Goal: Task Accomplishment & Management: Complete application form

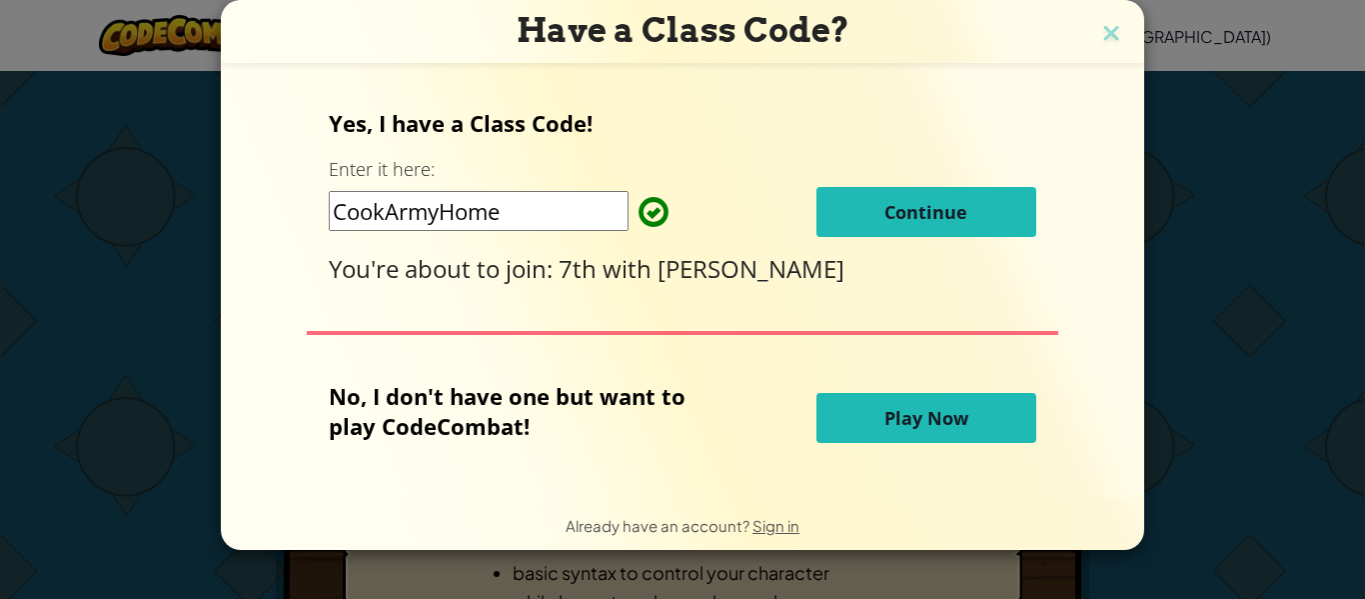
click at [500, 215] on input "CookArmyHome" at bounding box center [479, 211] width 300 height 40
click at [554, 285] on div "Yes, I have a Class Code! Enter it here: CookArmyHome Continue You're about to …" at bounding box center [682, 281] width 883 height 392
click at [940, 225] on button "Continue" at bounding box center [926, 212] width 220 height 50
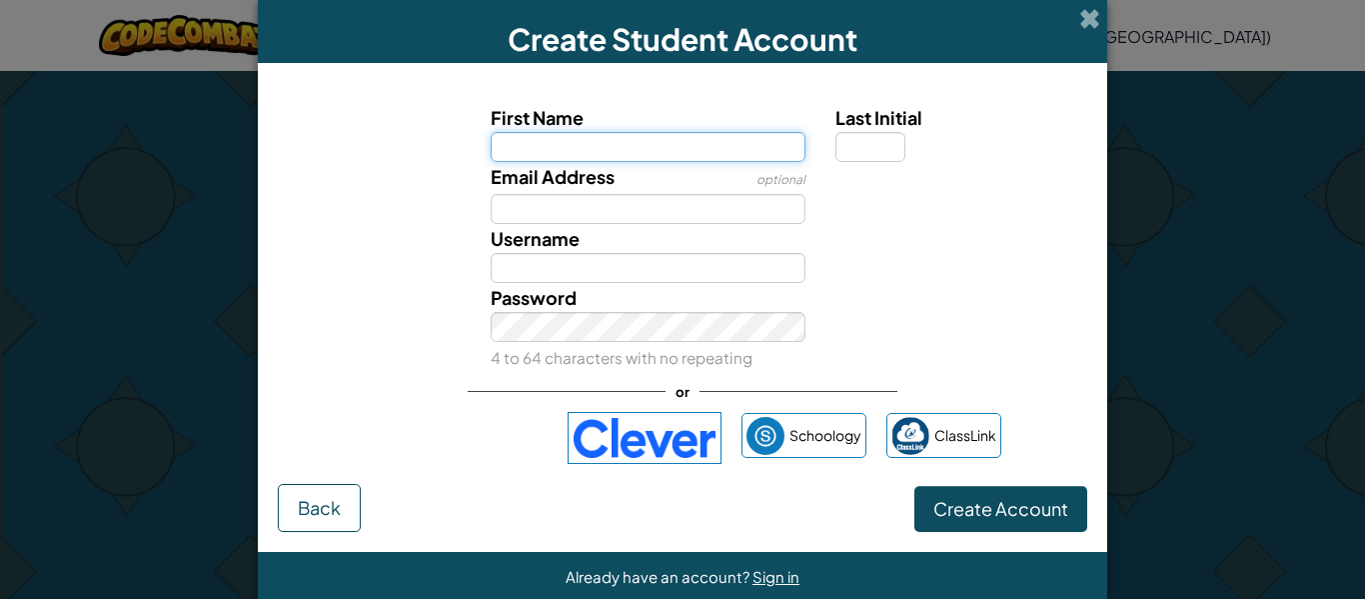
click at [698, 154] on input "First Name" at bounding box center [649, 147] width 316 height 30
type input "[PERSON_NAME]"
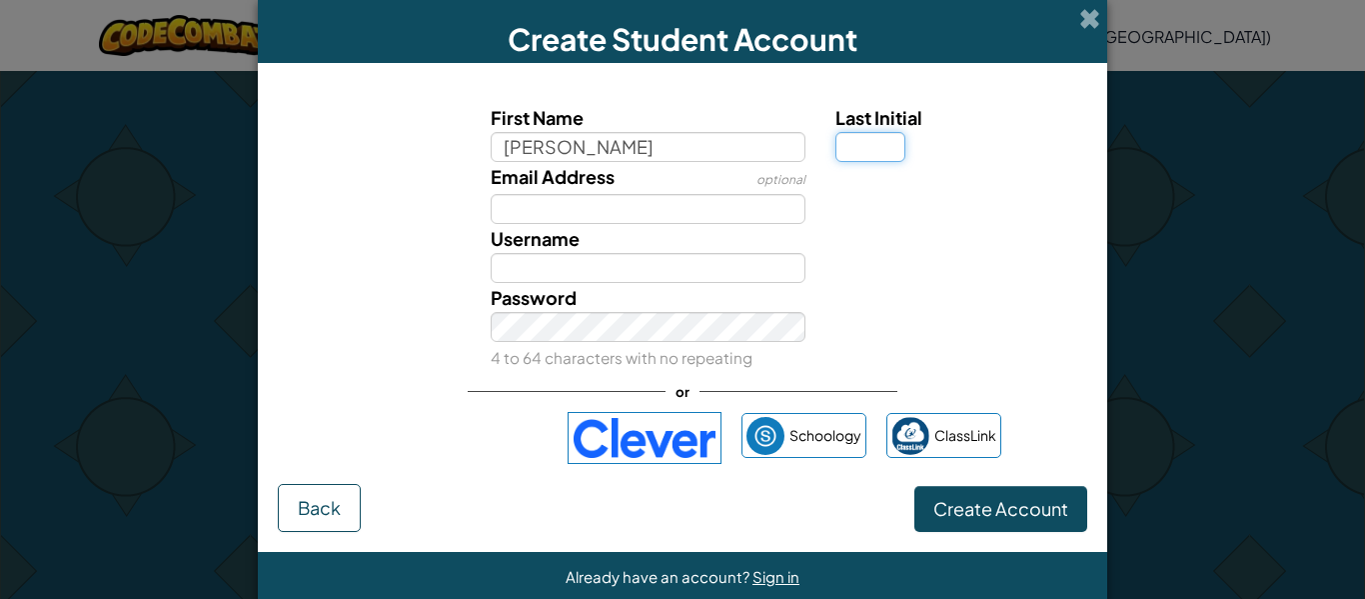
type input "[PERSON_NAME]"
click at [854, 134] on input "Last Initial" at bounding box center [870, 147] width 70 height 30
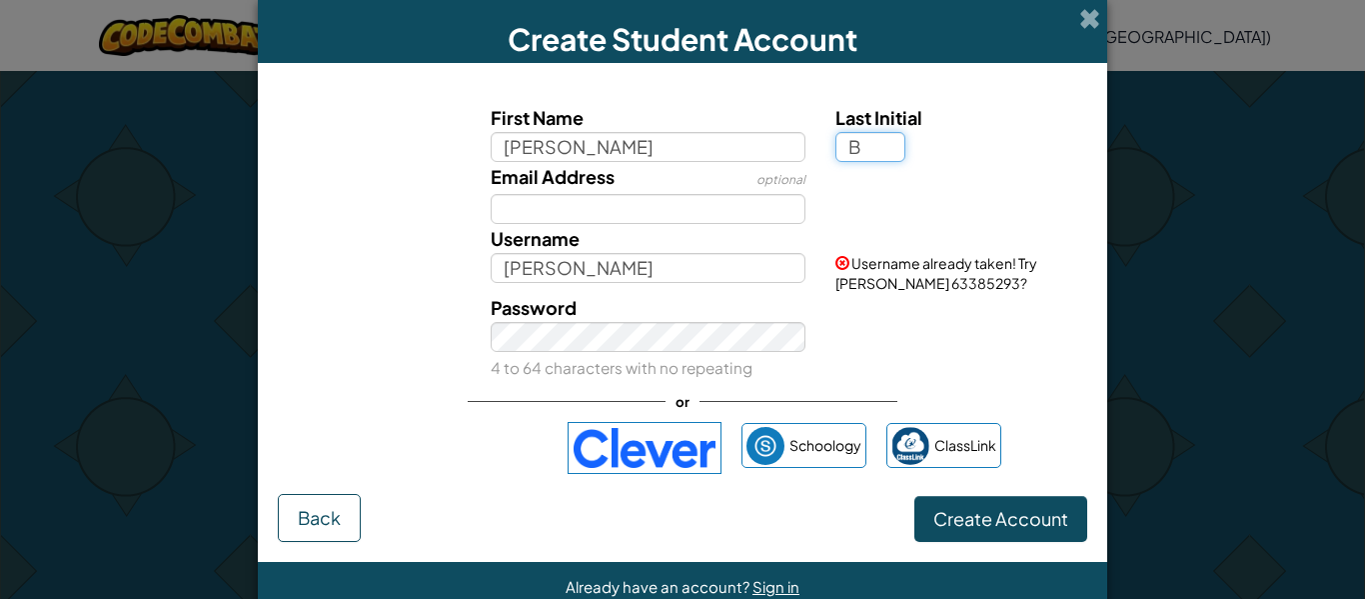
type input "B"
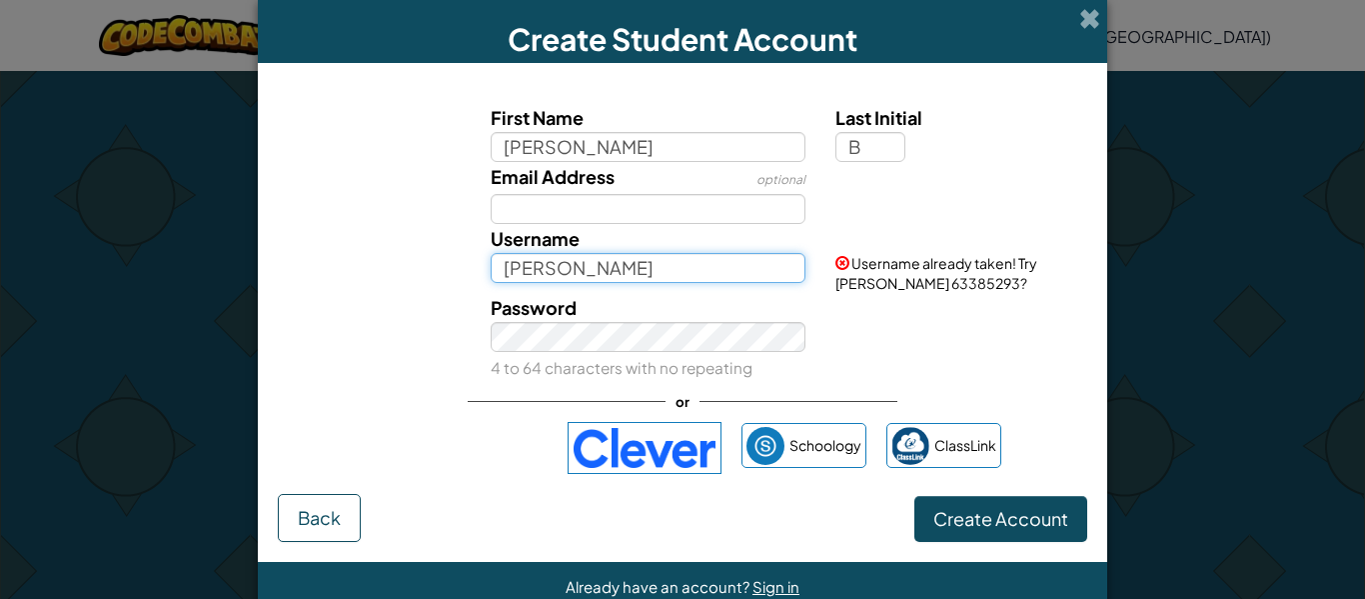
click at [730, 264] on input "[PERSON_NAME]" at bounding box center [649, 268] width 316 height 30
type input "J"
type input "j"
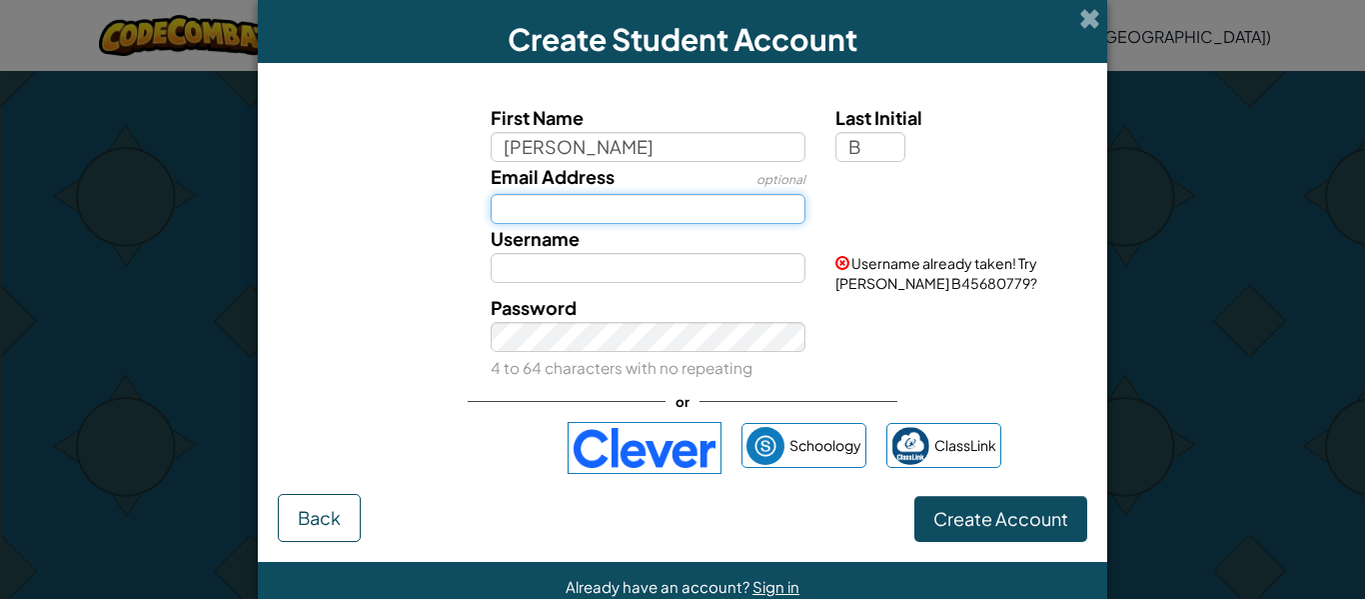
click at [745, 207] on input "Email Address" at bounding box center [649, 209] width 316 height 30
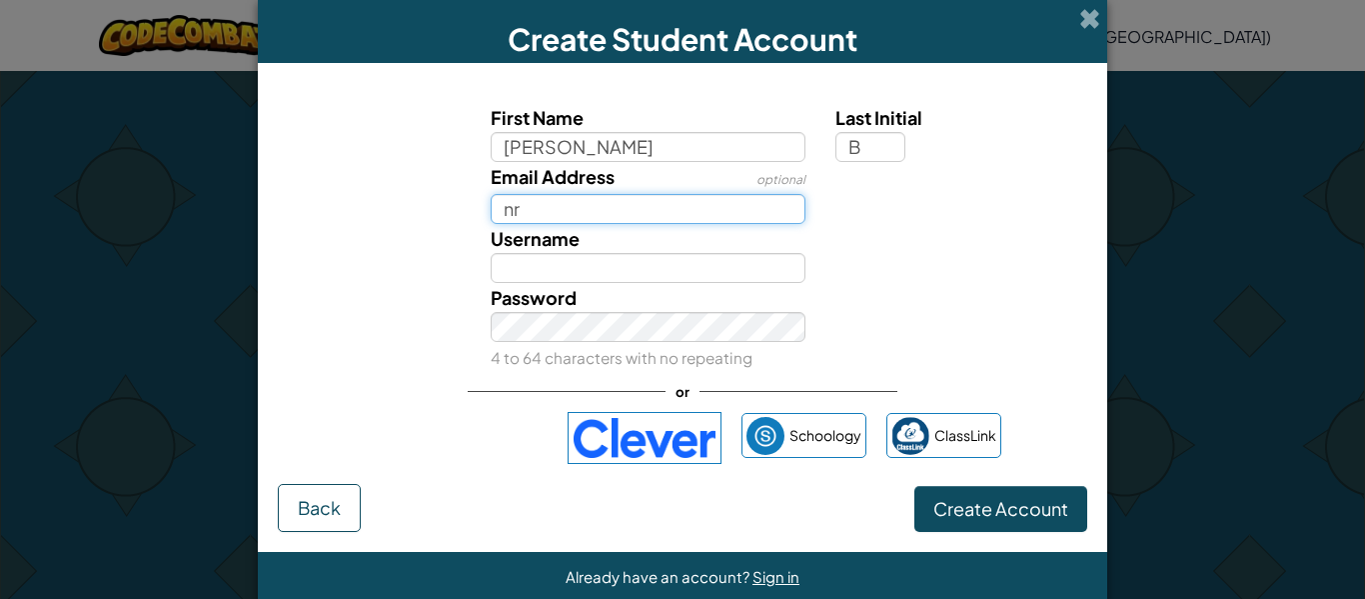
type input "nr"
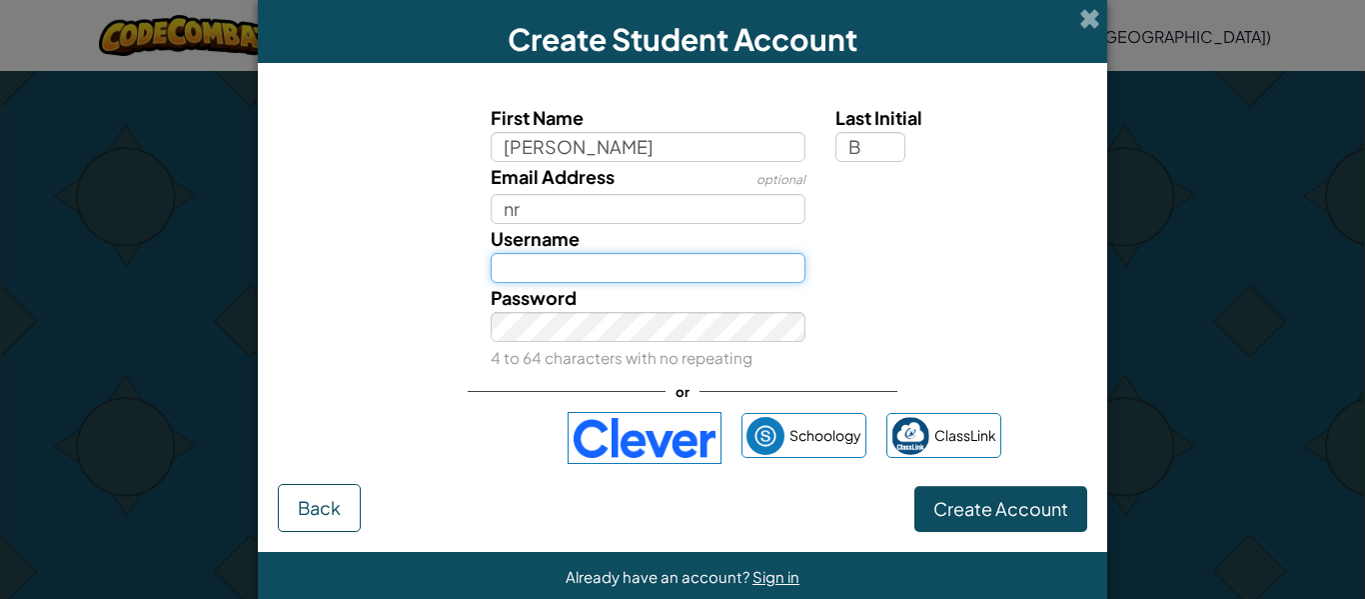
click at [543, 278] on input "Username" at bounding box center [649, 268] width 316 height 30
type input "O"
type input "CodeolleB"
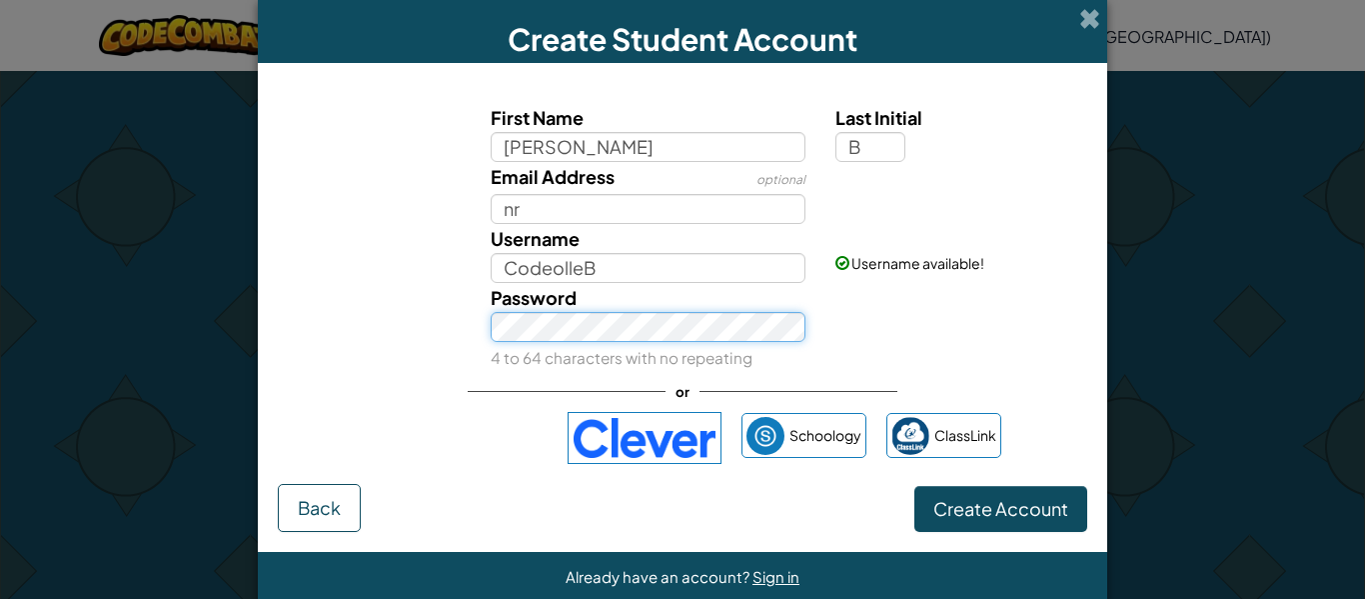
click at [75, 242] on div "Create Student Account First Name [PERSON_NAME] Last Initial B Email Address op…" at bounding box center [682, 299] width 1365 height 599
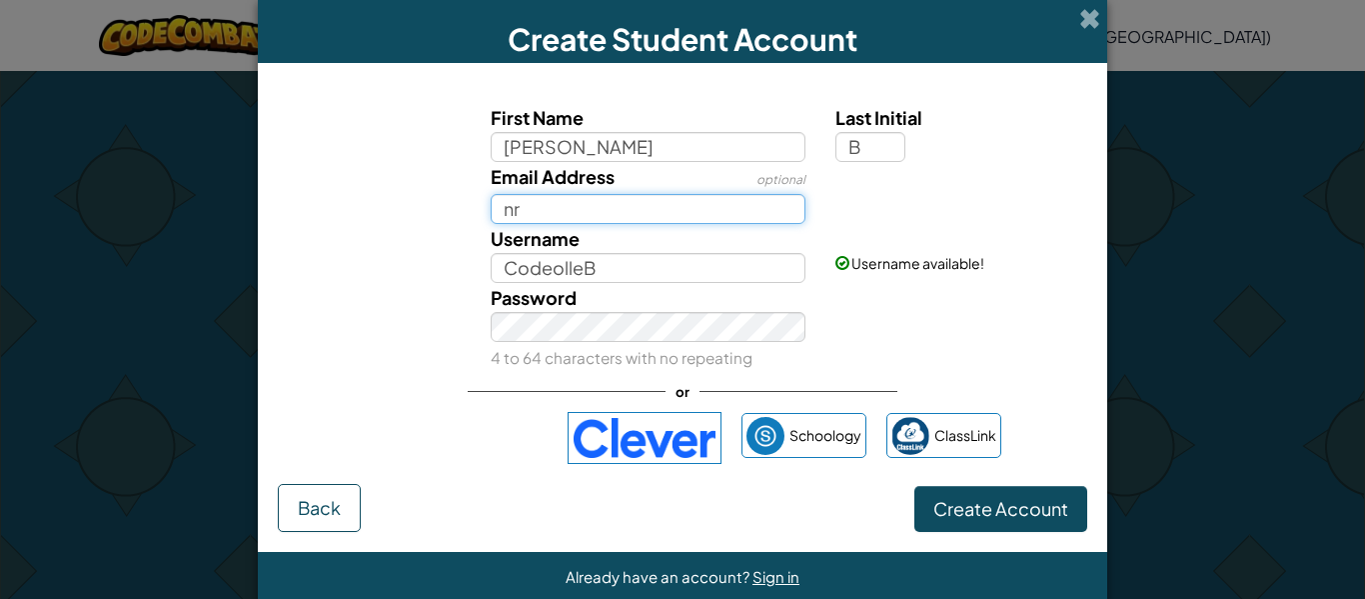
click at [680, 220] on input "nr" at bounding box center [649, 209] width 316 height 30
type input "[EMAIL_ADDRESS][DOMAIN_NAME]"
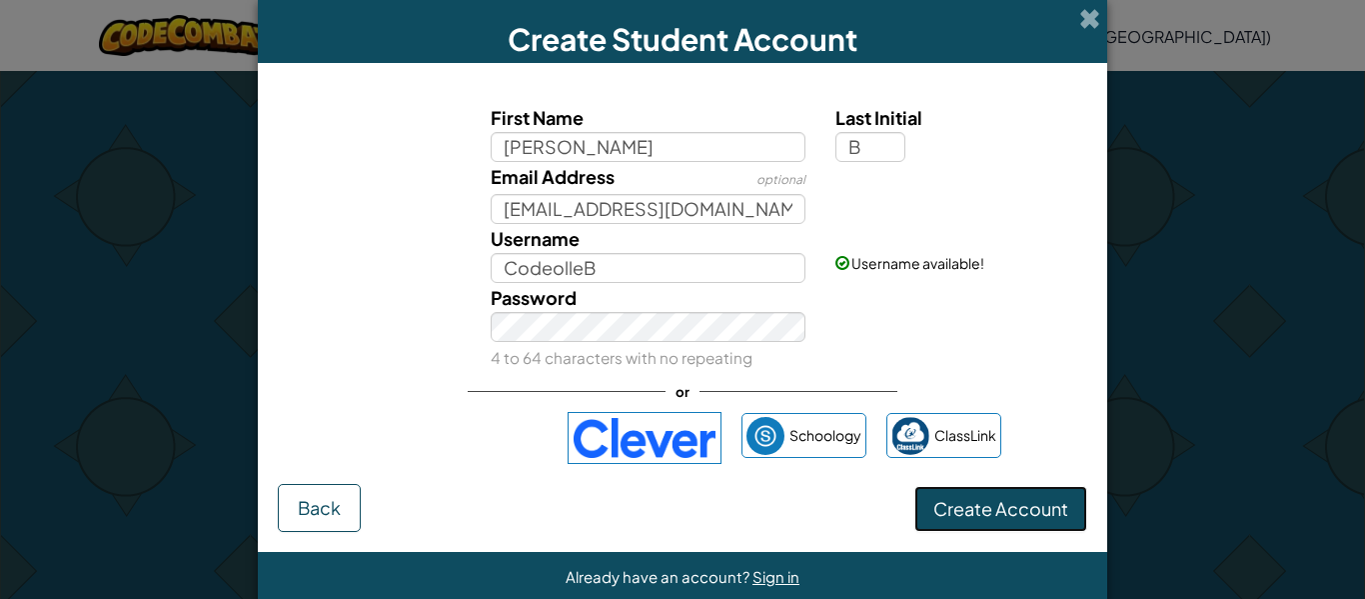
click at [998, 515] on span "Create Account" at bounding box center [1000, 508] width 135 height 23
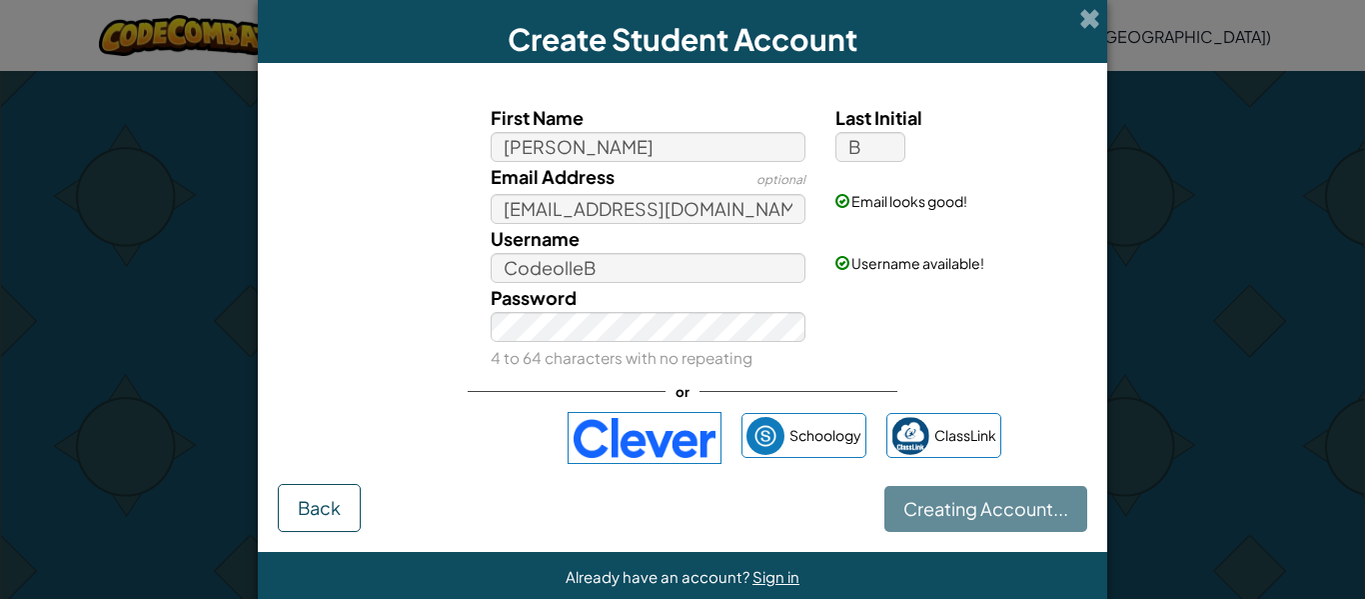
click at [998, 515] on div "Creating Account... Back" at bounding box center [682, 508] width 809 height 48
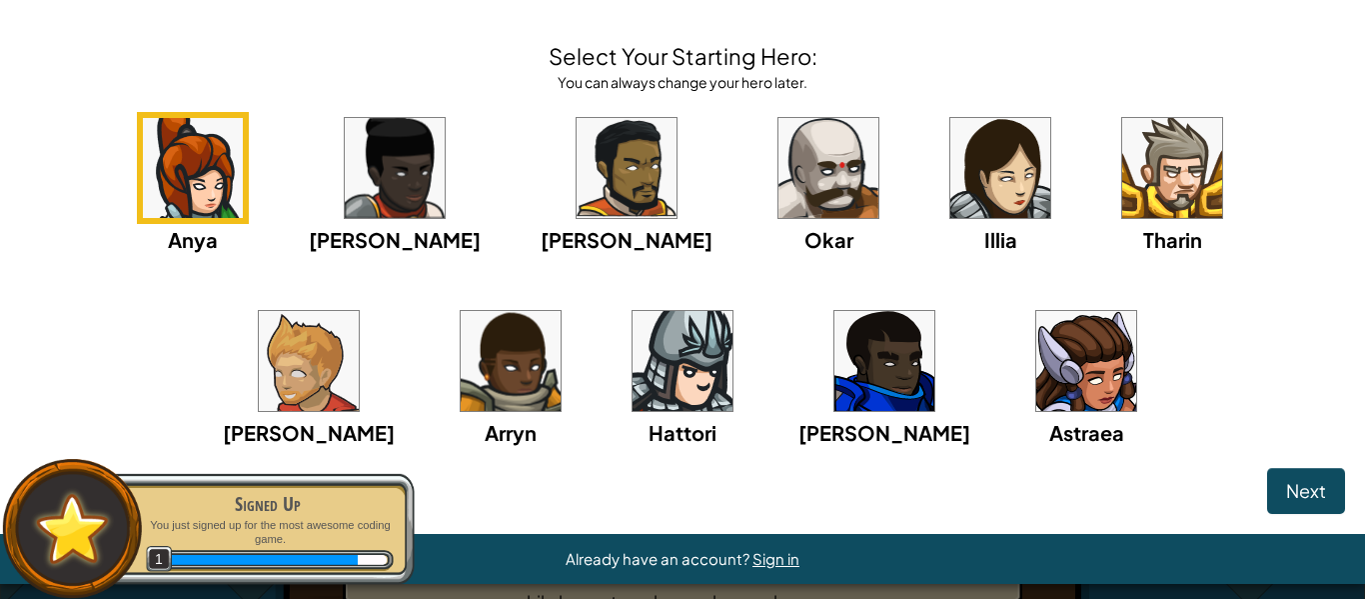
scroll to position [68, 0]
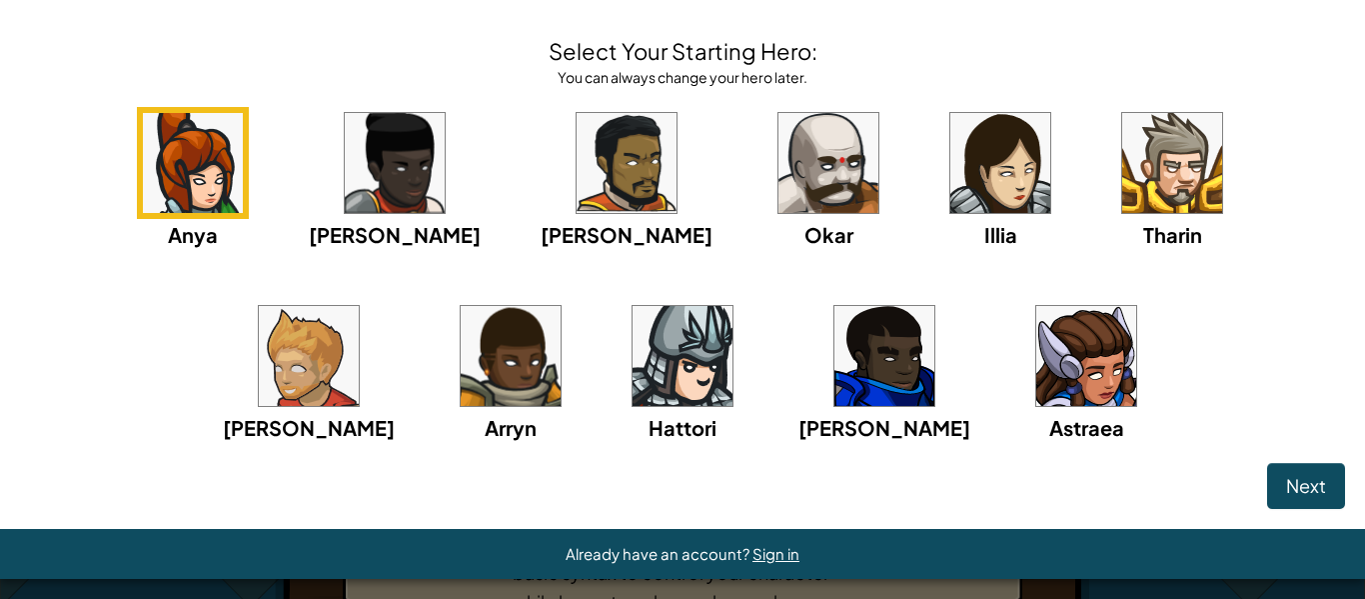
click at [359, 306] on img at bounding box center [309, 356] width 100 height 100
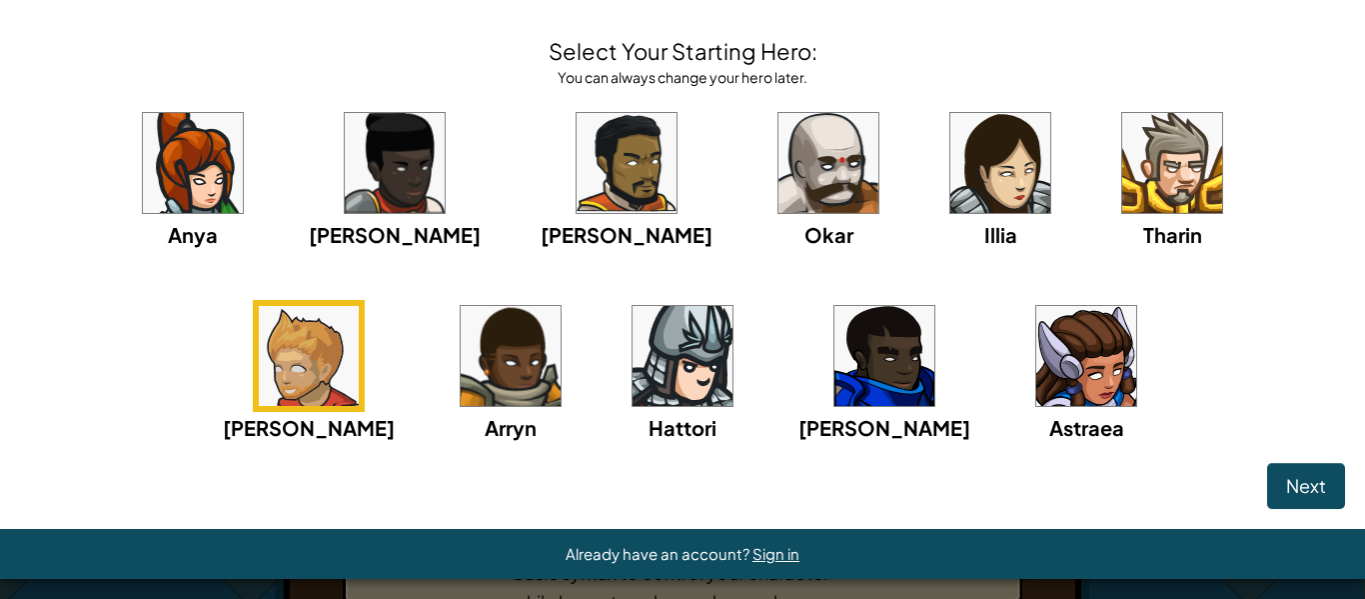
click at [637, 369] on img at bounding box center [683, 356] width 100 height 100
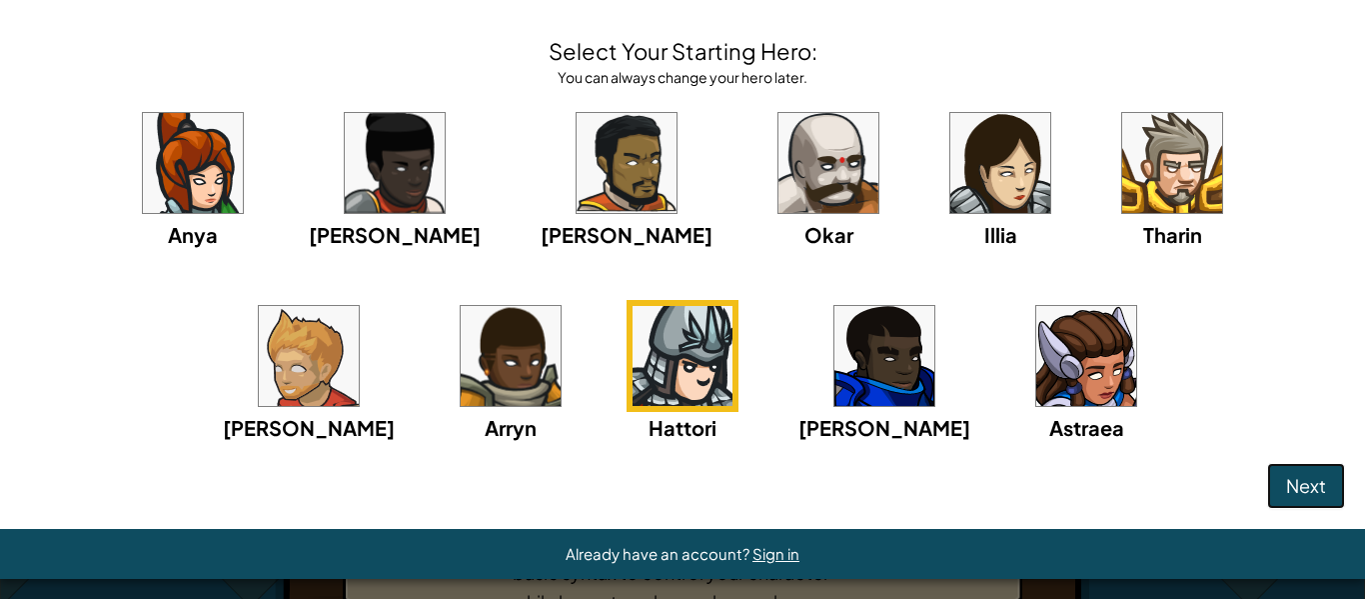
click at [1293, 478] on span "Next" at bounding box center [1306, 485] width 40 height 23
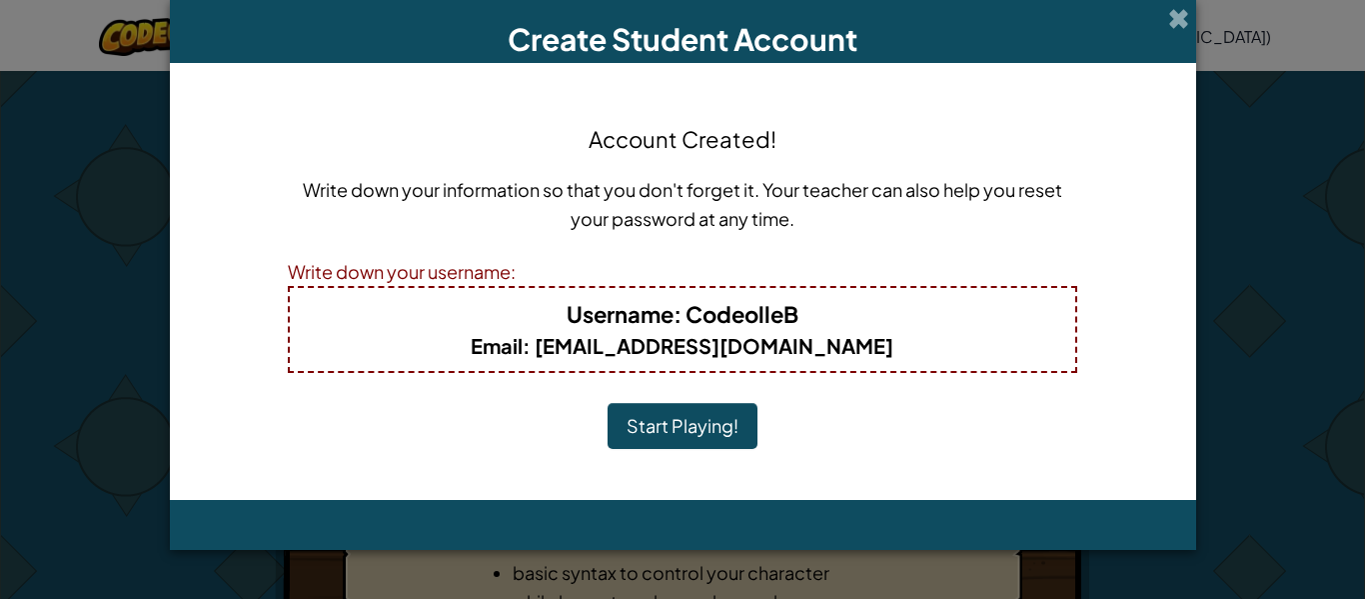
scroll to position [0, 0]
click at [671, 431] on button "Start Playing!" at bounding box center [683, 426] width 150 height 46
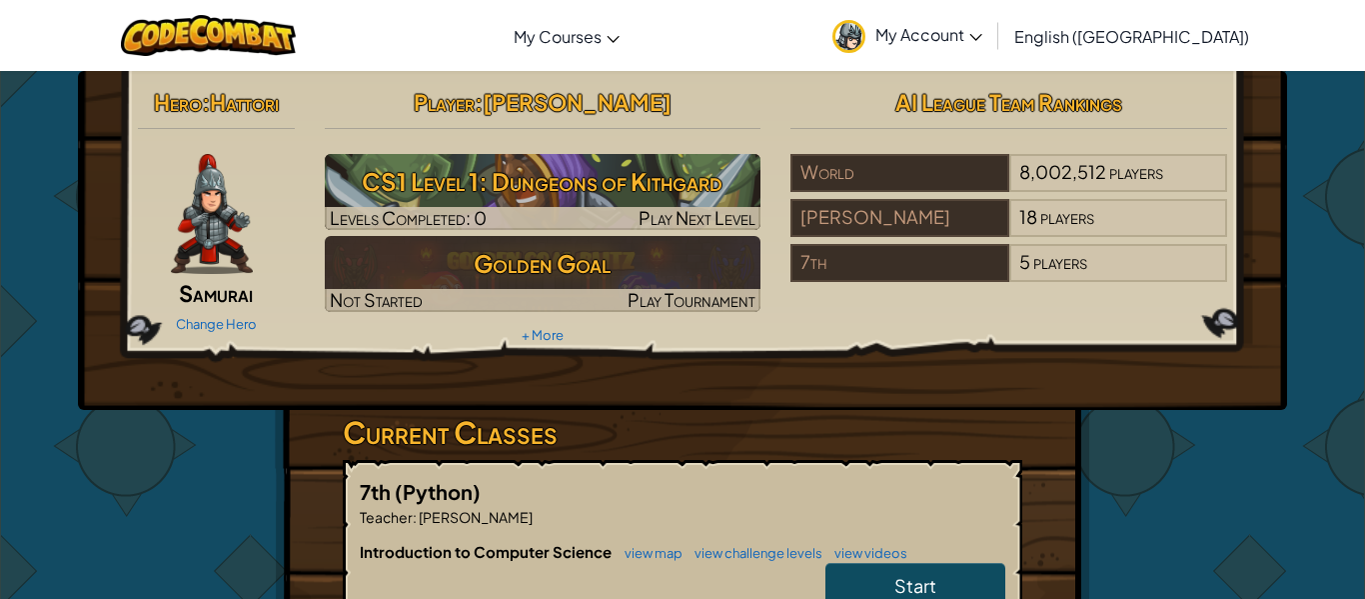
click at [985, 53] on link "My Account" at bounding box center [907, 35] width 170 height 63
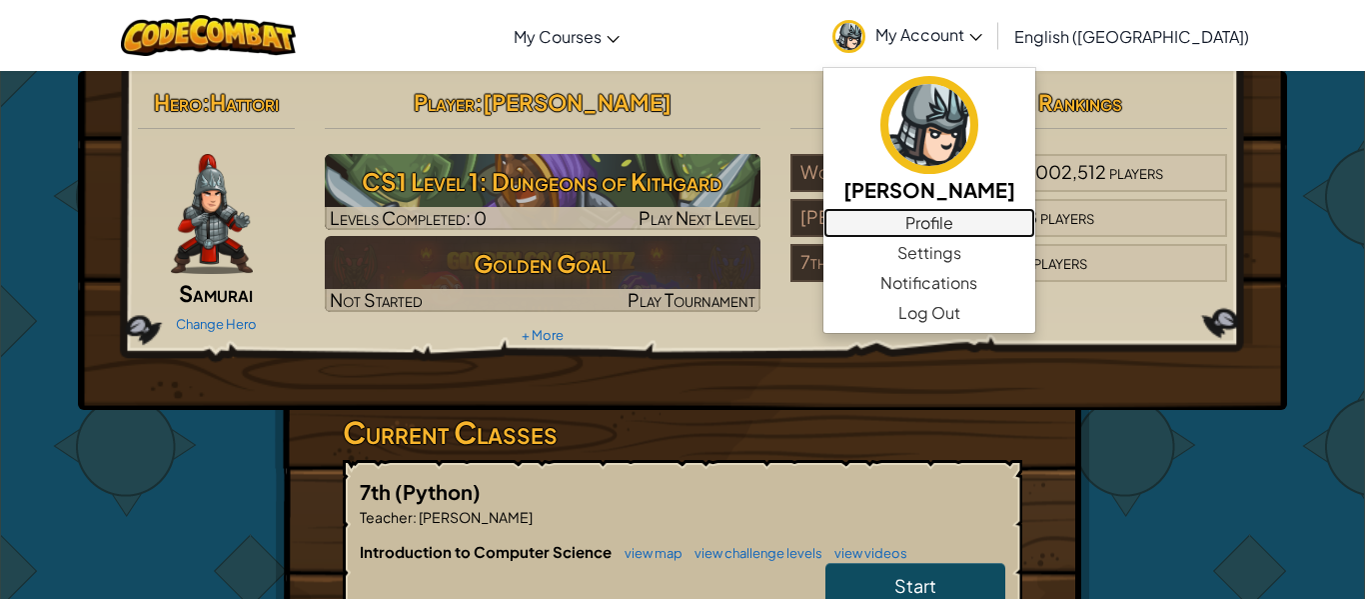
click at [1019, 227] on link "Profile" at bounding box center [929, 223] width 212 height 30
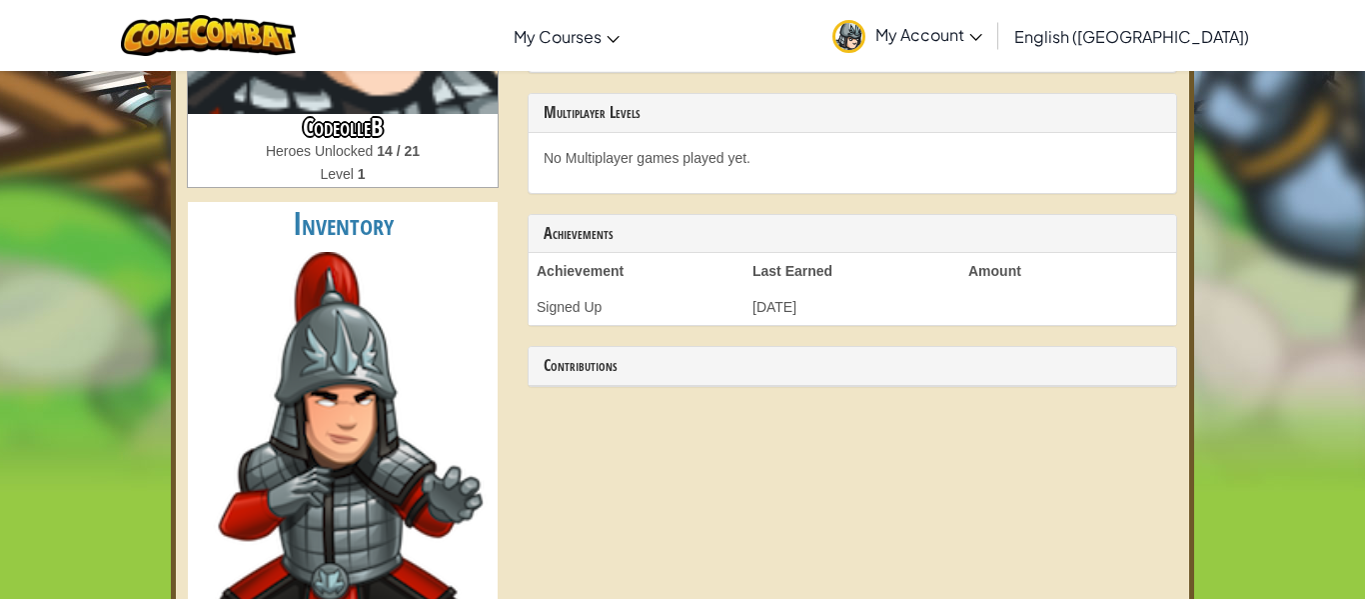
scroll to position [360, 0]
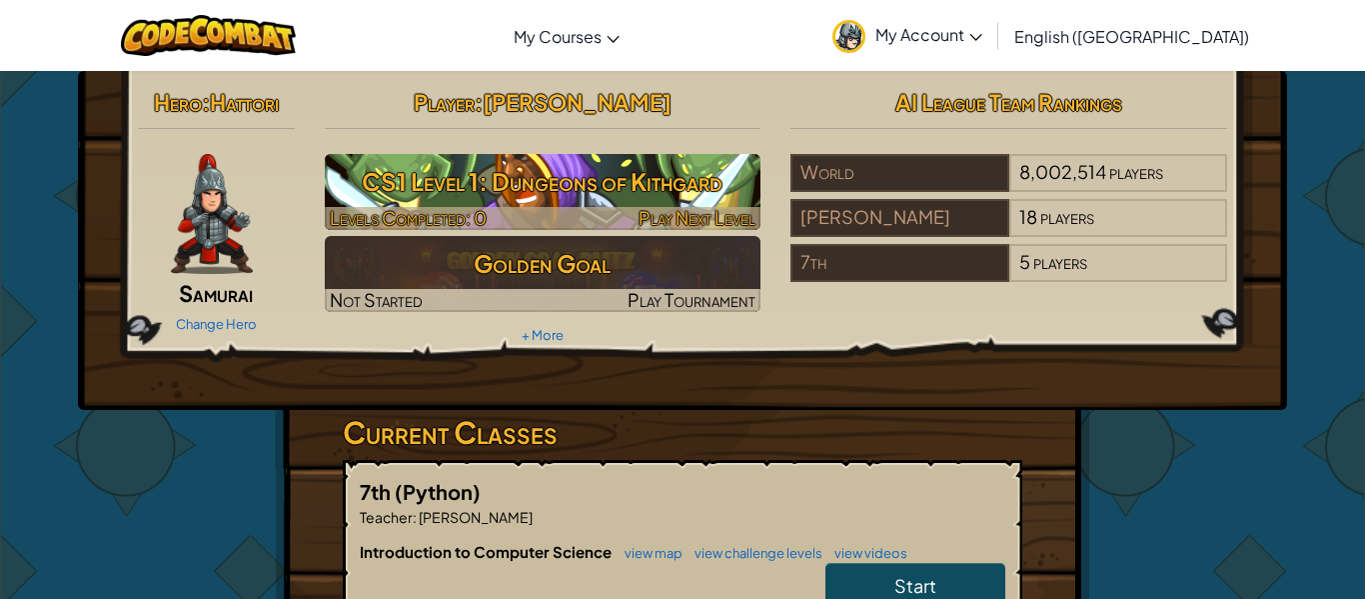
click at [516, 207] on div at bounding box center [543, 218] width 437 height 23
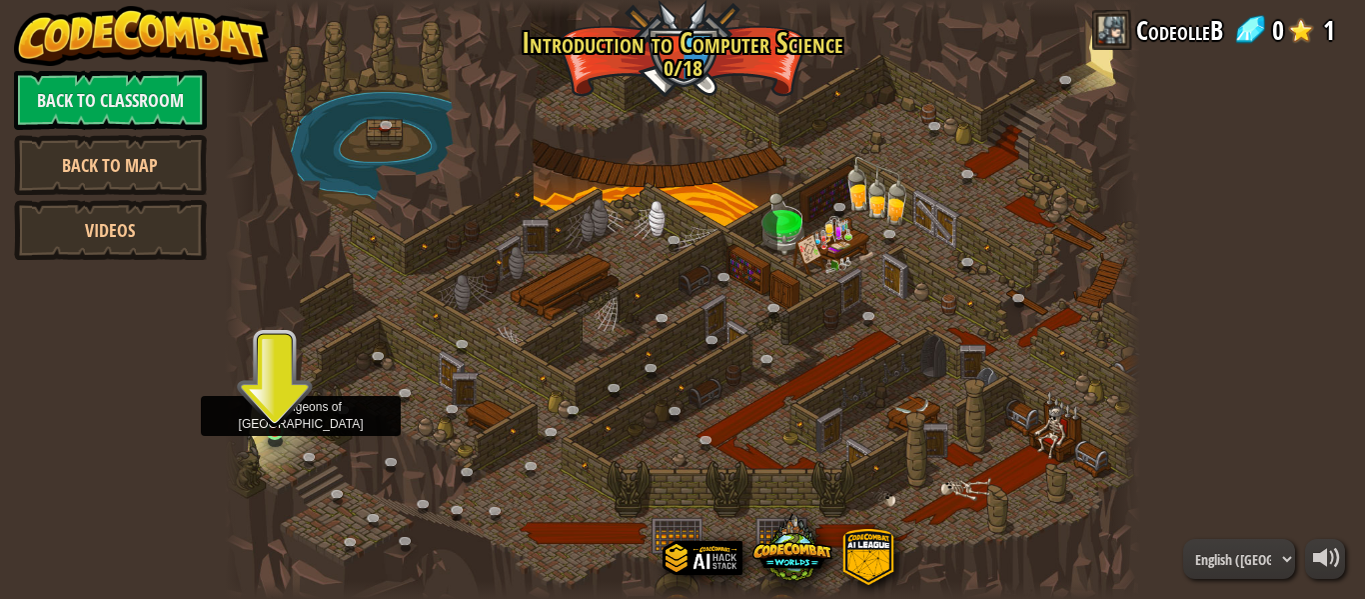
click at [265, 431] on img at bounding box center [275, 408] width 21 height 48
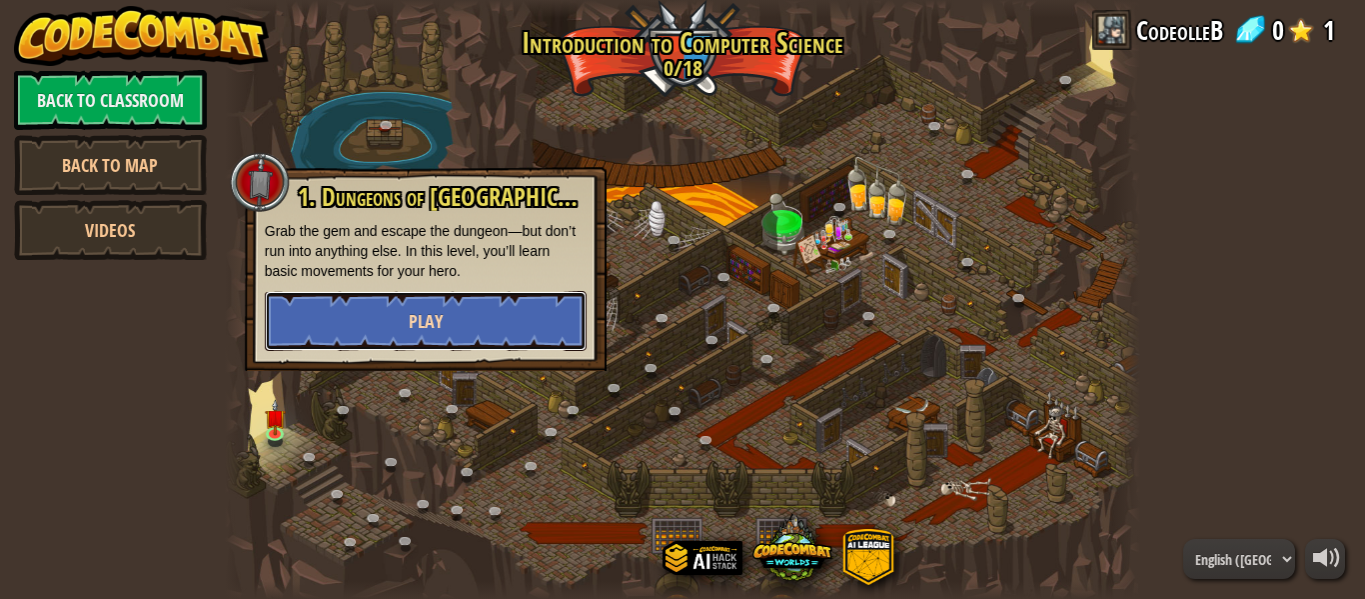
click at [385, 339] on button "Play" at bounding box center [426, 321] width 322 height 60
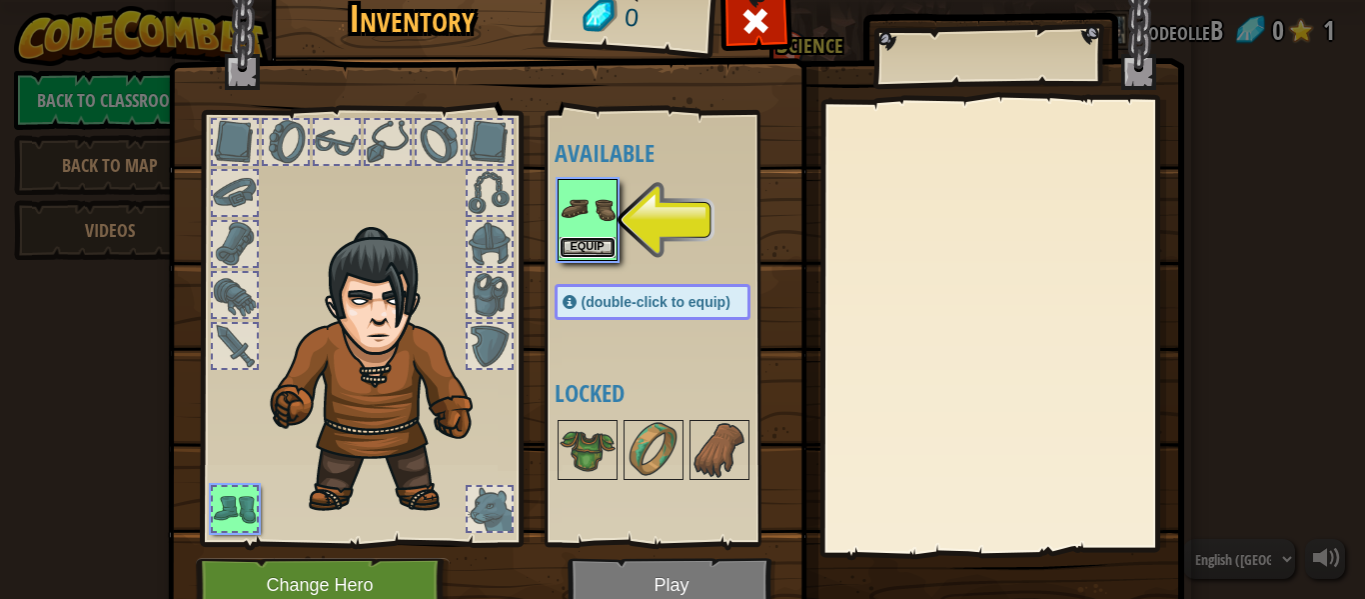
click at [574, 247] on button "Equip" at bounding box center [588, 247] width 56 height 21
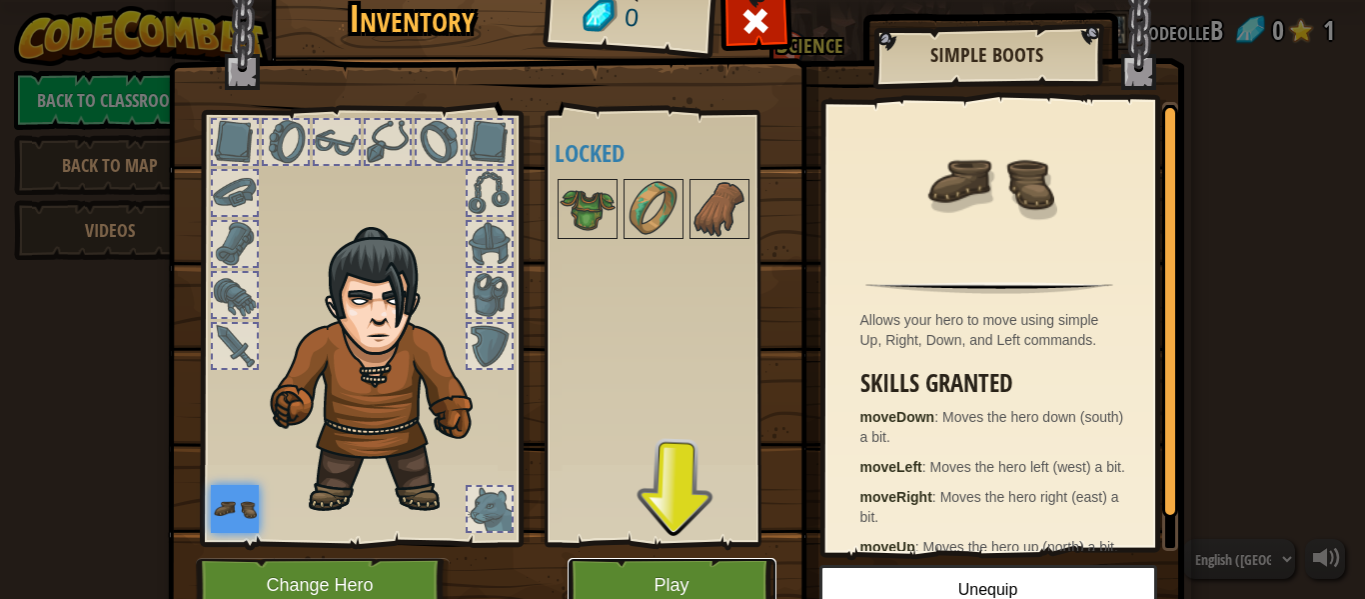
click at [686, 576] on button "Play" at bounding box center [672, 585] width 209 height 55
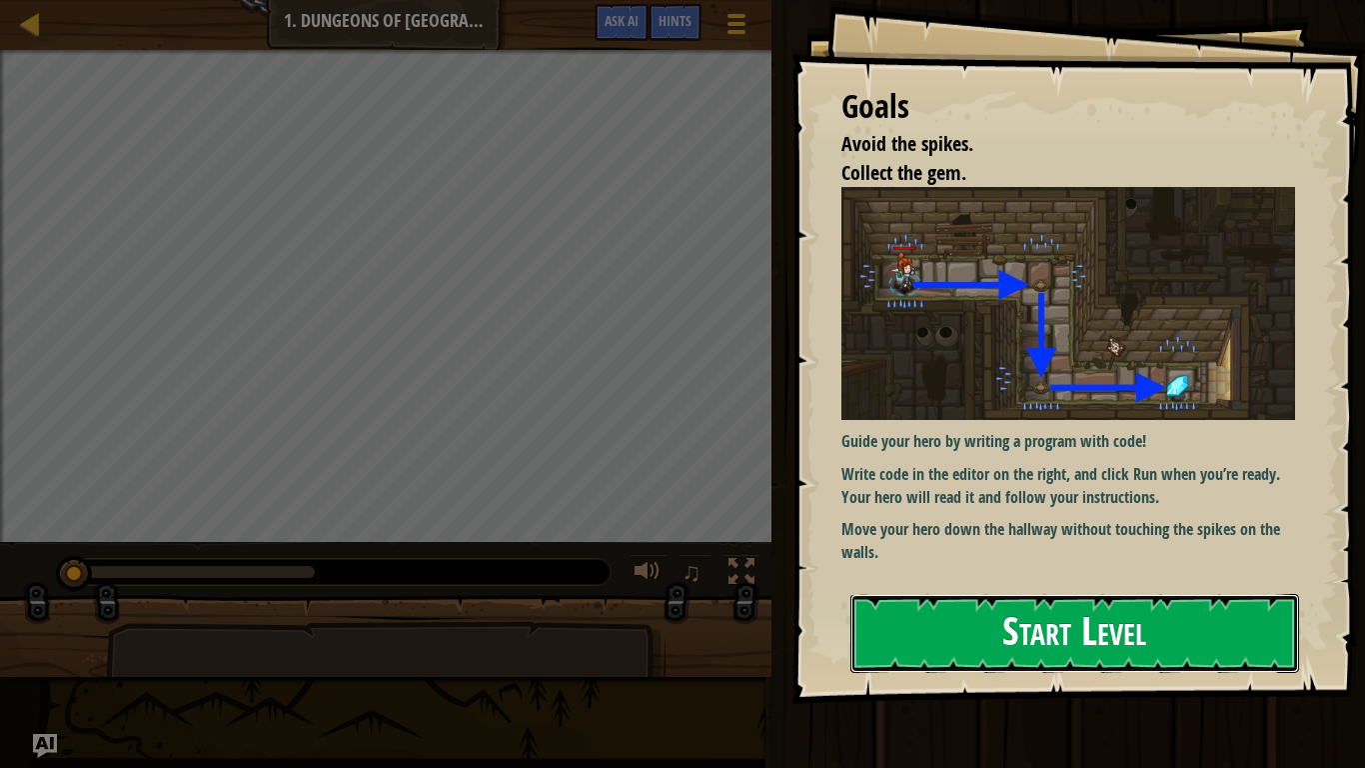
click at [1159, 598] on button "Start Level" at bounding box center [1074, 633] width 449 height 79
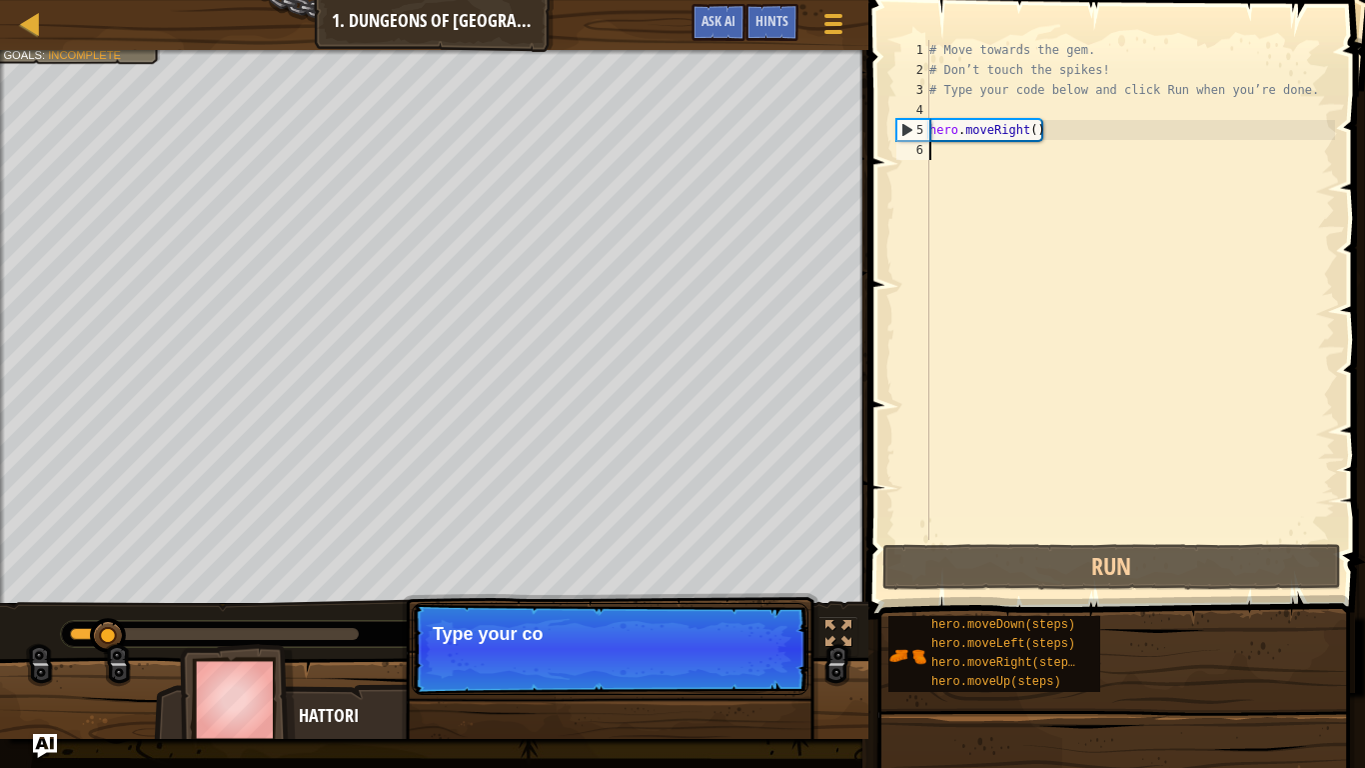
click at [1044, 329] on div "# Move towards the gem. # Don’t touch the spikes! # Type your code below and cl…" at bounding box center [1130, 310] width 410 height 540
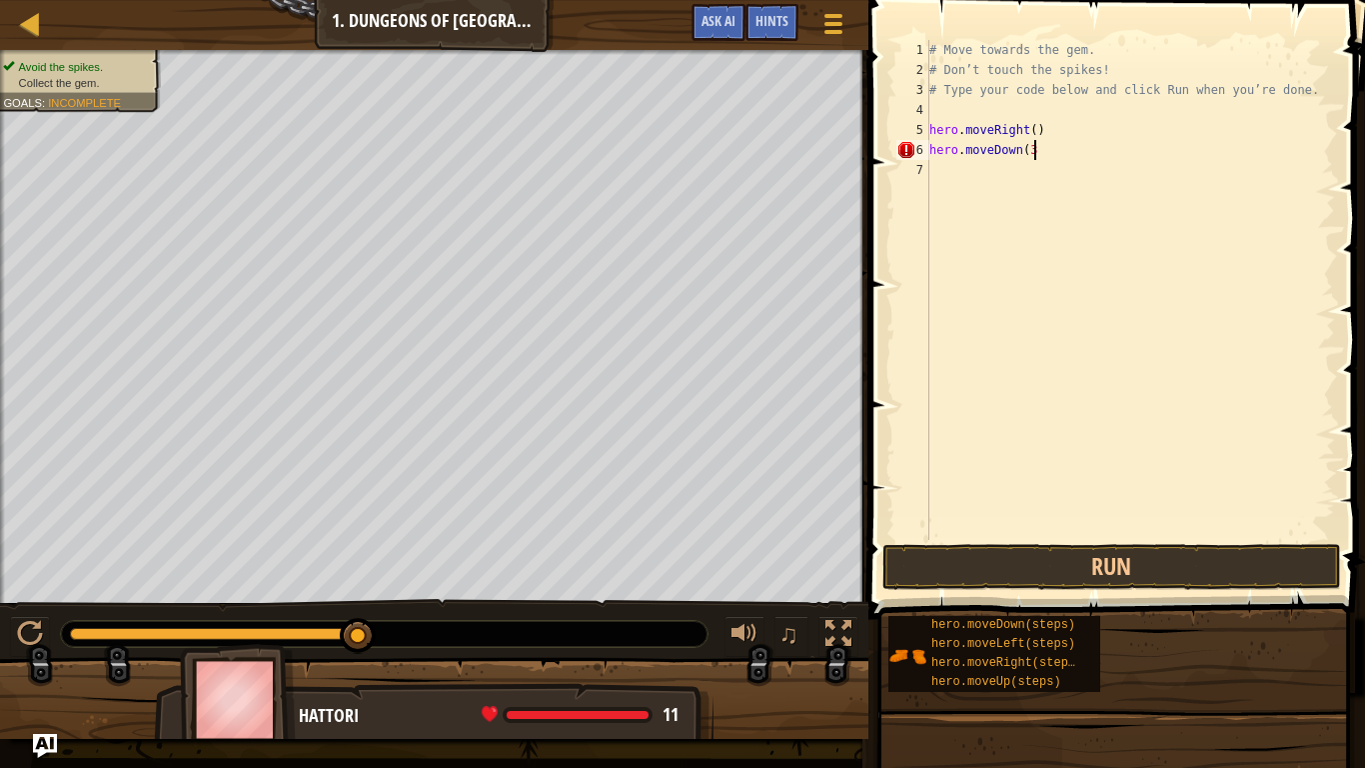
scroll to position [9, 15]
type textarea "hero.moveDown()"
type textarea "hero.moveRight()"
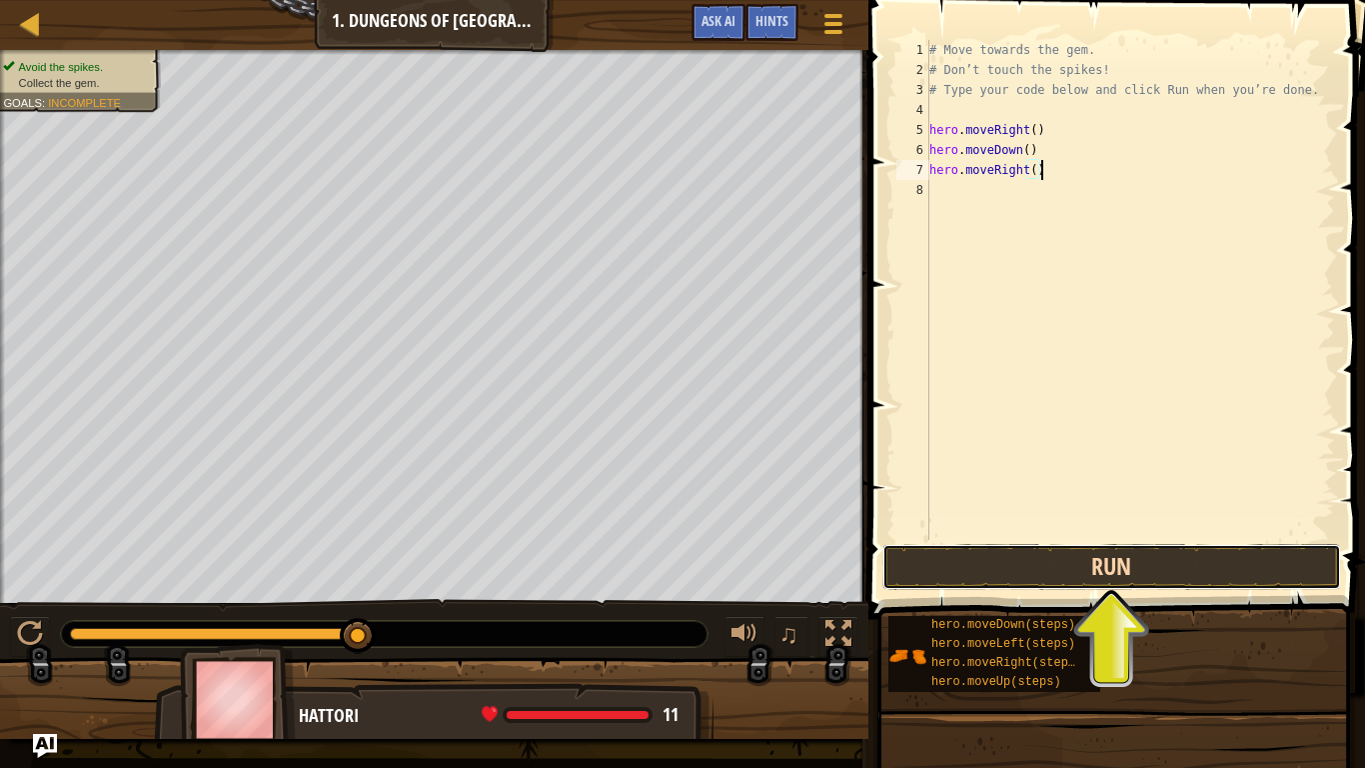
click at [1204, 565] on button "Run" at bounding box center [1111, 567] width 459 height 46
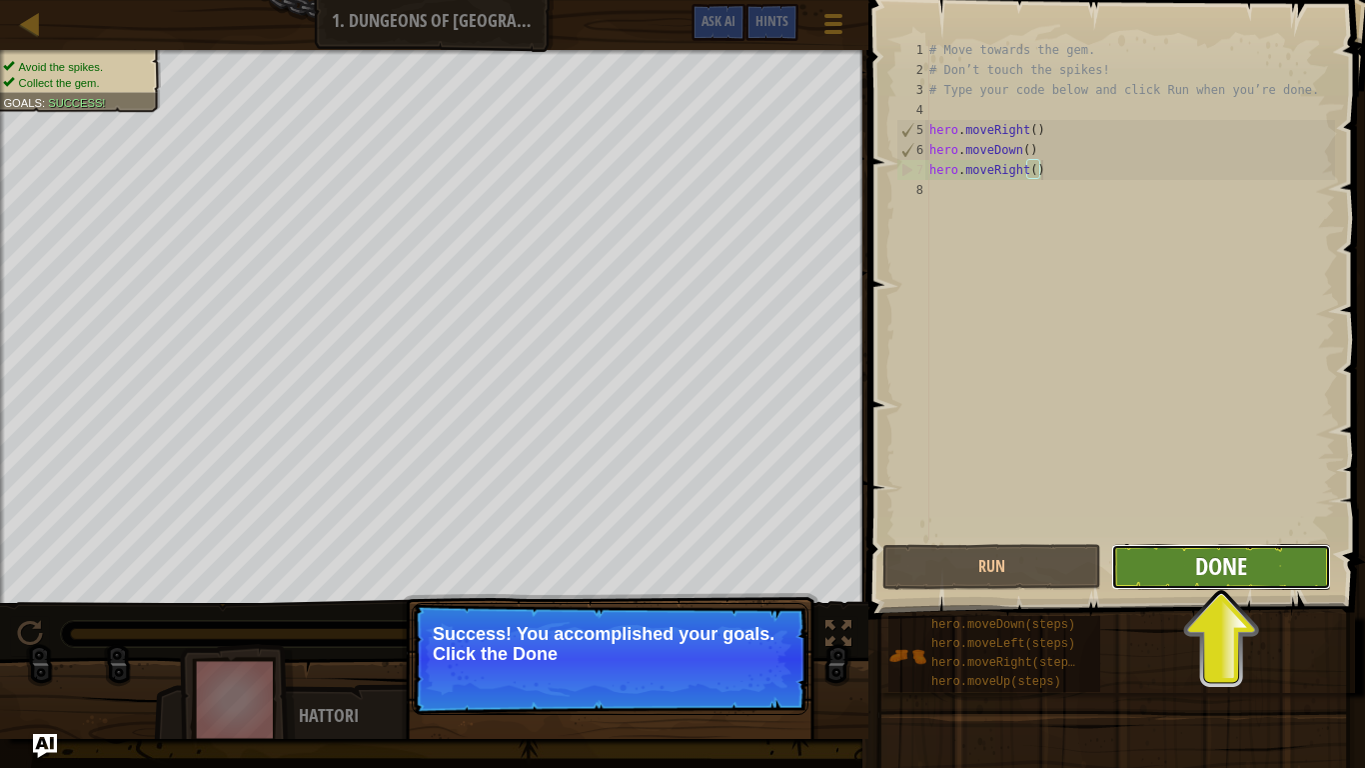
click at [1221, 566] on span "Done" at bounding box center [1221, 566] width 52 height 32
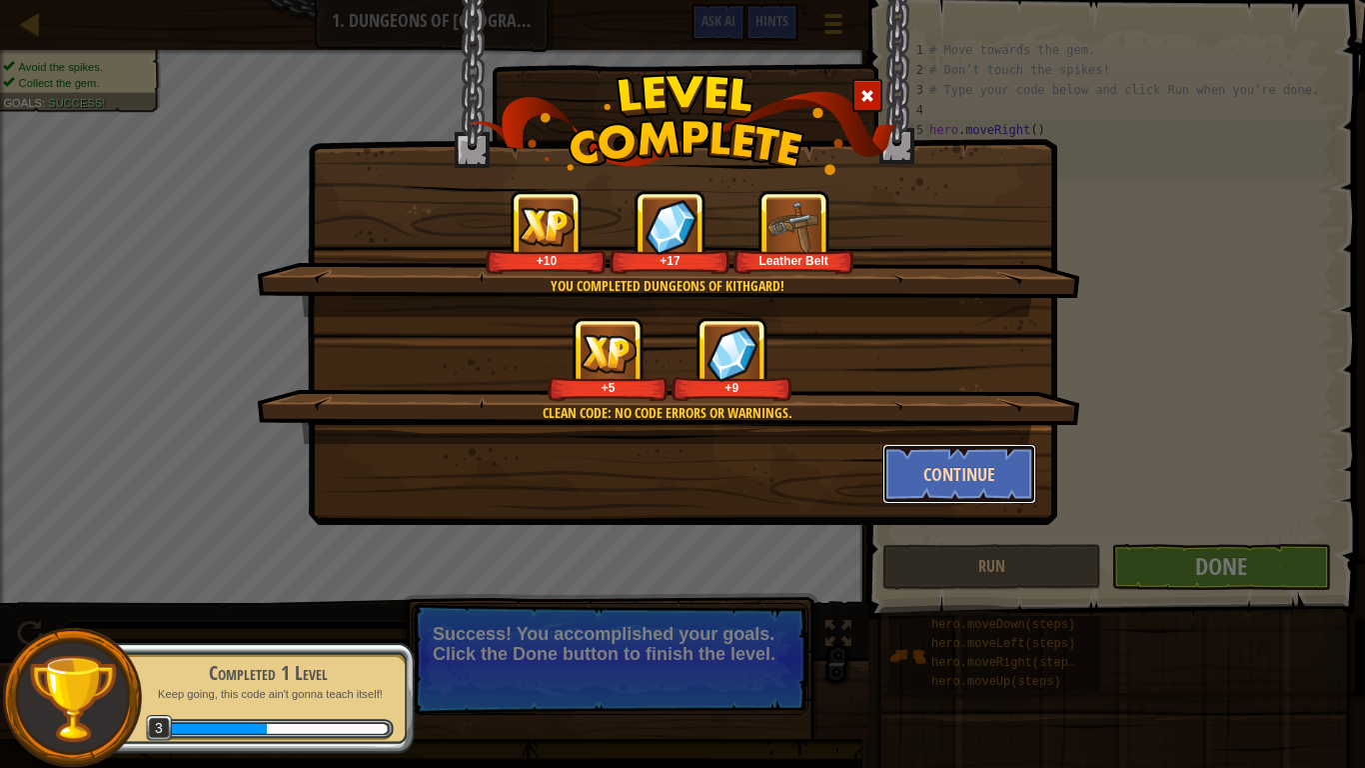
click at [983, 453] on button "Continue" at bounding box center [959, 474] width 155 height 60
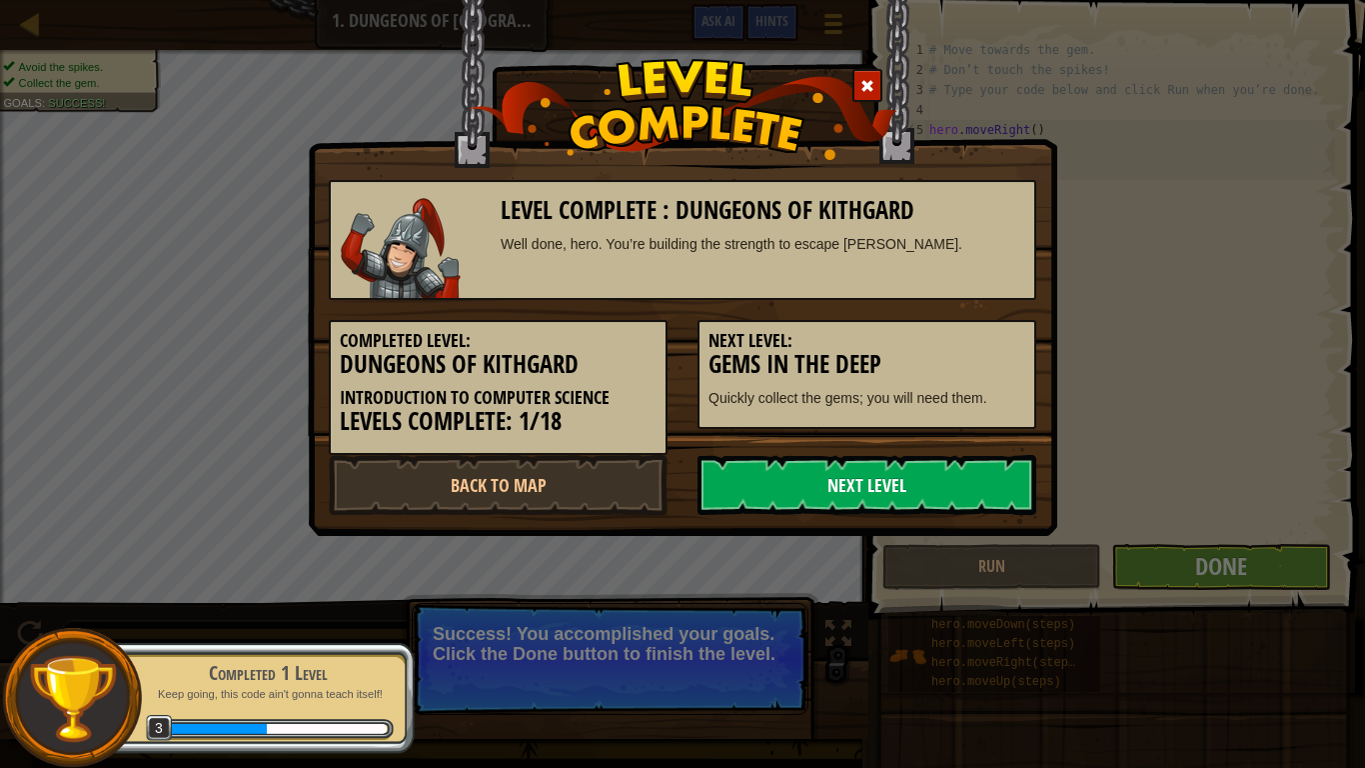
click at [967, 492] on link "Next Level" at bounding box center [867, 485] width 339 height 60
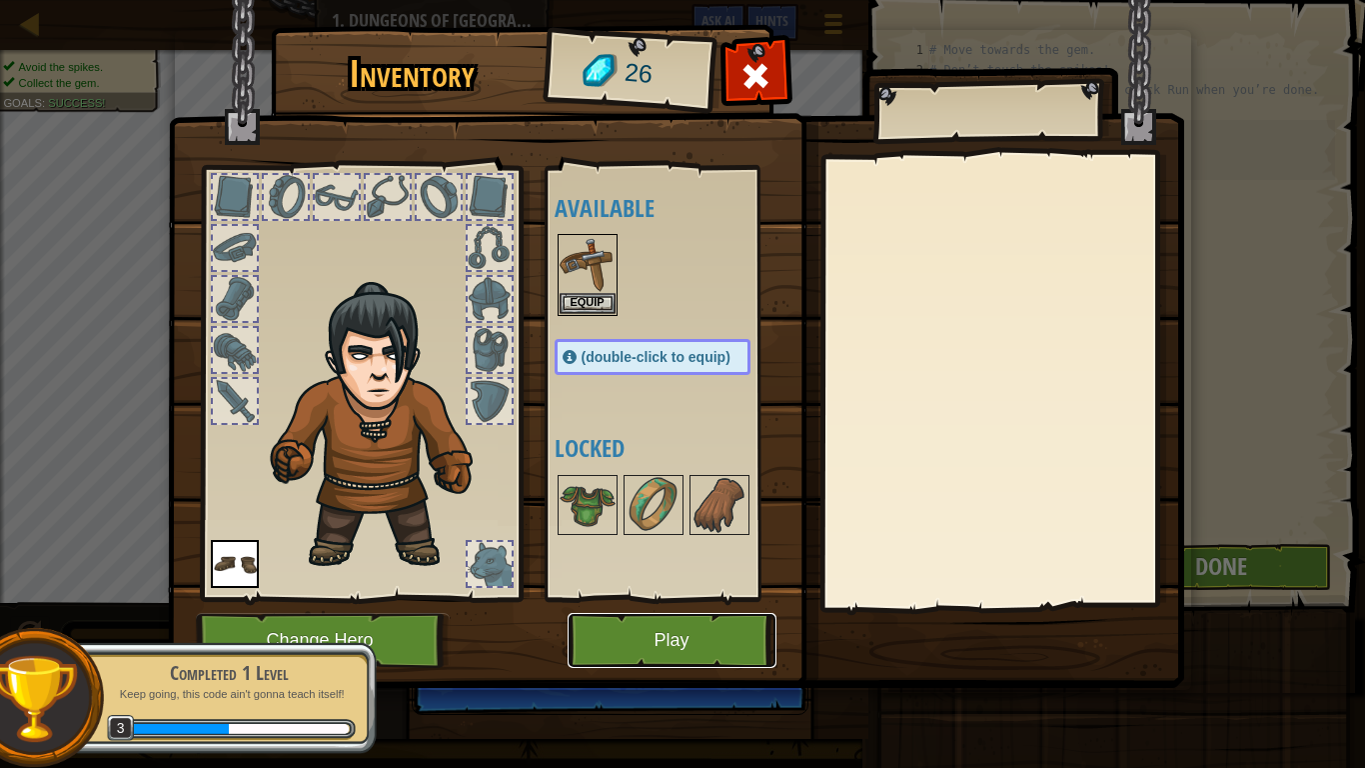
click at [739, 598] on button "Play" at bounding box center [672, 640] width 209 height 55
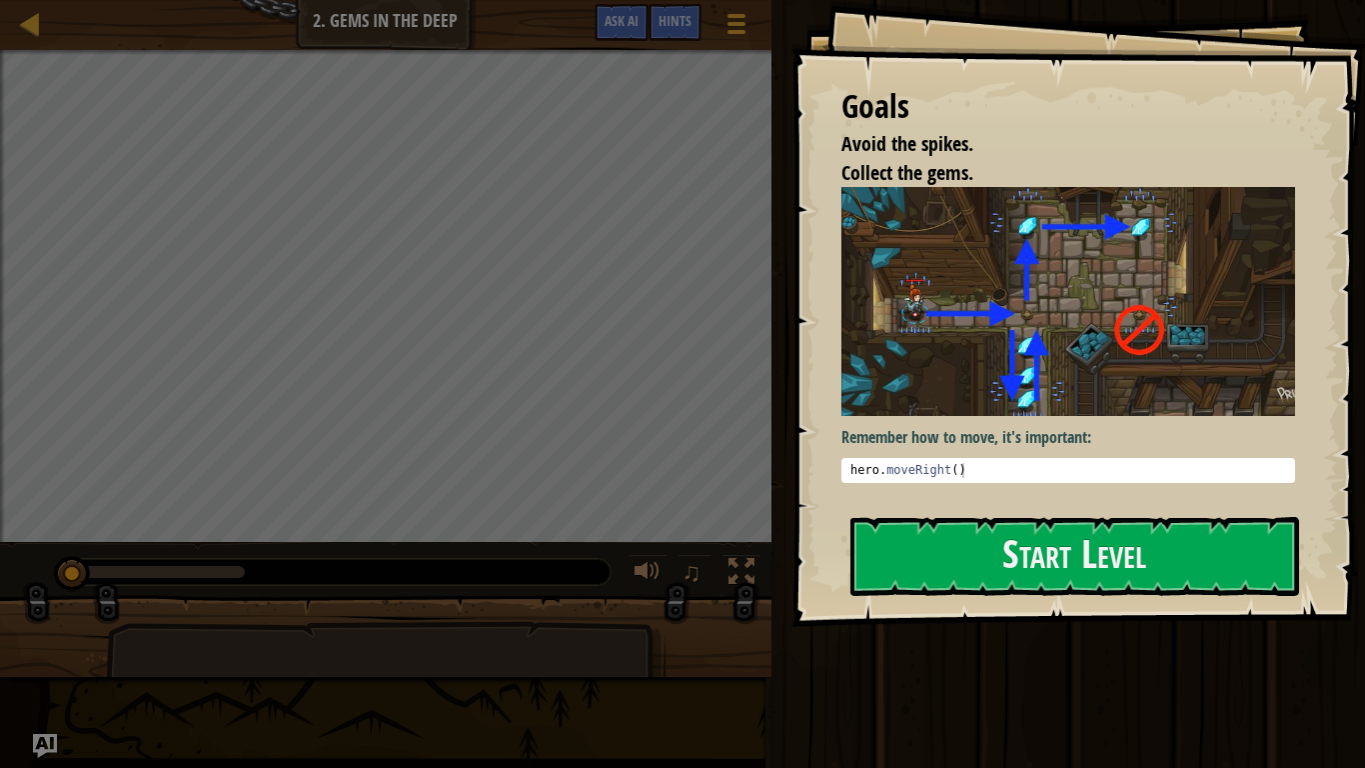
click at [1003, 512] on div "Goals Avoid the spikes. Collect the gems. Remember how to move, it's important:…" at bounding box center [1079, 313] width 574 height 627
click at [1024, 563] on button "Start Level" at bounding box center [1074, 556] width 449 height 79
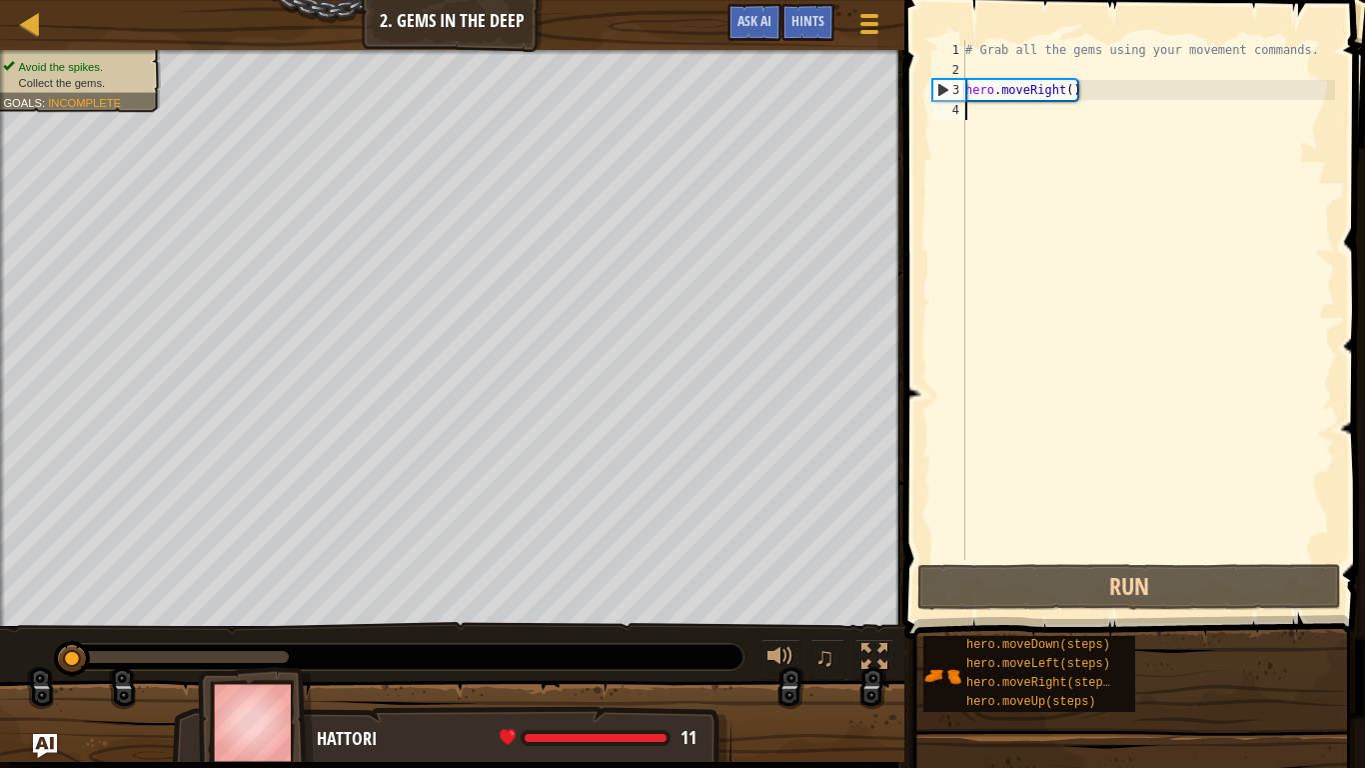
click at [1067, 91] on div "# Grab all the gems using your movement commands. hero . moveRight ( )" at bounding box center [1148, 320] width 374 height 560
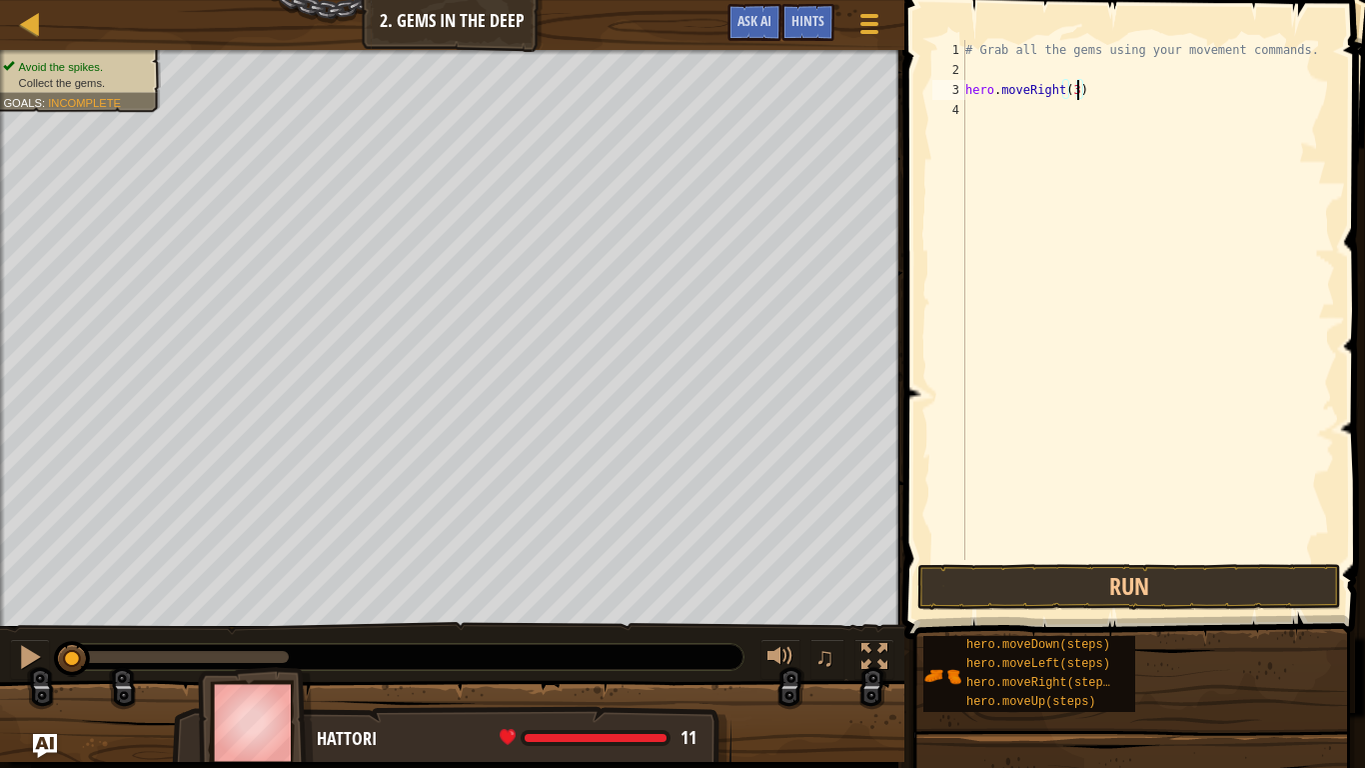
type textarea "hero.moveRight()"
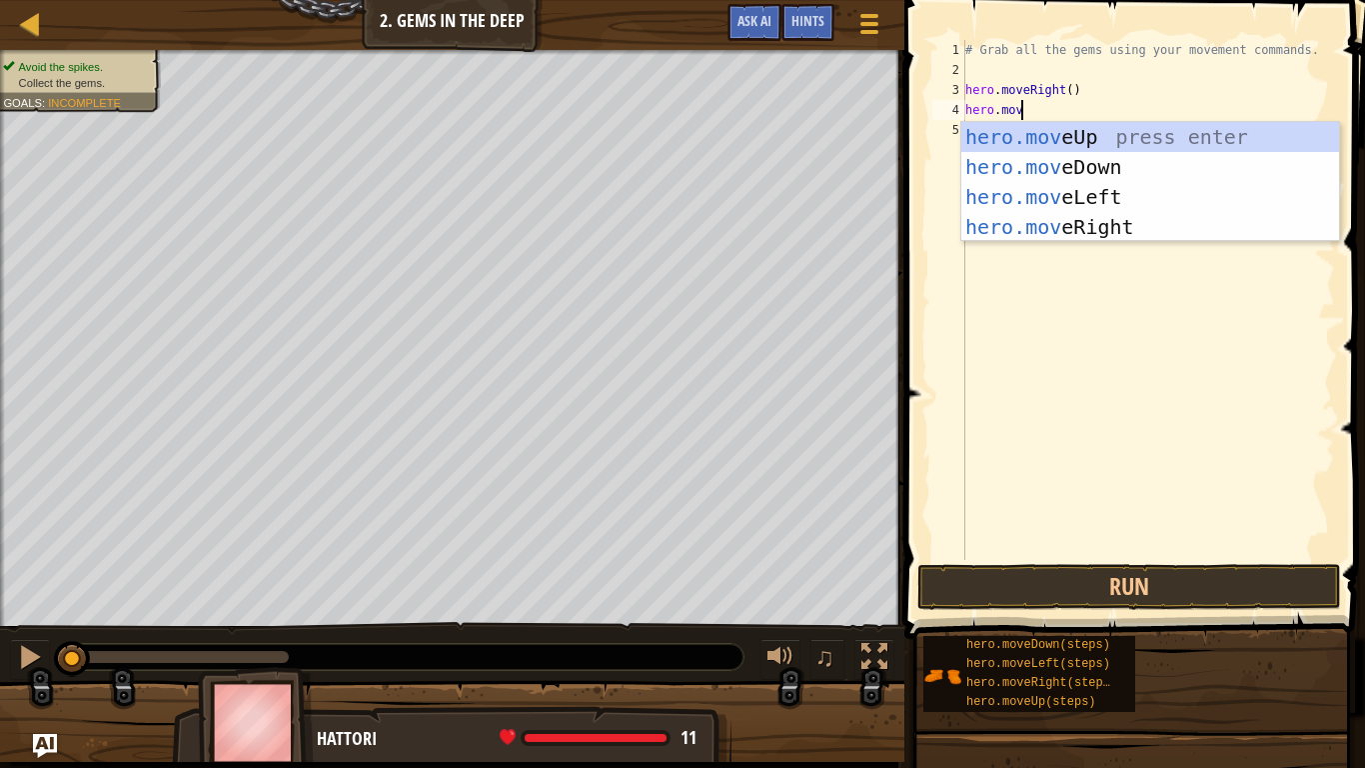
scroll to position [9, 8]
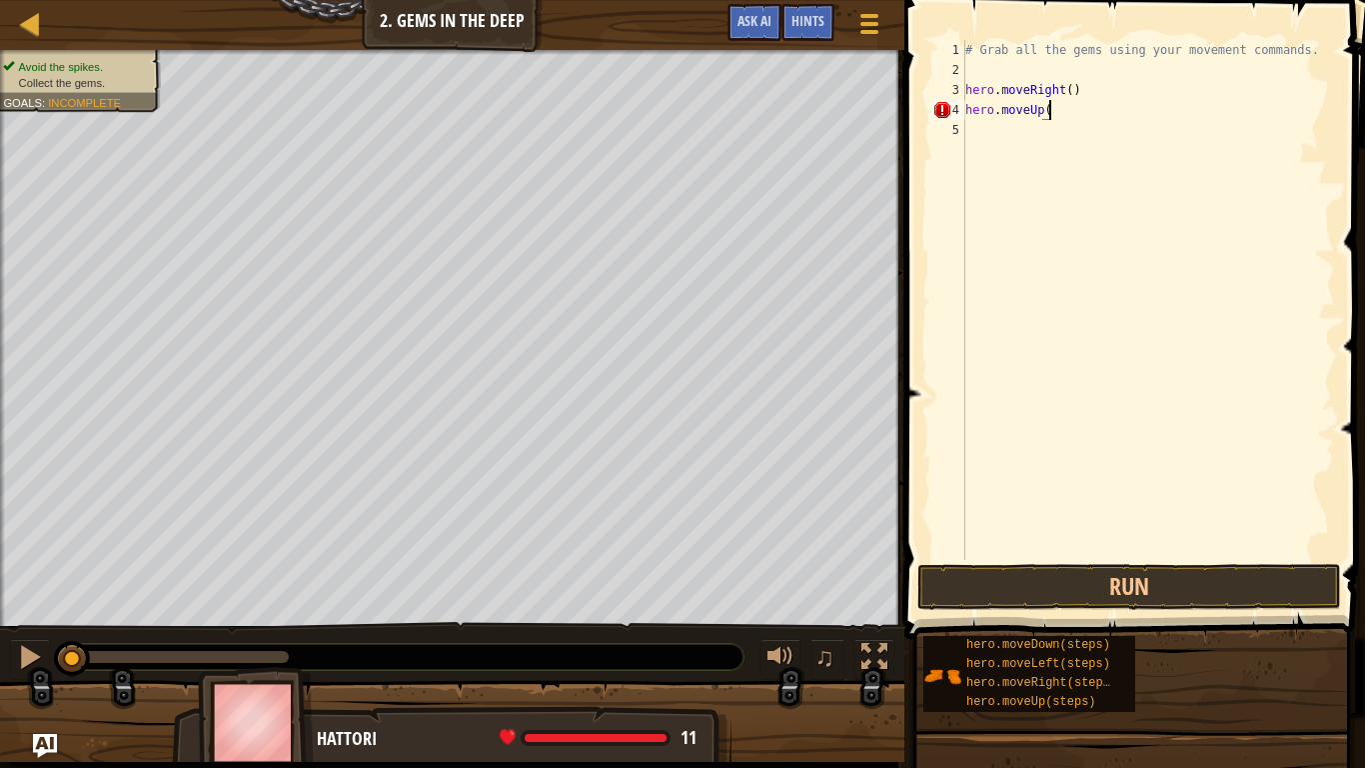
type textarea "hero.moveUp()"
type textarea "hero.moveLeft()"
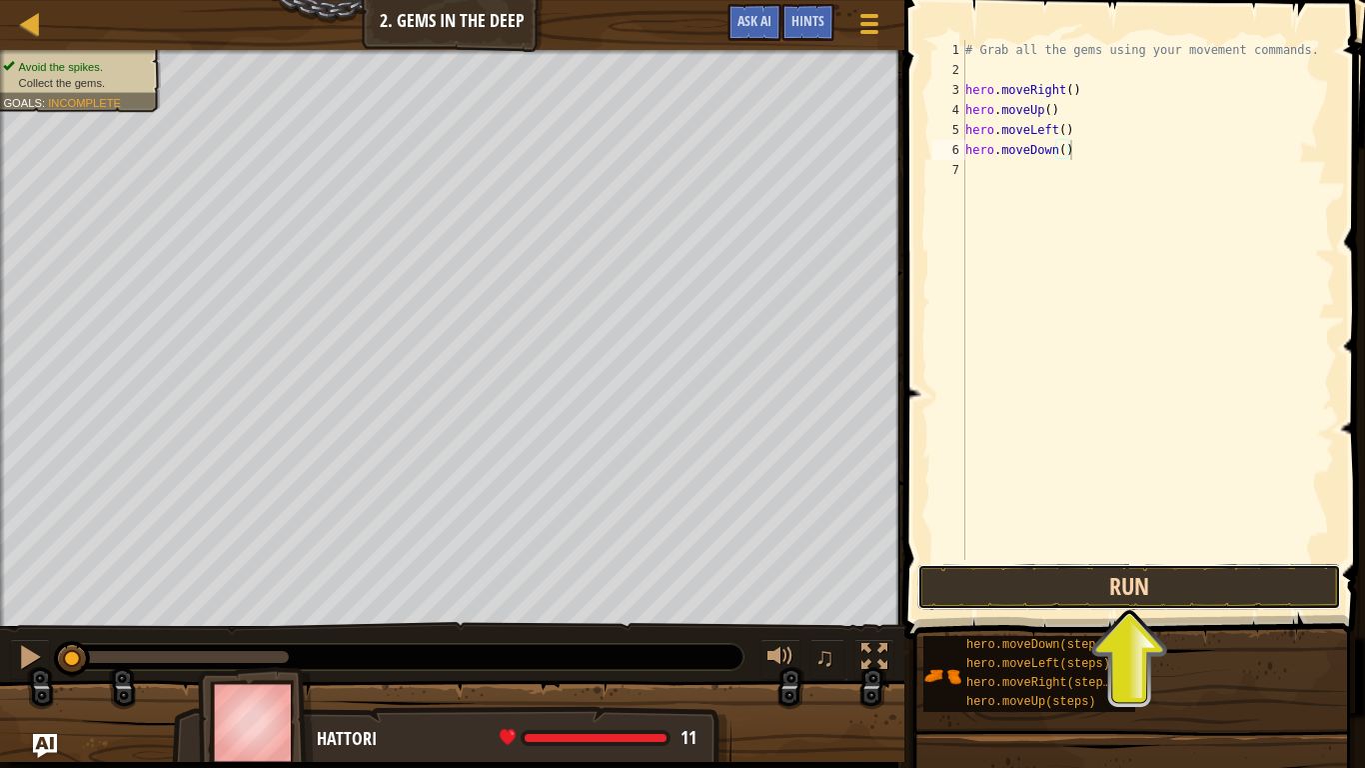
click at [1273, 586] on button "Run" at bounding box center [1129, 587] width 424 height 46
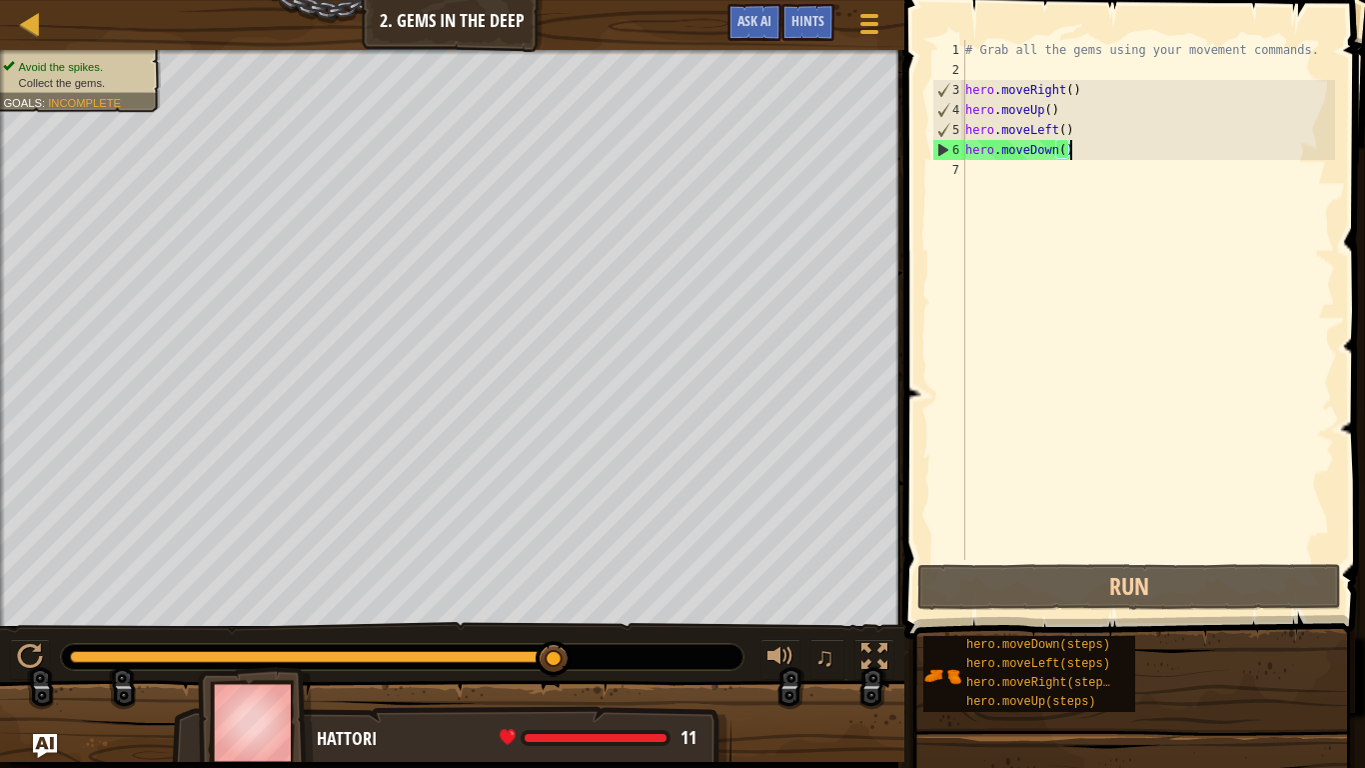
click at [1048, 131] on div "# Grab all the gems using your movement commands. hero . moveRight ( ) hero . m…" at bounding box center [1148, 320] width 374 height 560
click at [1048, 131] on div "# Grab all the gems using your movement commands. hero . moveRight ( ) hero . m…" at bounding box center [1148, 300] width 374 height 520
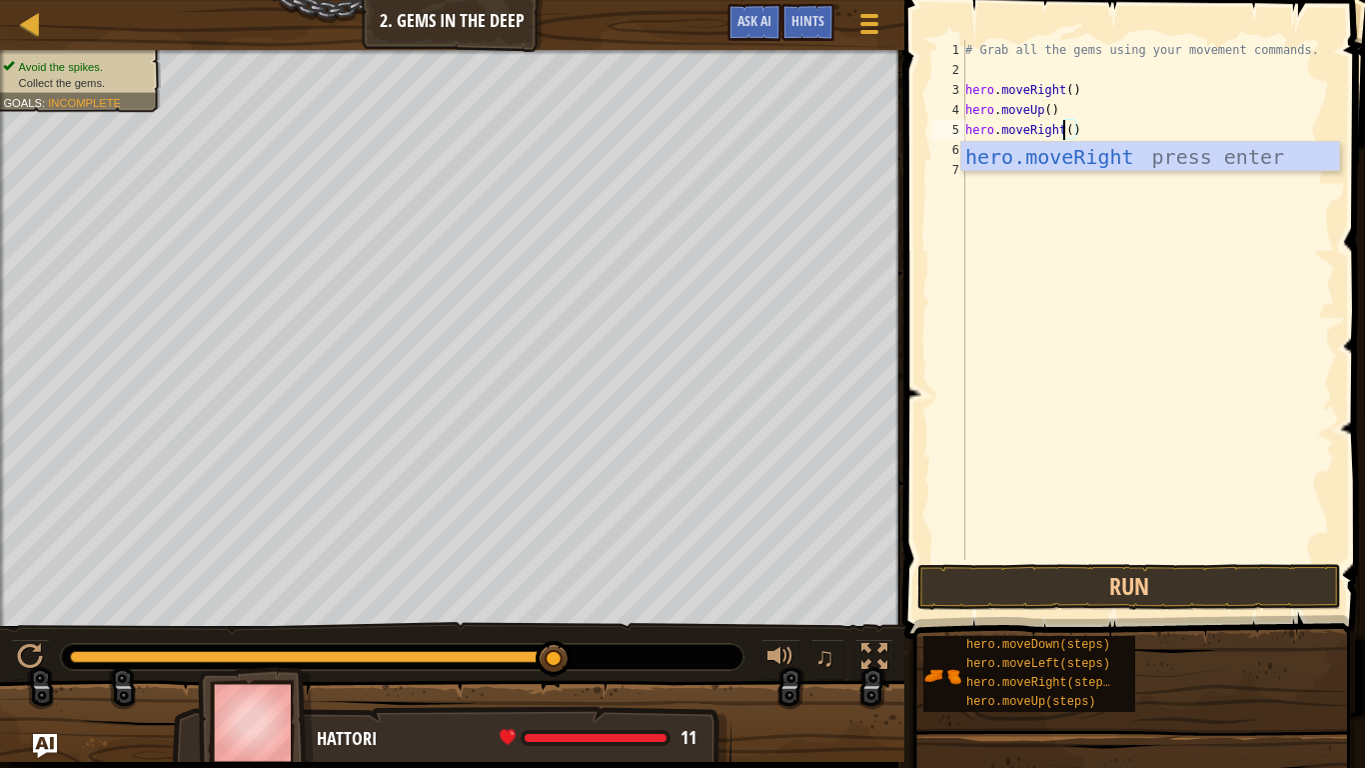
click at [1096, 133] on div "# Grab all the gems using your movement commands. hero . moveRight ( ) hero . m…" at bounding box center [1148, 320] width 374 height 560
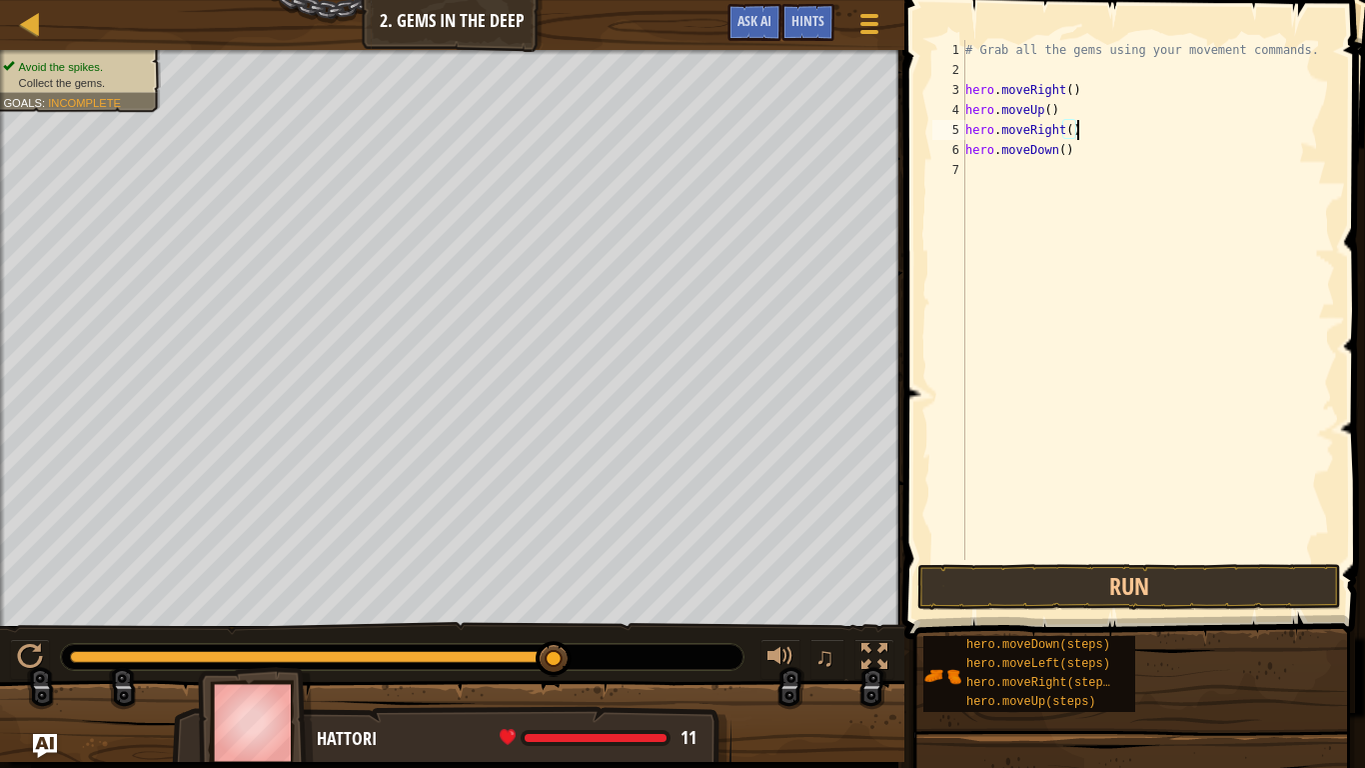
click at [1098, 154] on div "# Grab all the gems using your movement commands. hero . moveRight ( ) hero . m…" at bounding box center [1148, 320] width 374 height 560
type textarea "hero.moveDown()"
type textarea "hero.moveLeft(3)"
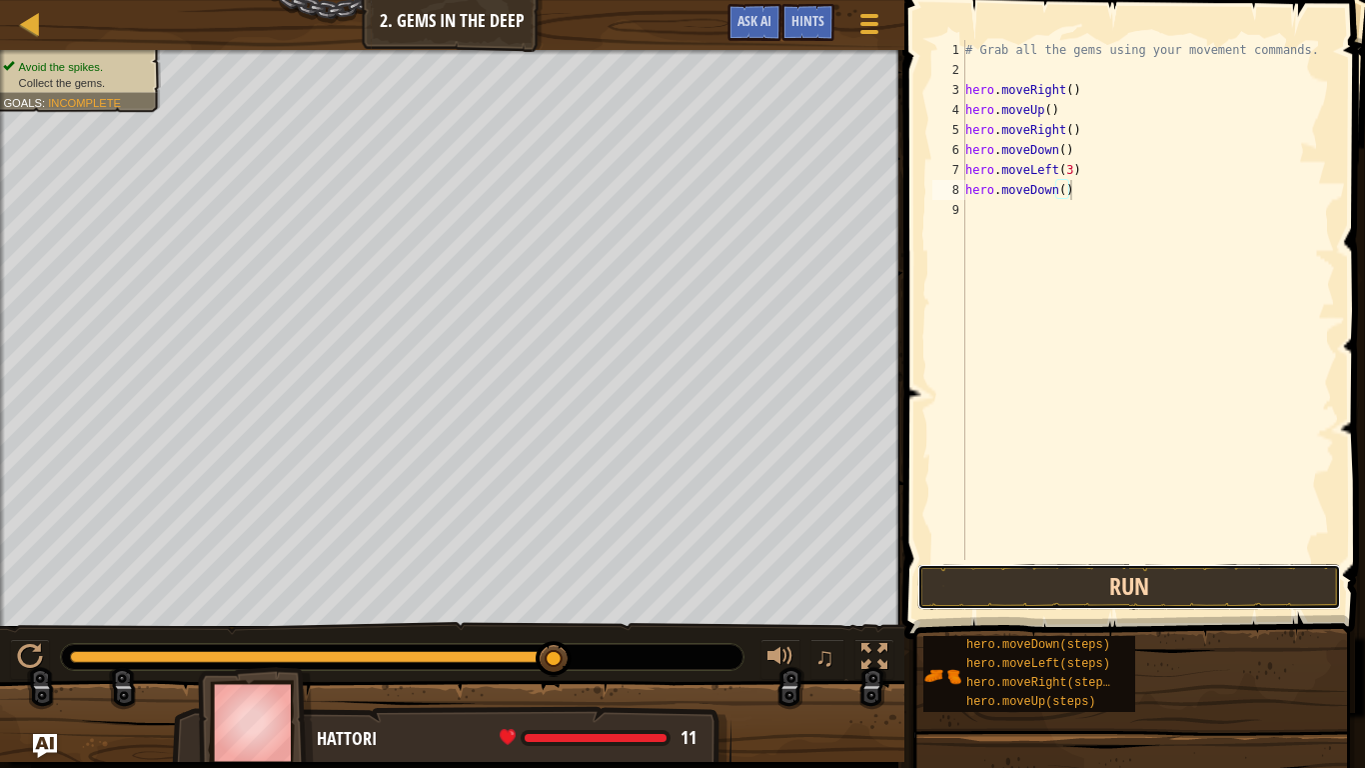
click at [1277, 579] on button "Run" at bounding box center [1129, 587] width 424 height 46
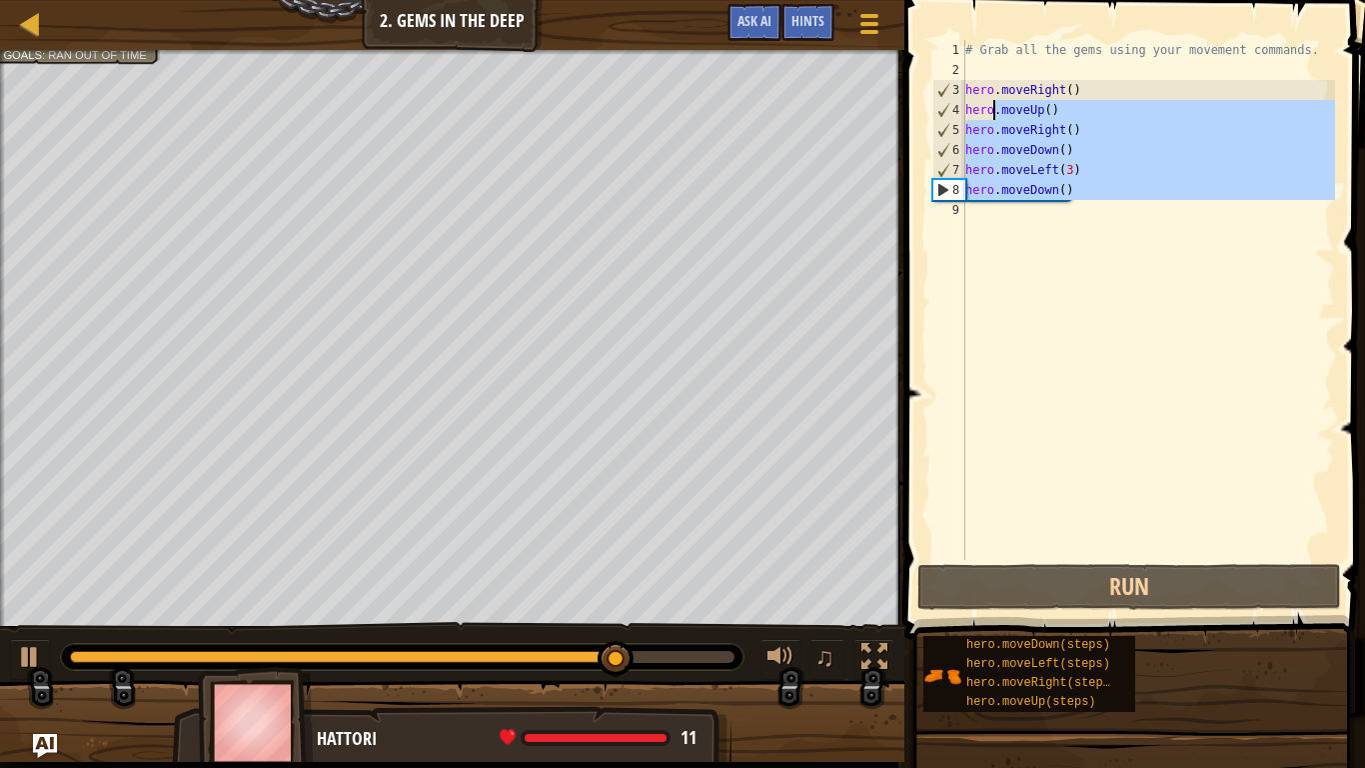
drag, startPoint x: 1076, startPoint y: 206, endPoint x: 912, endPoint y: 14, distance: 252.4
click at [912, 14] on div "hero.moveDown() 1 2 3 4 5 6 7 8 9 # Grab all the gems using your movement comma…" at bounding box center [1131, 359] width 467 height 698
type textarea "# Grab all the gems using your movement commands."
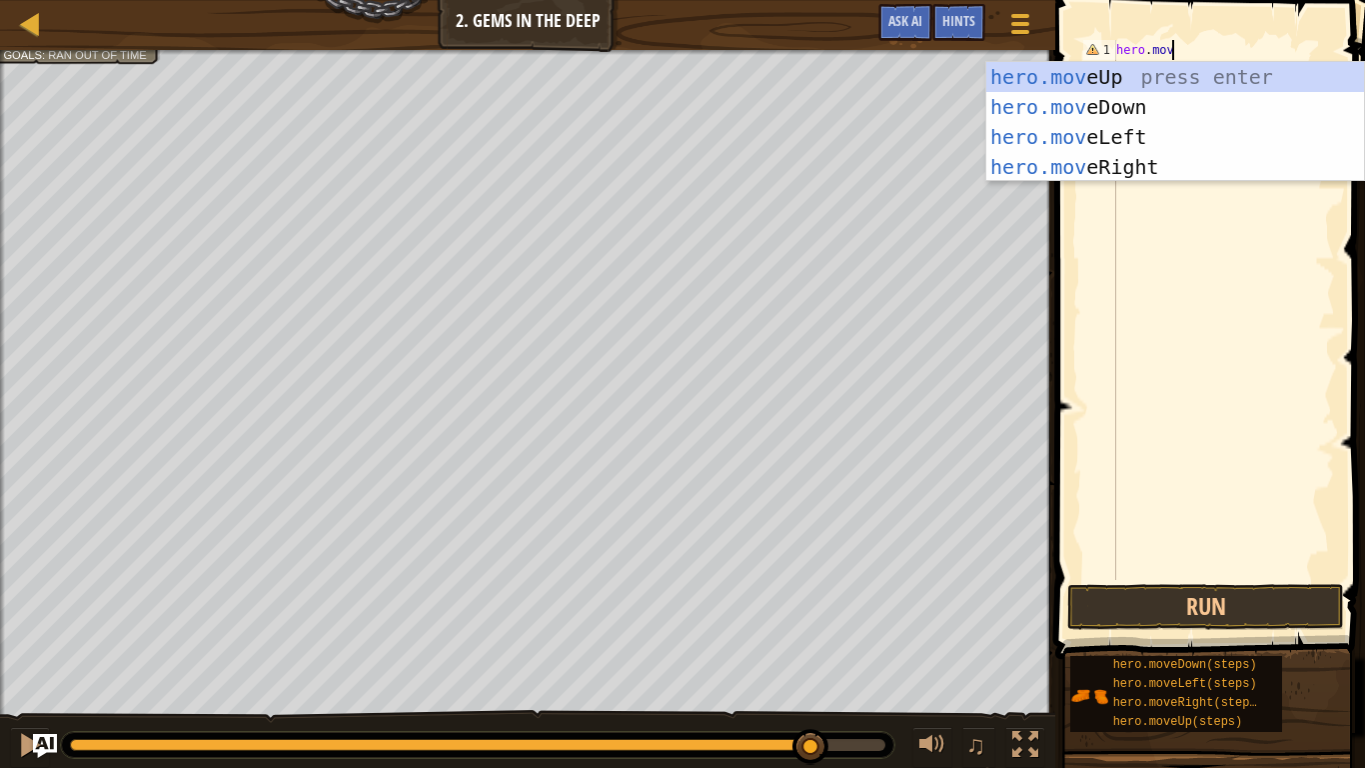
scroll to position [9, 8]
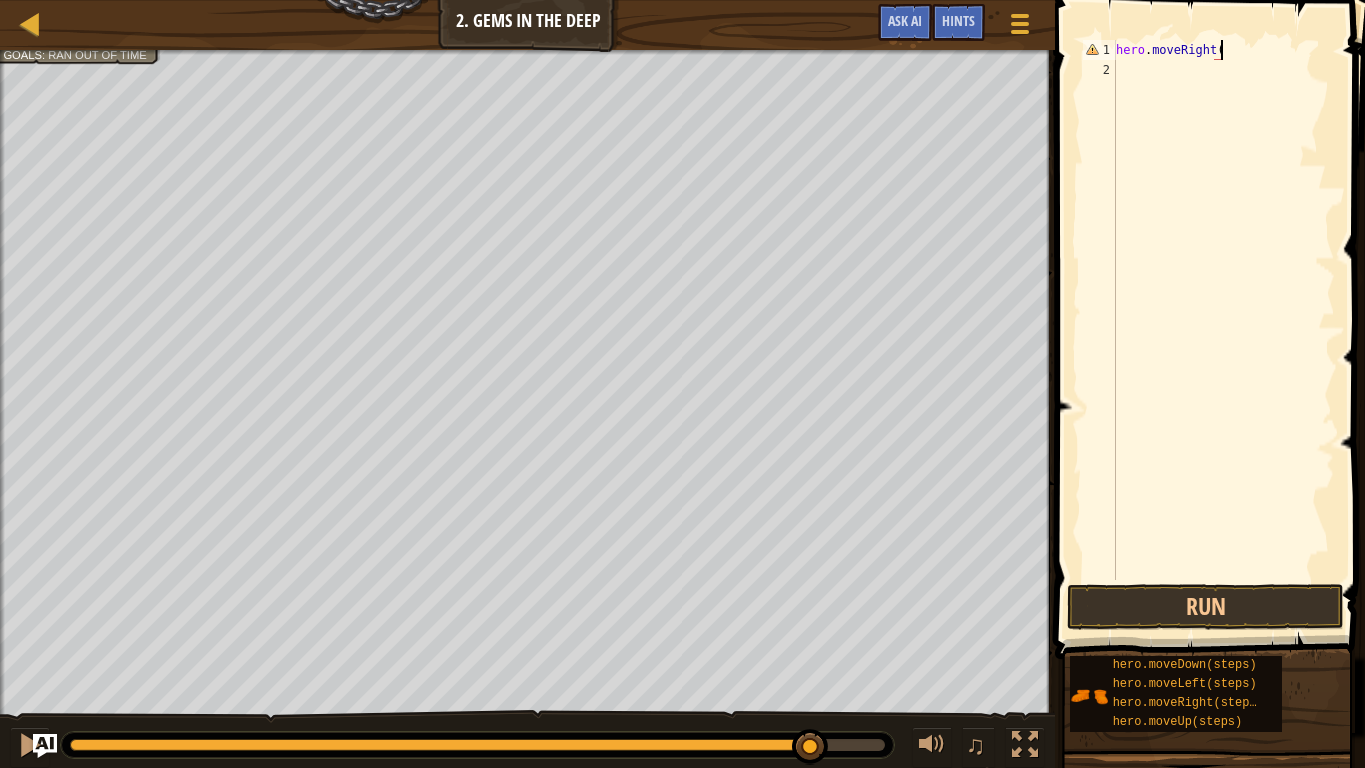
type textarea "hero.moveRight()"
type textarea "hero.moveUp()"
type textarea "hero.moveLeft()"
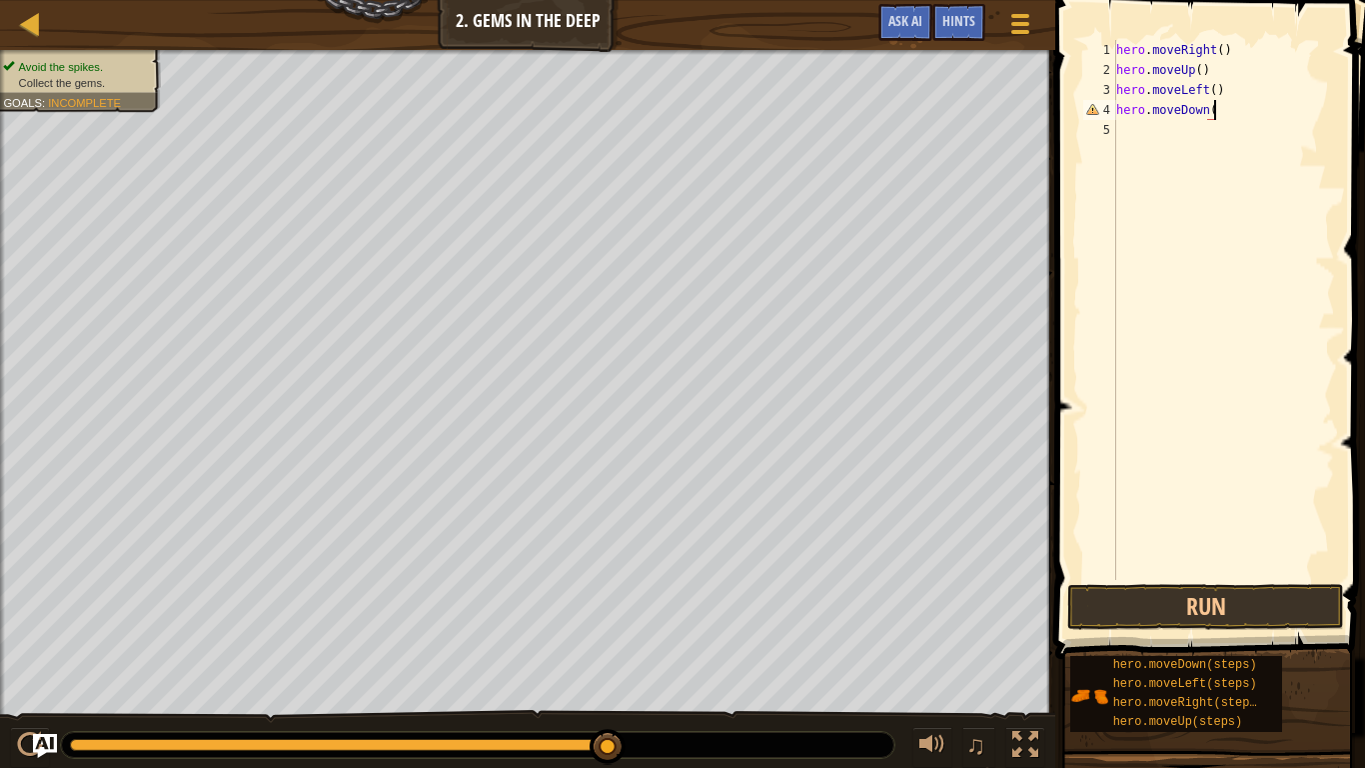
scroll to position [9, 14]
click at [1214, 598] on button "Run" at bounding box center [1205, 607] width 277 height 46
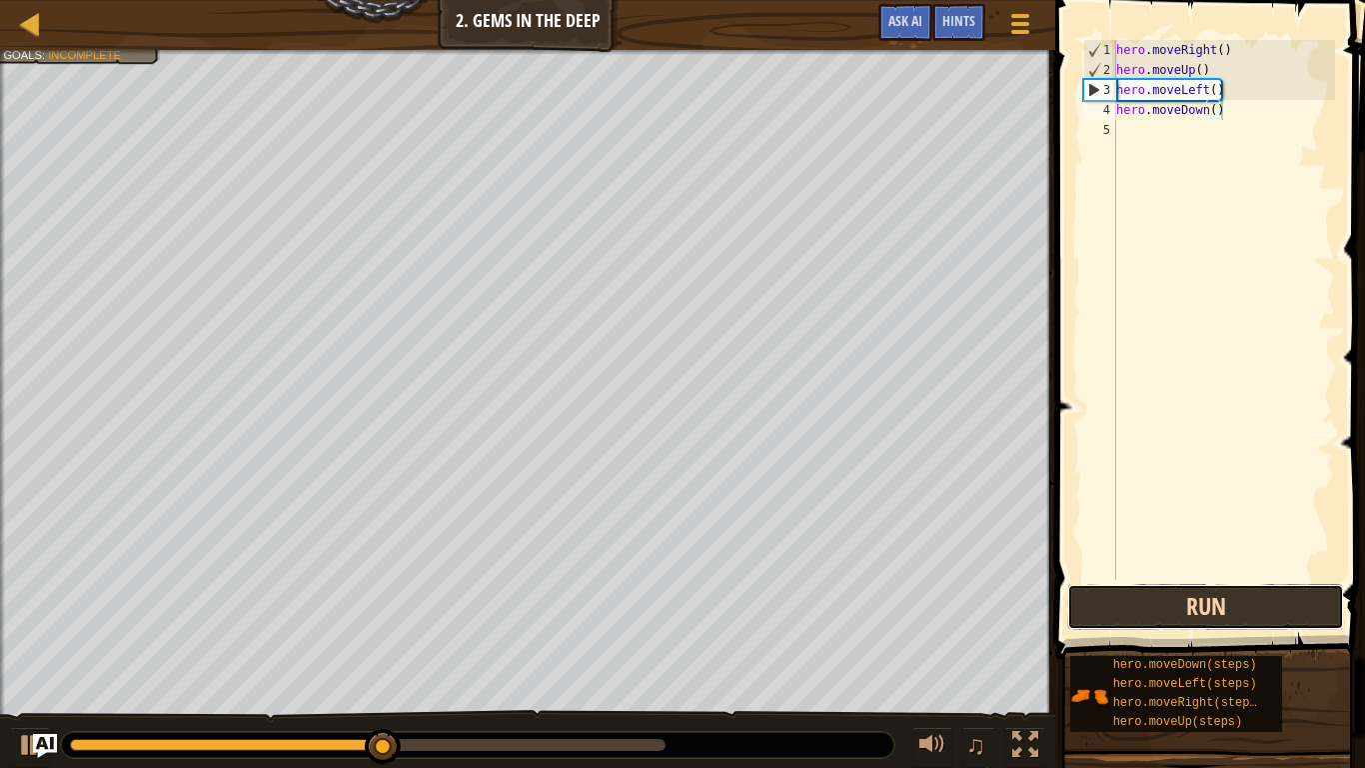
click at [1214, 598] on button "Run" at bounding box center [1205, 607] width 277 height 46
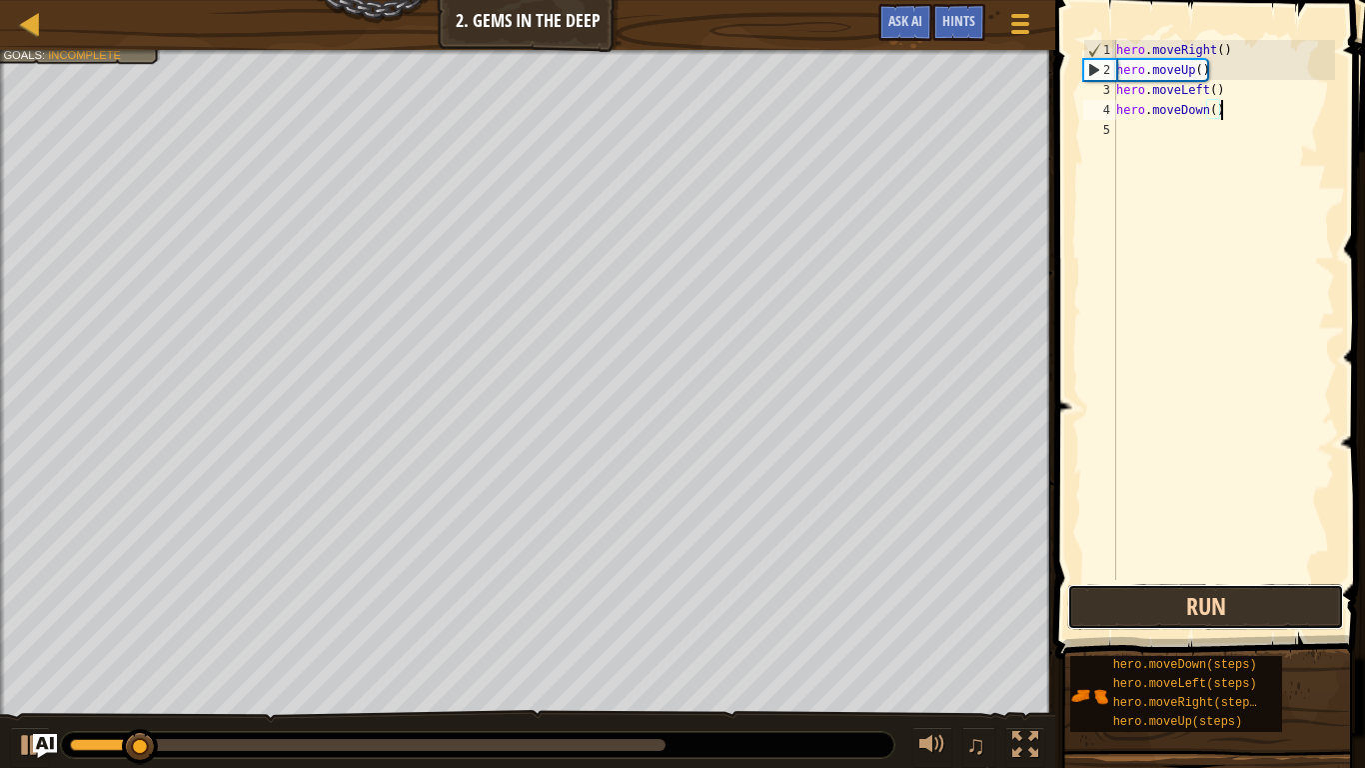
click at [1213, 598] on button "Run" at bounding box center [1205, 607] width 277 height 46
click at [1214, 598] on button "Run" at bounding box center [1205, 607] width 277 height 46
click at [1215, 598] on button "Run" at bounding box center [1205, 607] width 277 height 46
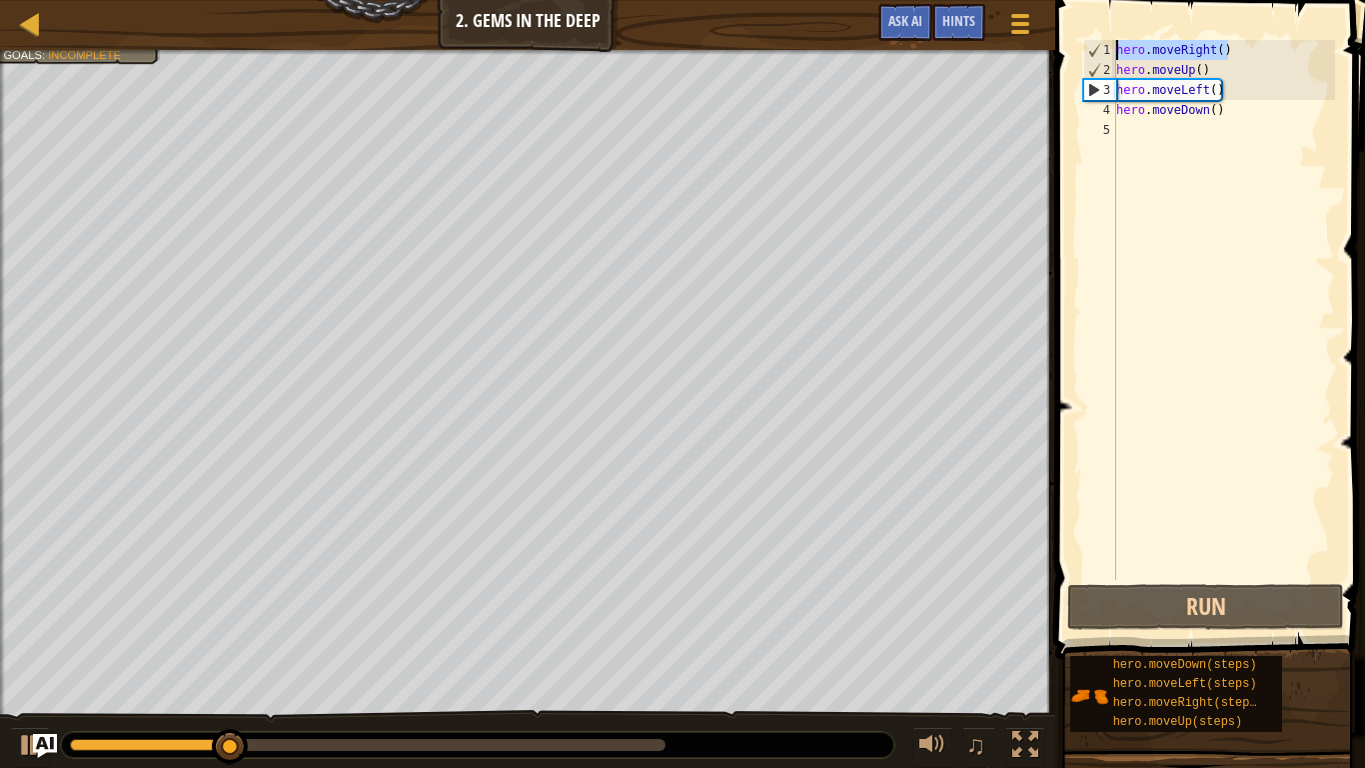
drag, startPoint x: 1248, startPoint y: 52, endPoint x: 1103, endPoint y: 47, distance: 145.0
click at [1103, 47] on div "hero.moveDown() 1 2 3 4 5 hero . moveRight ( ) hero . moveUp ( ) hero . moveLef…" at bounding box center [1207, 310] width 256 height 540
type textarea "hero.moveRight()"
click at [1247, 50] on div "hero . moveRight ( ) hero . moveUp ( ) hero . moveLeft ( ) hero . moveDown ( )" at bounding box center [1223, 310] width 223 height 540
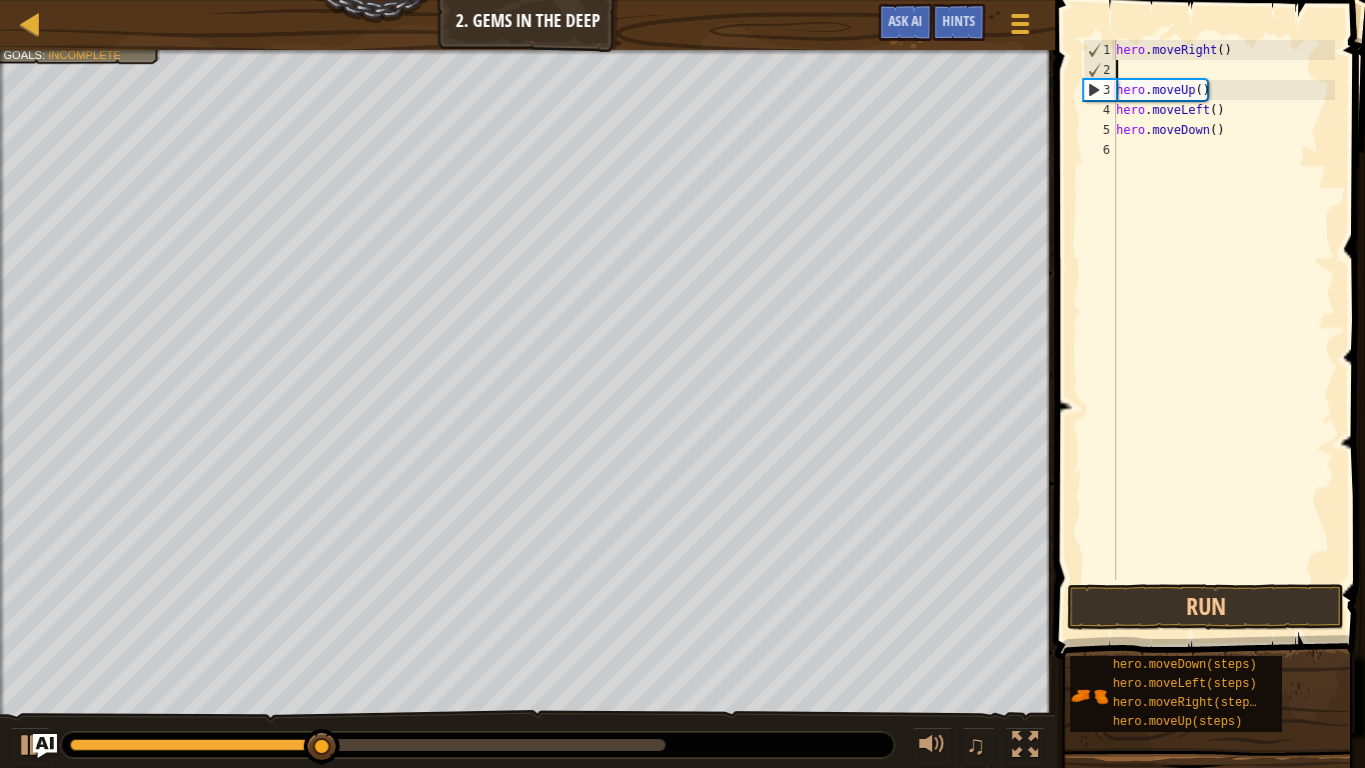
paste textarea "hero.moveRight()"
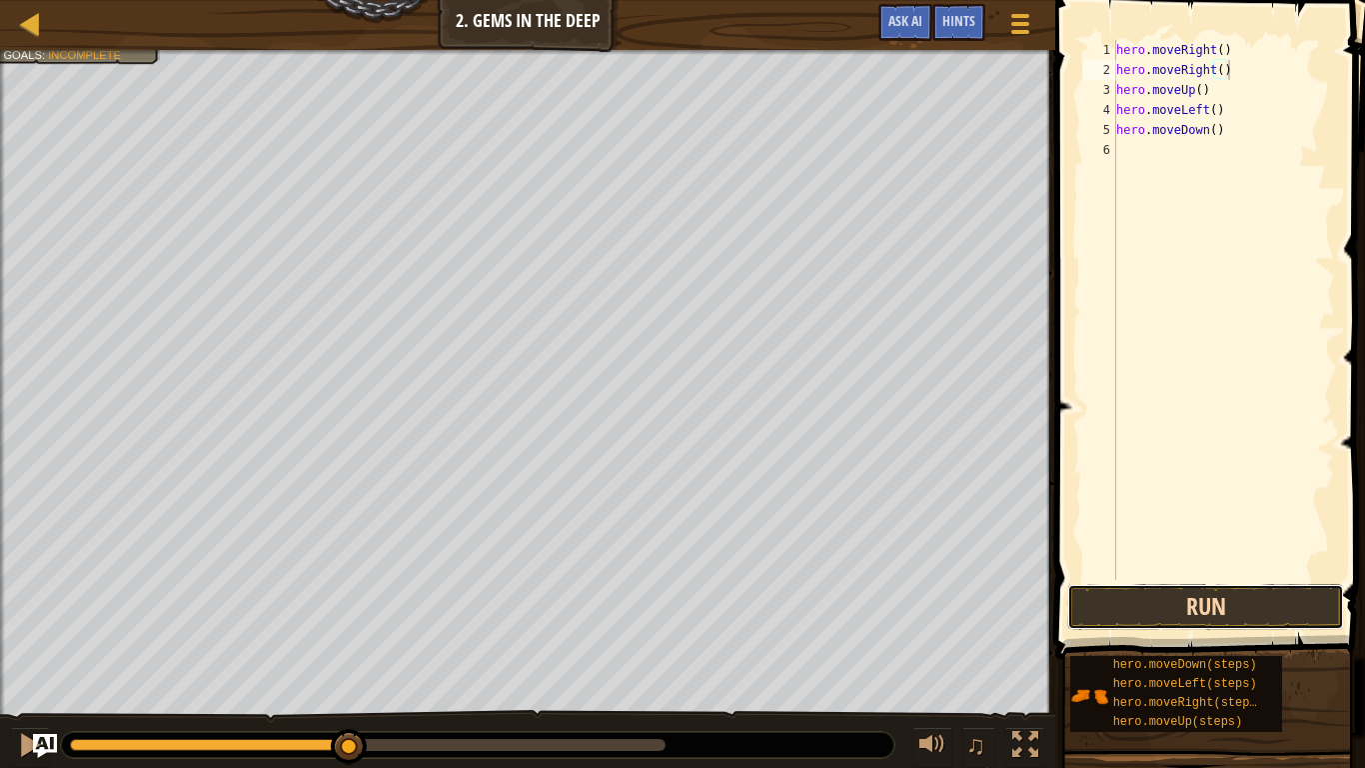
click at [1225, 598] on button "Run" at bounding box center [1205, 607] width 277 height 46
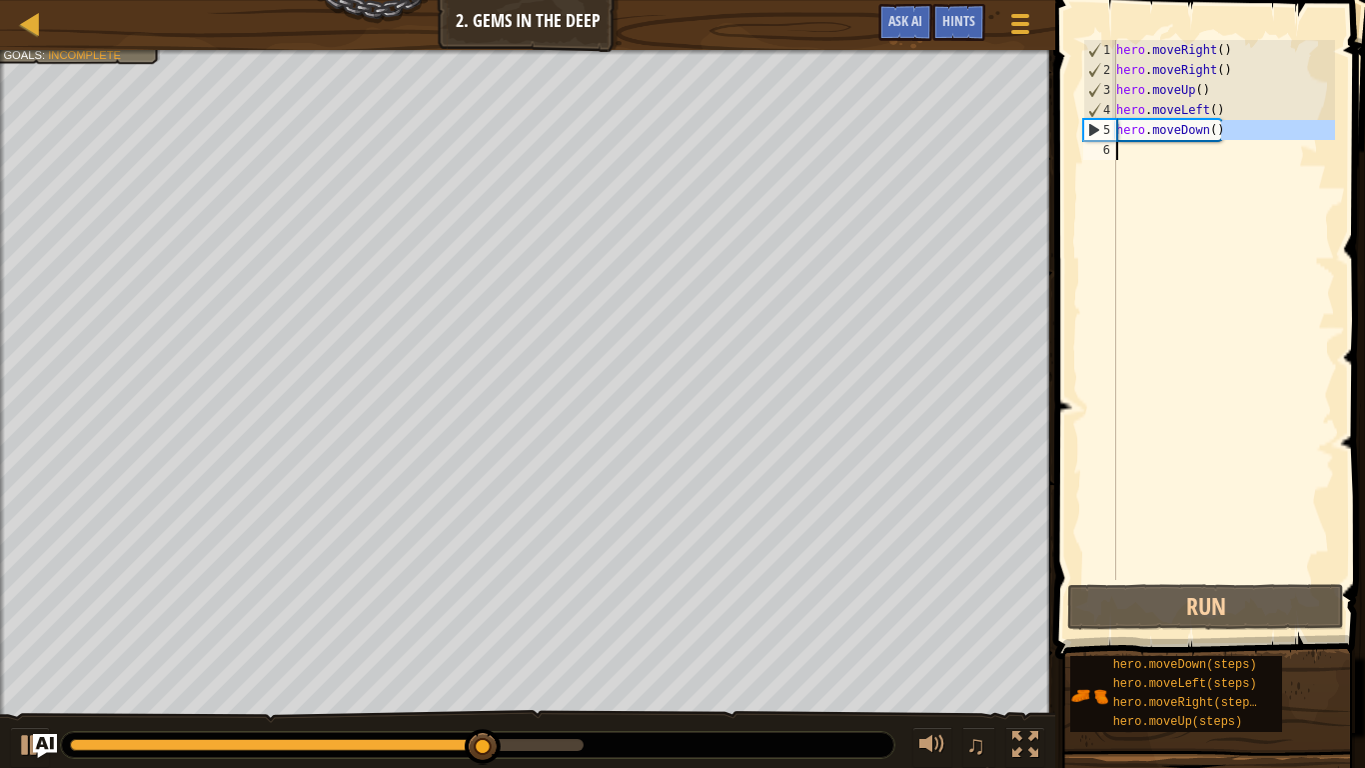
click at [996, 131] on div "Map Introduction to Computer Science 2. Gems in the Deep Game Menu Done Hints A…" at bounding box center [682, 384] width 1365 height 768
type textarea "hero.moveDown()"
click at [1256, 129] on div "hero . moveRight ( ) hero . moveRight ( ) hero . moveUp ( ) hero . moveLeft ( )…" at bounding box center [1223, 310] width 223 height 540
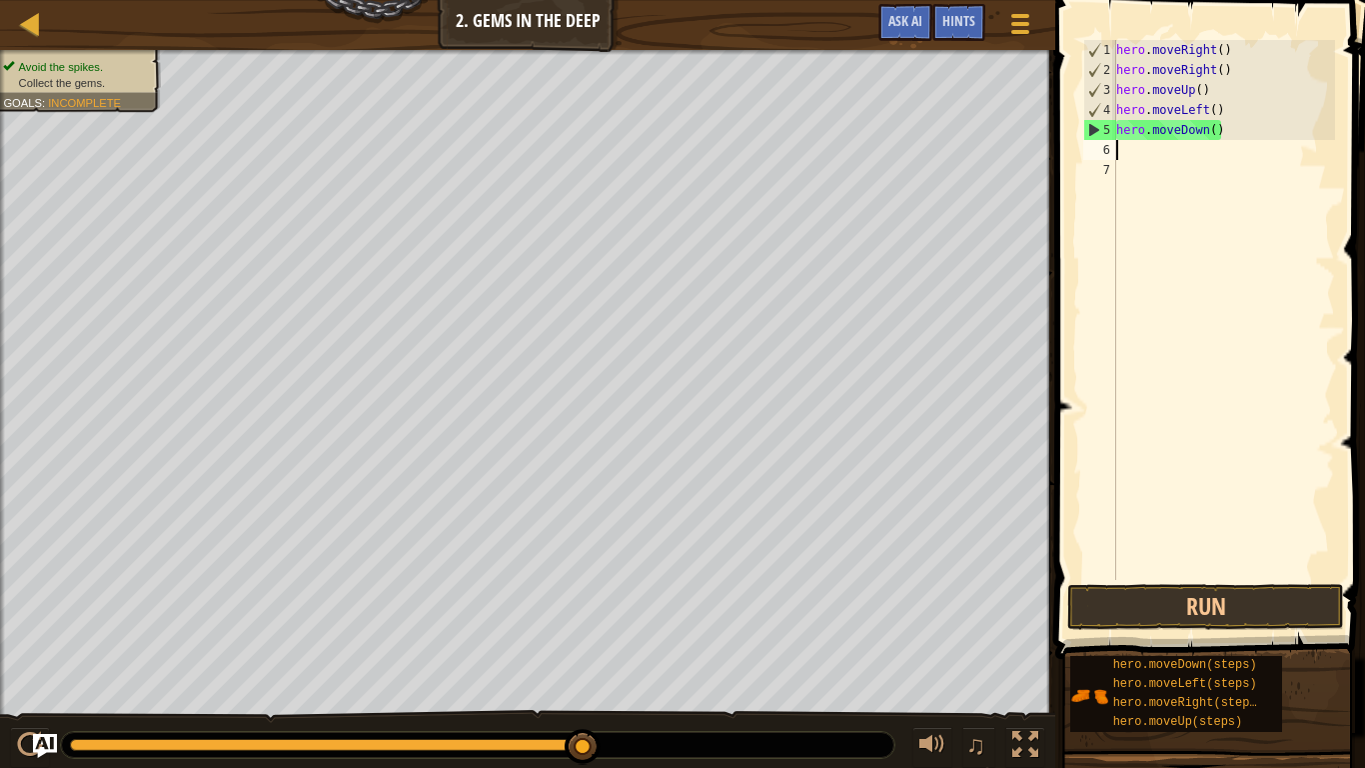
paste textarea "hero.moveDown()"
type textarea "hero.moveDown()"
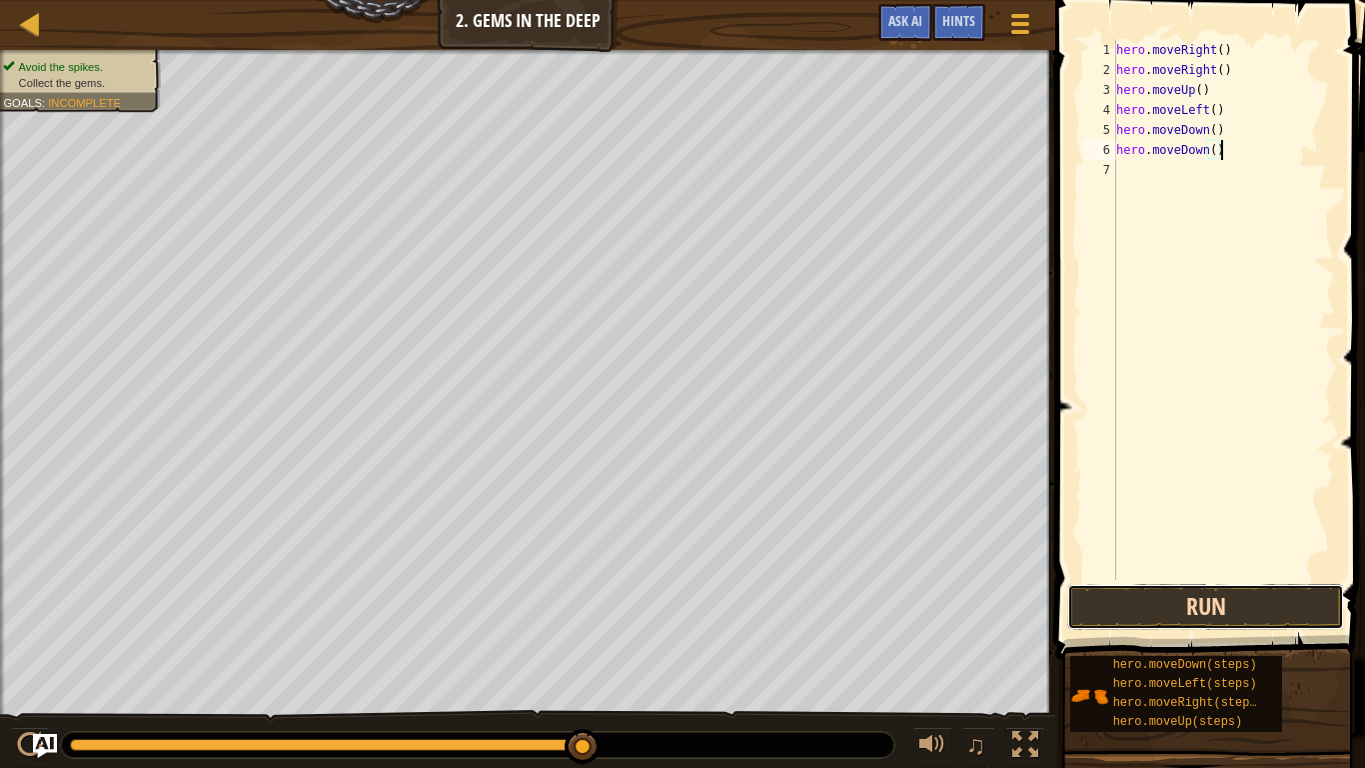
click at [1250, 598] on button "Run" at bounding box center [1205, 607] width 277 height 46
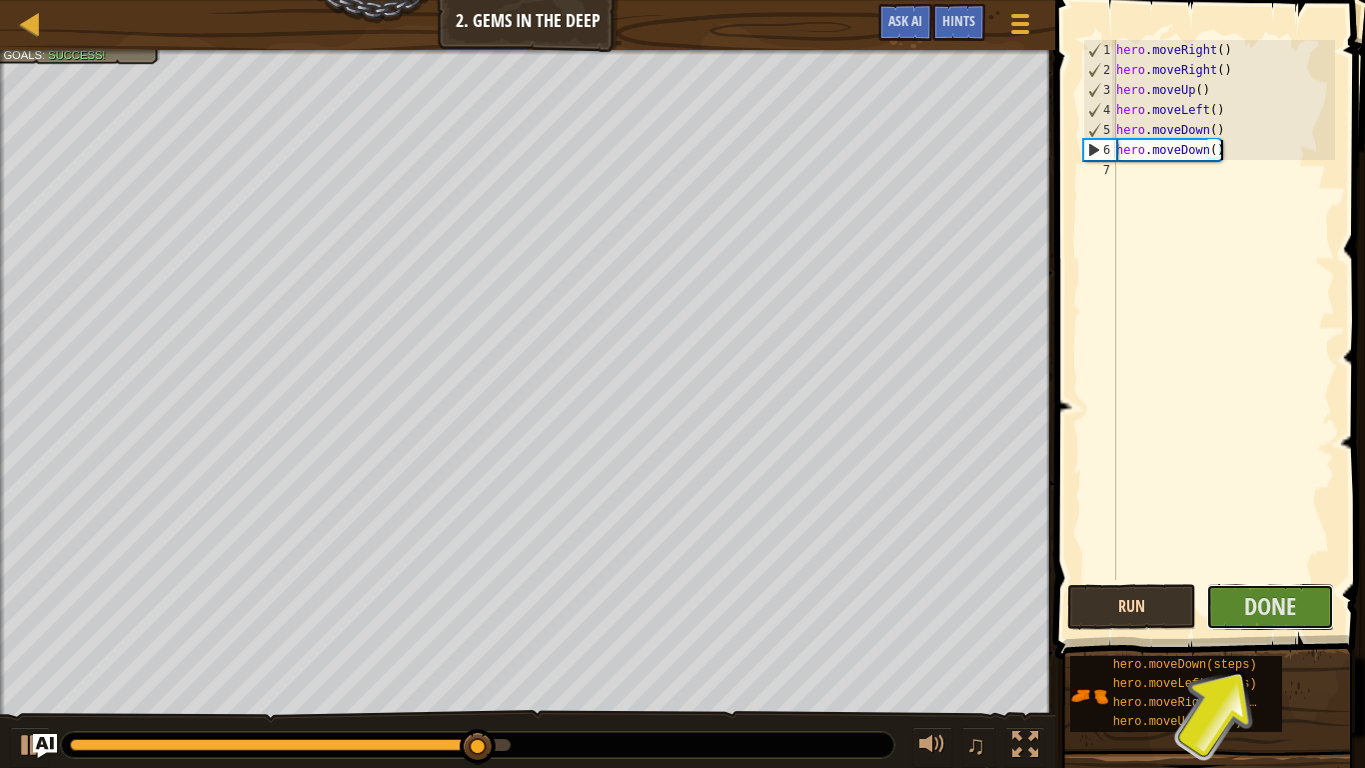
click at [1250, 598] on span "Done" at bounding box center [1270, 606] width 52 height 32
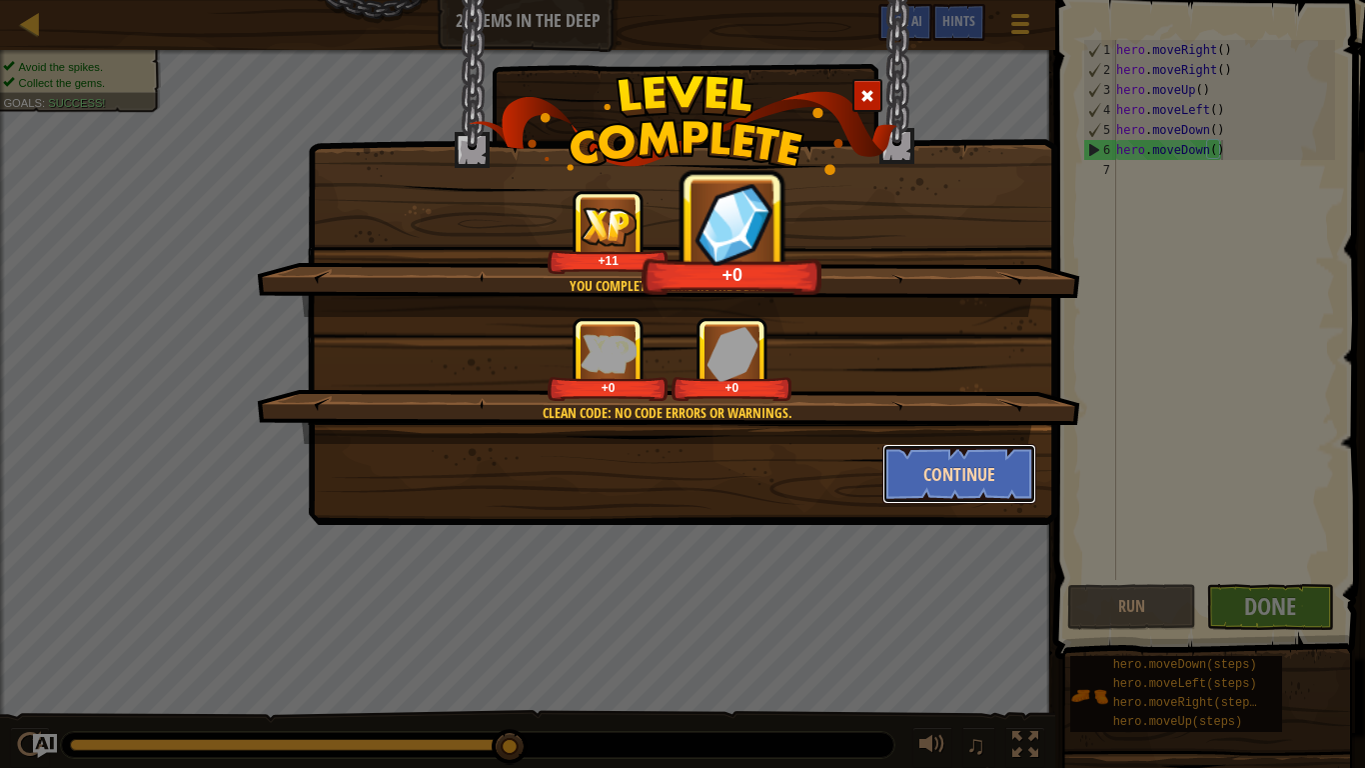
click at [941, 486] on button "Continue" at bounding box center [959, 474] width 155 height 60
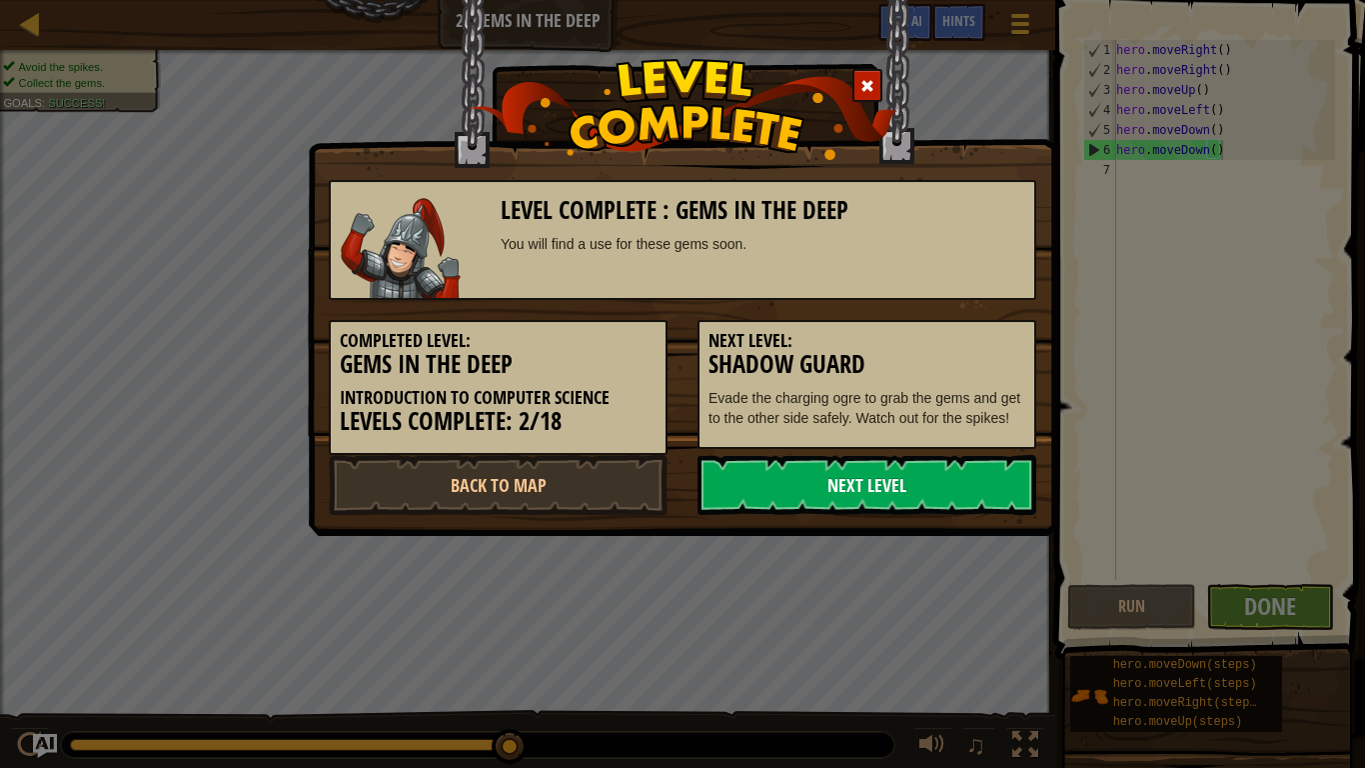
click at [941, 507] on link "Next Level" at bounding box center [867, 485] width 339 height 60
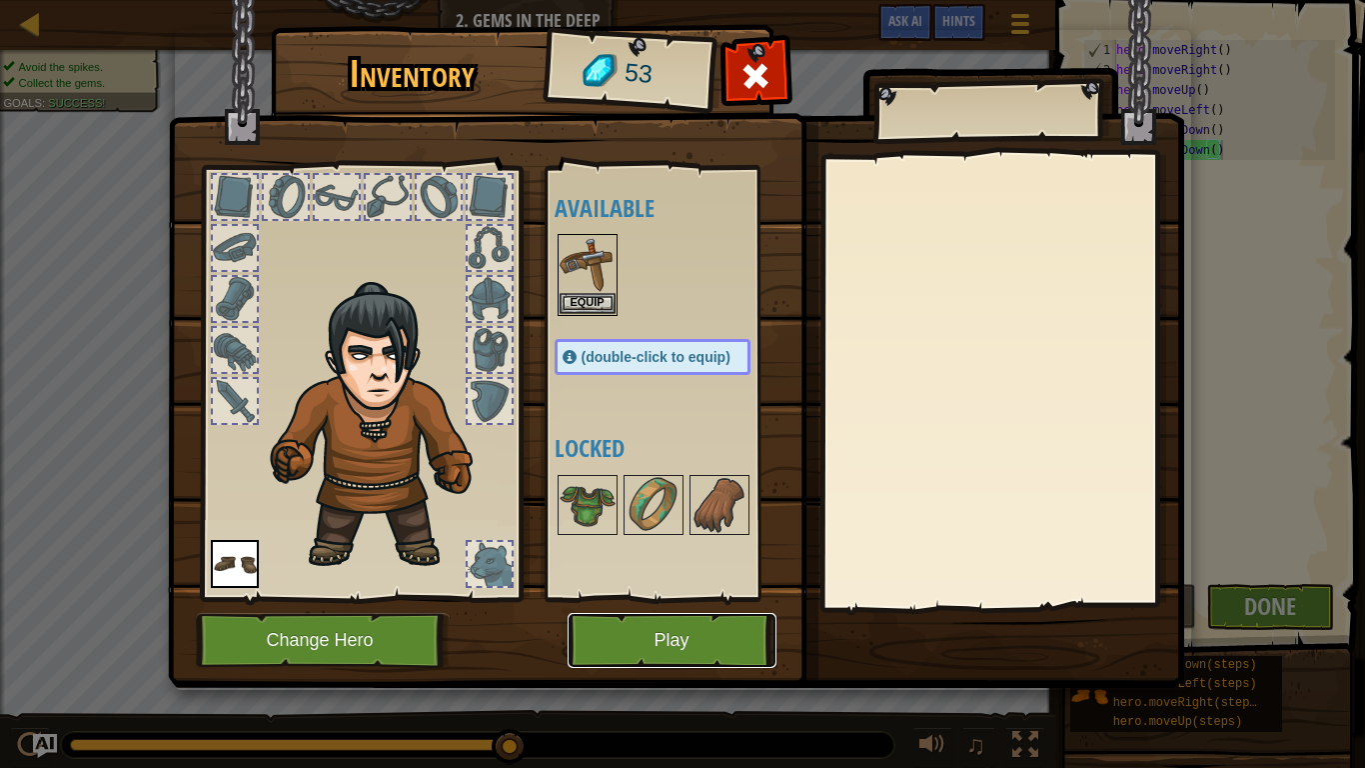
click at [674, 598] on button "Play" at bounding box center [672, 640] width 209 height 55
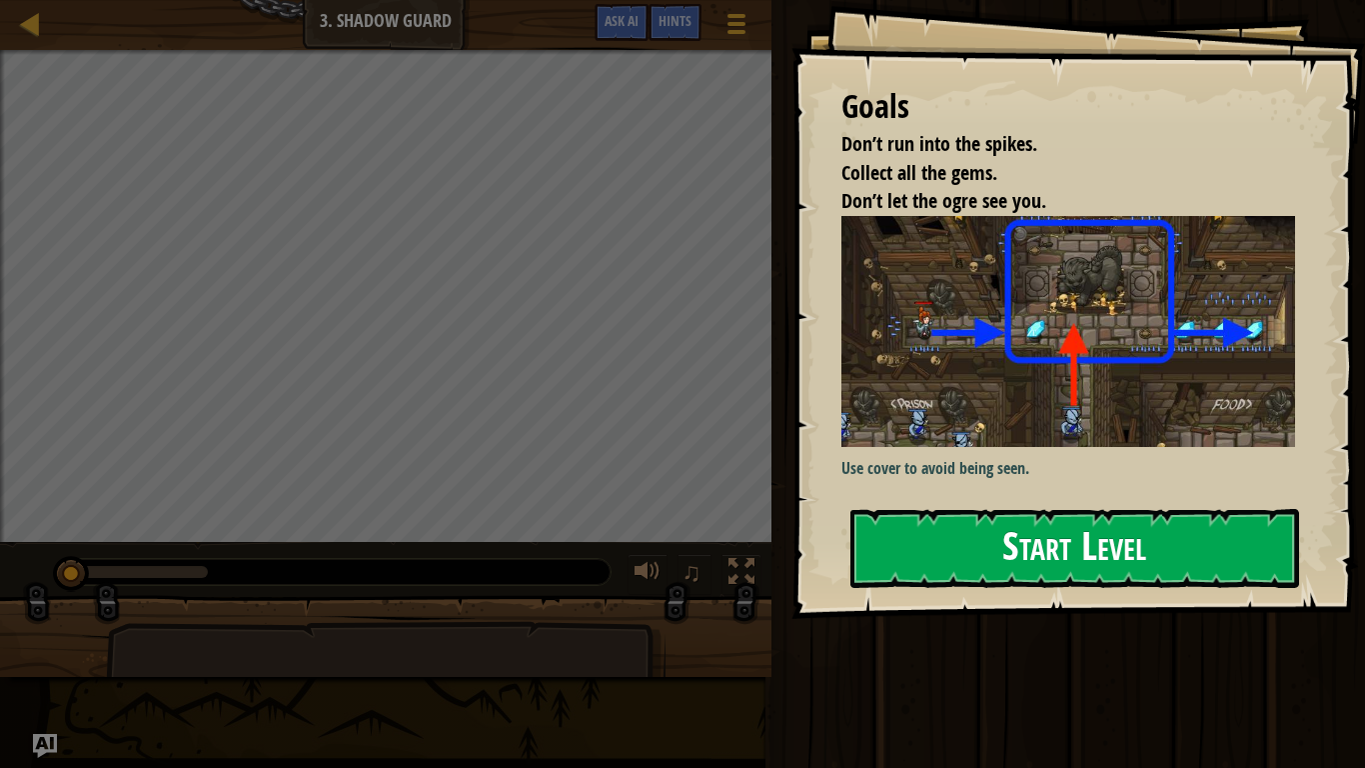
click at [1008, 533] on button "Start Level" at bounding box center [1074, 548] width 449 height 79
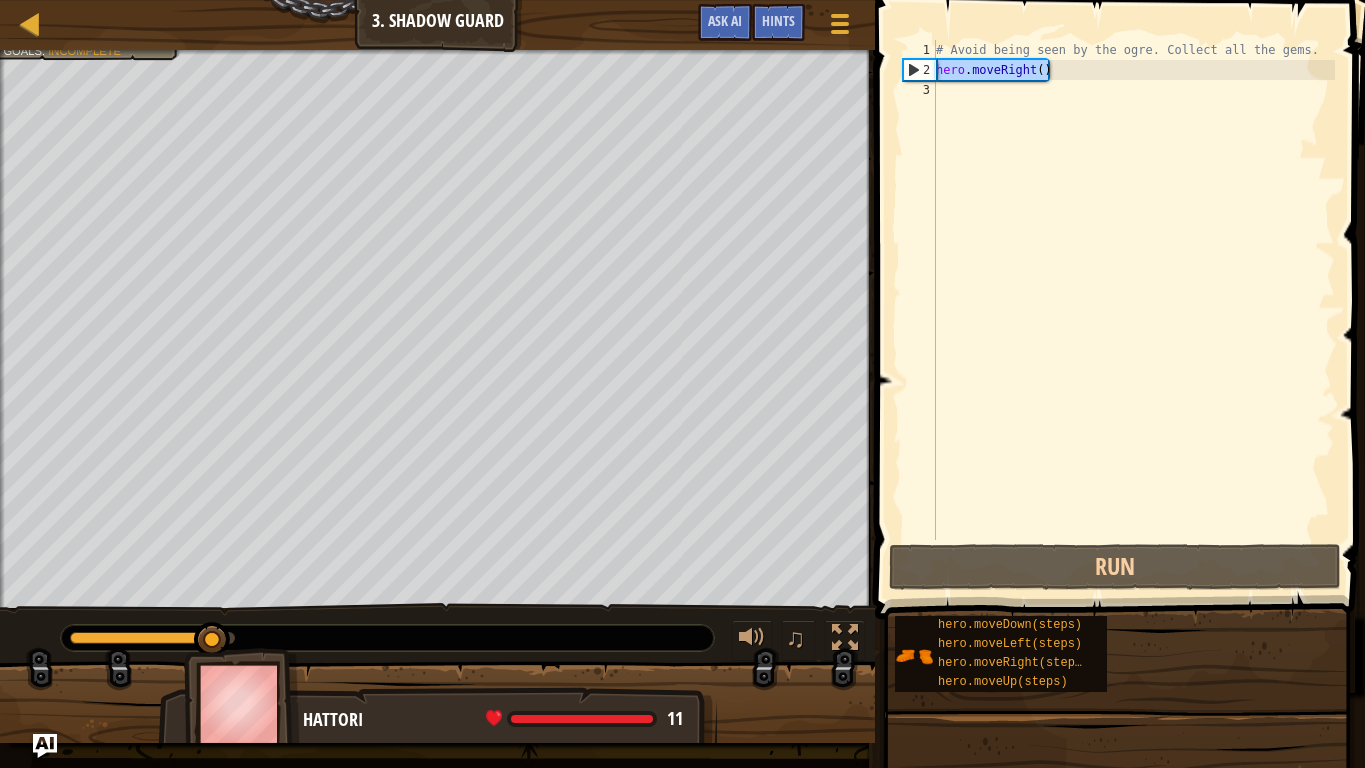
click at [853, 76] on div "Map Introduction to Computer Science 3. Shadow Guard Game Menu Done Hints Ask A…" at bounding box center [682, 384] width 1365 height 768
type textarea "hero.moveRight()"
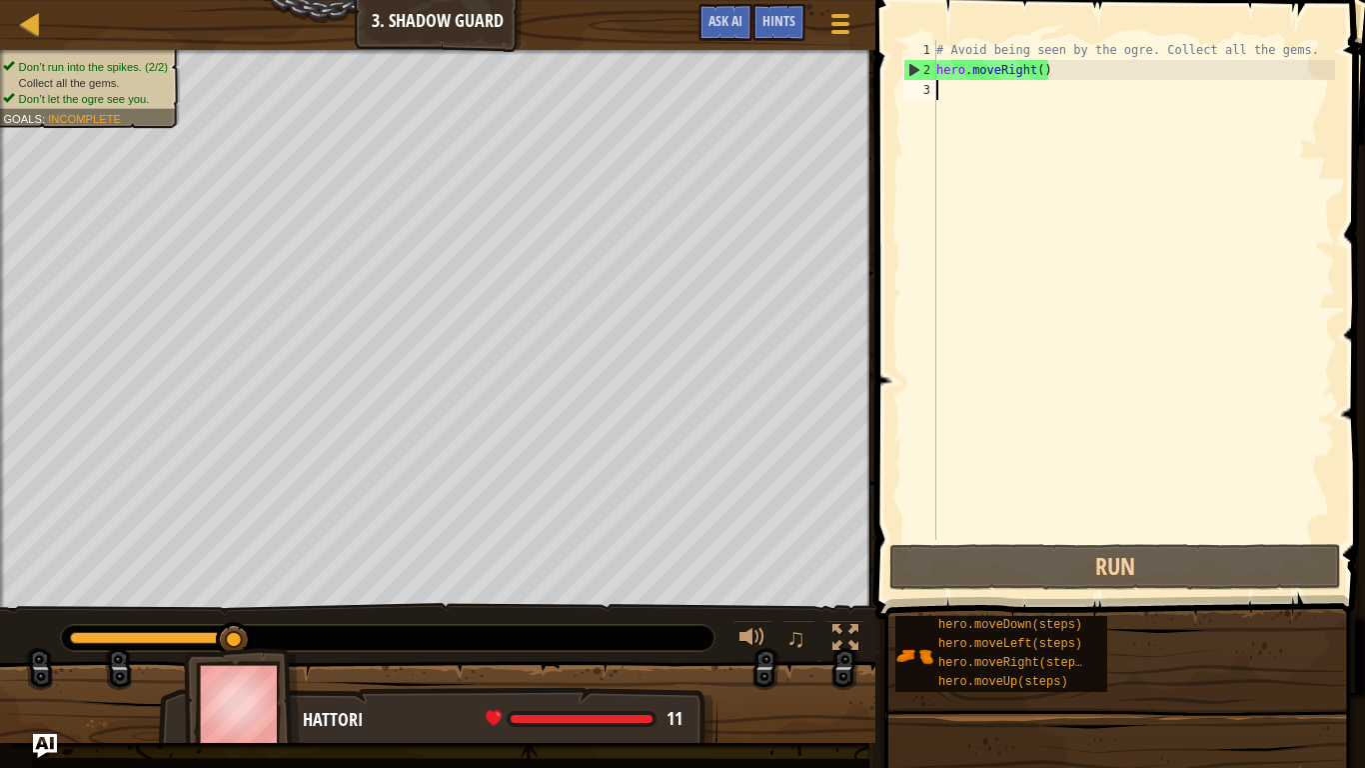
click at [954, 95] on div "# Avoid being seen by the ogre. Collect all the gems. hero . moveRight ( )" at bounding box center [1133, 310] width 403 height 540
type textarea "hero.moveRight()"
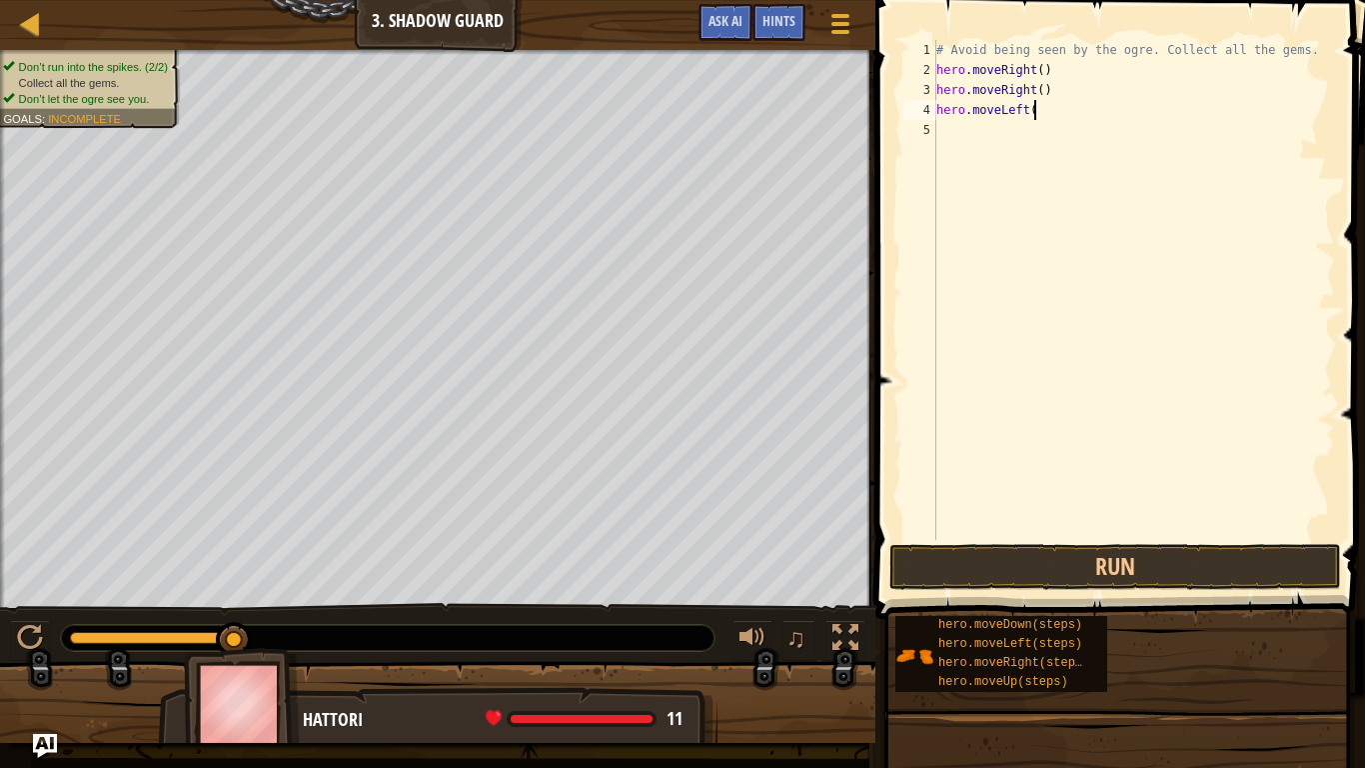
scroll to position [9, 14]
type textarea "hero.moveLeft(6)"
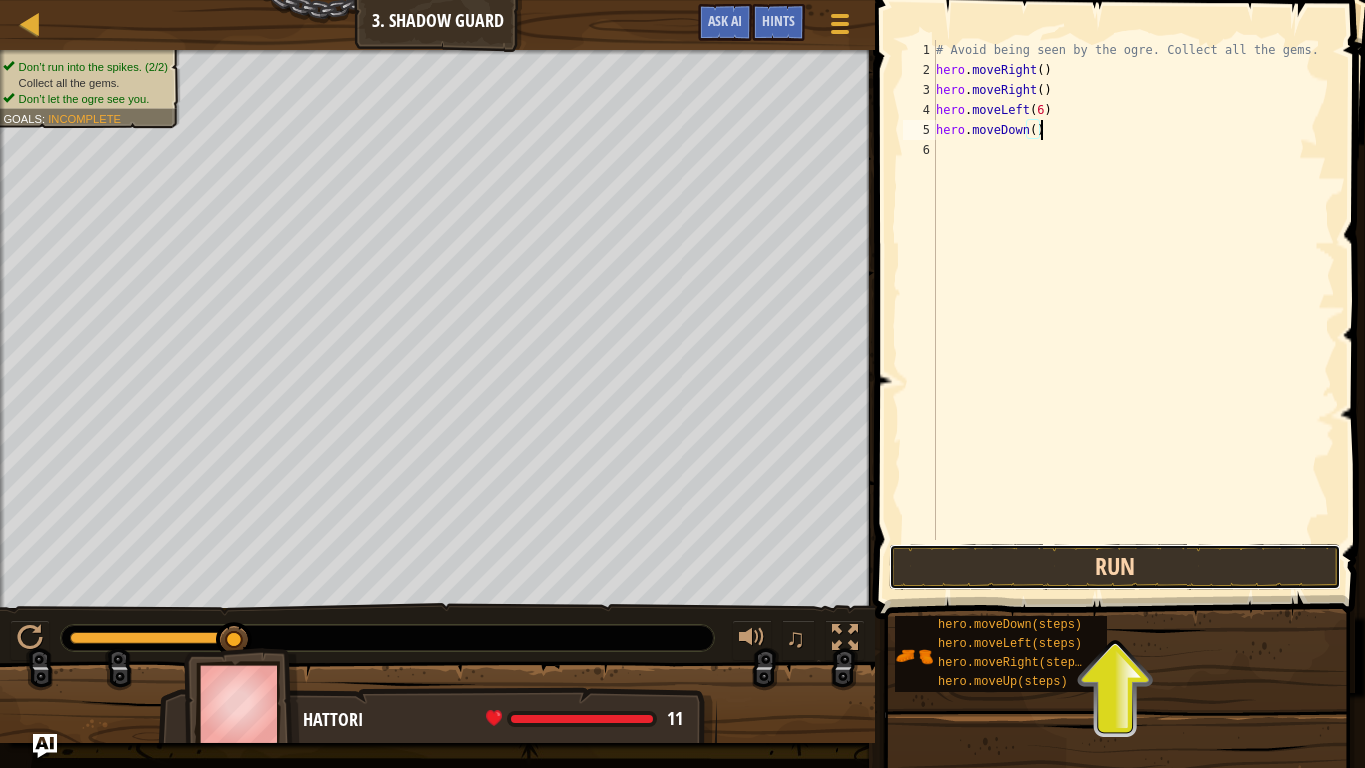
click at [1035, 572] on button "Run" at bounding box center [1115, 567] width 452 height 46
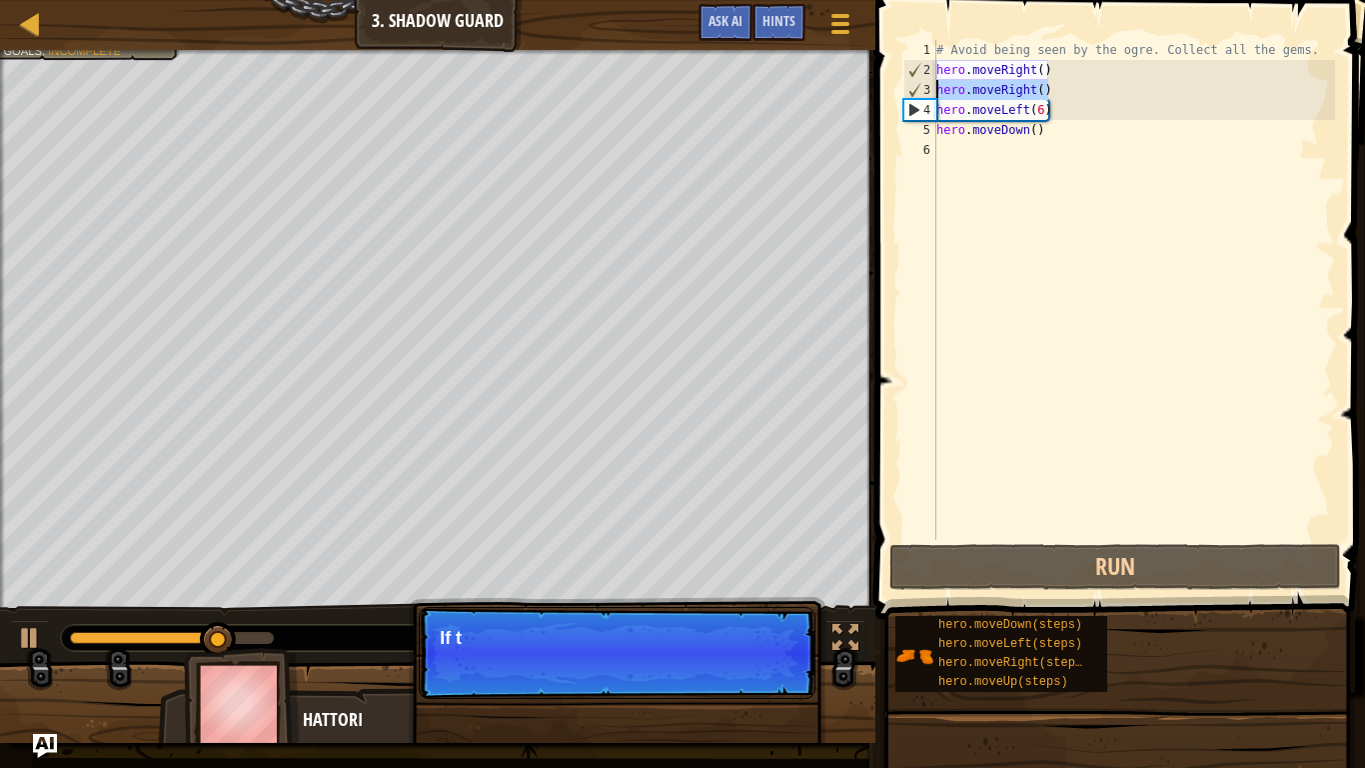
drag, startPoint x: 1051, startPoint y: 93, endPoint x: 904, endPoint y: 87, distance: 147.0
click at [904, 87] on div "hero.moveDown() 1 2 3 4 5 6 # Avoid being seen by the ogre. Collect all the gem…" at bounding box center [1117, 290] width 436 height 500
type textarea "hero.moveRight()"
click at [1210, 91] on div "# Avoid being seen by the ogre. Collect all the gems. hero . moveRight ( ) hero…" at bounding box center [1133, 290] width 403 height 500
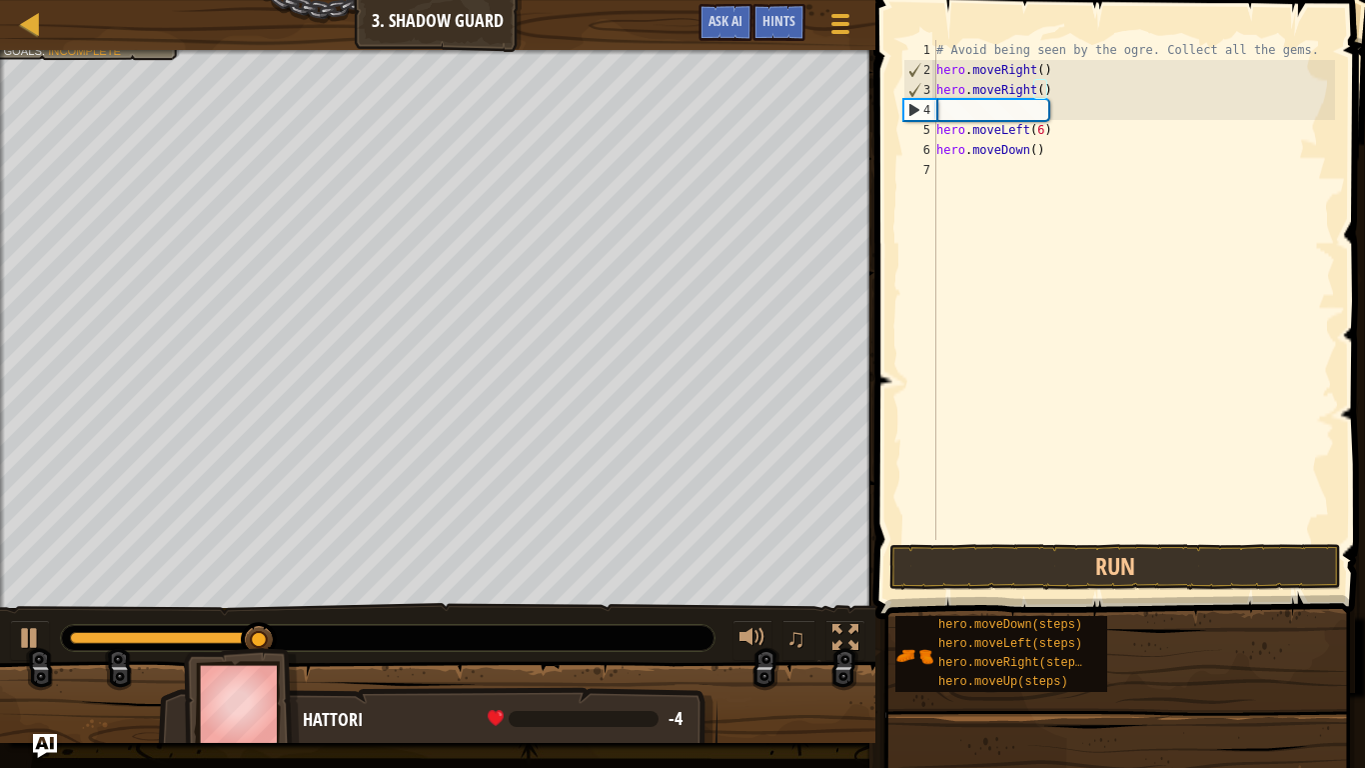
scroll to position [9, 0]
paste textarea "hero.moveRight()"
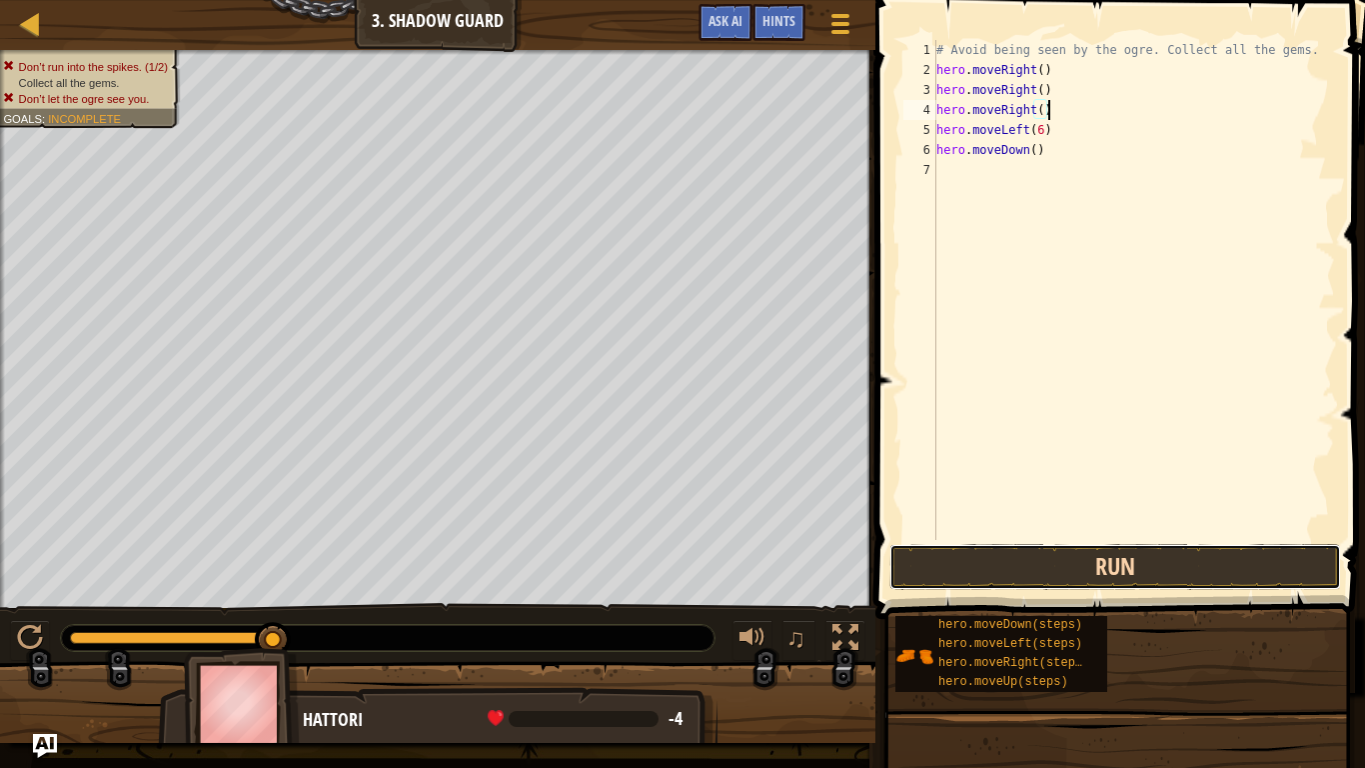
click at [1167, 559] on button "Run" at bounding box center [1115, 567] width 452 height 46
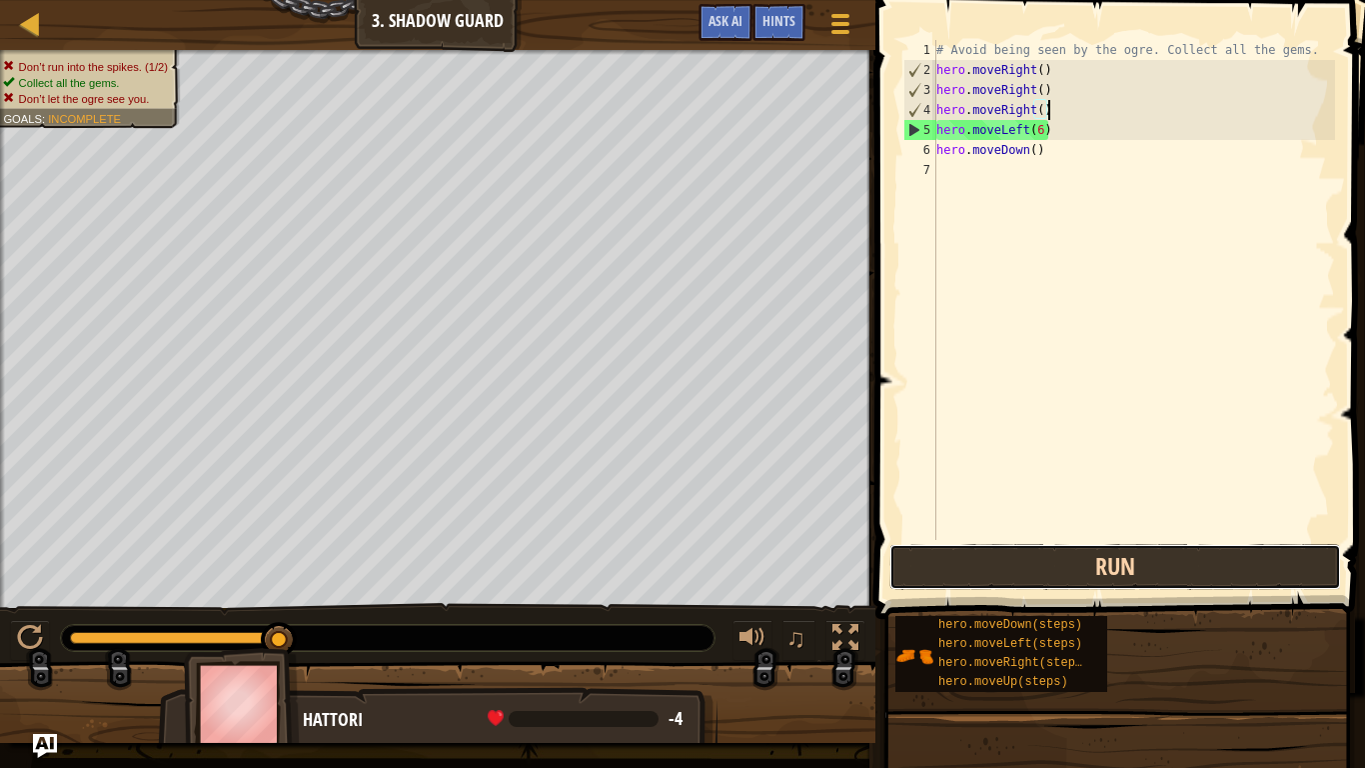
click at [1167, 559] on button "Run" at bounding box center [1115, 567] width 452 height 46
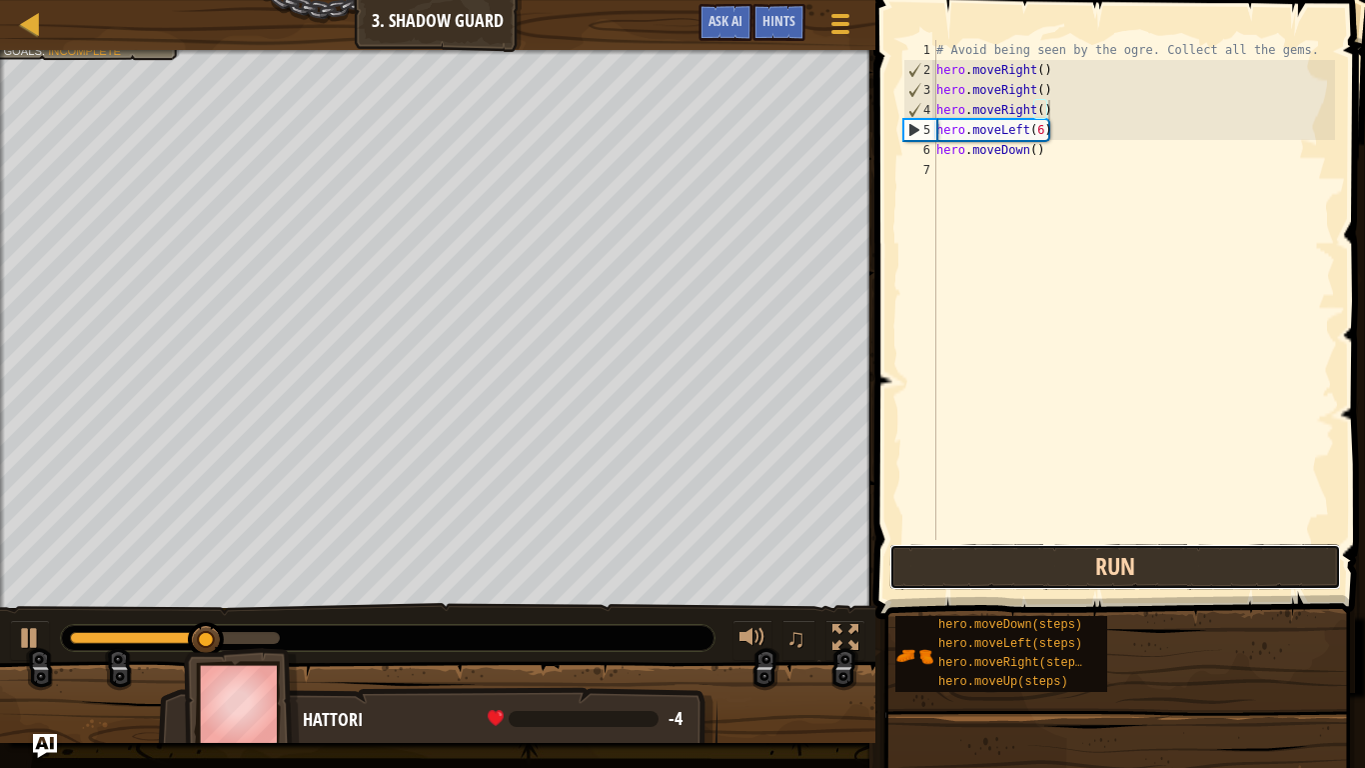
click at [1167, 559] on button "Run" at bounding box center [1115, 567] width 452 height 46
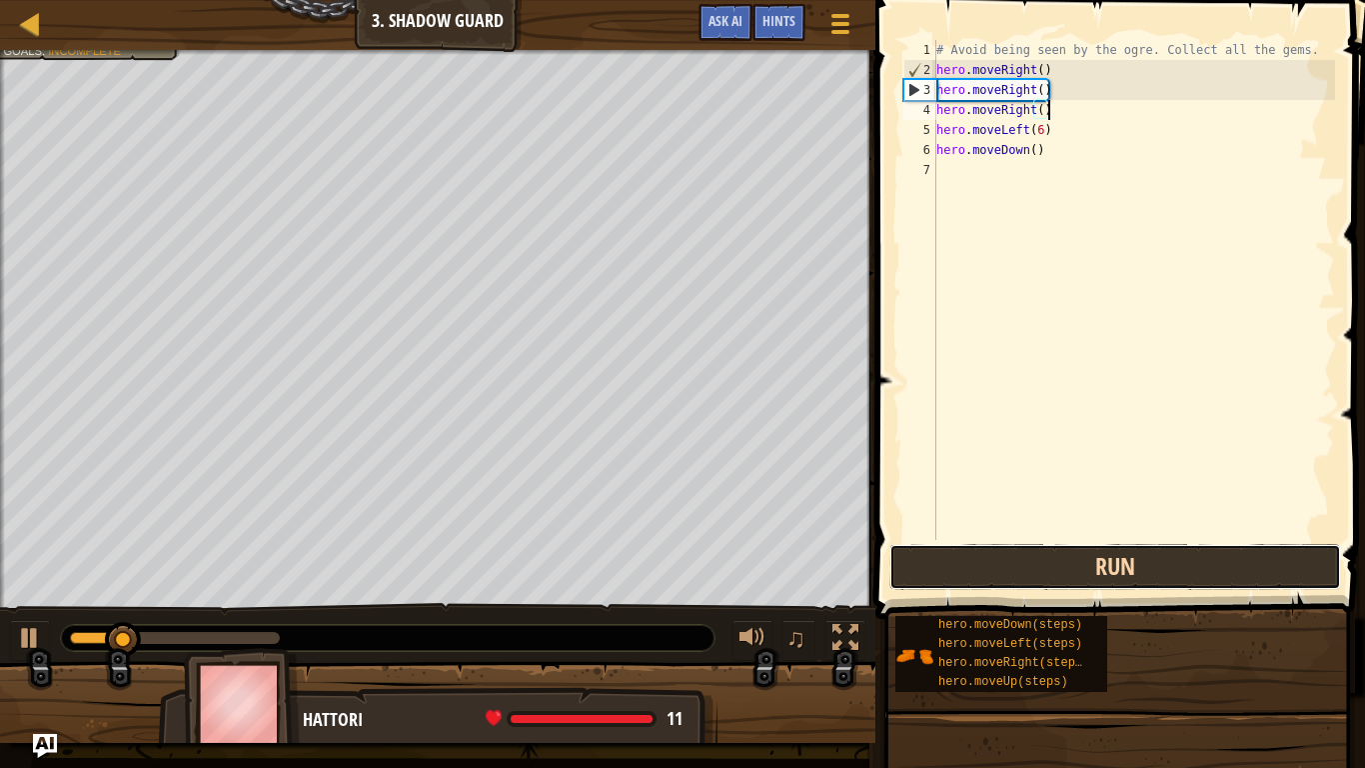
click at [1167, 559] on button "Run" at bounding box center [1115, 567] width 452 height 46
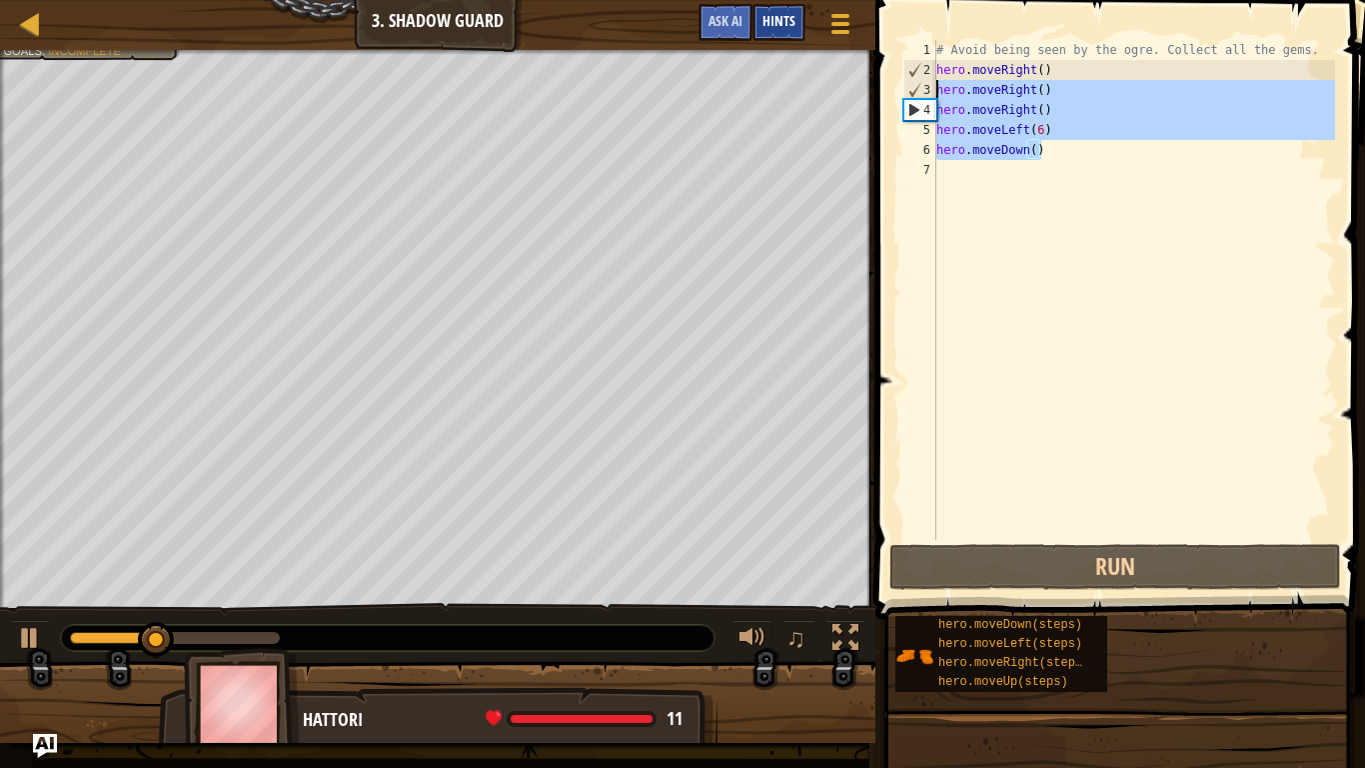
drag, startPoint x: 1045, startPoint y: 159, endPoint x: 772, endPoint y: 20, distance: 307.0
click at [772, 20] on div "Map Introduction to Computer Science 3. Shadow Guard Game Menu Done Hints Ask A…" at bounding box center [682, 384] width 1365 height 768
type textarea "# Avoid being seen by the ogre. Collect all the gems. hero.moveRight()"
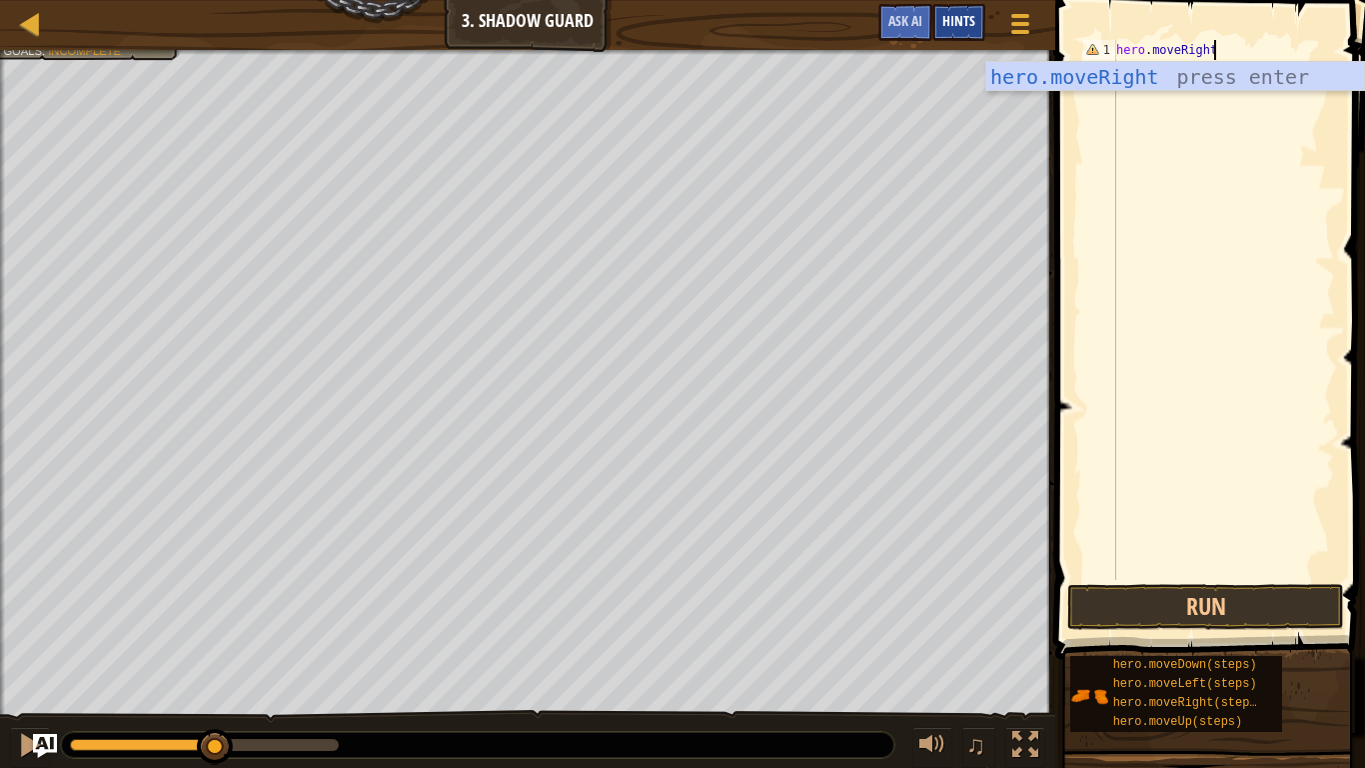
scroll to position [9, 15]
type textarea "hero.moveRight()"
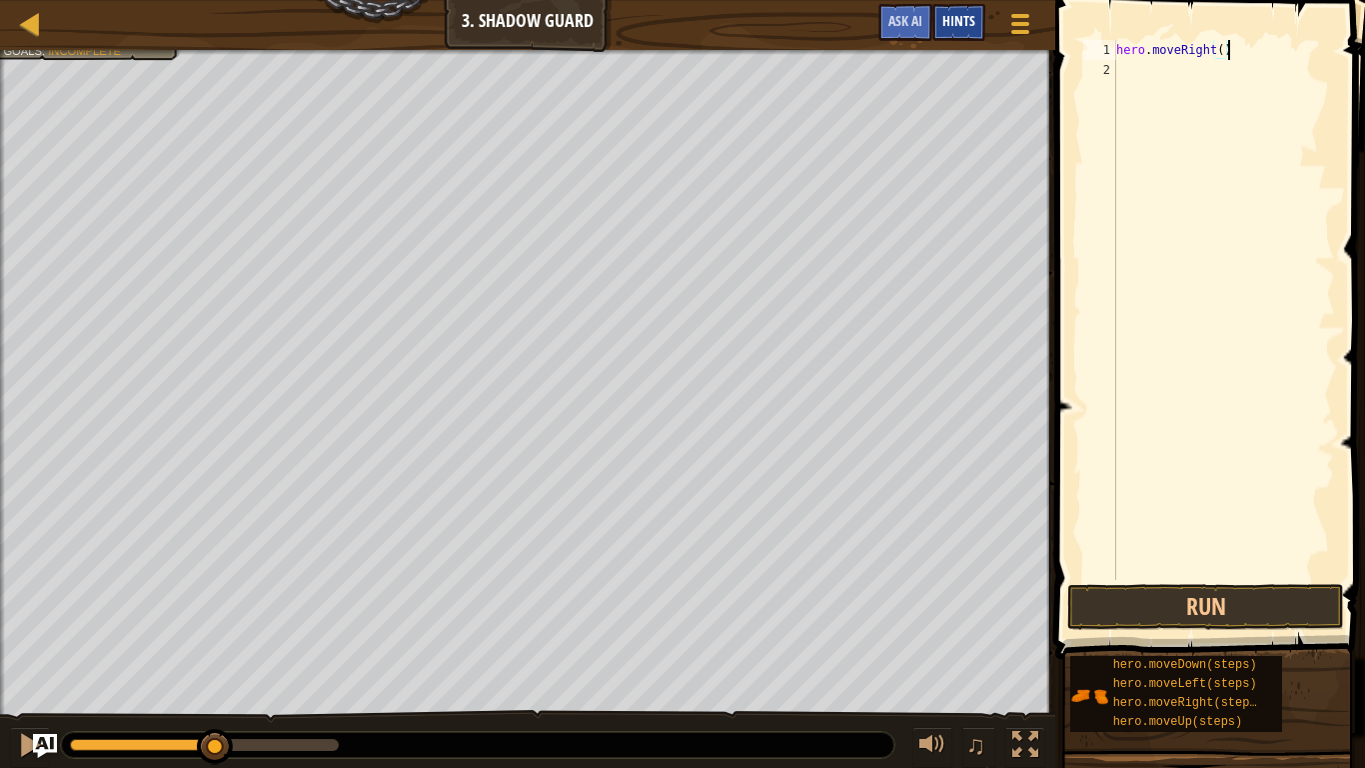
scroll to position [9, 0]
type textarea "hero.moveUp()"
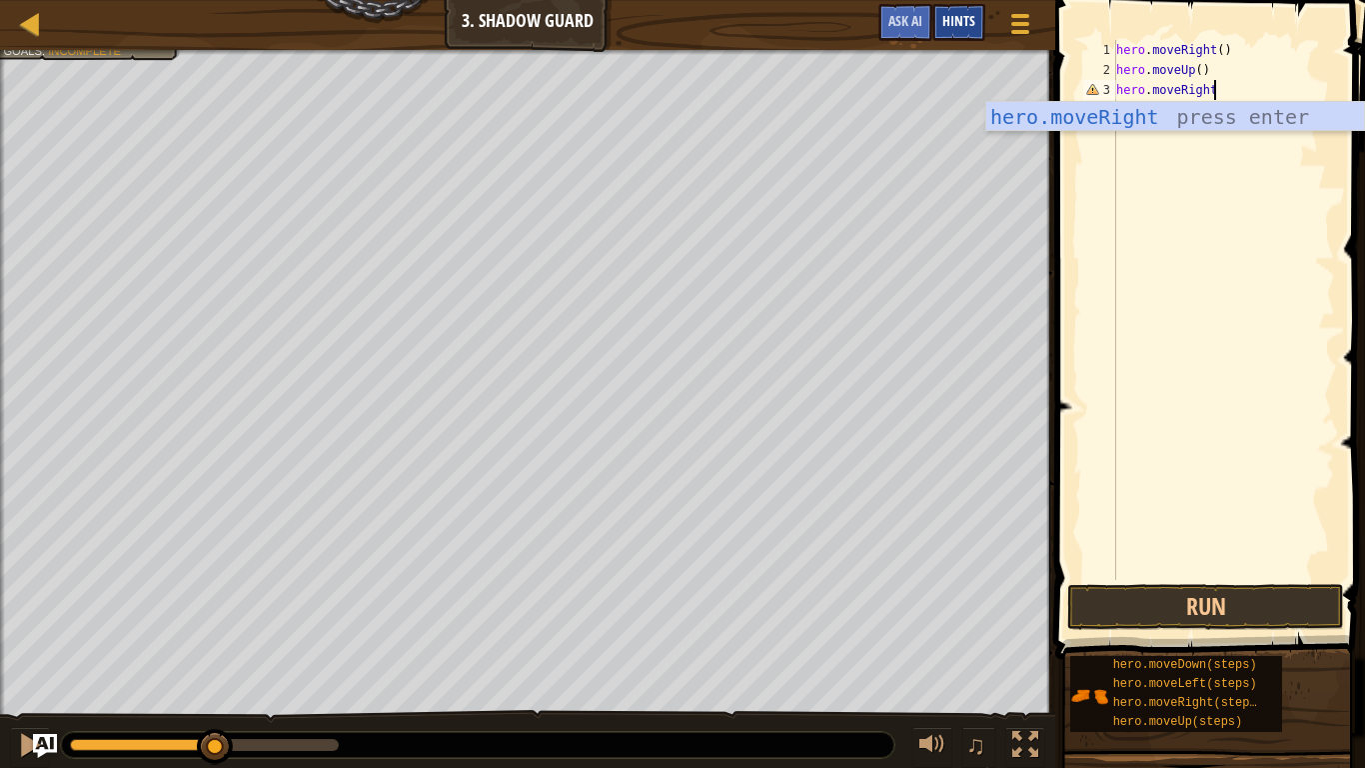
type textarea "hero.moveRight()"
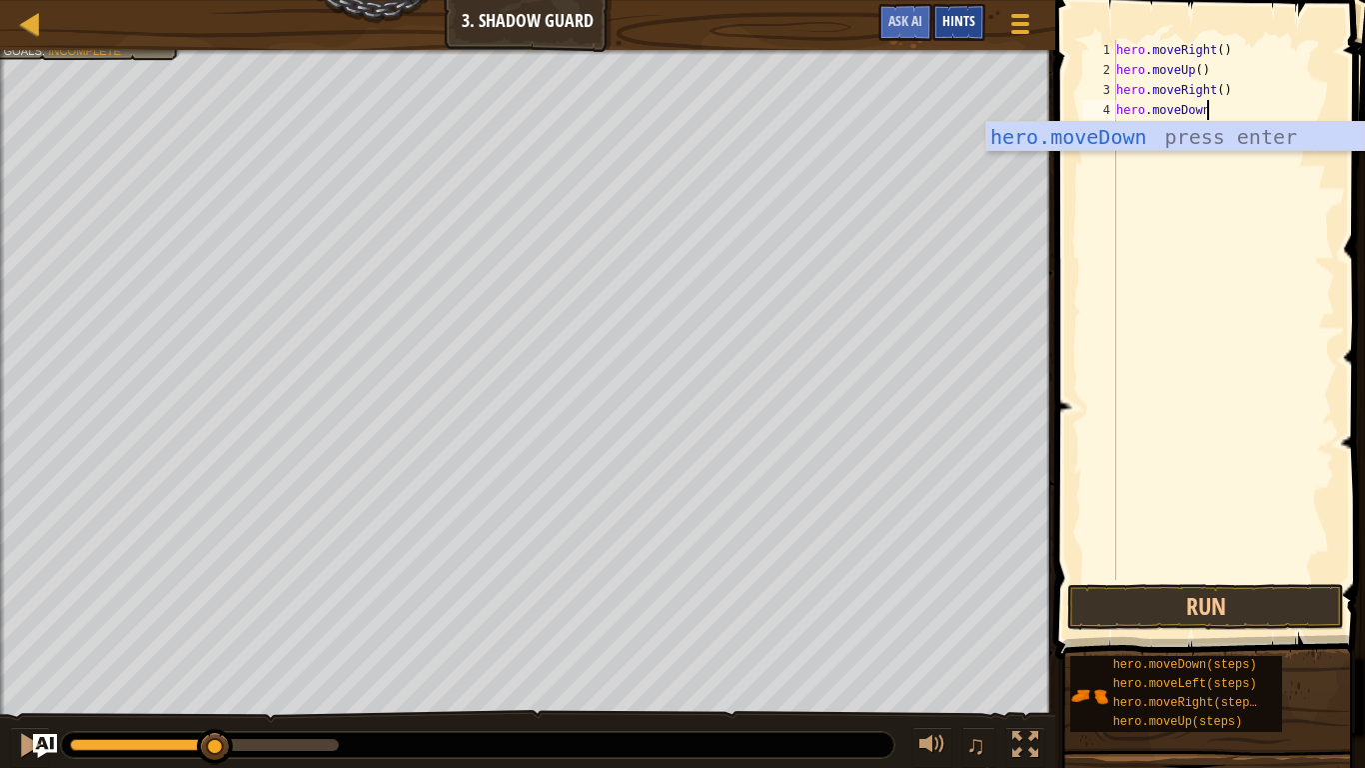
type textarea "hero.moveDown()"
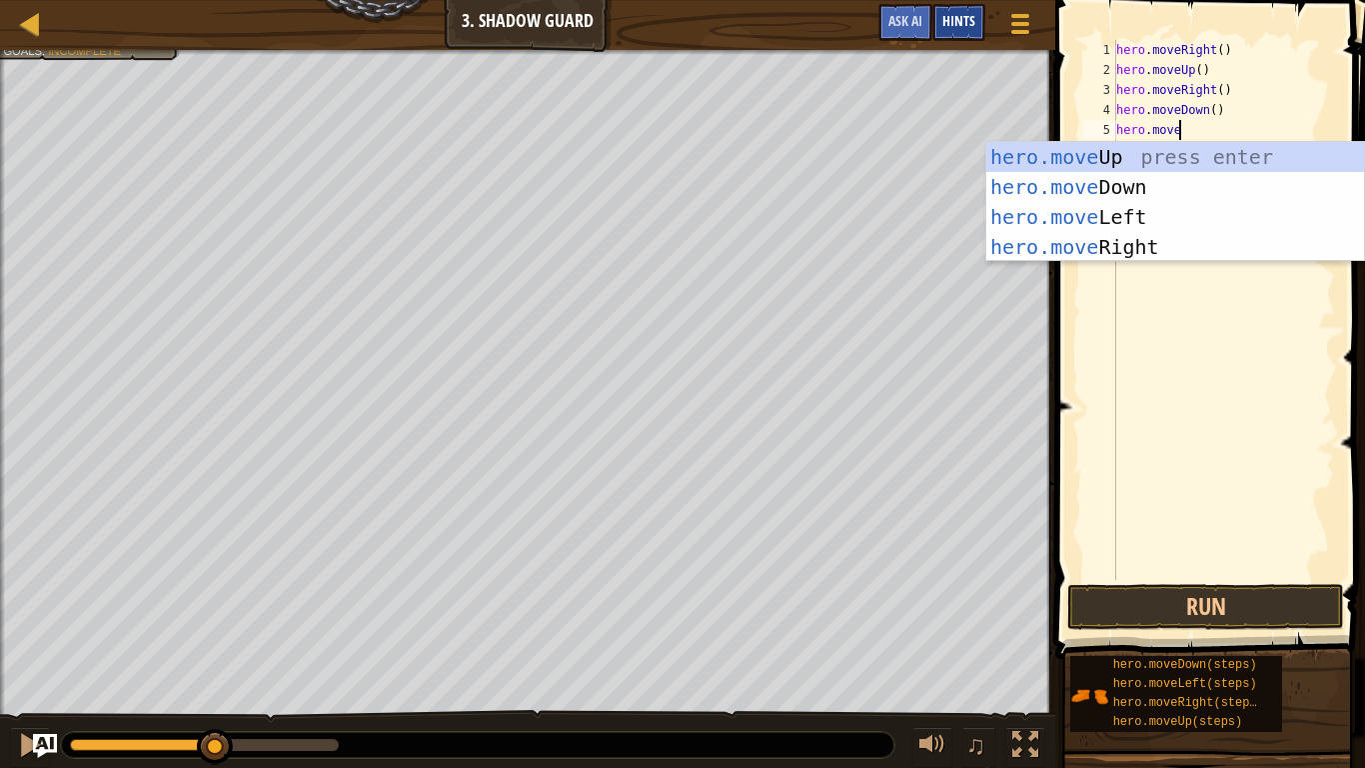
scroll to position [9, 8]
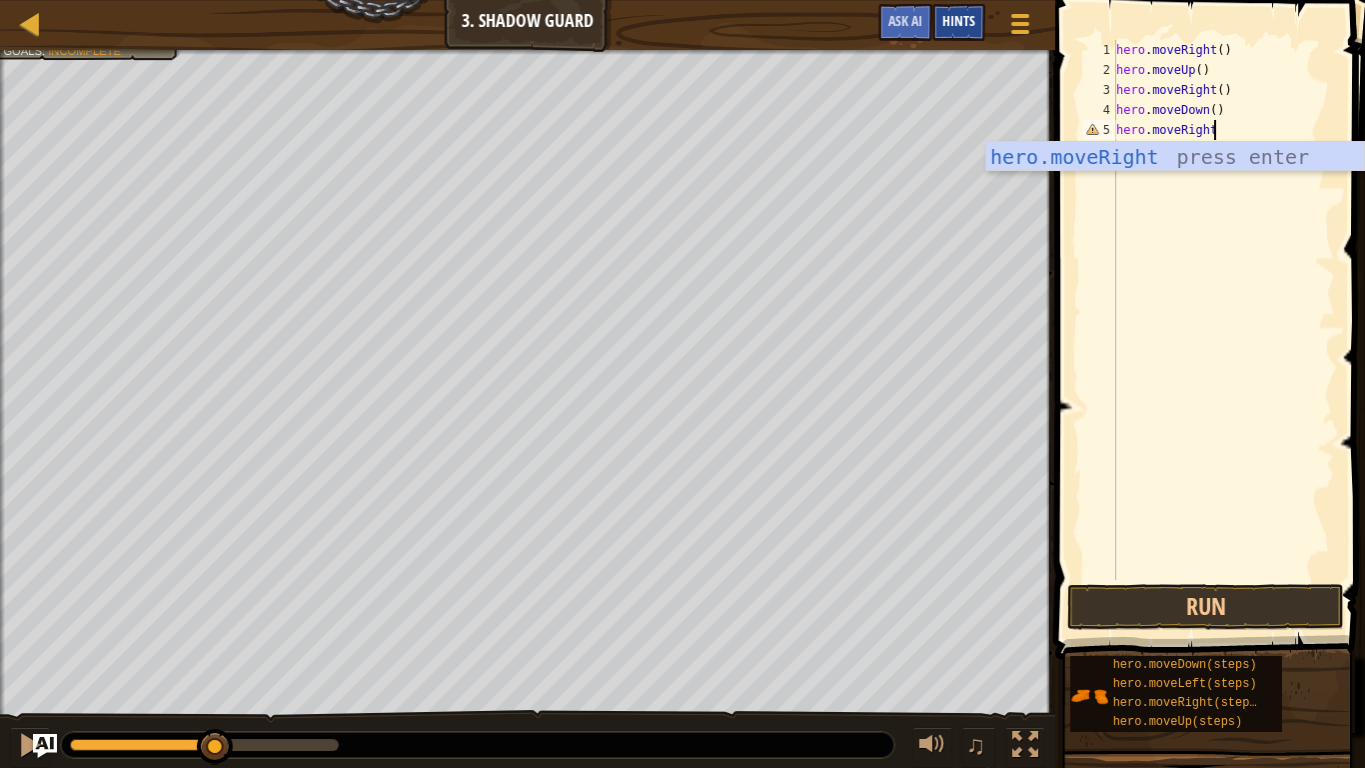
type textarea "hero.moveRight()"
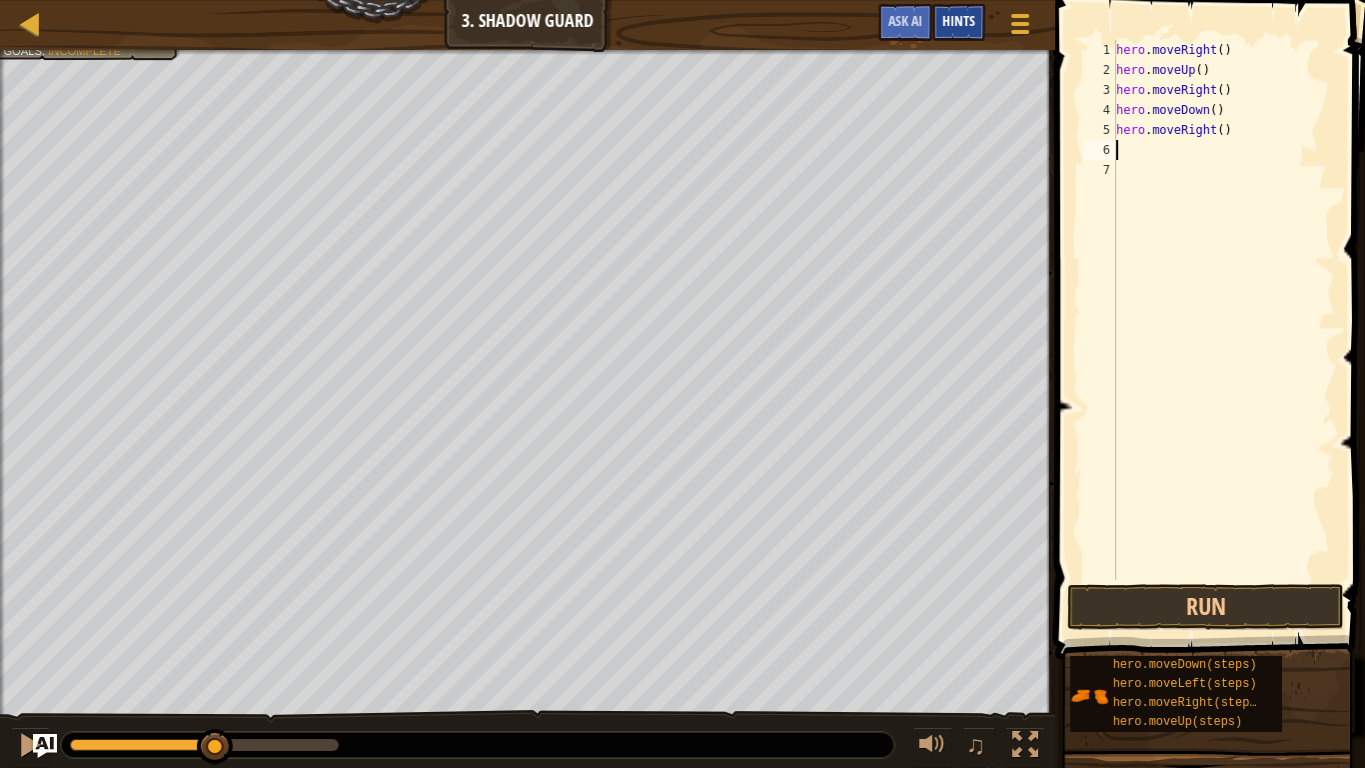
scroll to position [9, 0]
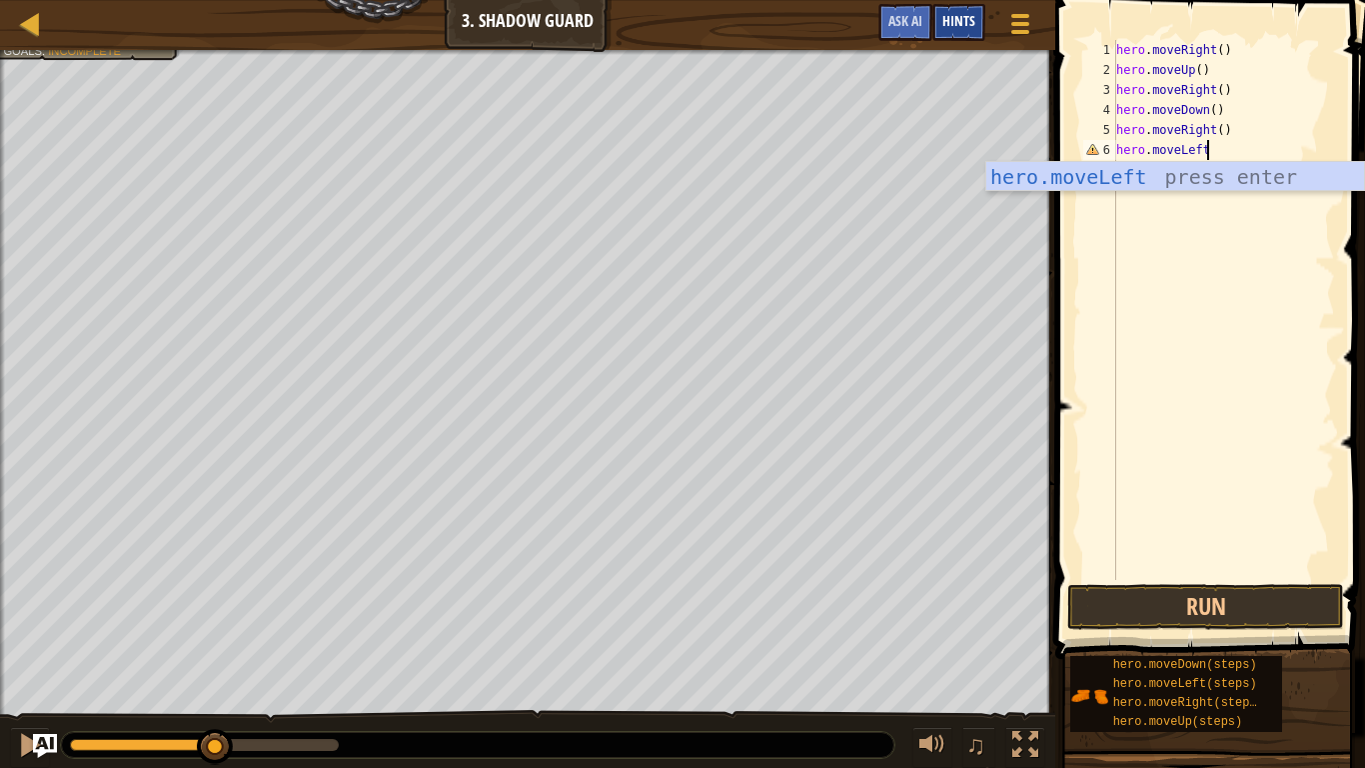
type textarea "hero.moveLeft()"
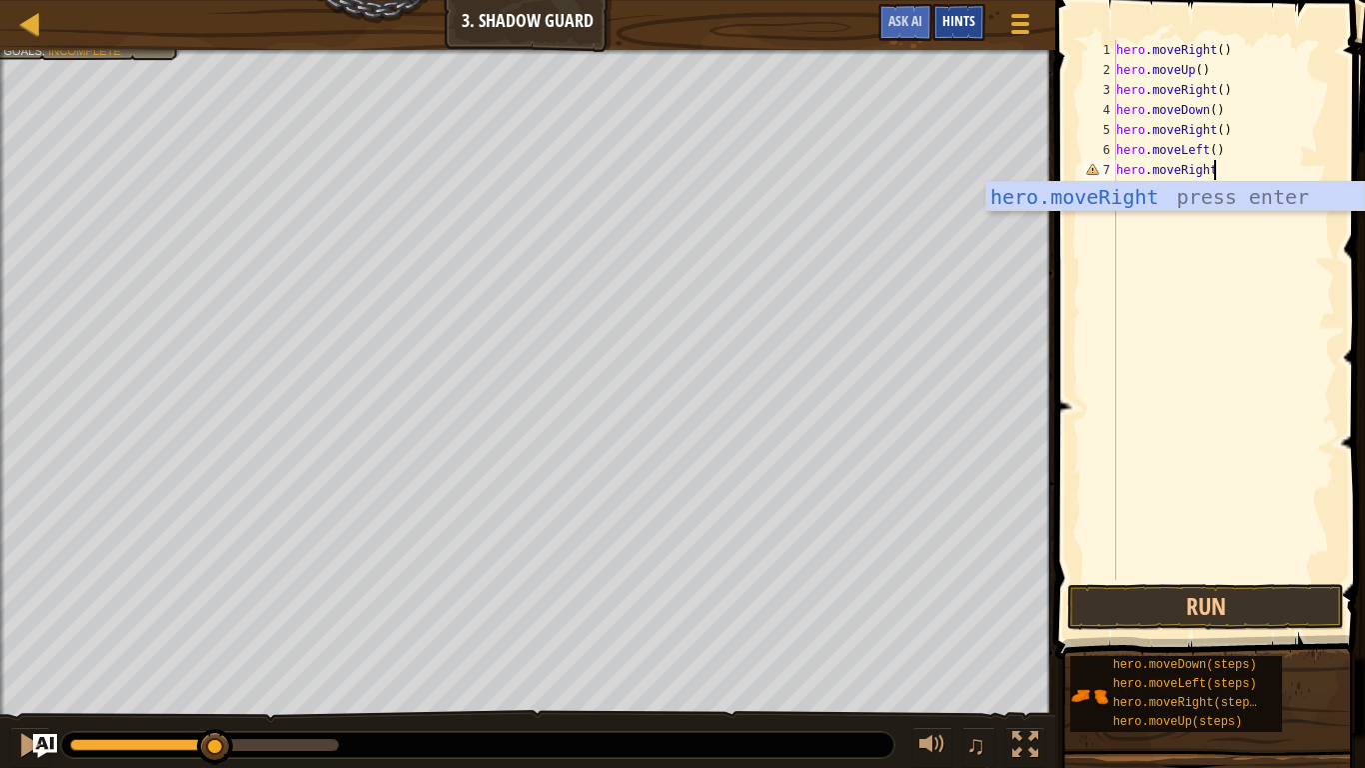
scroll to position [9, 15]
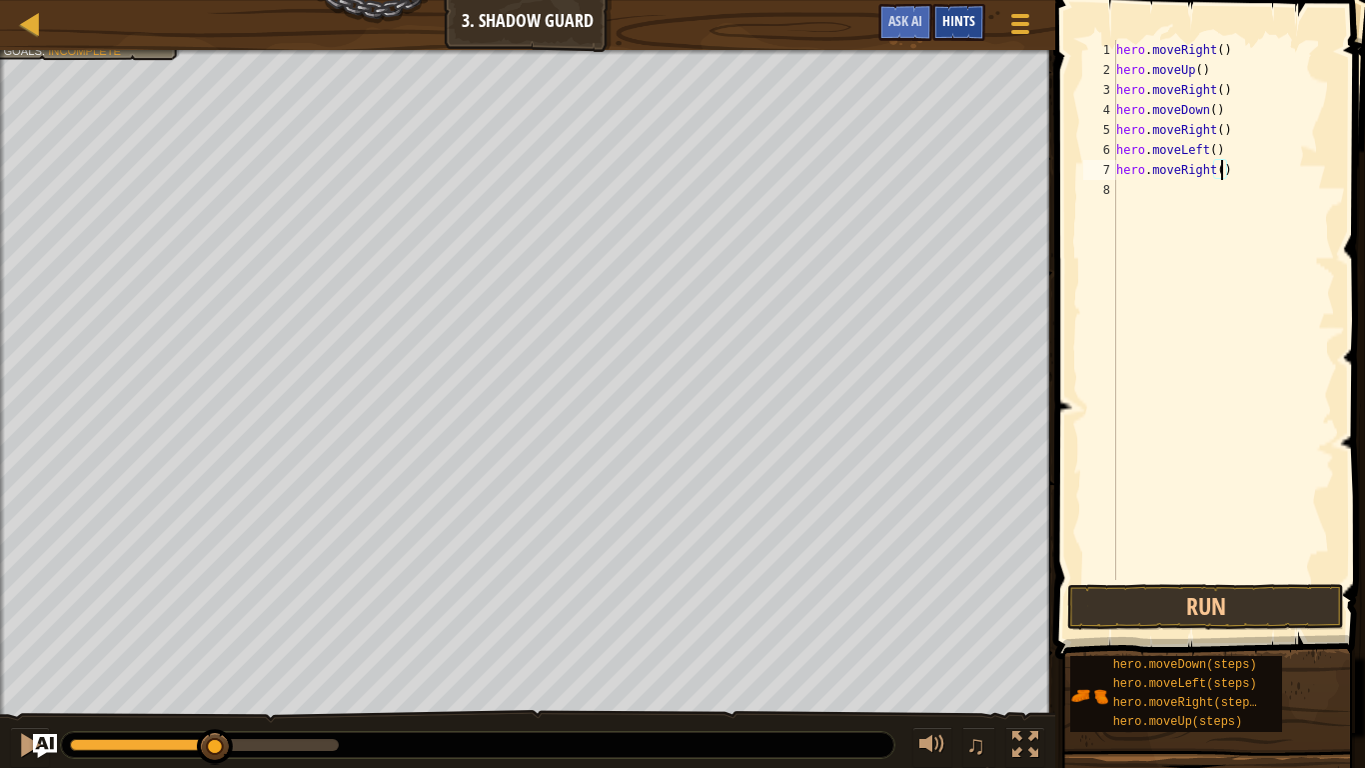
type textarea "hero.moveRight(1)"
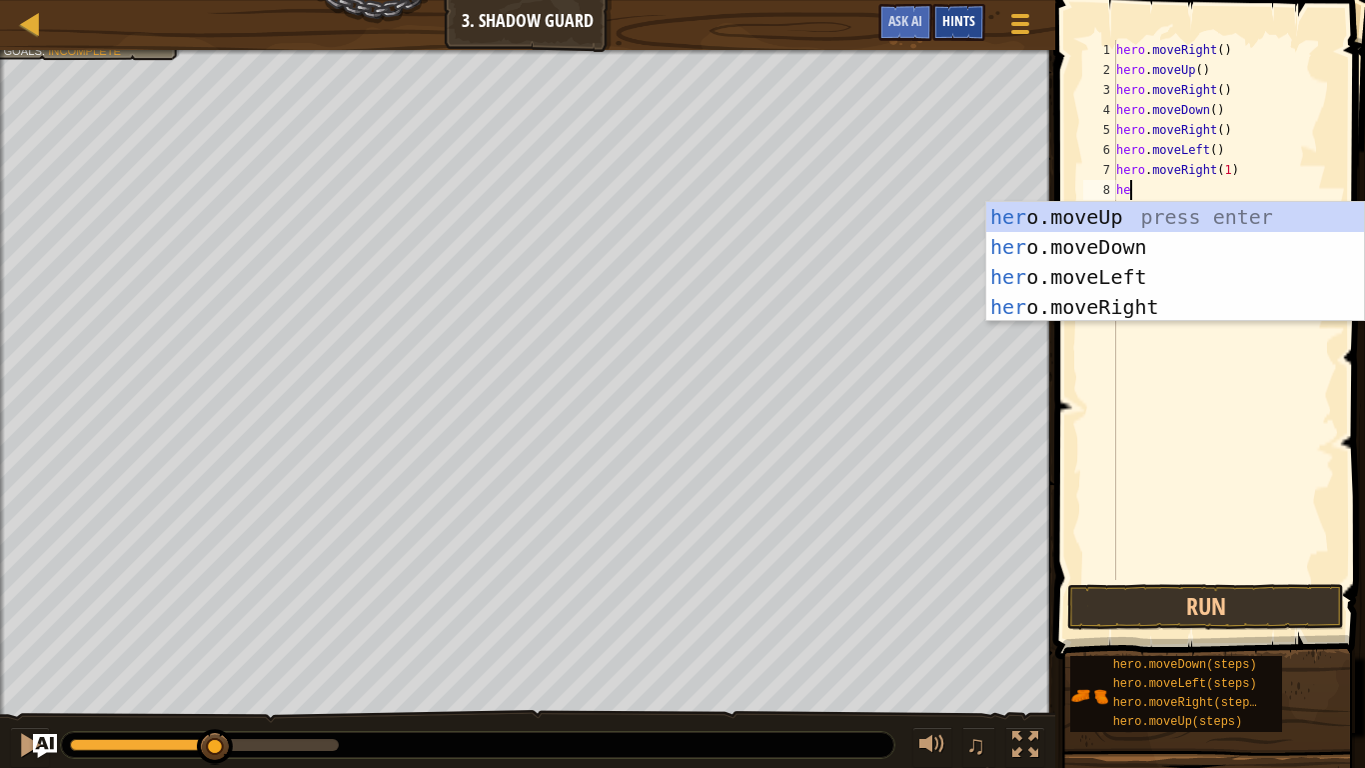
scroll to position [9, 1]
type textarea "h"
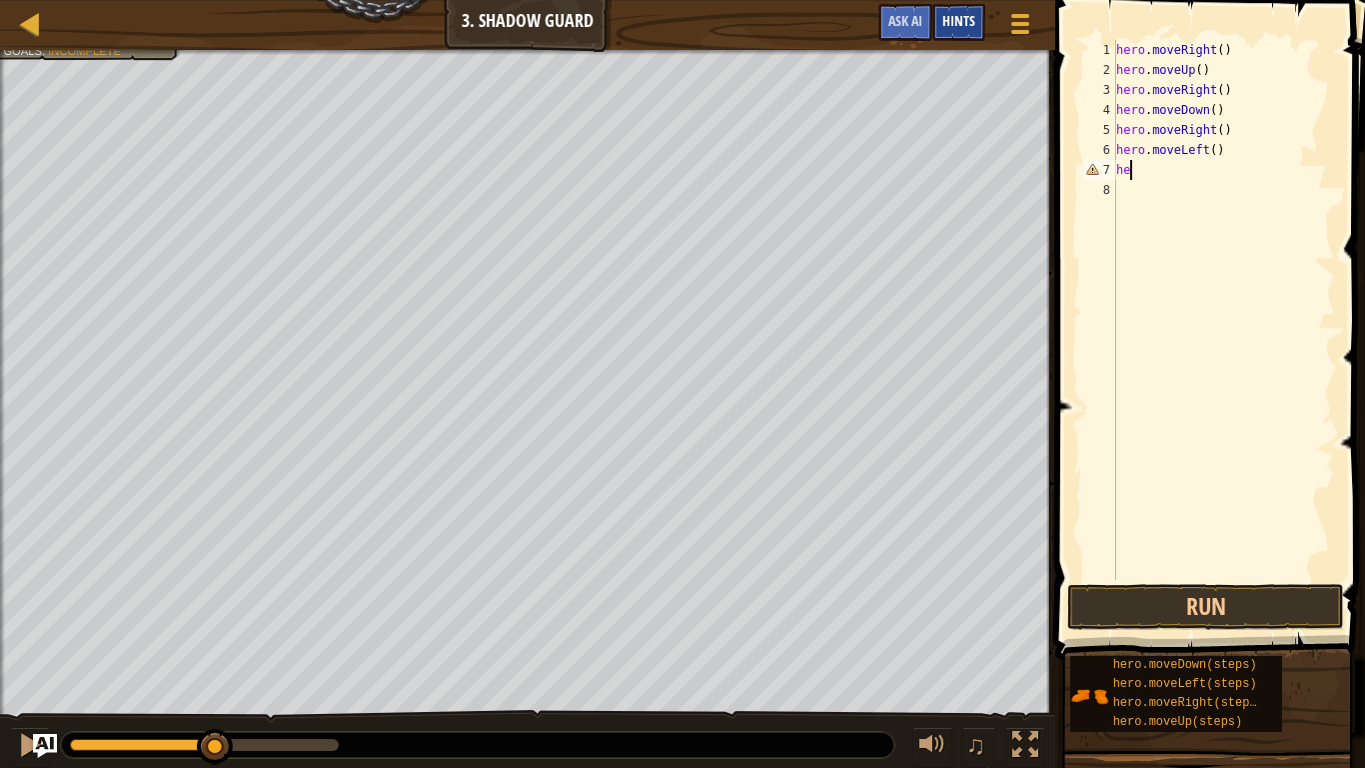
type textarea "h"
click at [1295, 598] on button "Run" at bounding box center [1205, 607] width 277 height 46
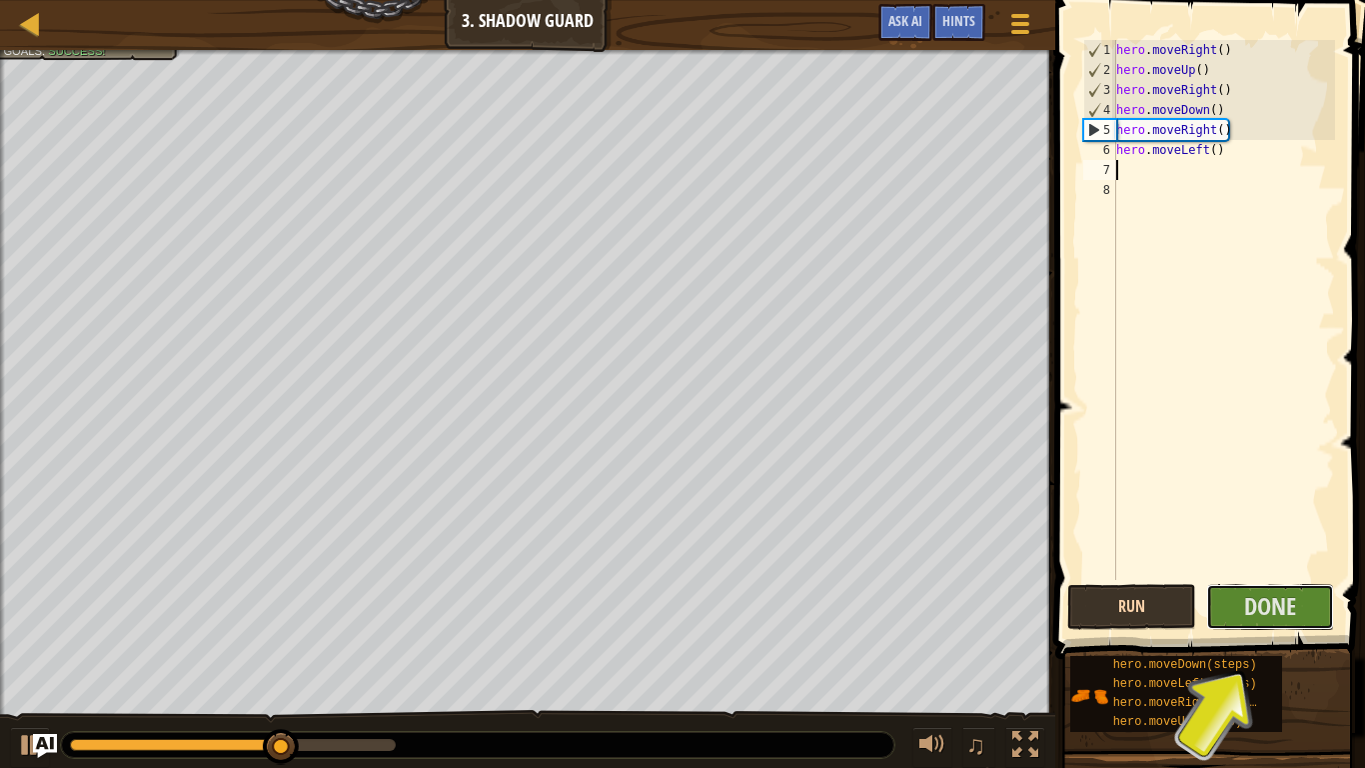
click at [1295, 598] on span "Done" at bounding box center [1270, 606] width 52 height 32
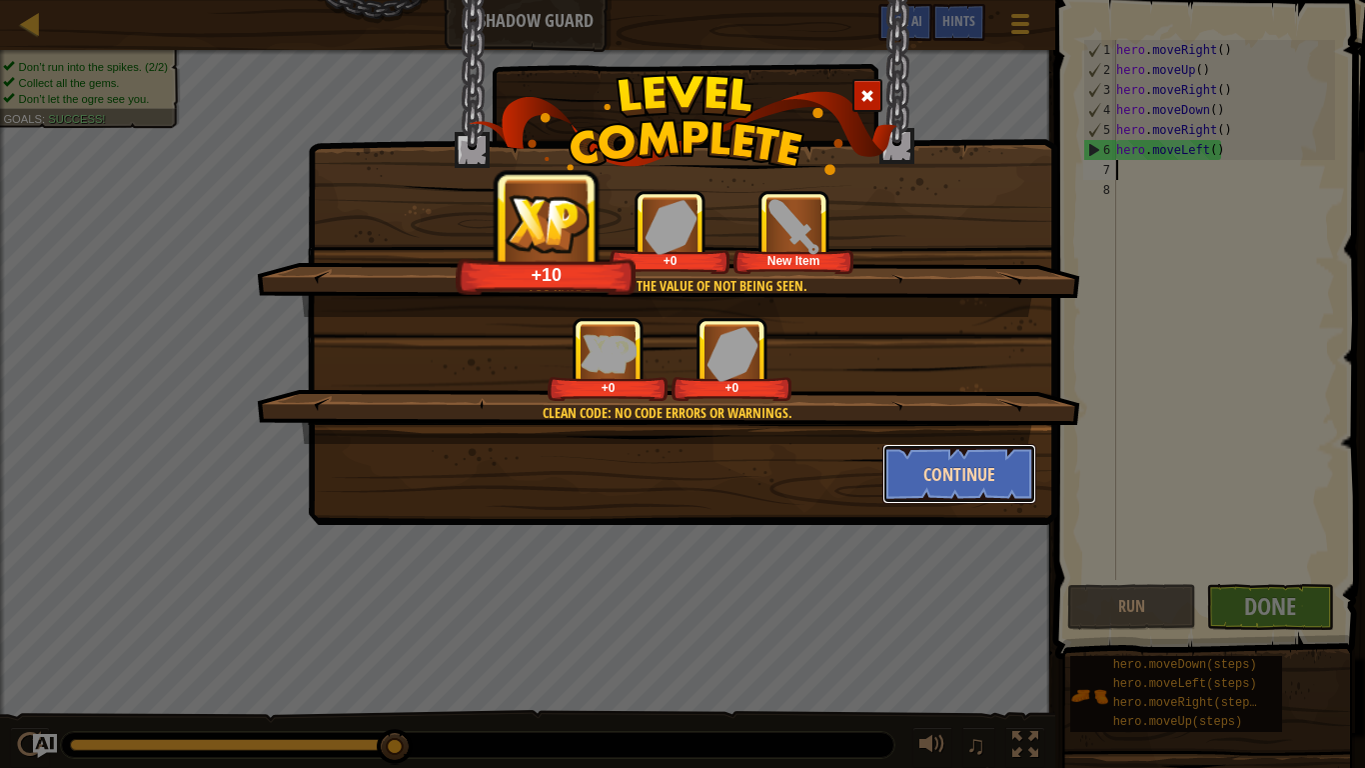
click at [896, 461] on button "Continue" at bounding box center [959, 474] width 155 height 60
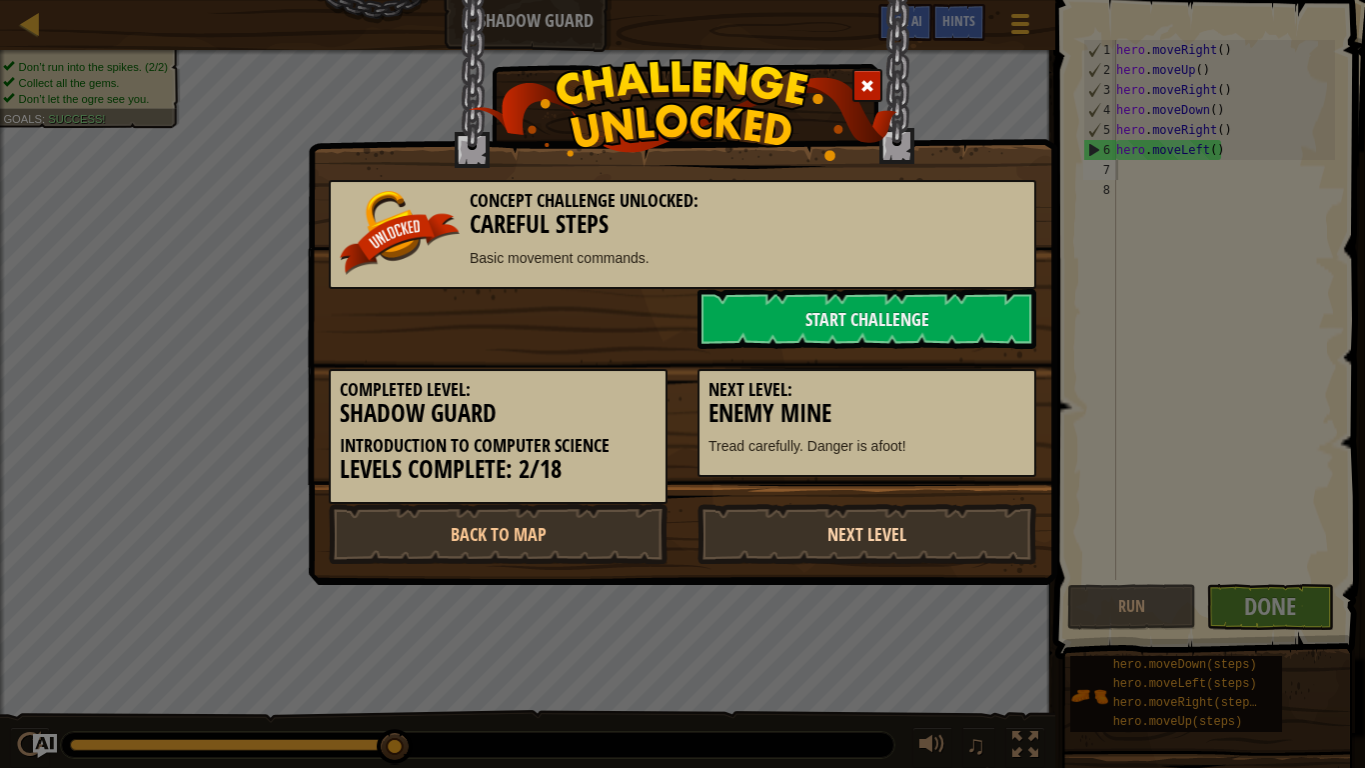
click at [870, 524] on link "Next Level" at bounding box center [867, 534] width 339 height 60
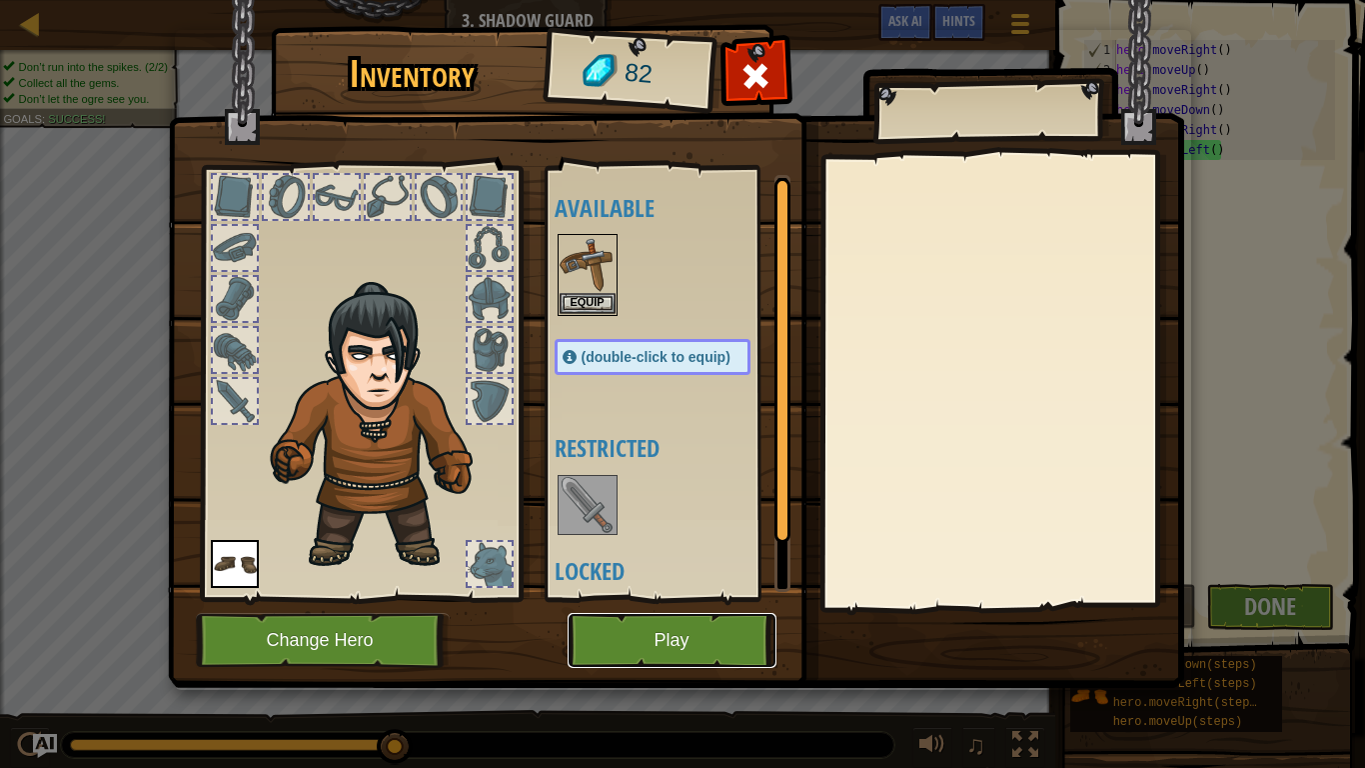
click at [710, 598] on button "Play" at bounding box center [672, 640] width 209 height 55
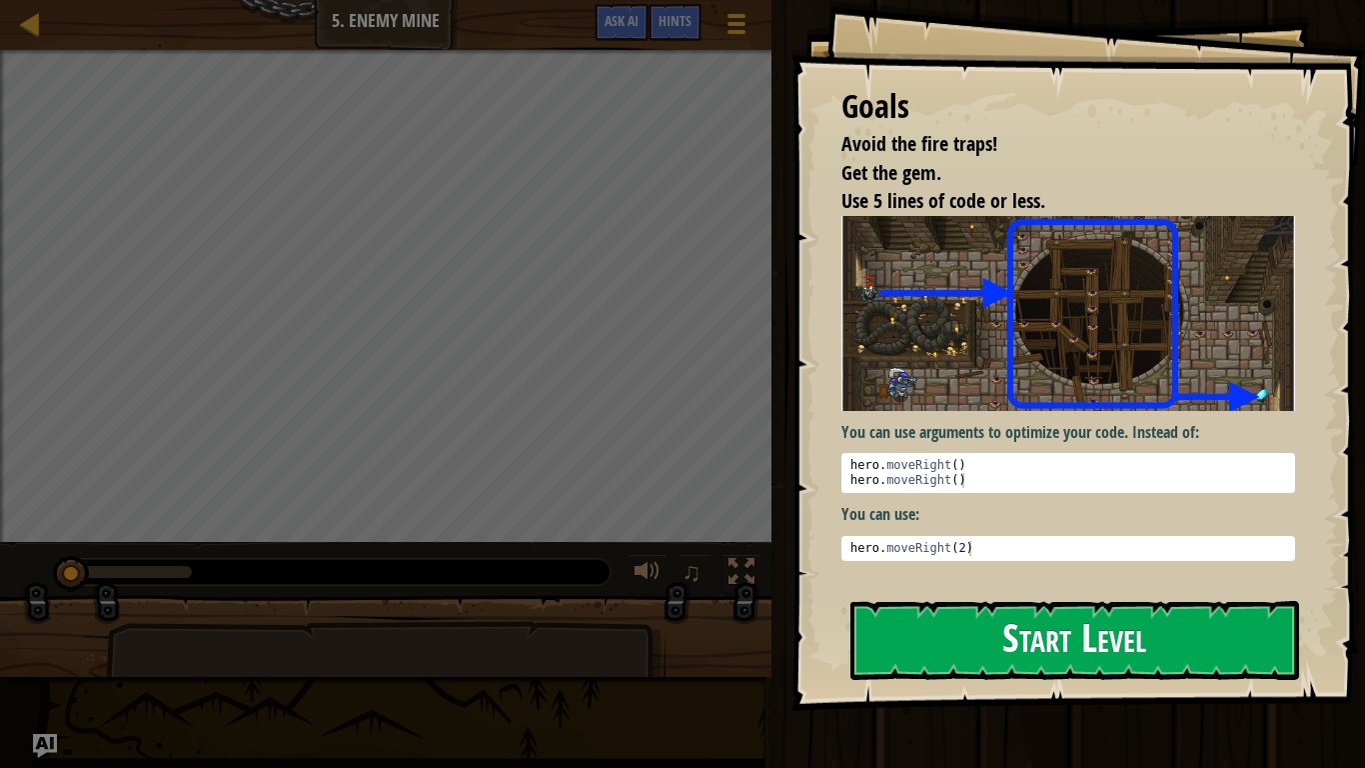
click at [1071, 598] on button "Start Level" at bounding box center [1074, 640] width 449 height 79
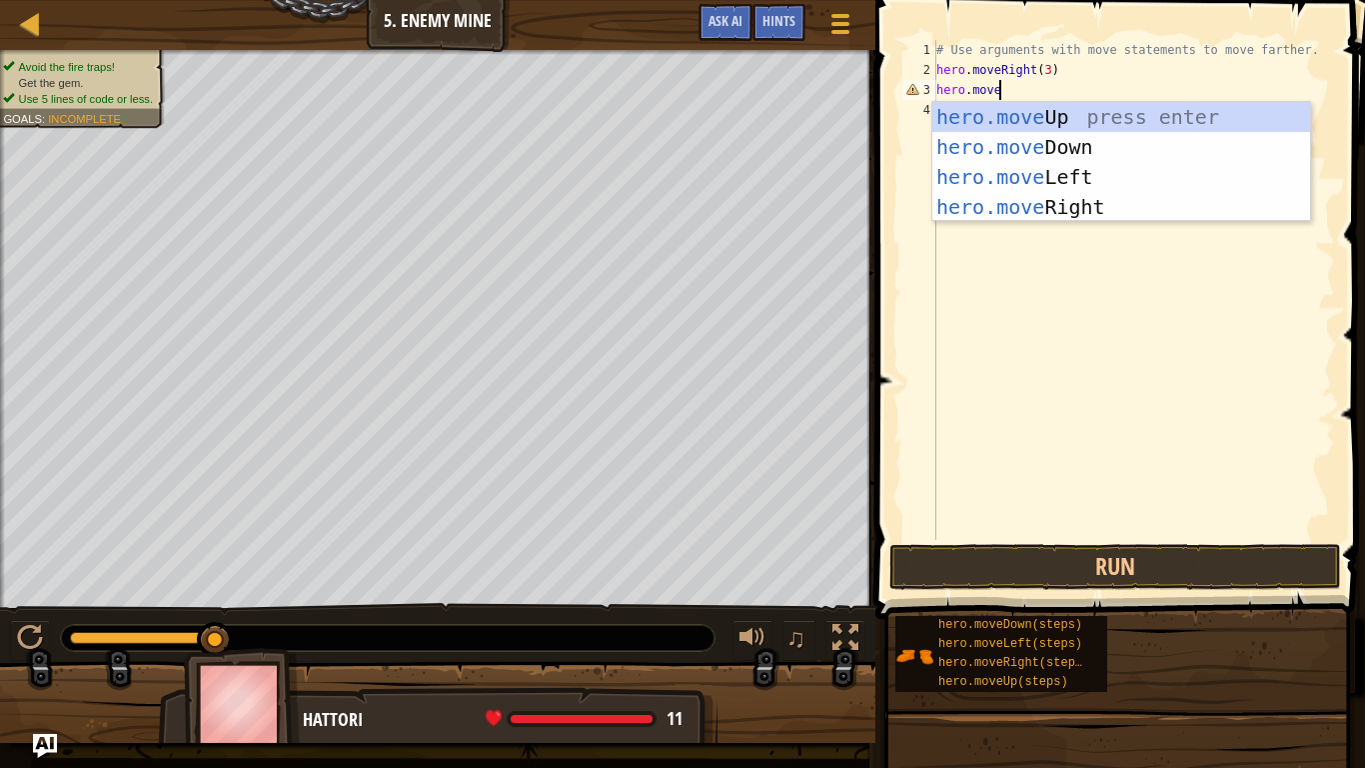
scroll to position [9, 9]
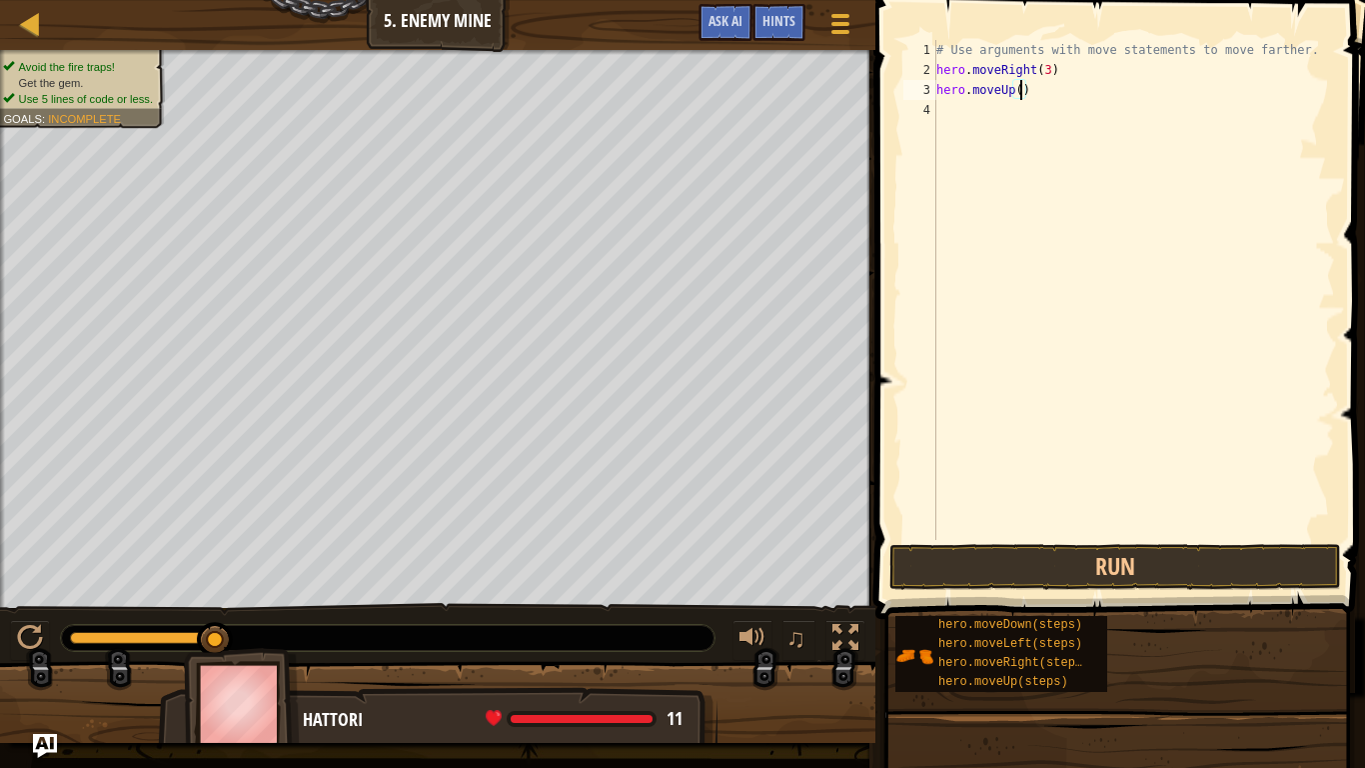
type textarea "hero.moveUp(1)"
type textarea "hero.moveRight(1)"
type textarea "hero.moveDown(3)"
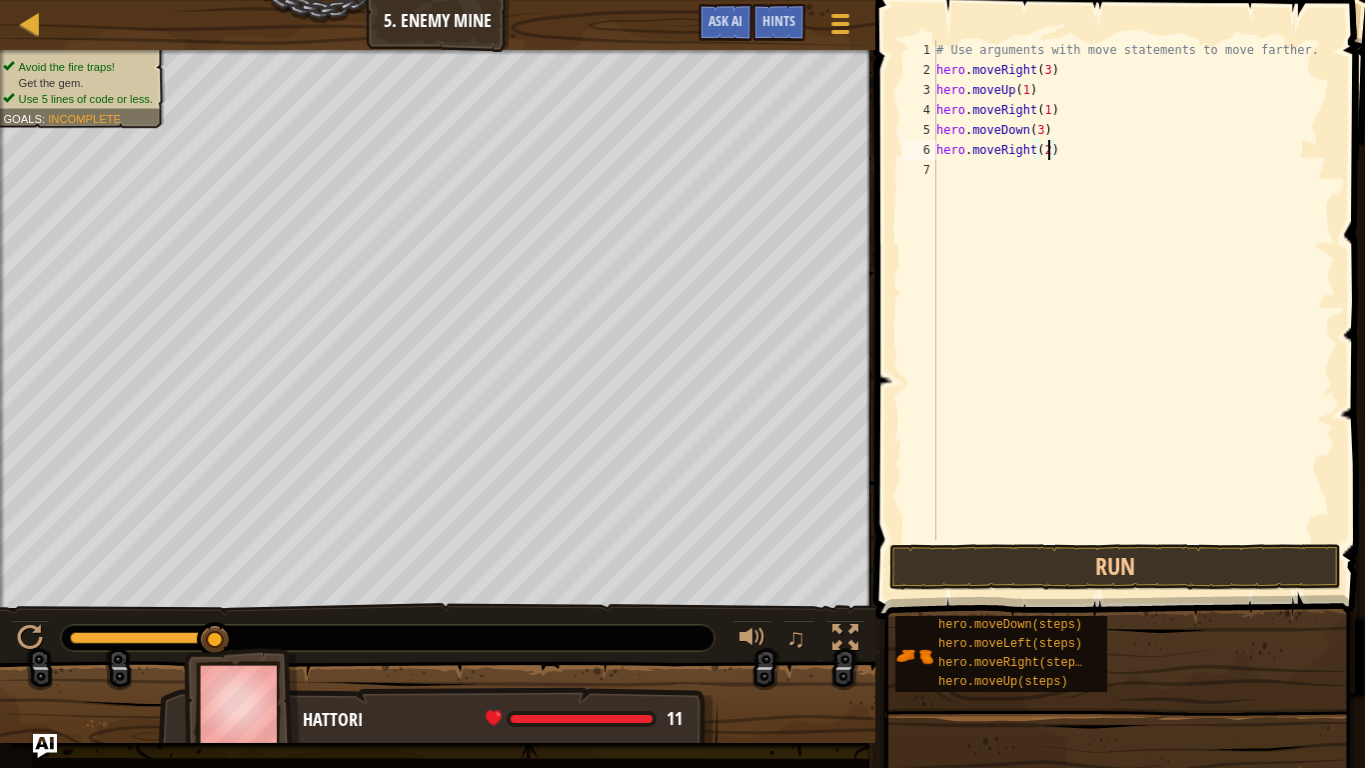
scroll to position [9, 16]
type textarea "hero.moveRight(2)"
click at [1168, 581] on button "Run" at bounding box center [1115, 567] width 452 height 46
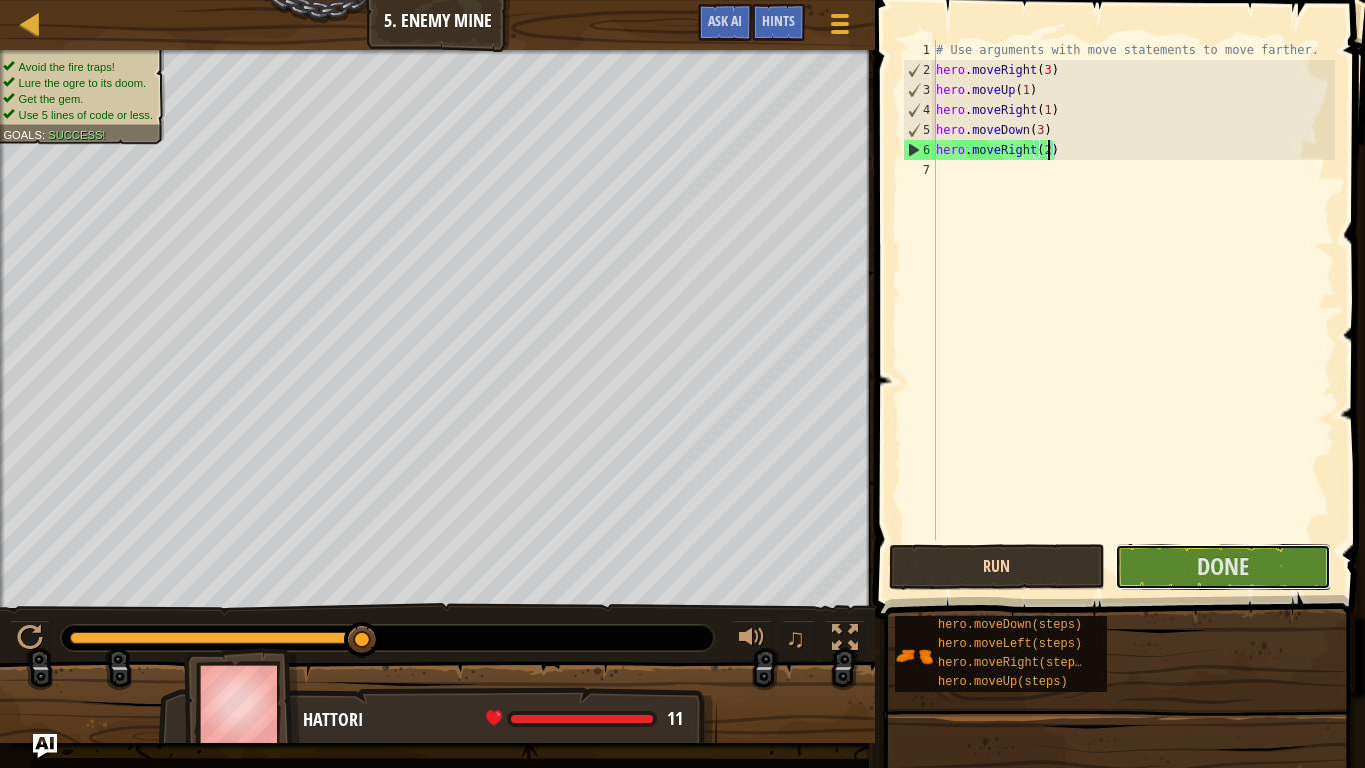
click at [1168, 581] on button "Done" at bounding box center [1223, 567] width 216 height 46
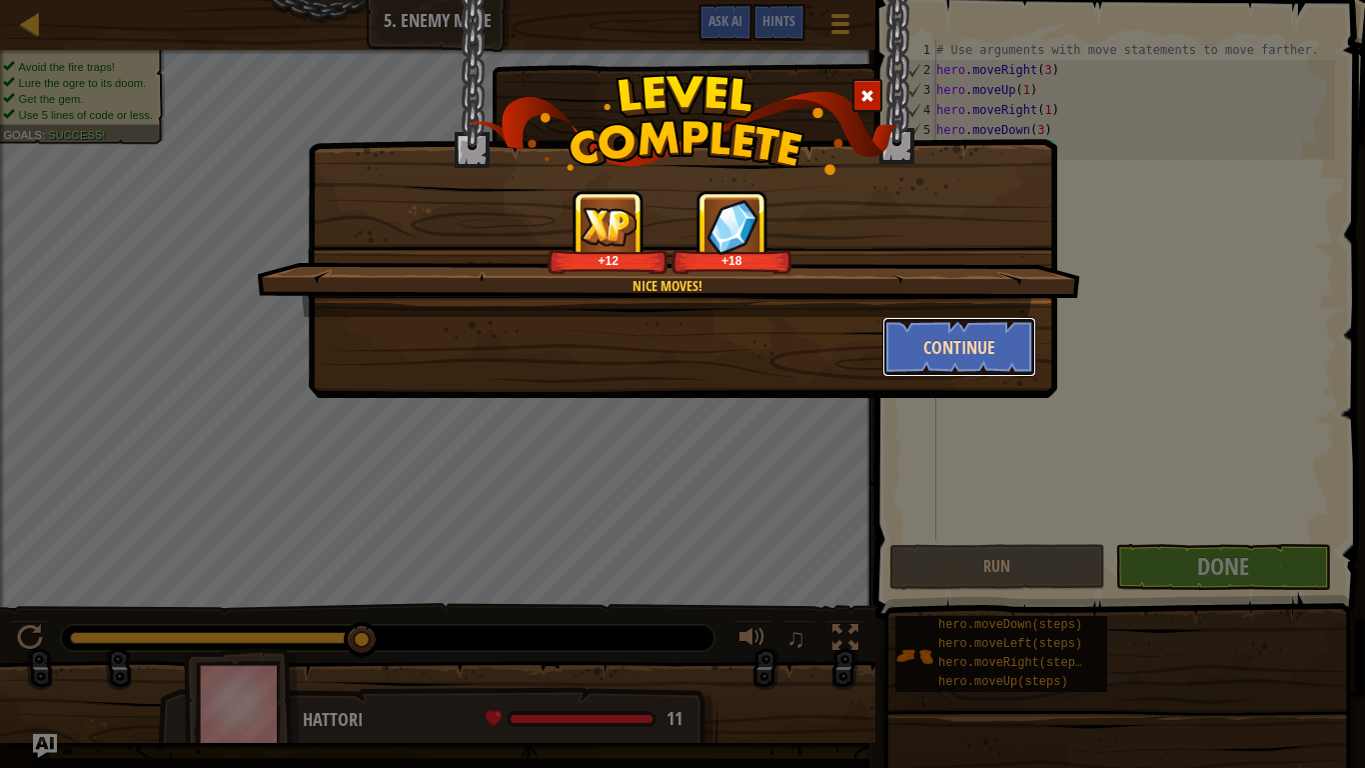
click at [958, 370] on button "Continue" at bounding box center [959, 347] width 155 height 60
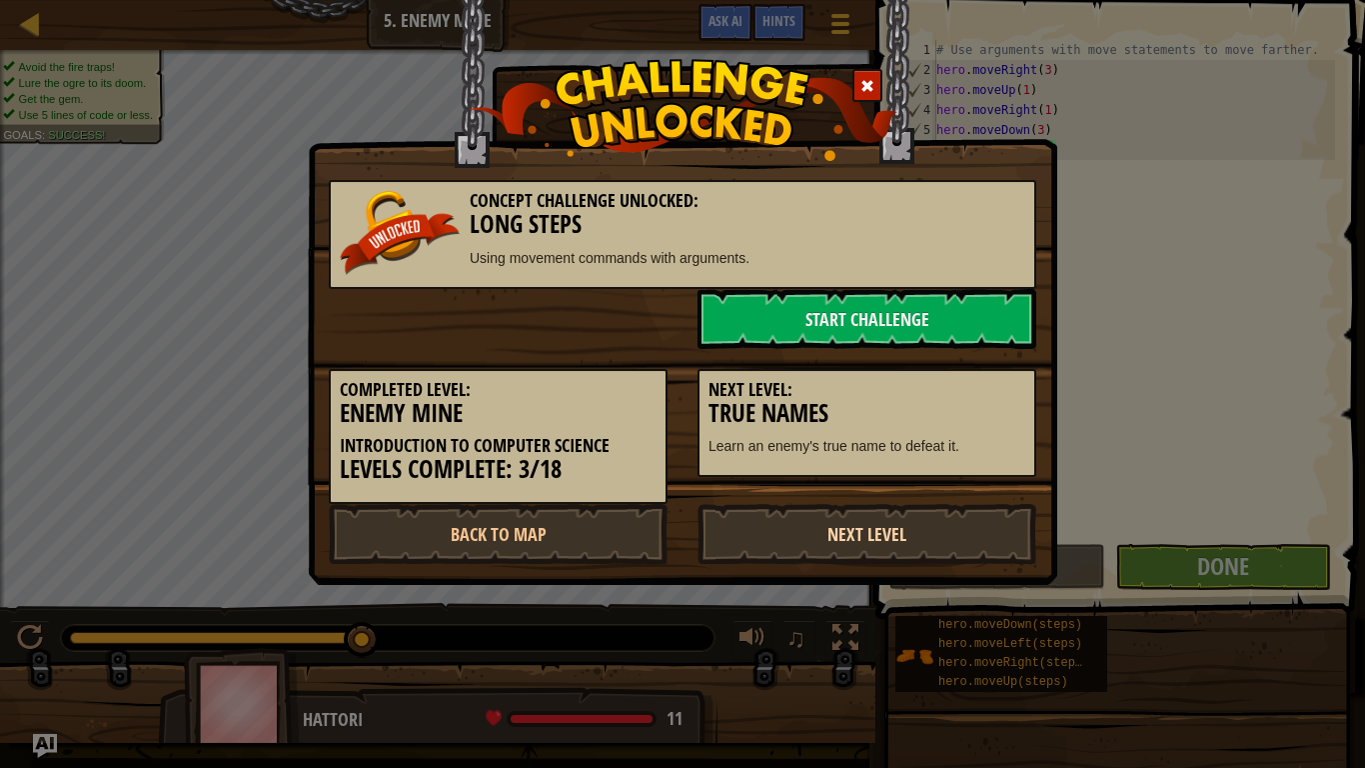
click at [908, 511] on link "Next Level" at bounding box center [867, 534] width 339 height 60
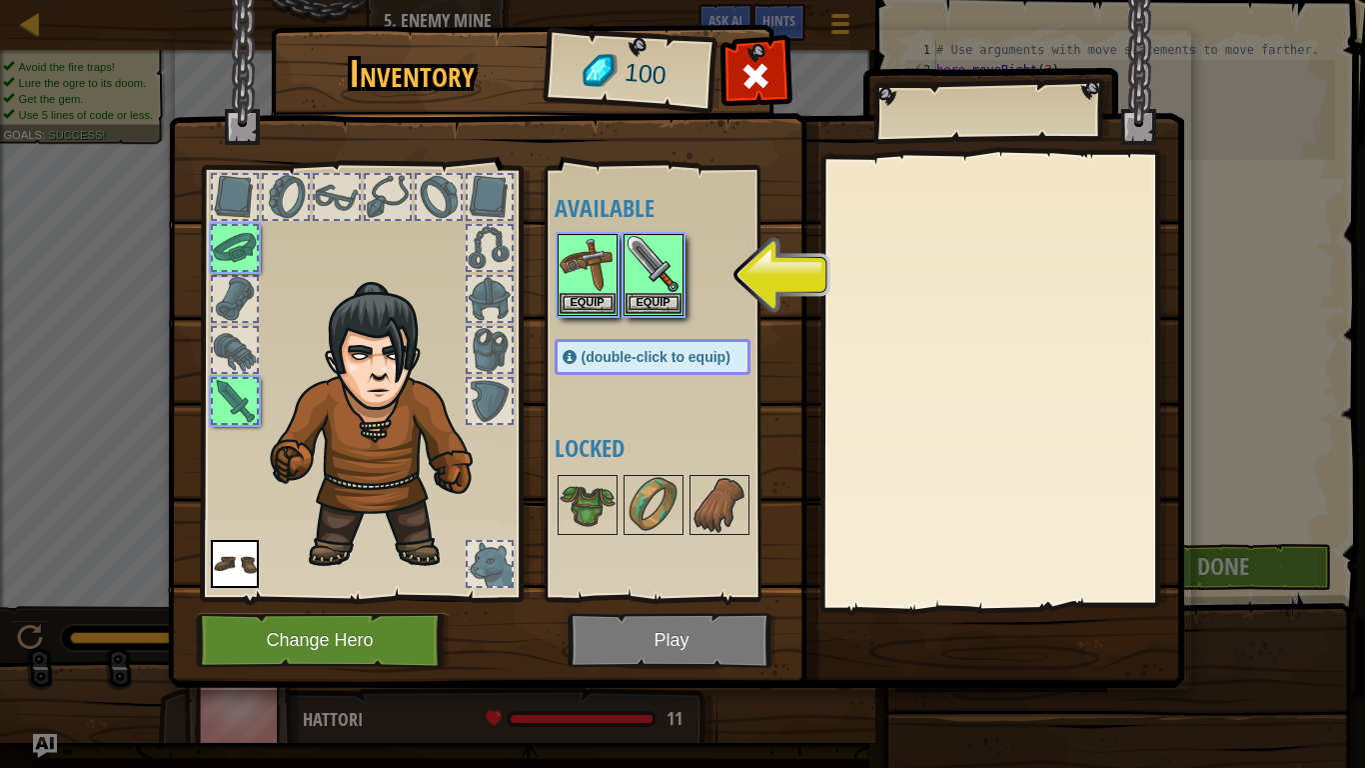
click at [600, 598] on img at bounding box center [676, 325] width 1016 height 726
click at [659, 310] on button "Equip" at bounding box center [654, 302] width 56 height 21
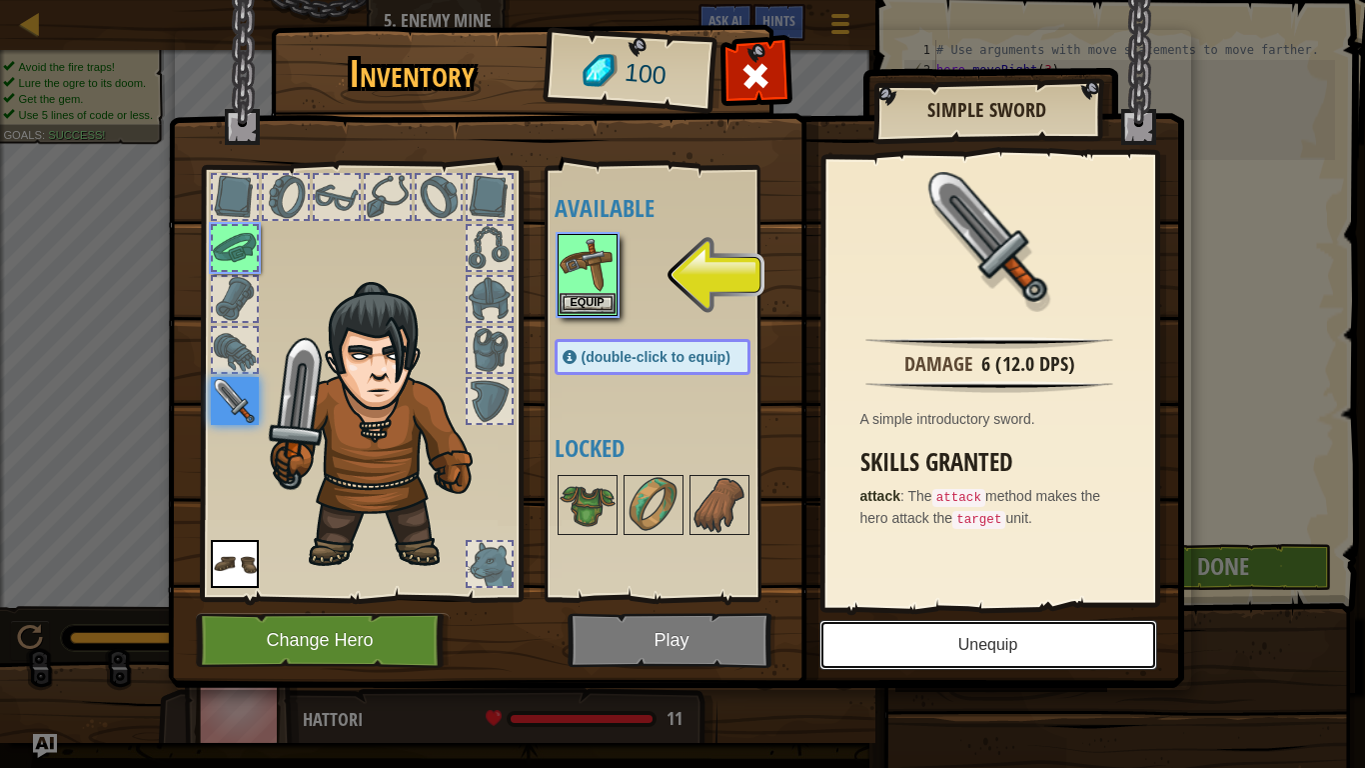
click at [856, 598] on button "Unequip" at bounding box center [988, 645] width 338 height 50
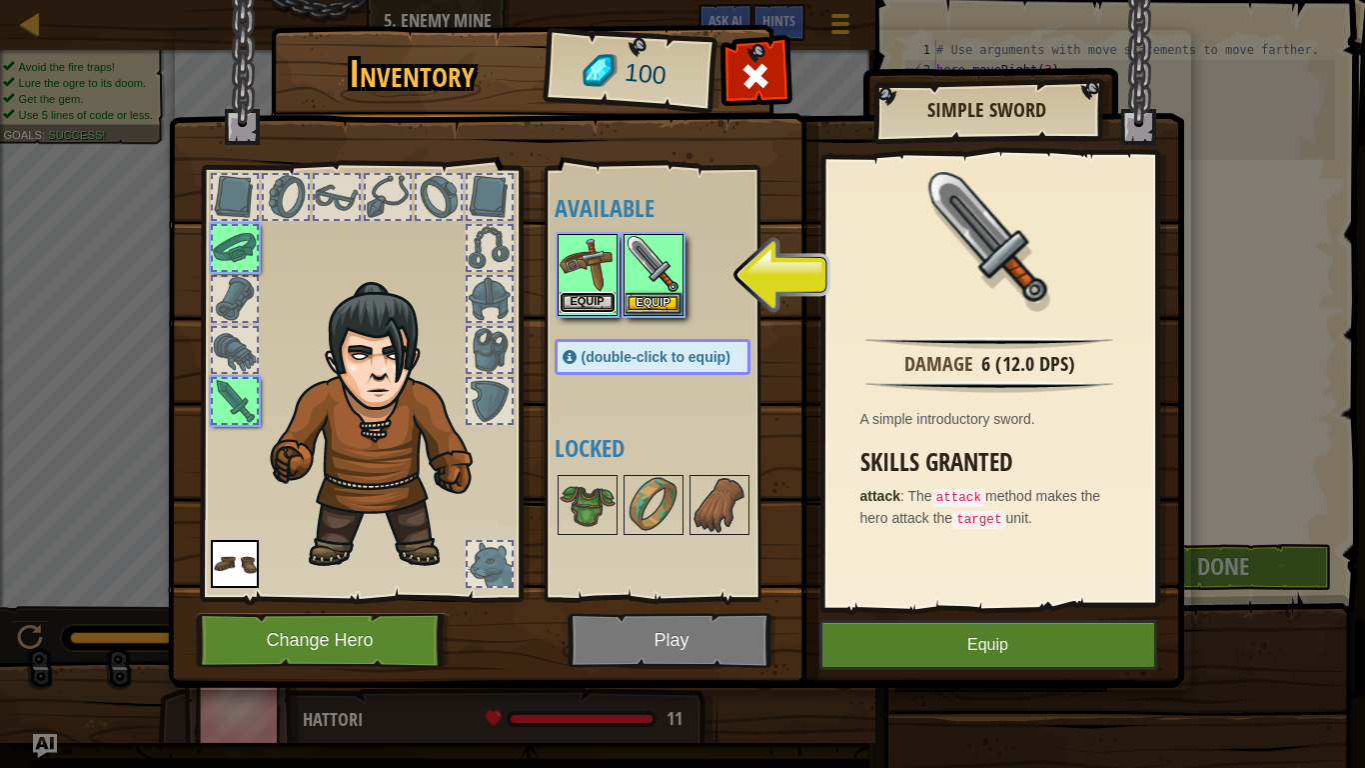
click at [591, 311] on button "Equip" at bounding box center [588, 302] width 56 height 21
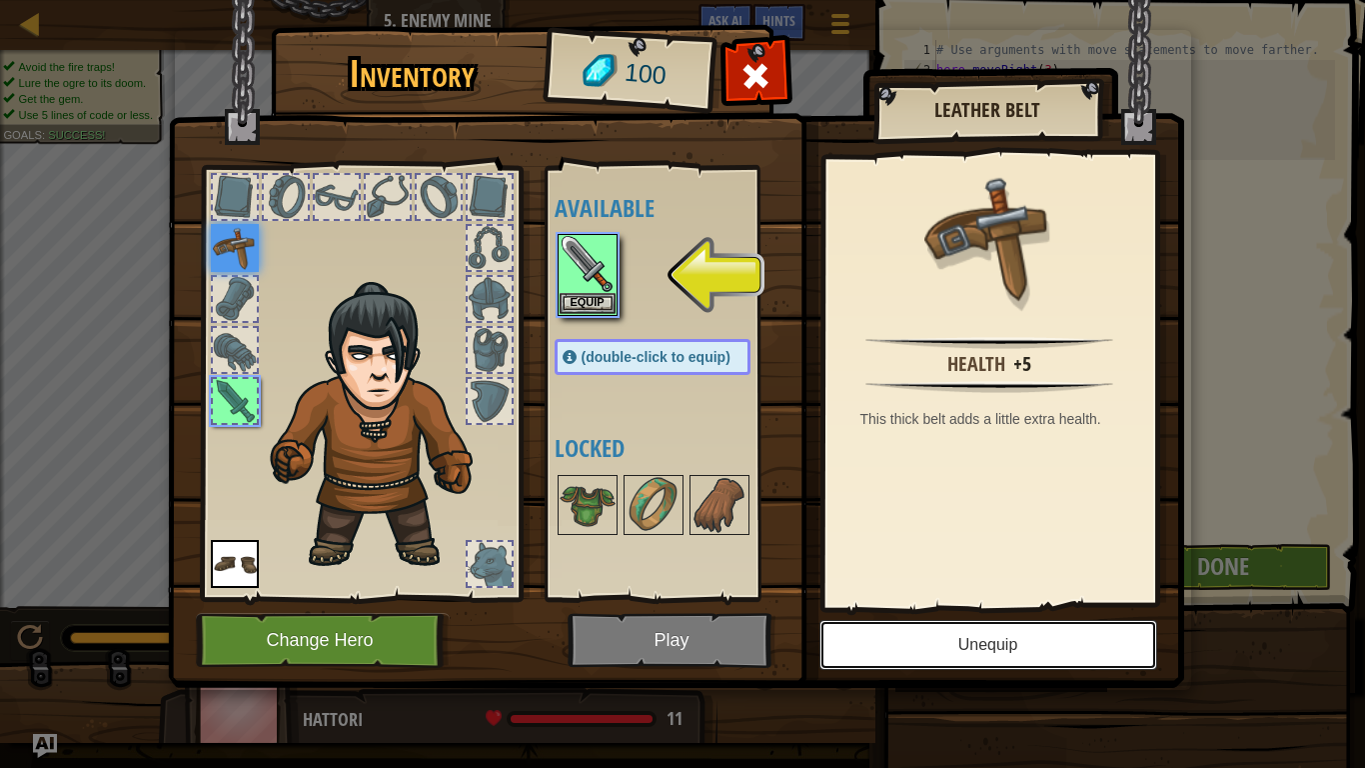
click at [931, 598] on button "Unequip" at bounding box center [988, 645] width 338 height 50
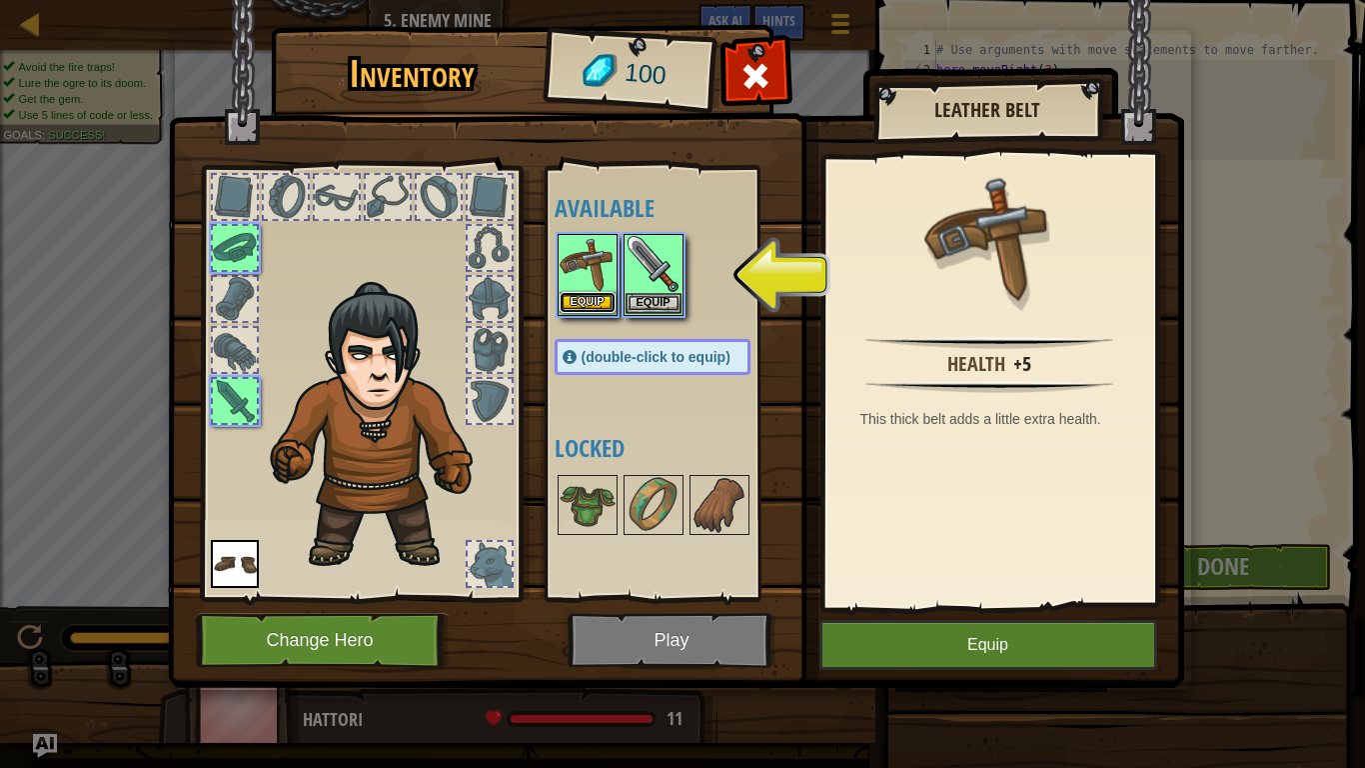
click at [596, 305] on button "Equip" at bounding box center [588, 302] width 56 height 21
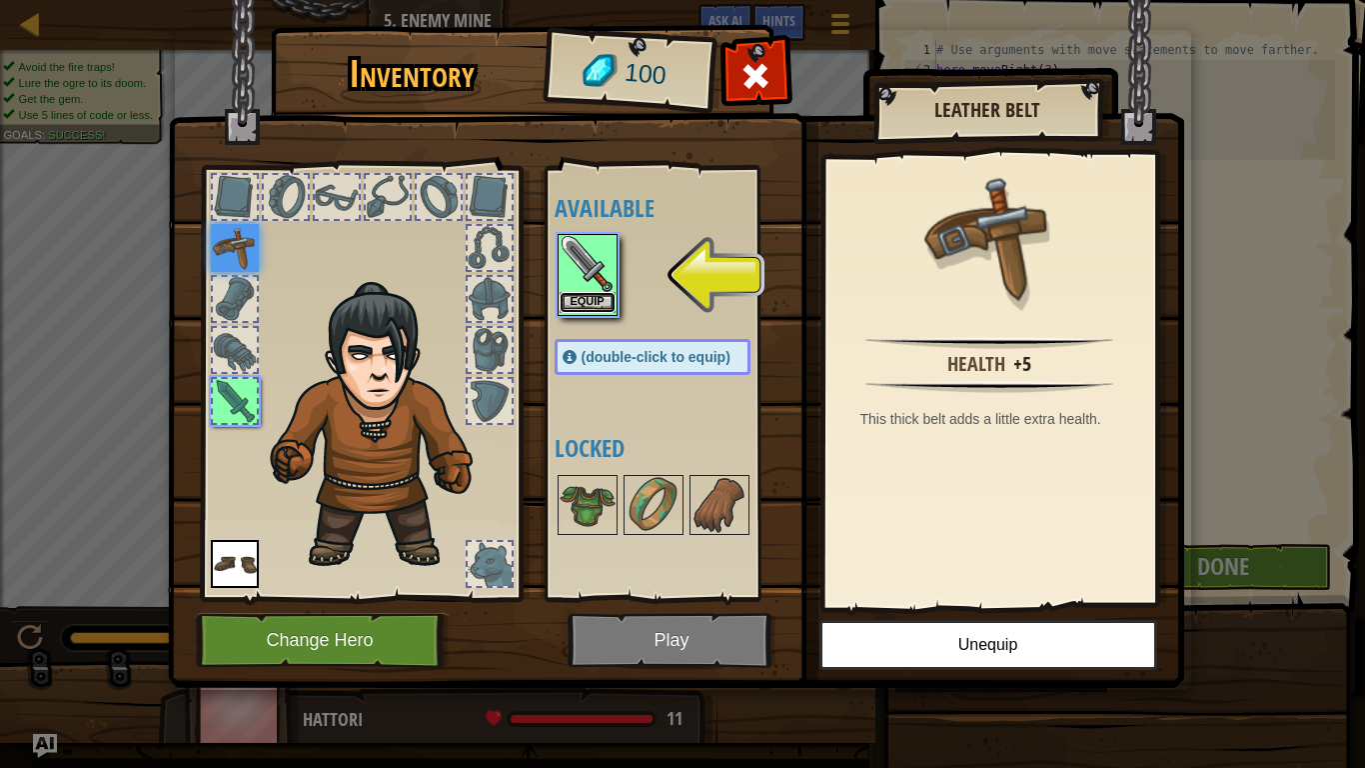
click at [566, 304] on button "Equip" at bounding box center [588, 302] width 56 height 21
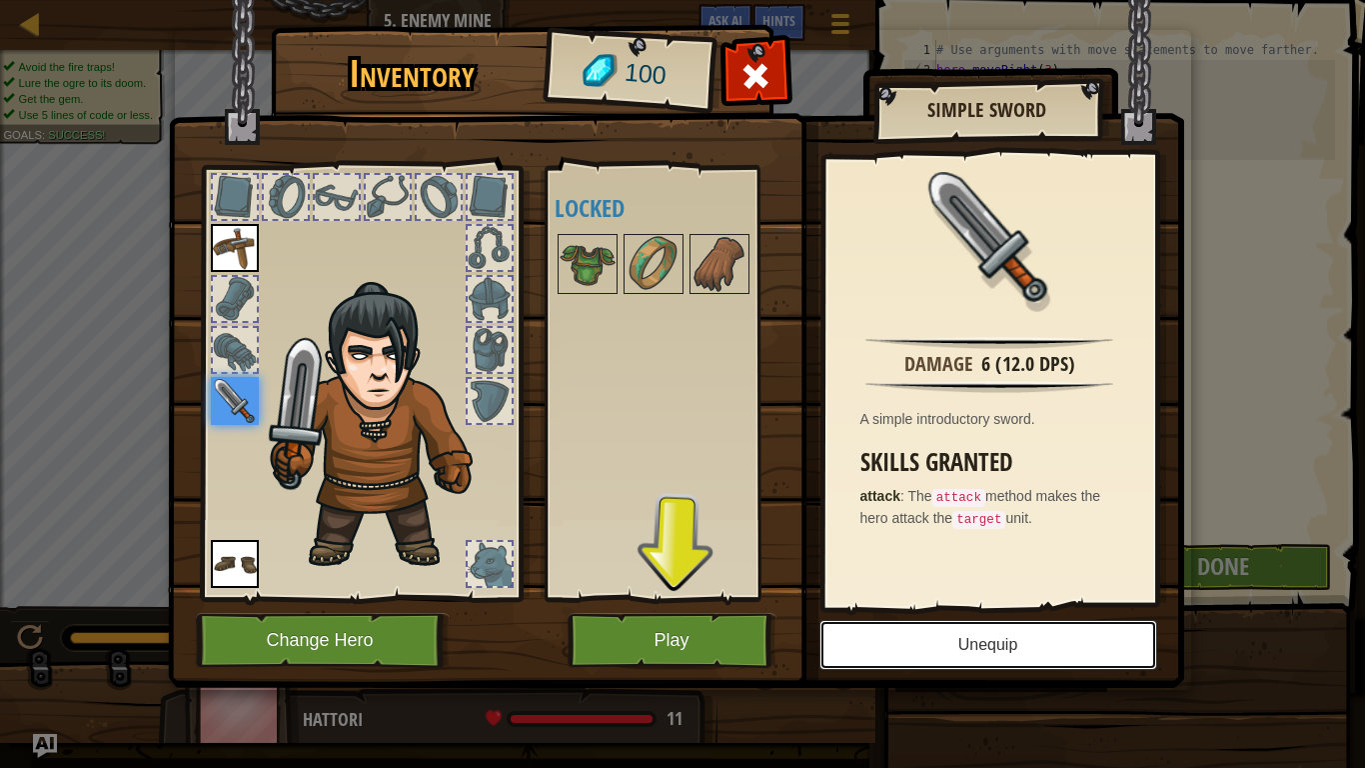
click at [901, 598] on button "Unequip" at bounding box center [988, 645] width 338 height 50
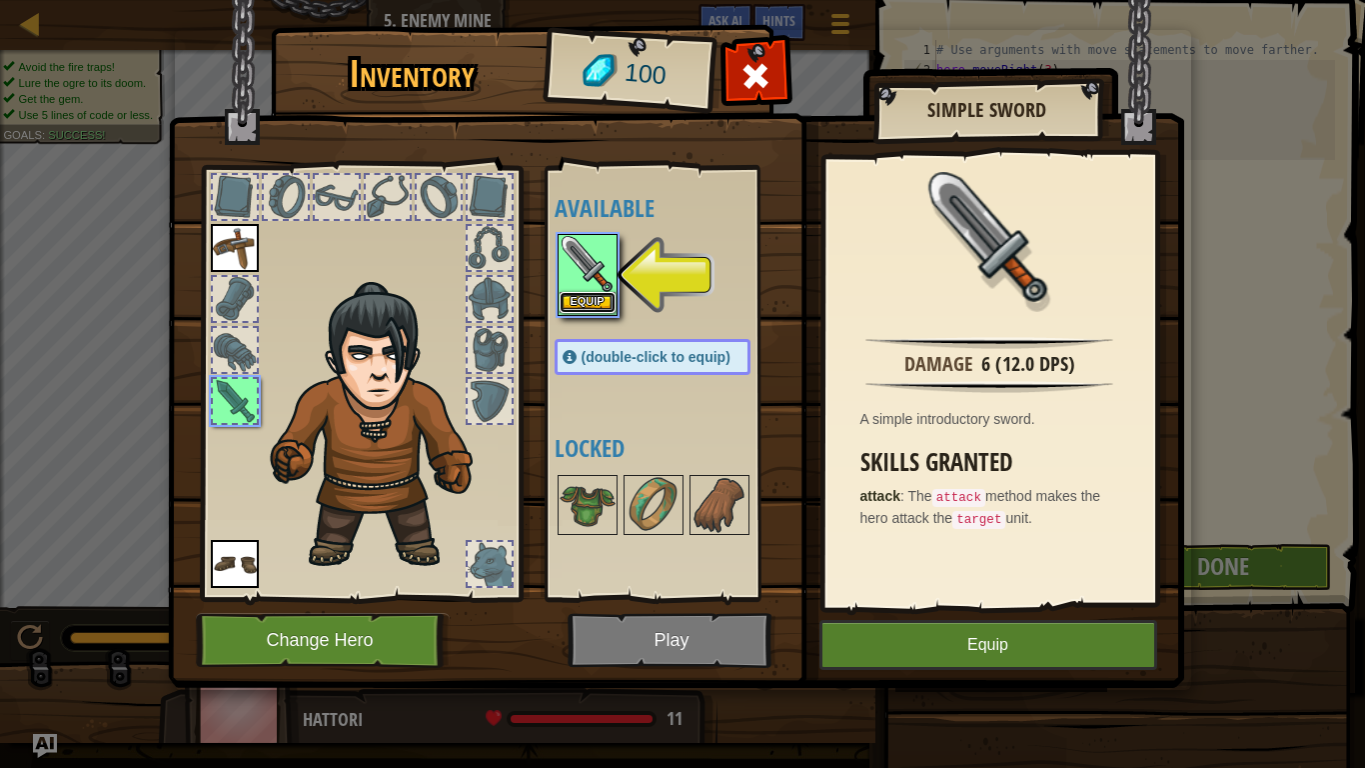
click at [586, 305] on button "Equip" at bounding box center [588, 302] width 56 height 21
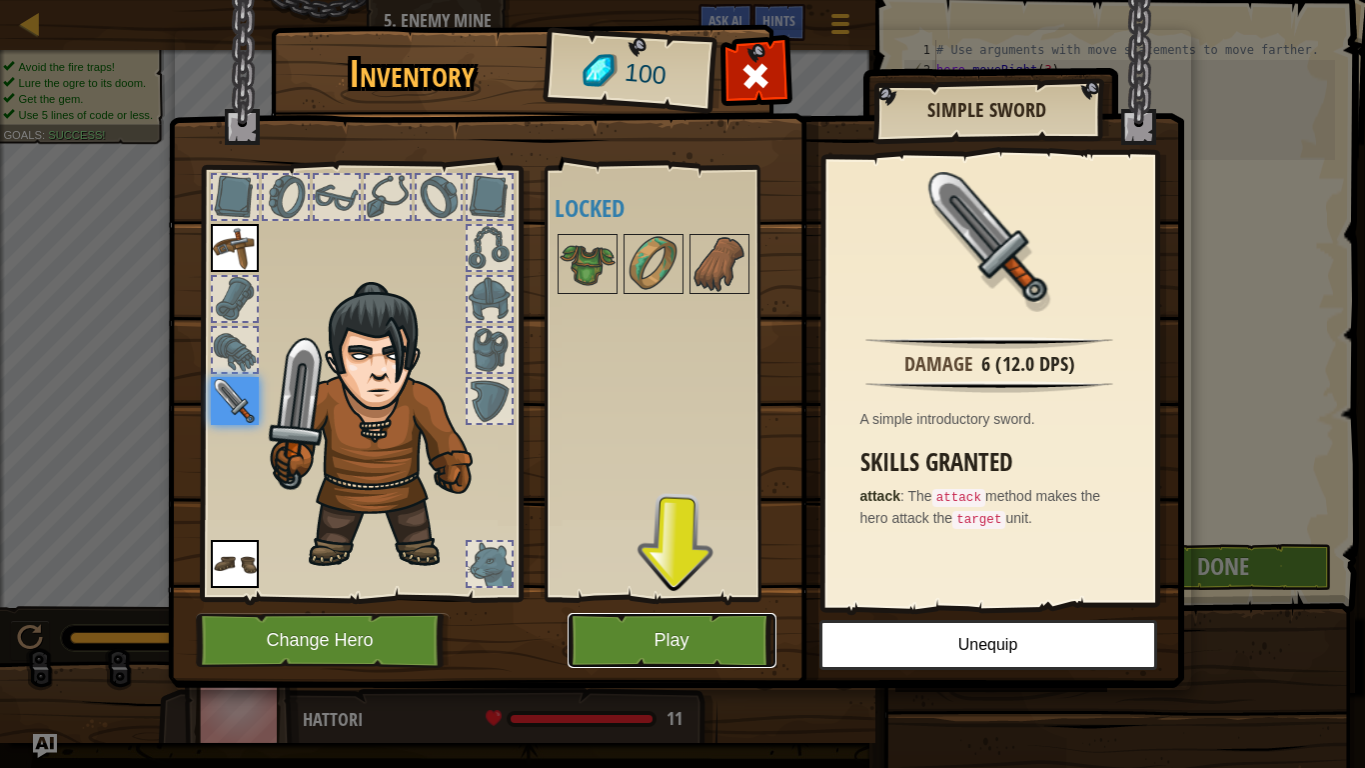
click at [675, 598] on button "Play" at bounding box center [672, 640] width 209 height 55
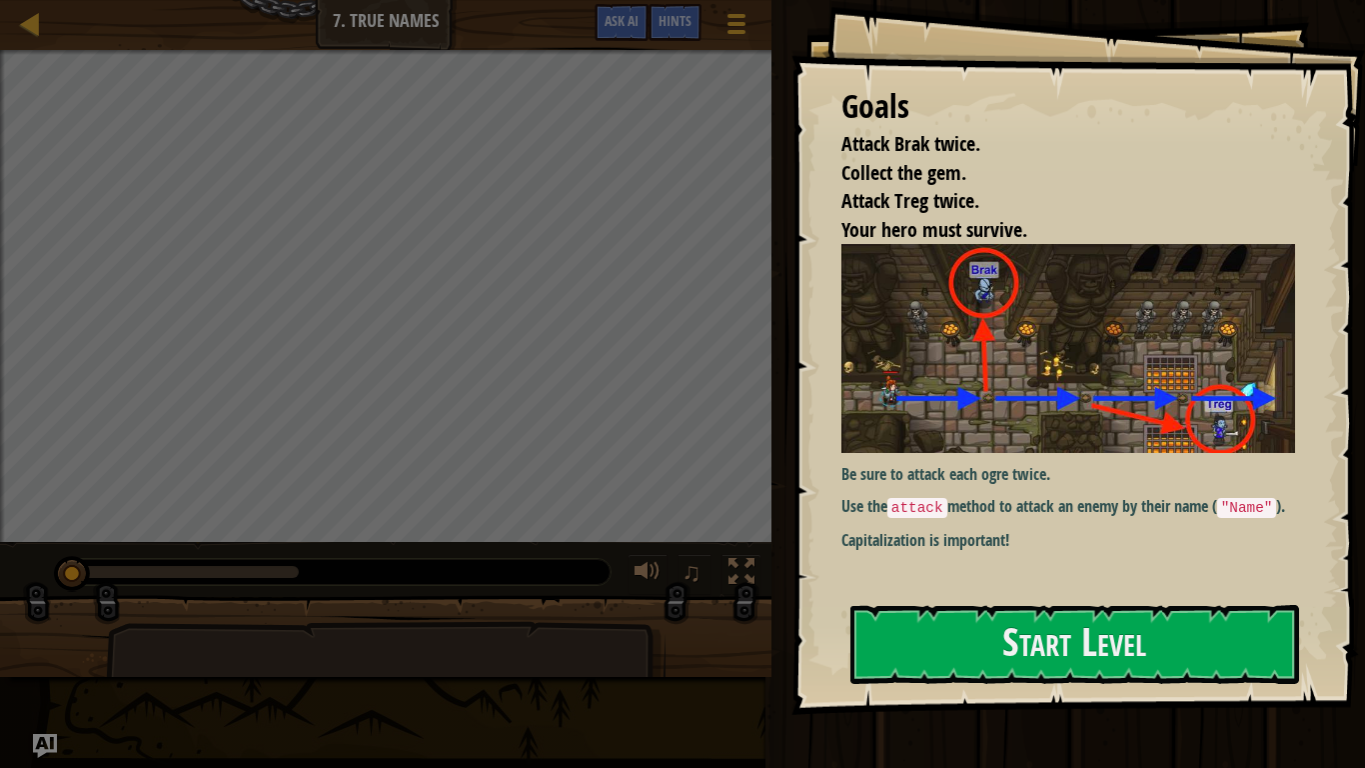
click at [916, 466] on p "Be sure to attack each ogre twice." at bounding box center [1068, 474] width 454 height 23
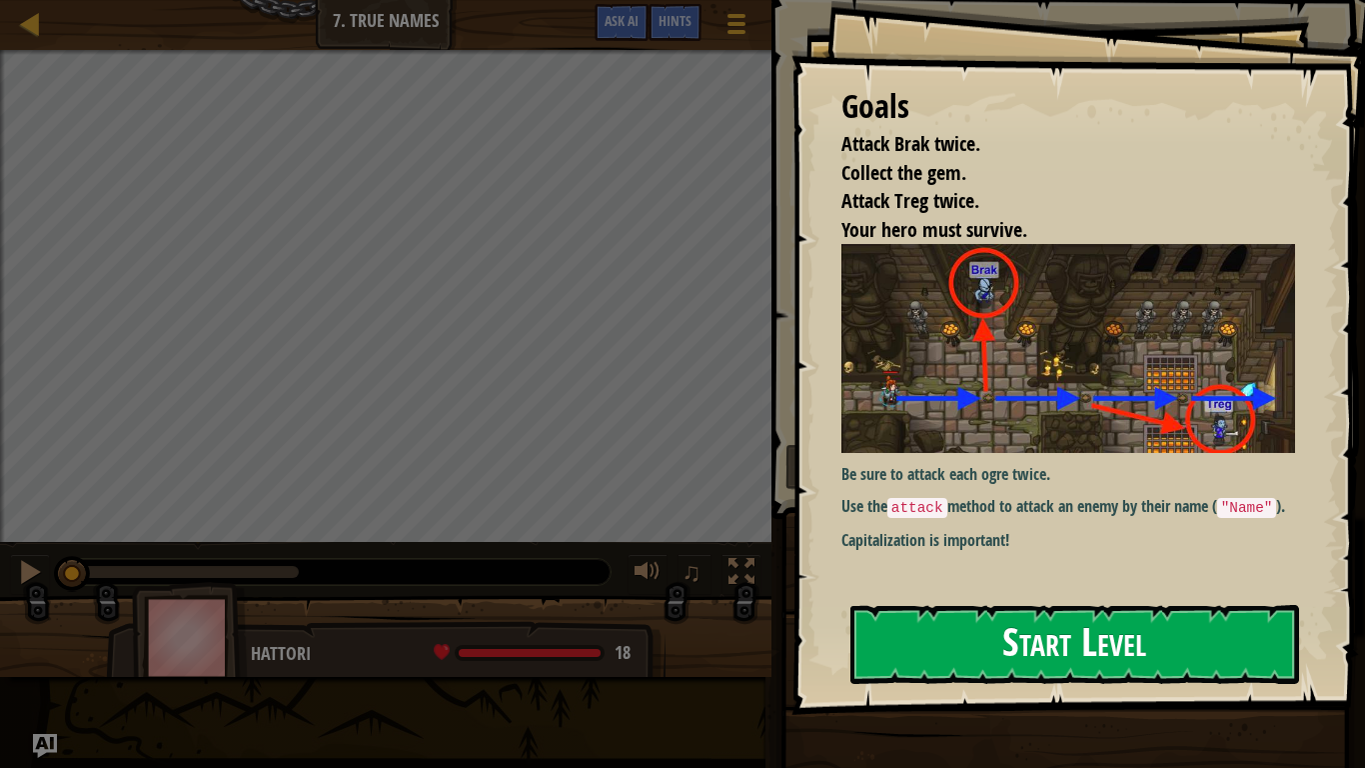
click at [949, 598] on button "Start Level" at bounding box center [1074, 644] width 449 height 79
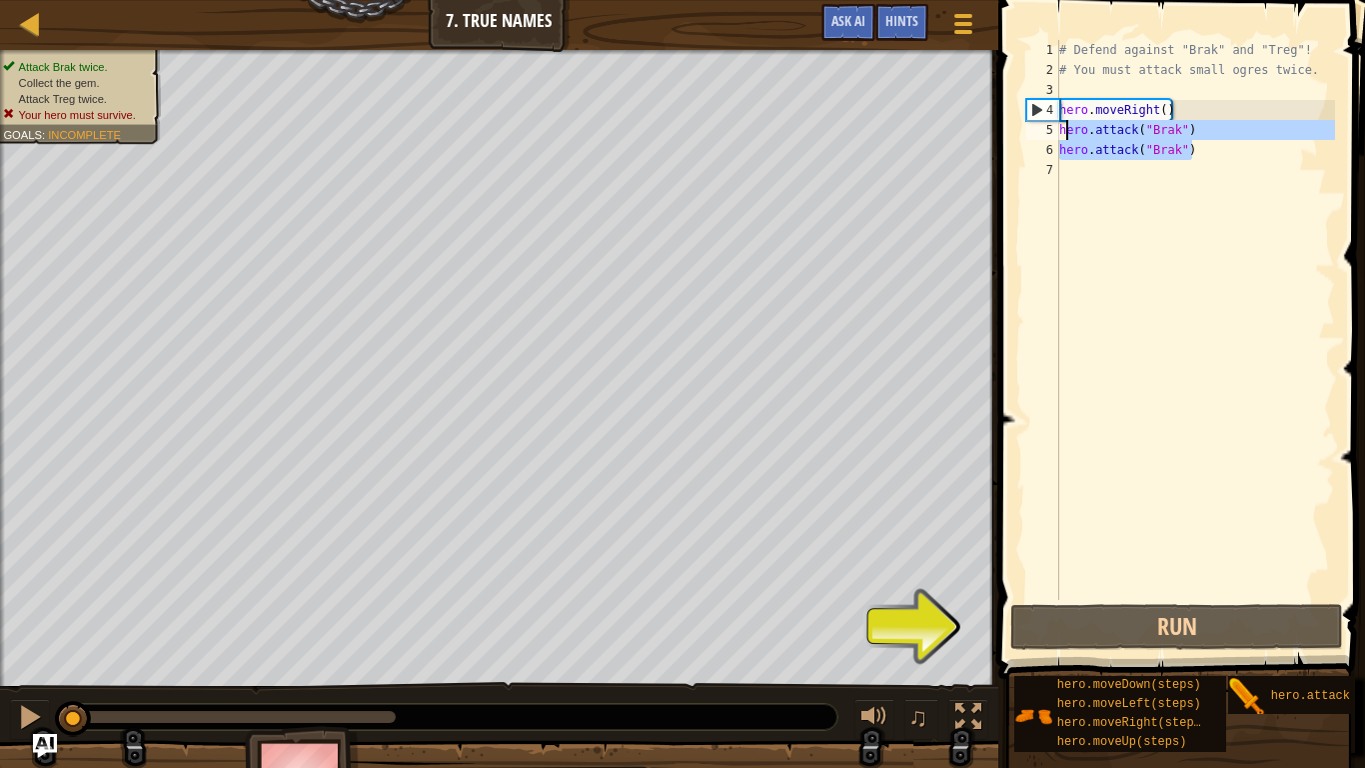
drag, startPoint x: 1209, startPoint y: 152, endPoint x: 1063, endPoint y: 125, distance: 148.4
click at [1063, 125] on div "# Defend against "Brak" and "Treg"! # You must attack small ogres twice. hero .…" at bounding box center [1195, 340] width 280 height 600
type textarea "h"
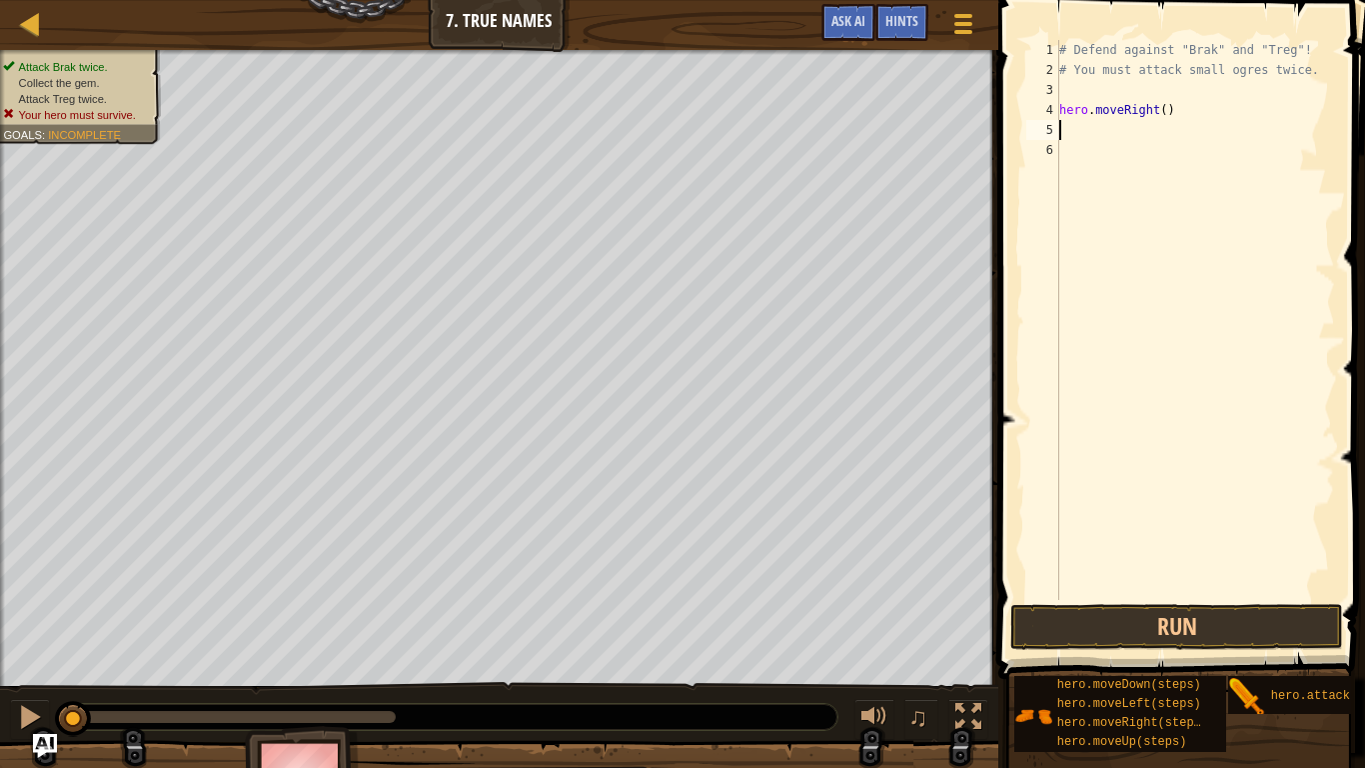
click at [1166, 113] on div "# Defend against "Brak" and "Treg"! # You must attack small ogres twice. hero .…" at bounding box center [1195, 340] width 280 height 600
click at [1165, 598] on button "Run" at bounding box center [1176, 627] width 333 height 46
type textarea "hero.moveRight(5)"
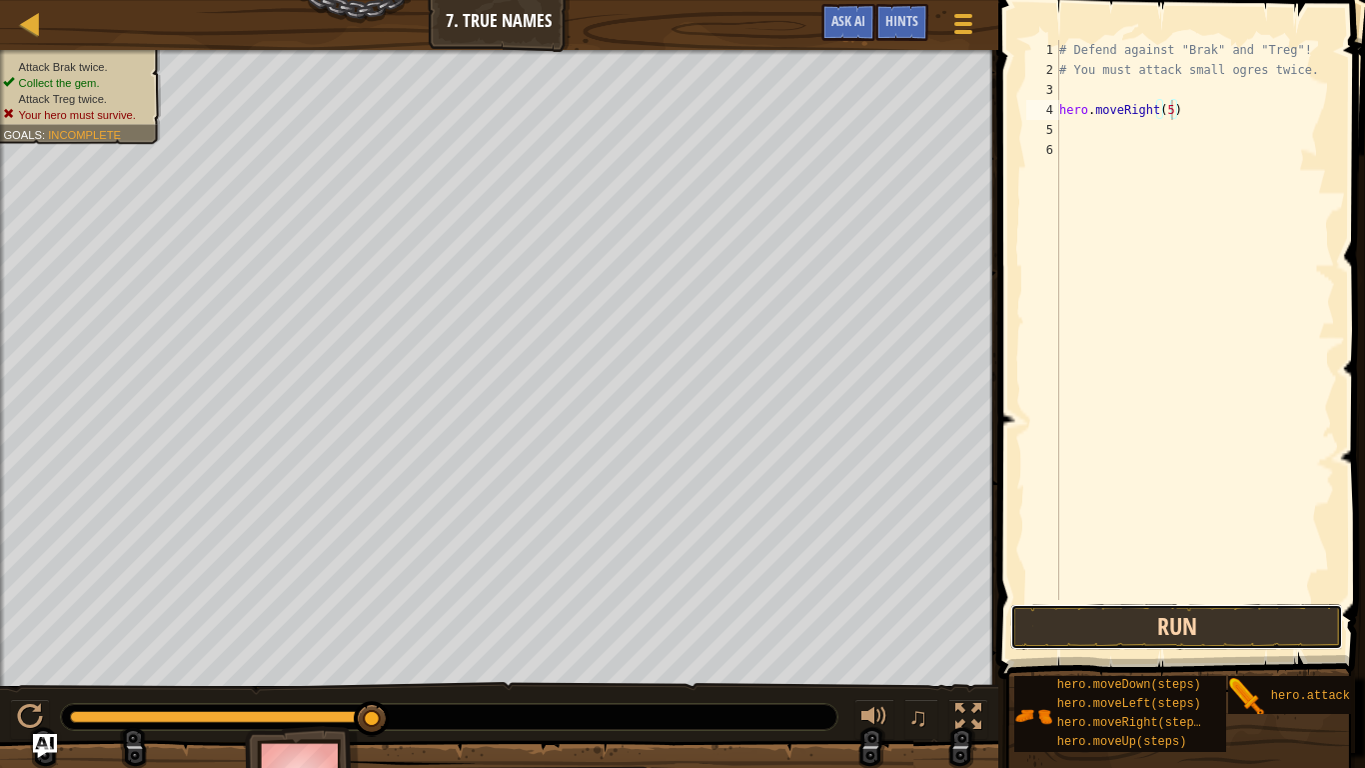
click at [1211, 598] on button "Run" at bounding box center [1176, 627] width 333 height 46
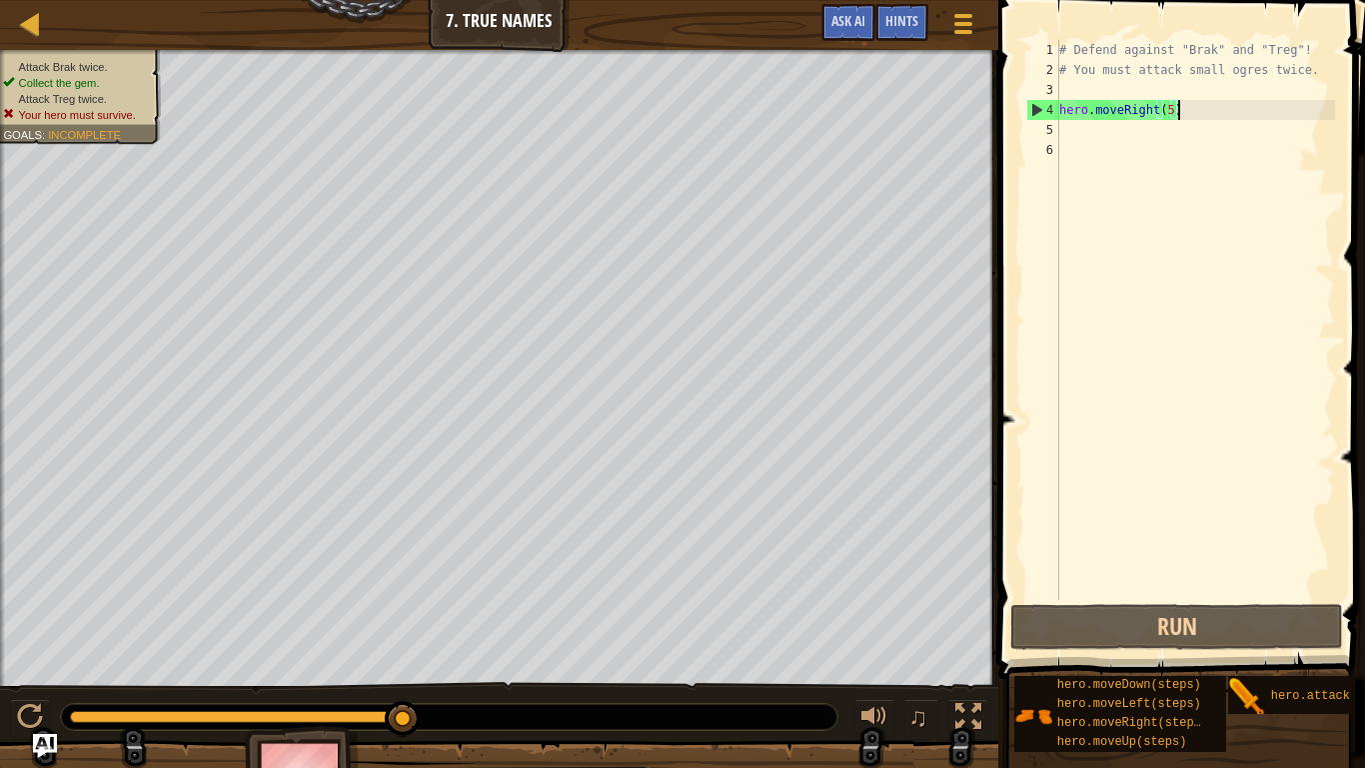
click at [1240, 109] on div "# Defend against "Brak" and "Treg"! # You must attack small ogres twice. hero .…" at bounding box center [1195, 340] width 280 height 600
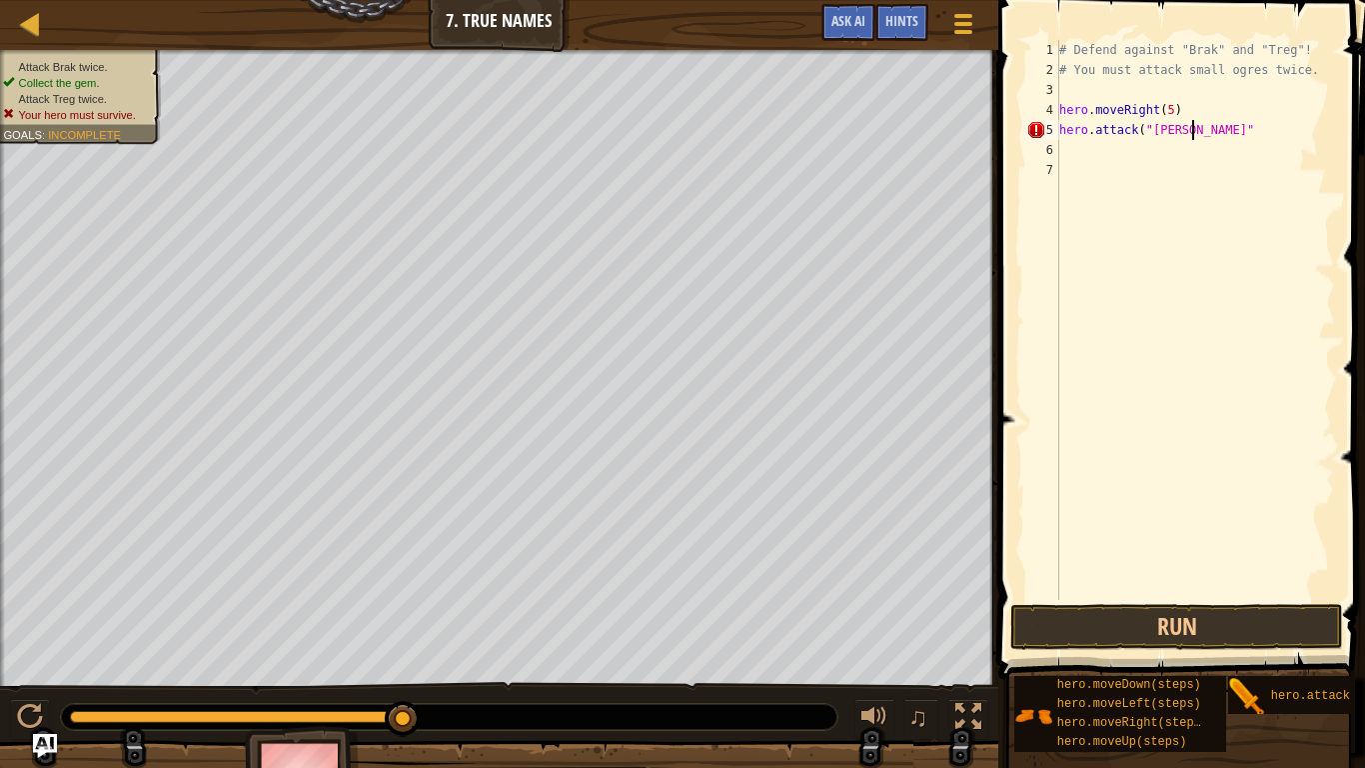
scroll to position [9, 19]
drag, startPoint x: 1238, startPoint y: 126, endPoint x: 1055, endPoint y: 134, distance: 183.1
click at [1055, 134] on div "hero.attack("brack") 1 2 3 4 5 6 7 # Defend against "Brak" and "Treg"! # You mu…" at bounding box center [1178, 320] width 313 height 560
type textarea "hero.attack("brack")"
click at [1176, 137] on div "# Defend against "Brak" and "Treg"! # You must attack small ogres twice. hero .…" at bounding box center [1195, 320] width 280 height 560
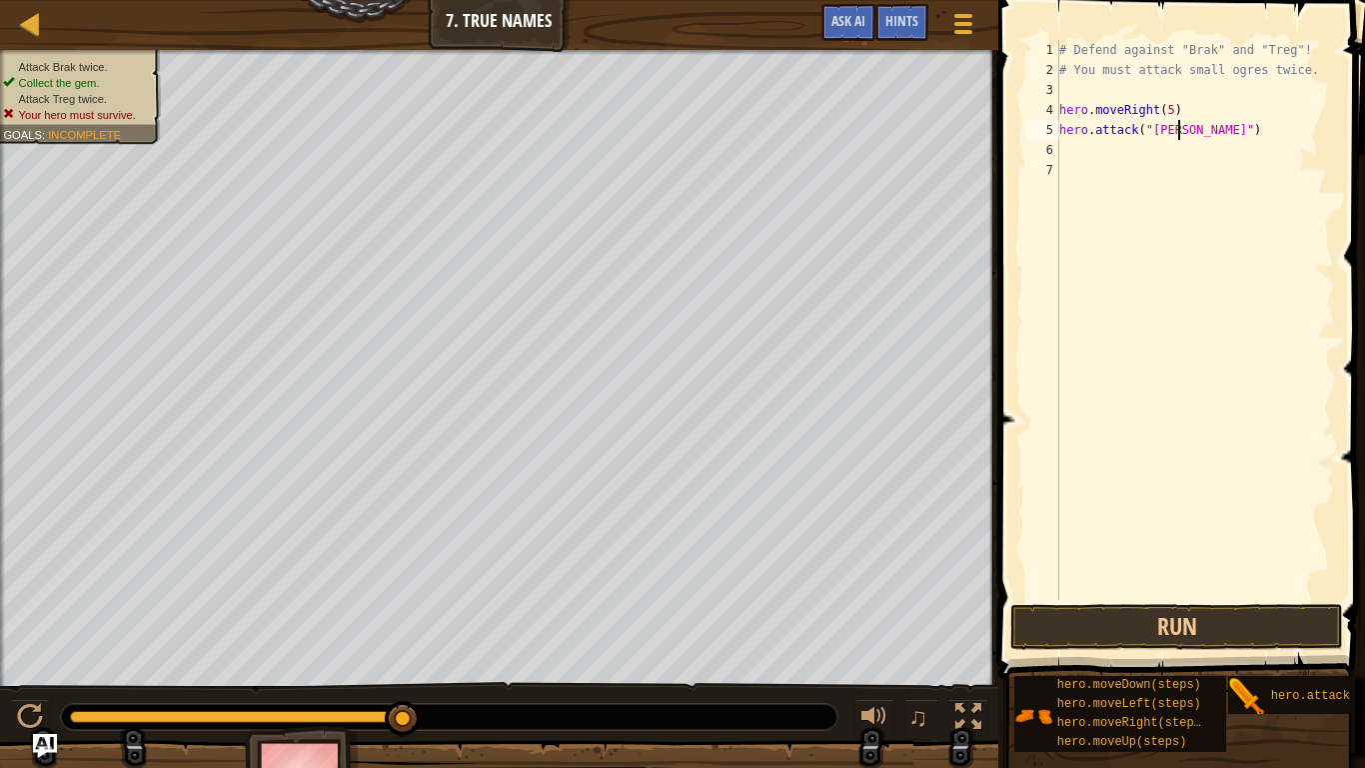
click at [1213, 133] on div "# Defend against "Brak" and "Treg"! # You must attack small ogres twice. hero .…" at bounding box center [1195, 340] width 280 height 600
paste textarea "hero.attack("brack")"
click at [1245, 598] on button "Run" at bounding box center [1176, 627] width 333 height 46
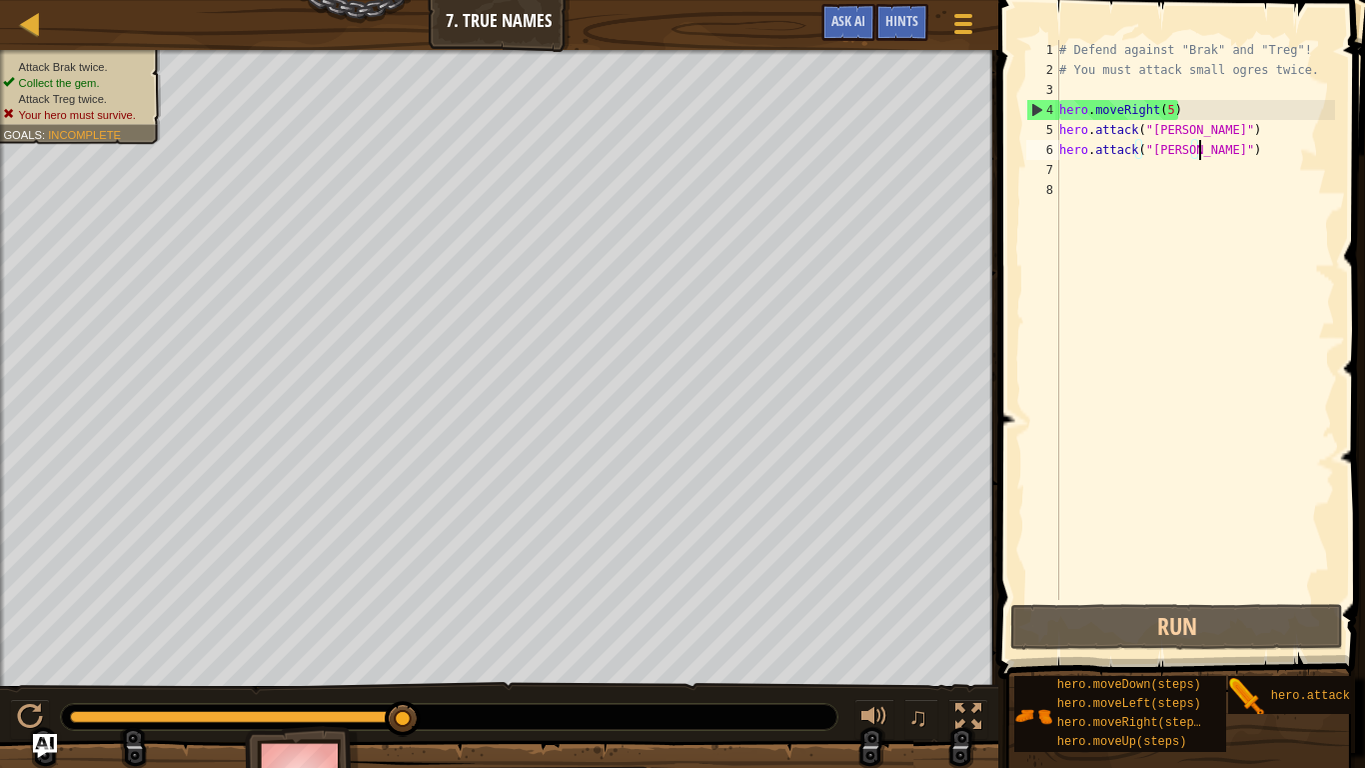
click at [1174, 109] on div "# Defend against "Brak" and "Treg"! # You must attack small ogres twice. hero .…" at bounding box center [1195, 340] width 280 height 600
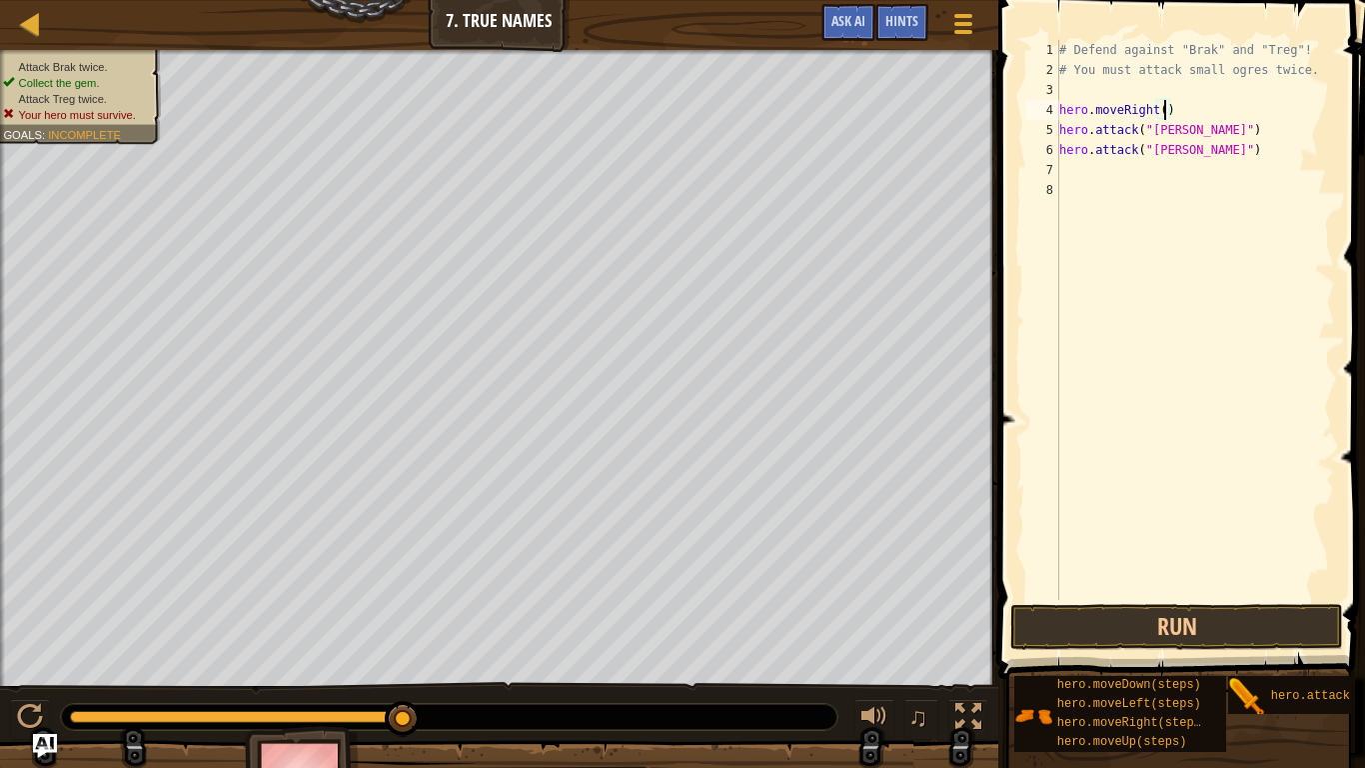
scroll to position [9, 16]
click at [1312, 598] on button "Run" at bounding box center [1176, 627] width 333 height 46
click at [1179, 132] on div "# Defend against "Brak" and "Treg"! # You must attack small ogres twice. hero .…" at bounding box center [1195, 340] width 280 height 600
click at [1179, 154] on div "# Defend against "Brak" and "Treg"! # You must attack small ogres twice. hero .…" at bounding box center [1195, 340] width 280 height 600
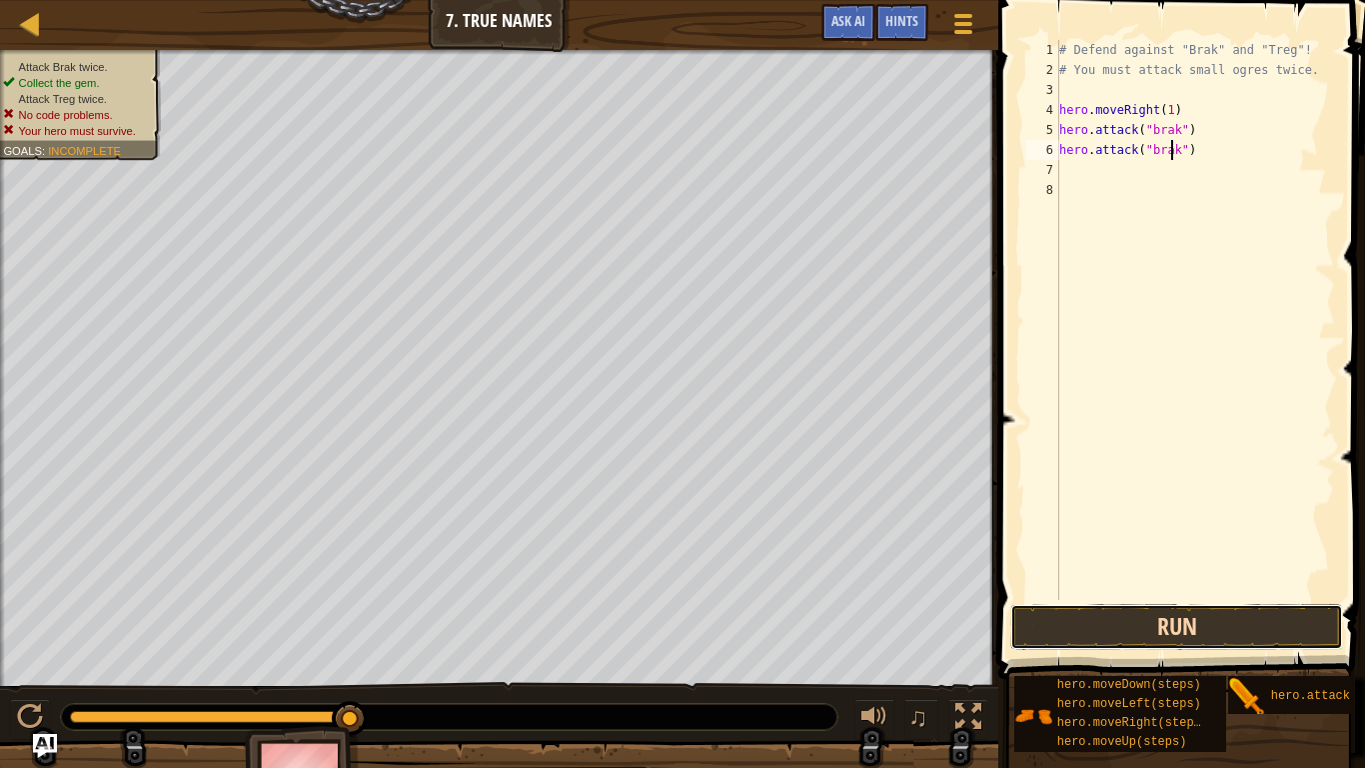
click at [1078, 598] on button "Run" at bounding box center [1176, 627] width 333 height 46
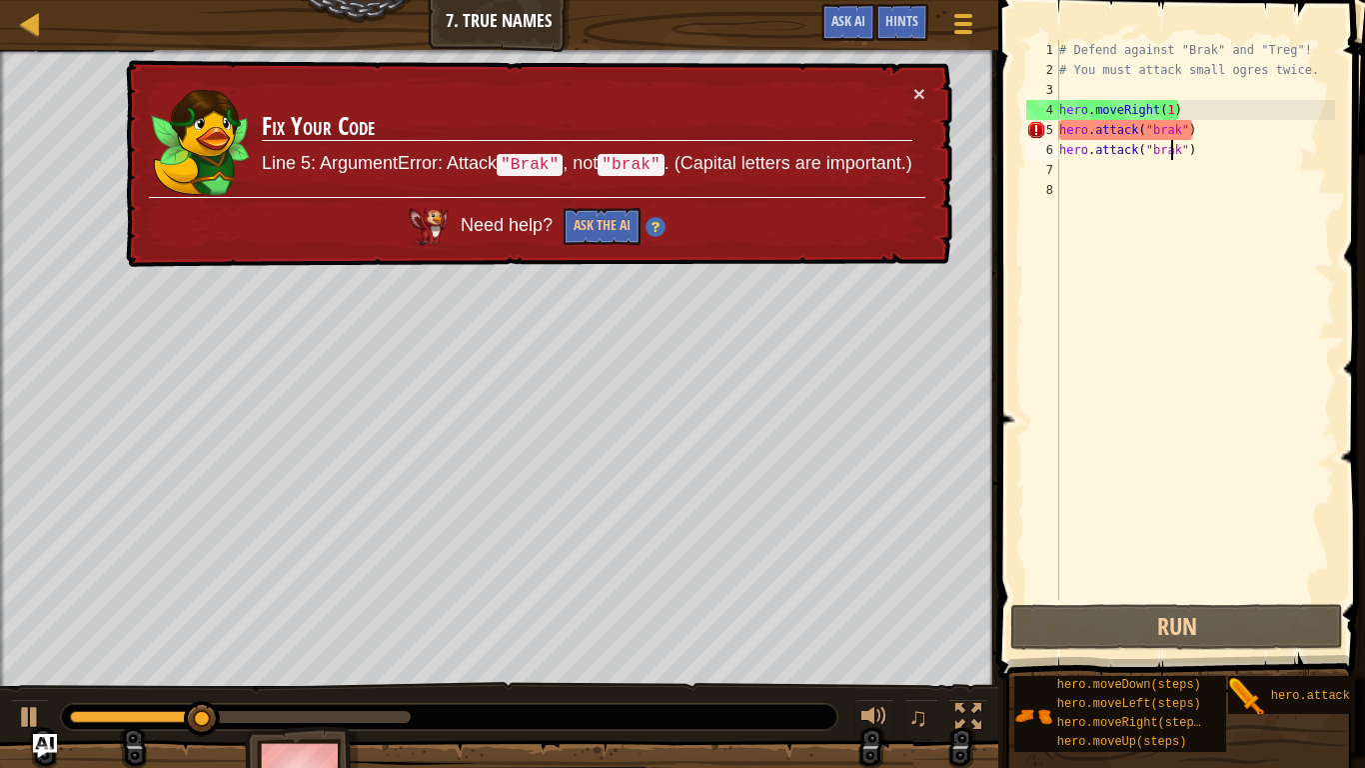
click at [1154, 131] on div "# Defend against "Brak" and "Treg"! # You must attack small ogres twice. hero .…" at bounding box center [1195, 340] width 280 height 600
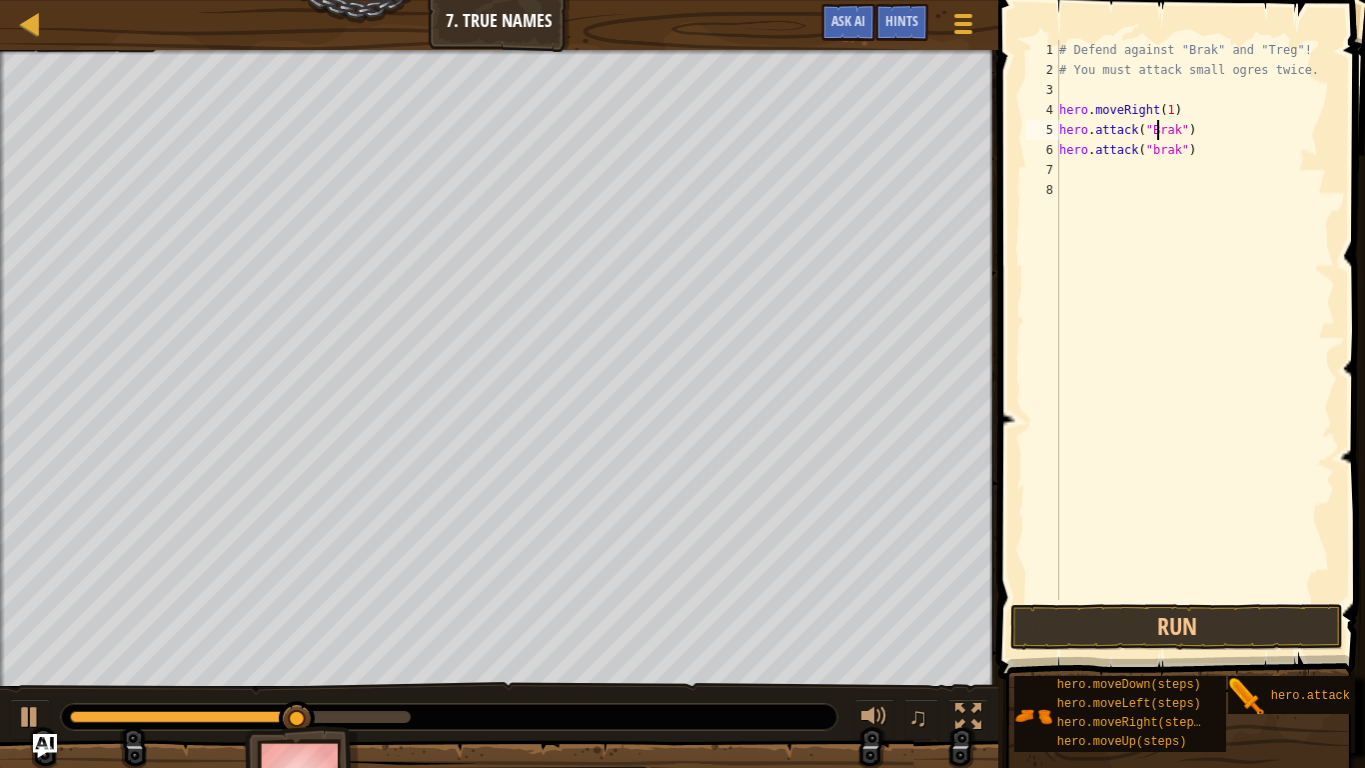
scroll to position [9, 14]
click at [1159, 149] on div "# Defend against "Brak" and "Treg"! # You must attack small ogres twice. hero .…" at bounding box center [1195, 340] width 280 height 600
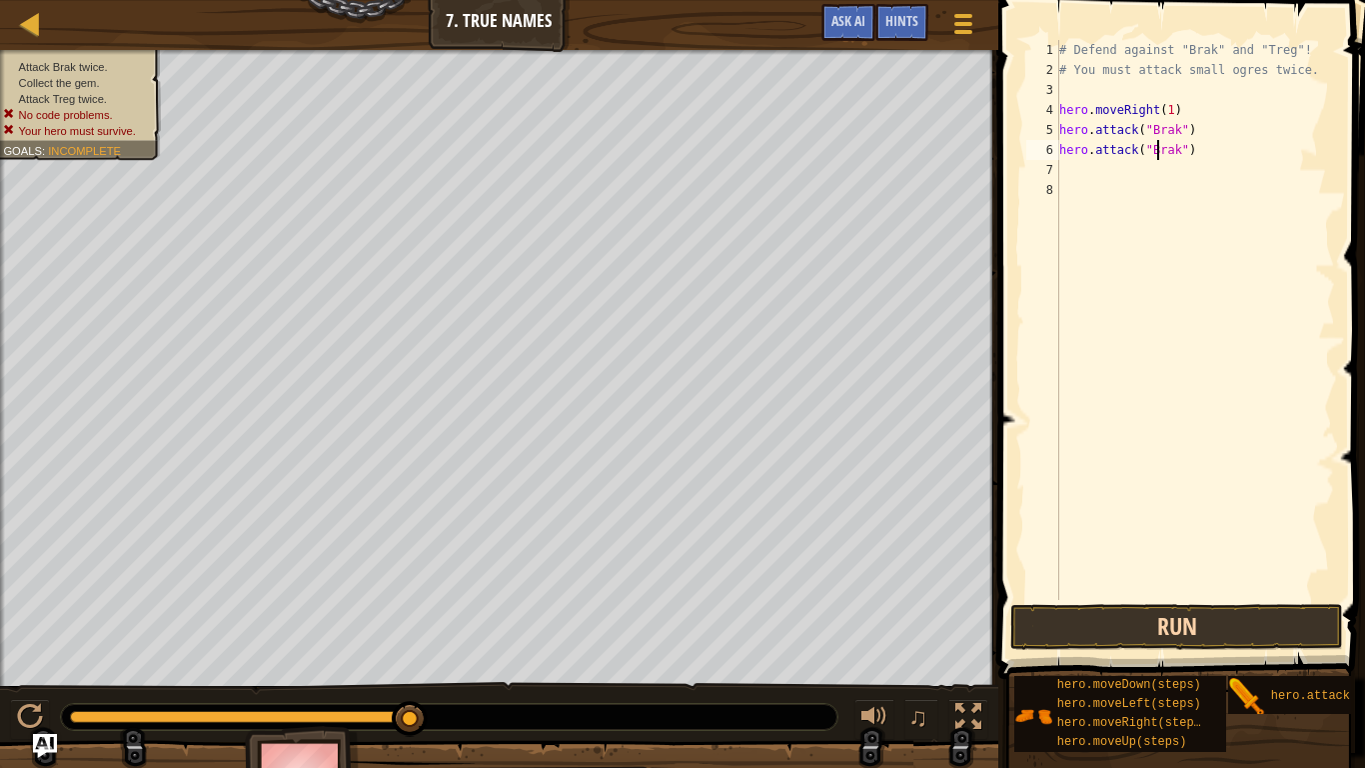
type textarea "hero.attack("Brak")"
click at [1321, 598] on button "Run" at bounding box center [1176, 627] width 333 height 46
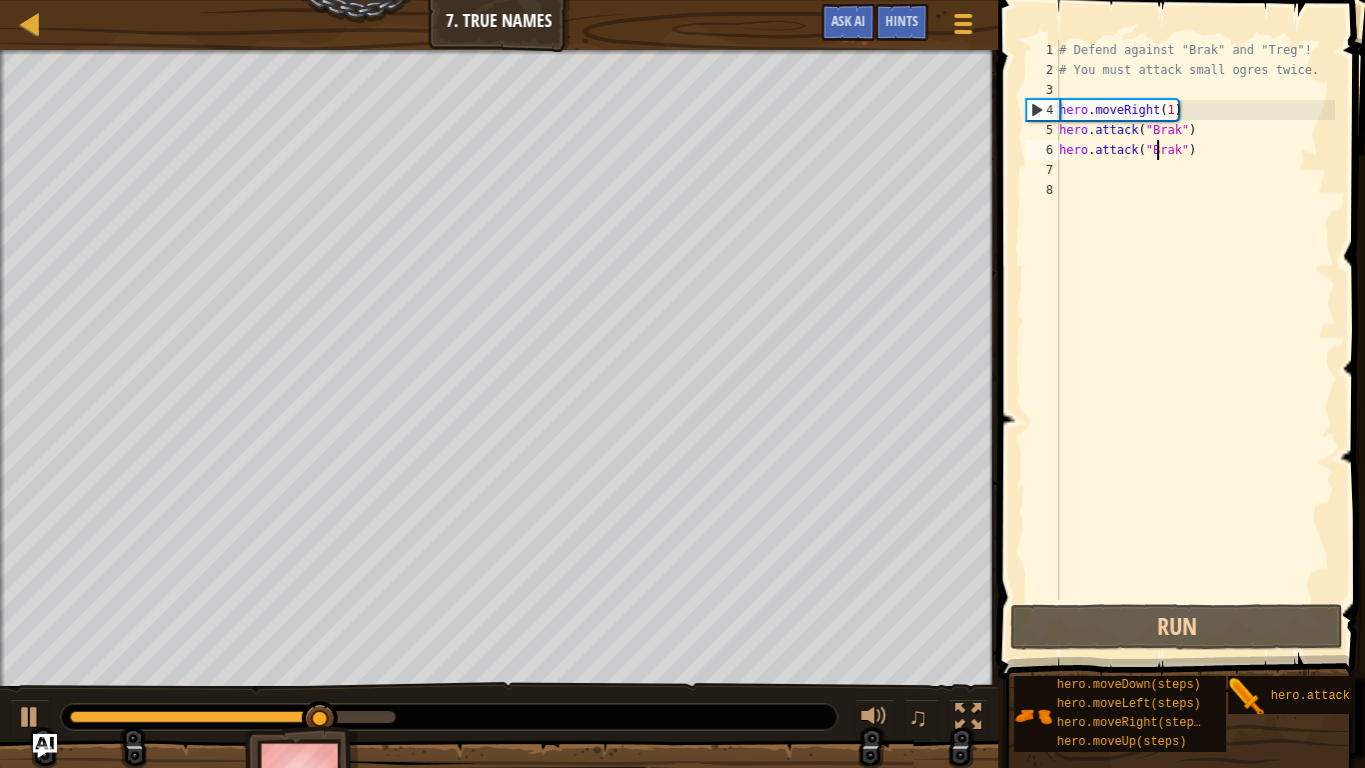
click at [1241, 158] on div "# Defend against "Brak" and "Treg"! # You must attack small ogres twice. hero .…" at bounding box center [1195, 340] width 280 height 600
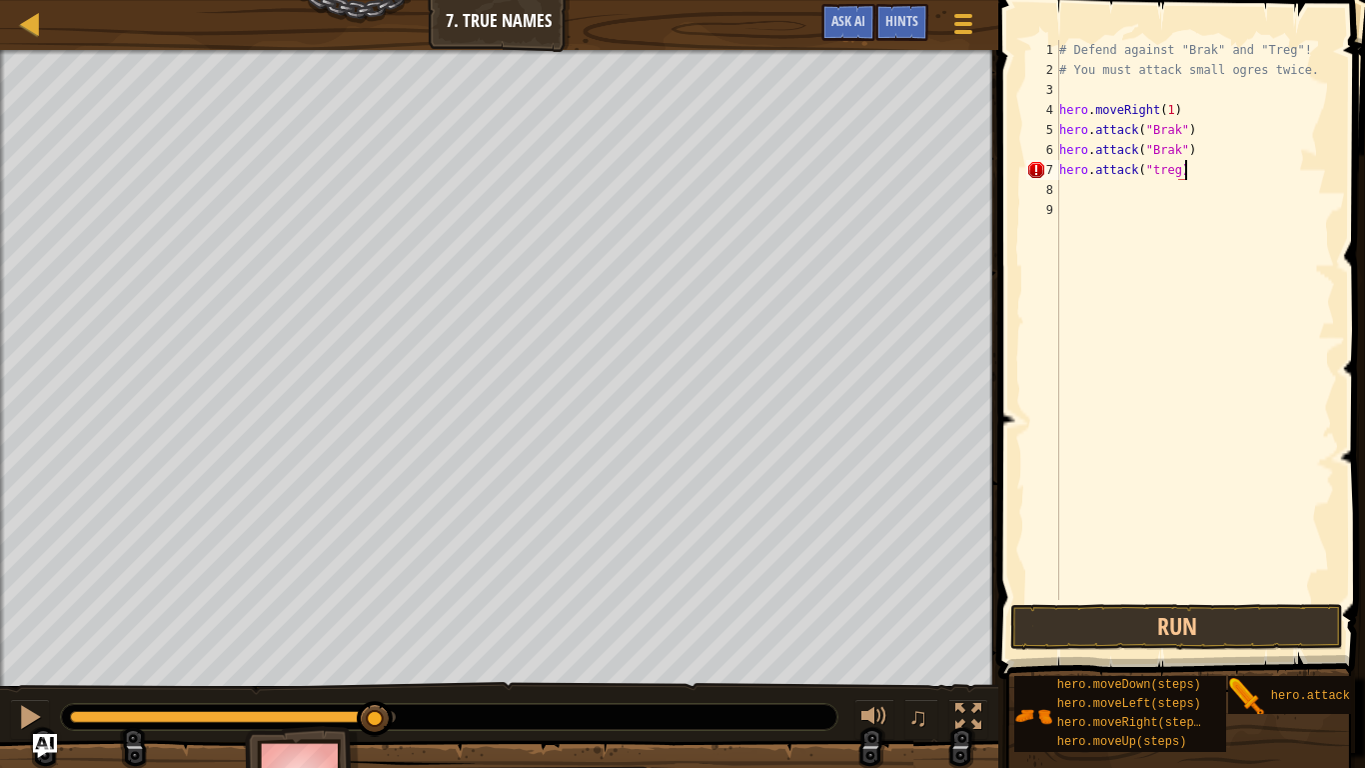
scroll to position [9, 17]
type textarea "hero.attack("Treg)"
drag, startPoint x: 1192, startPoint y: 178, endPoint x: 1047, endPoint y: 175, distance: 144.9
click at [1047, 175] on div "1 2 3 4 5 6 7 8 9 # Defend against "Brak" and "Treg"! # You must attack small o…" at bounding box center [1178, 320] width 313 height 560
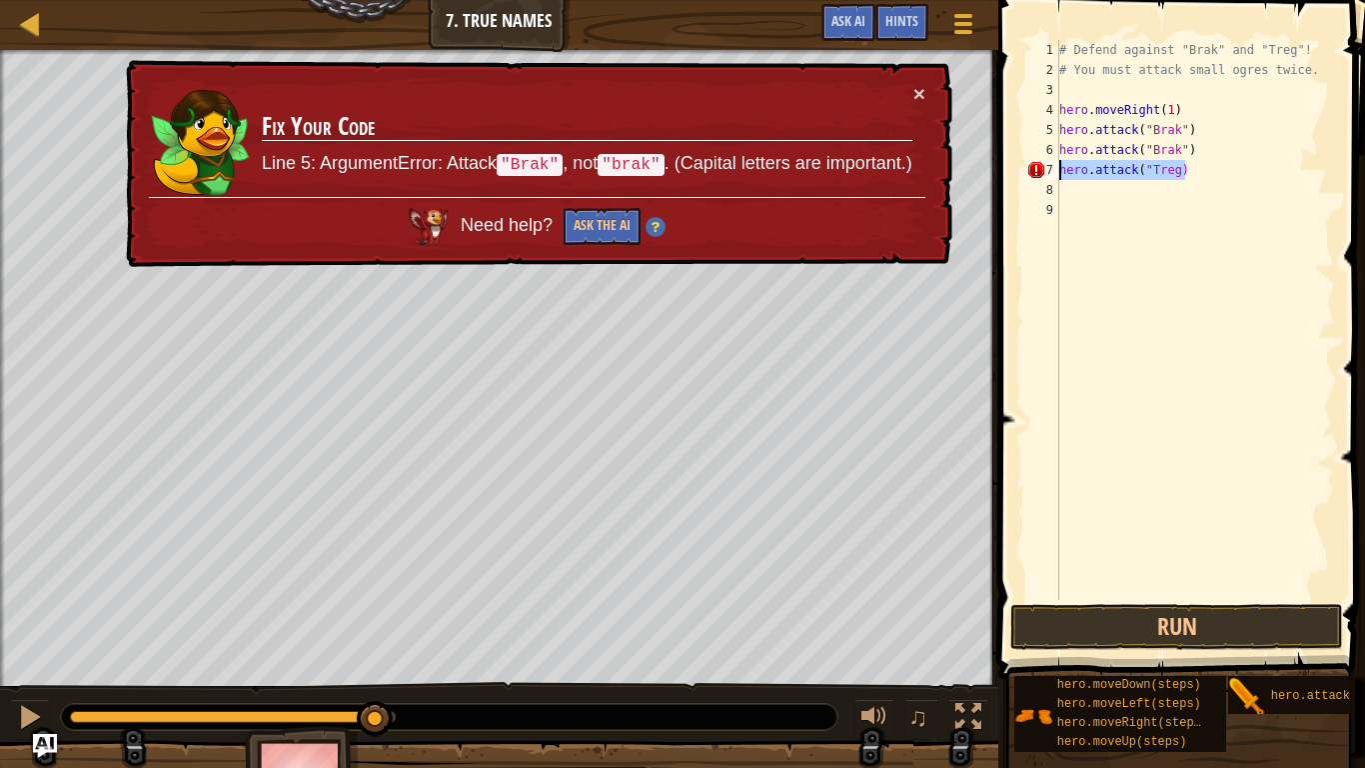
type textarea "hero.attack("Treg)"
click at [1191, 169] on div "# Defend against "Brak" and "Treg"! # You must attack small ogres twice. hero .…" at bounding box center [1195, 320] width 280 height 560
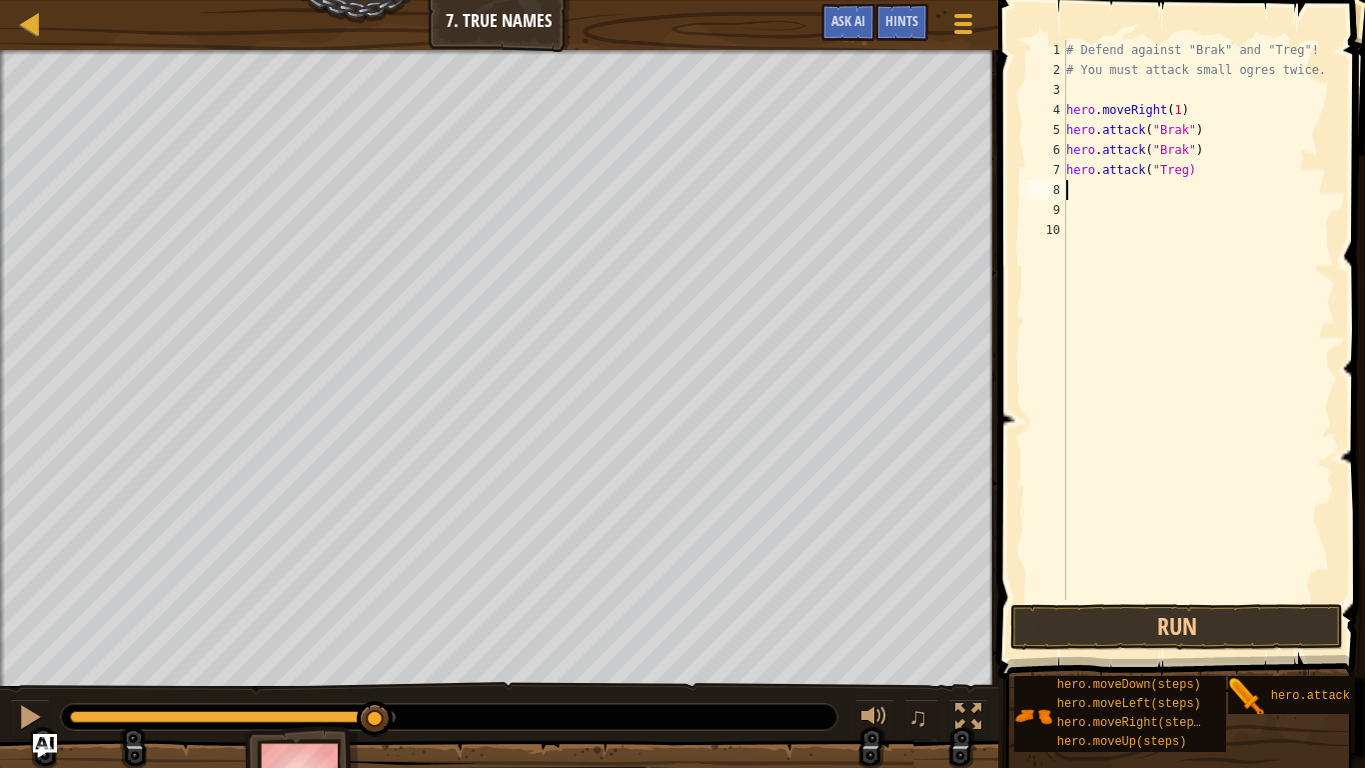
paste textarea "hero.attack("Treg)"
type textarea "hero.attack("Treg)"
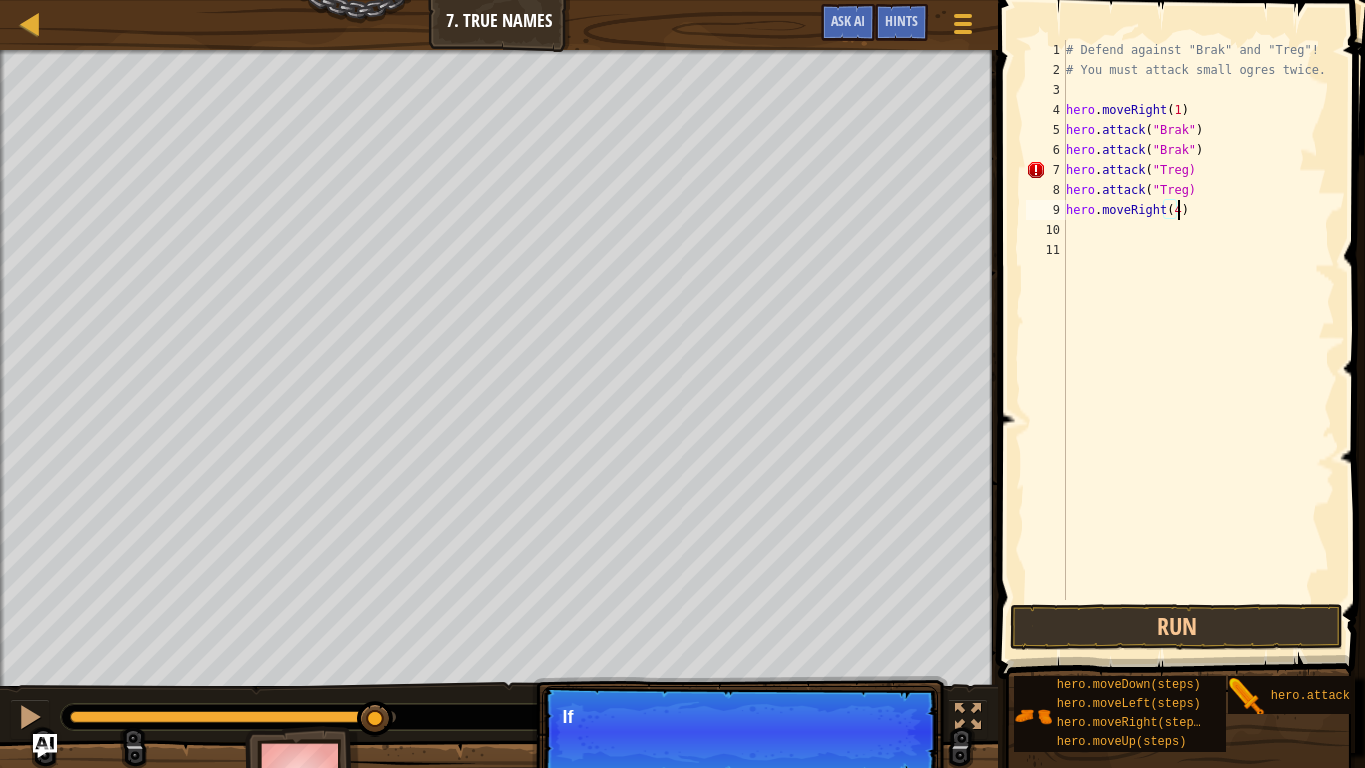
scroll to position [9, 16]
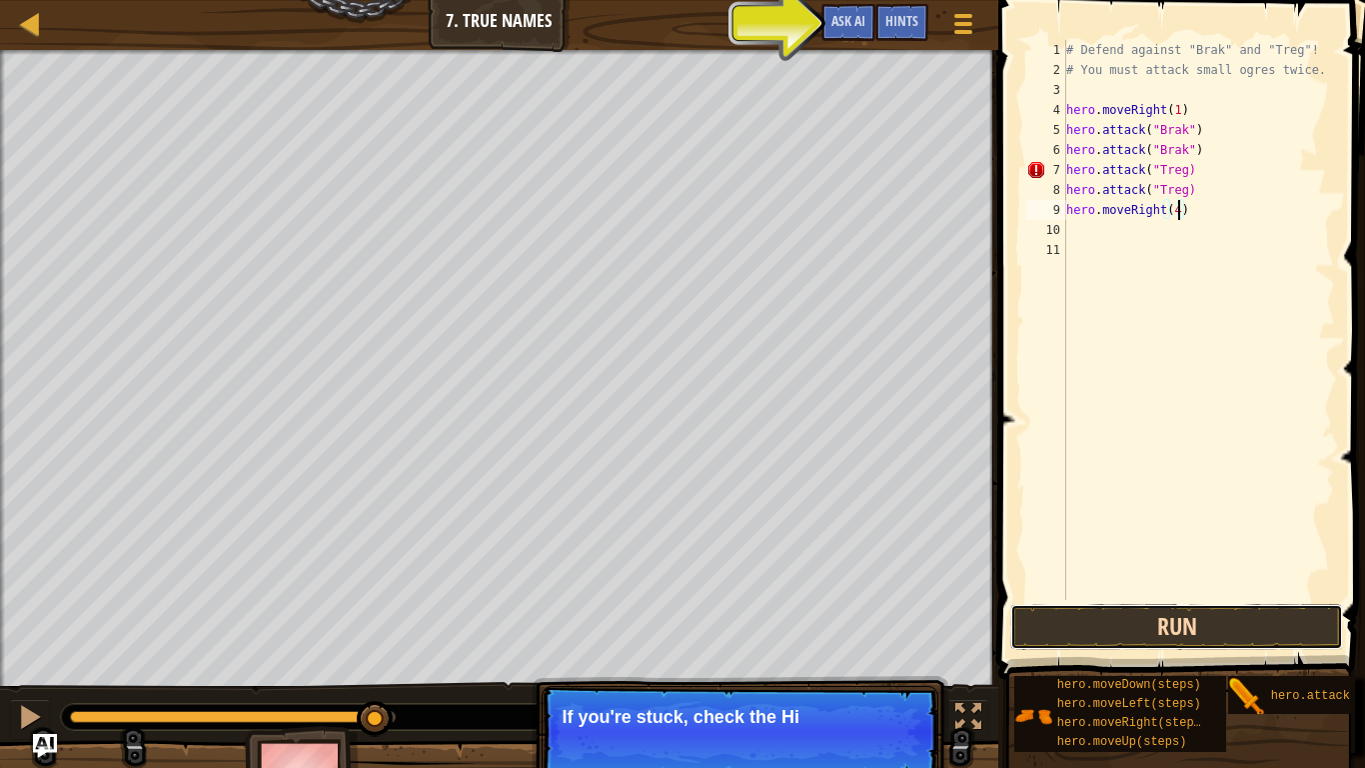
click at [1107, 598] on button "Run" at bounding box center [1176, 627] width 333 height 46
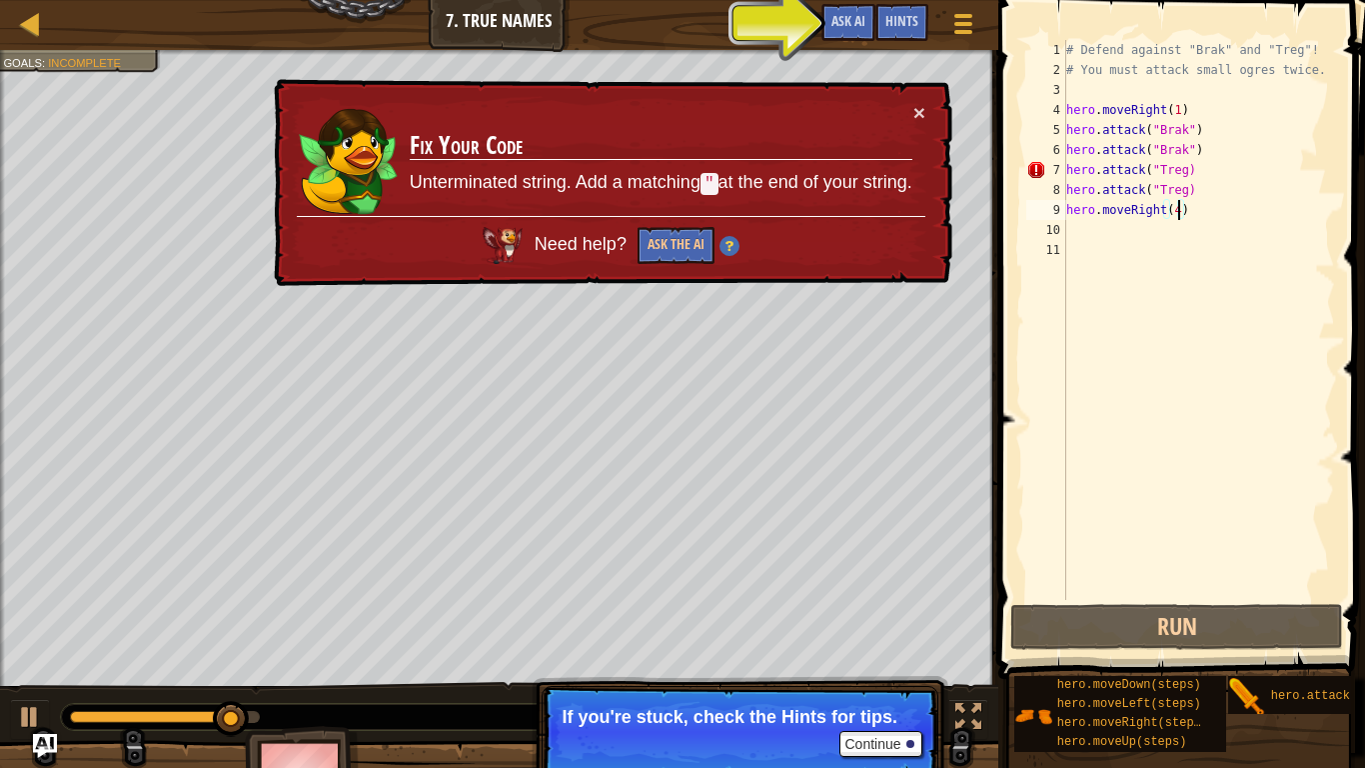
click at [1189, 175] on div "# Defend against "Brak" and "Treg"! # You must attack small ogres twice. hero .…" at bounding box center [1198, 340] width 273 height 600
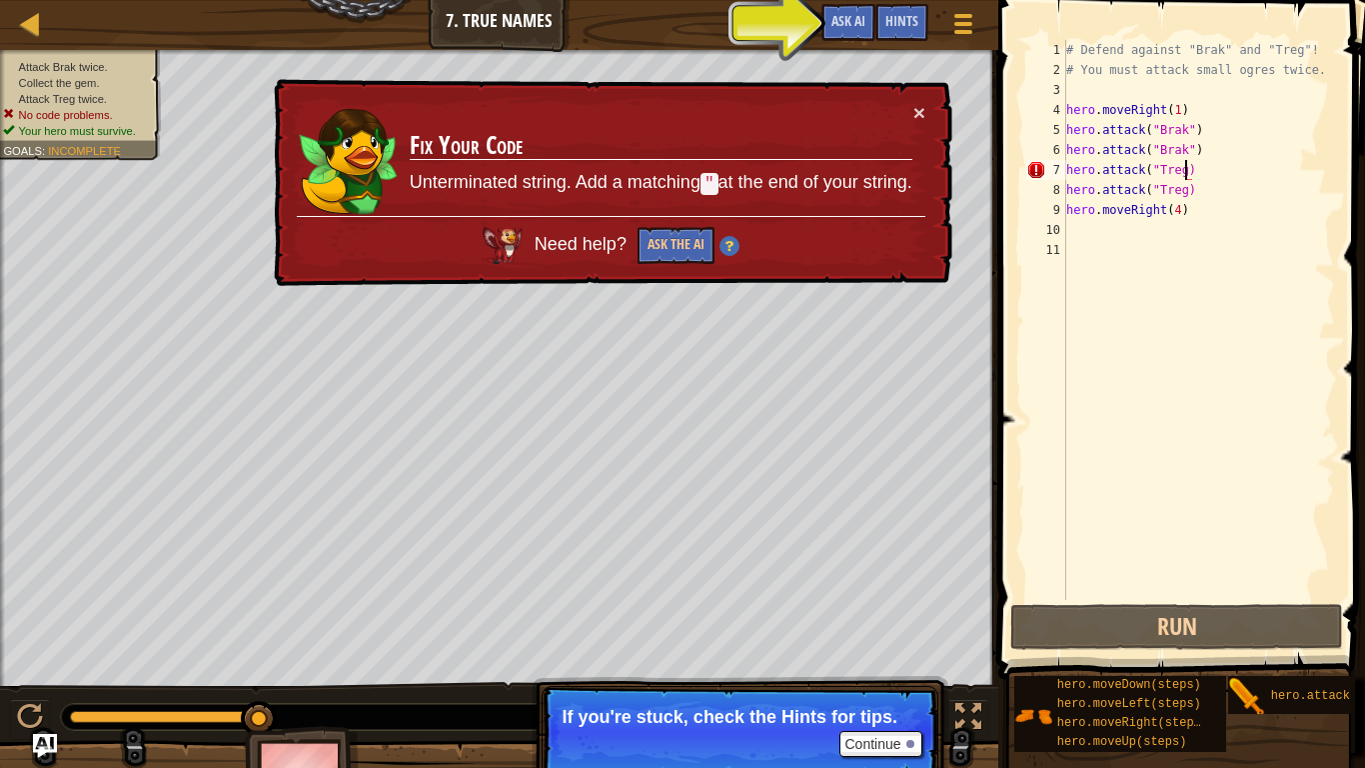
click at [1186, 174] on div "# Defend against "Brak" and "Treg"! # You must attack small ogres twice. hero .…" at bounding box center [1198, 340] width 273 height 600
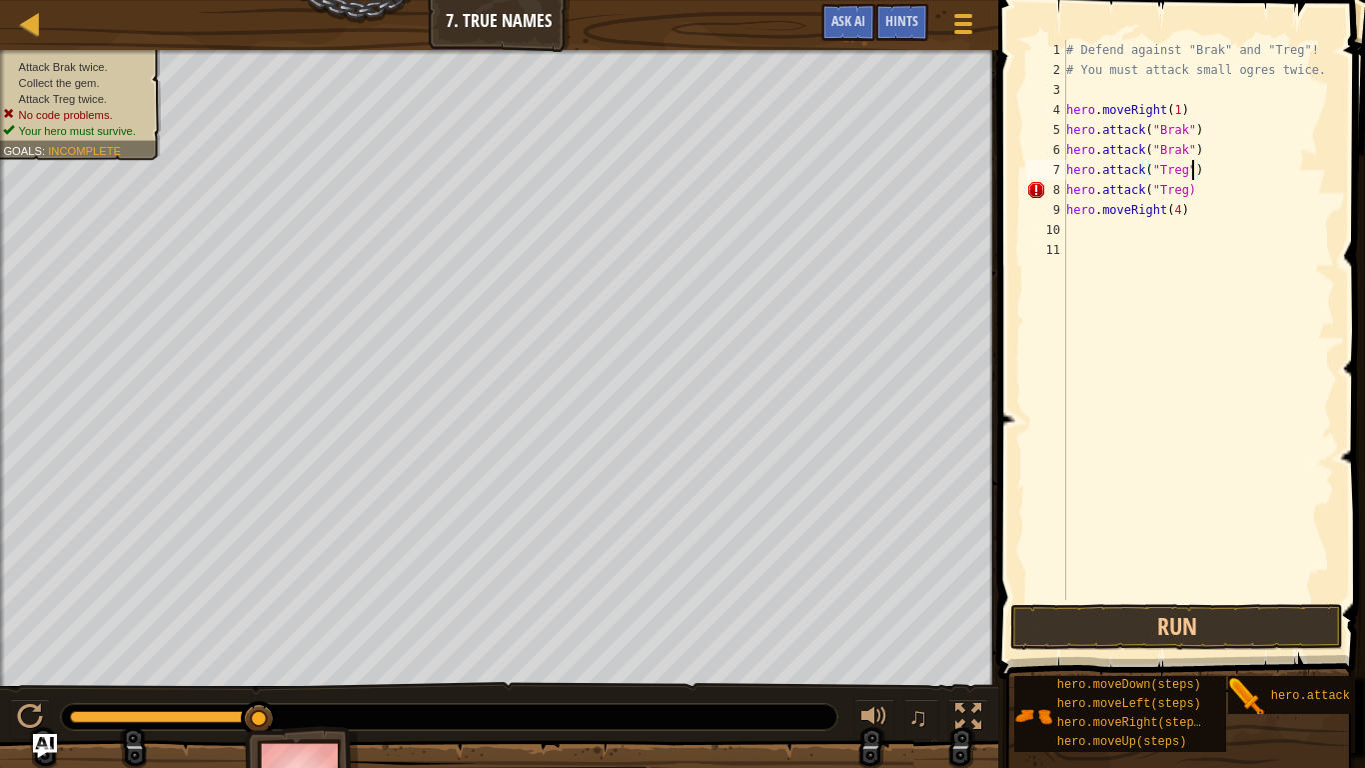
click at [1189, 190] on div "# Defend against "Brak" and "Treg"! # You must attack small ogres twice. hero .…" at bounding box center [1198, 340] width 273 height 600
click at [1304, 598] on button "Run" at bounding box center [1176, 627] width 333 height 46
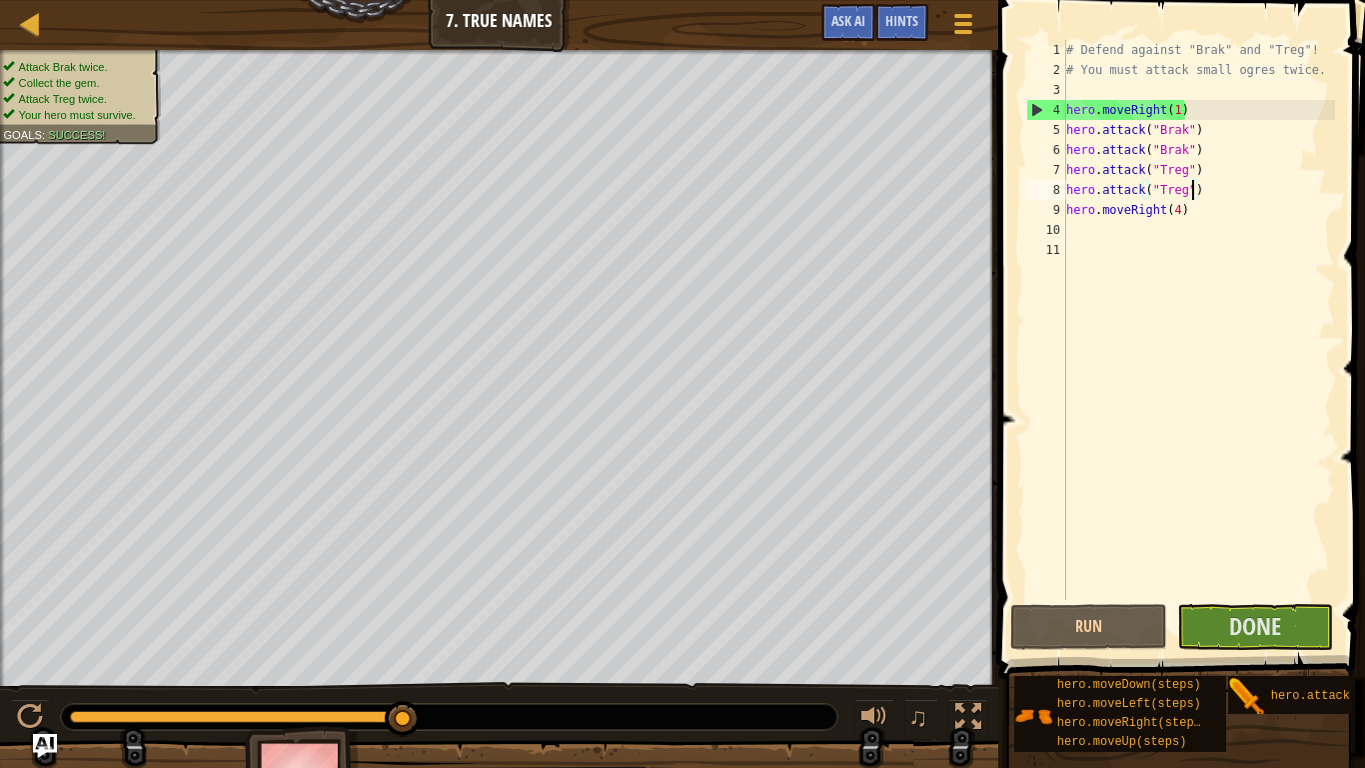
click at [1181, 211] on div "# Defend against "Brak" and "Treg"! # You must attack small ogres twice. hero .…" at bounding box center [1198, 340] width 273 height 600
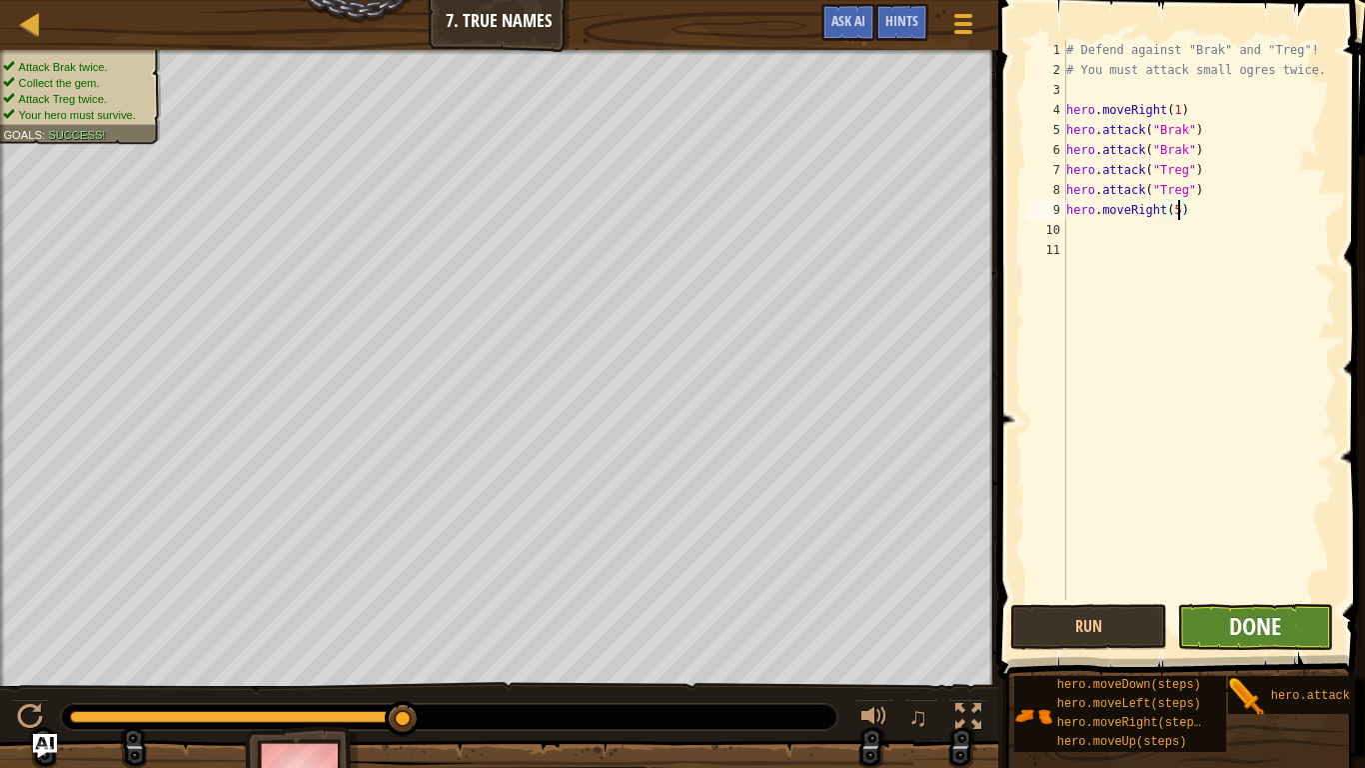
type textarea "hero.moveRight(5)"
click at [1265, 598] on span "Done" at bounding box center [1255, 626] width 52 height 32
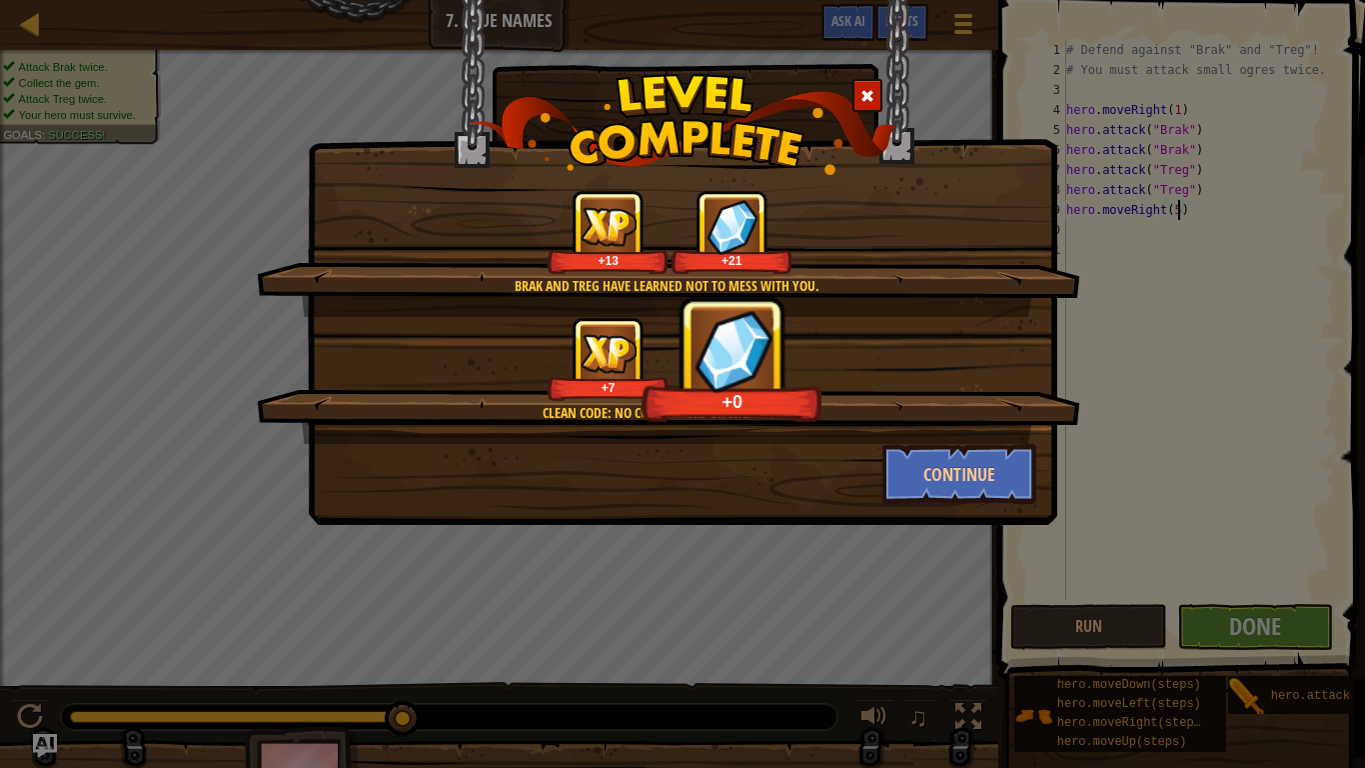
click at [867, 100] on span at bounding box center [867, 96] width 14 height 14
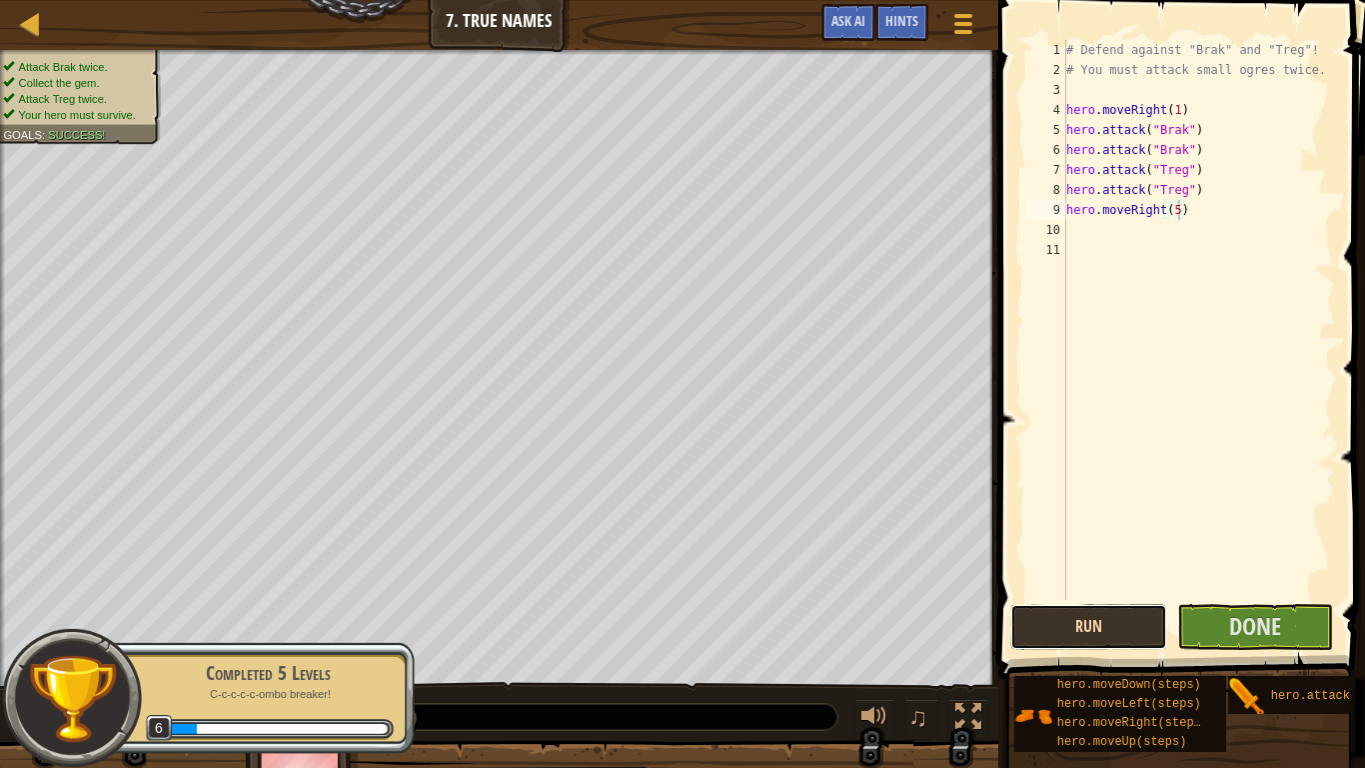
click at [1096, 598] on button "Run" at bounding box center [1088, 627] width 157 height 46
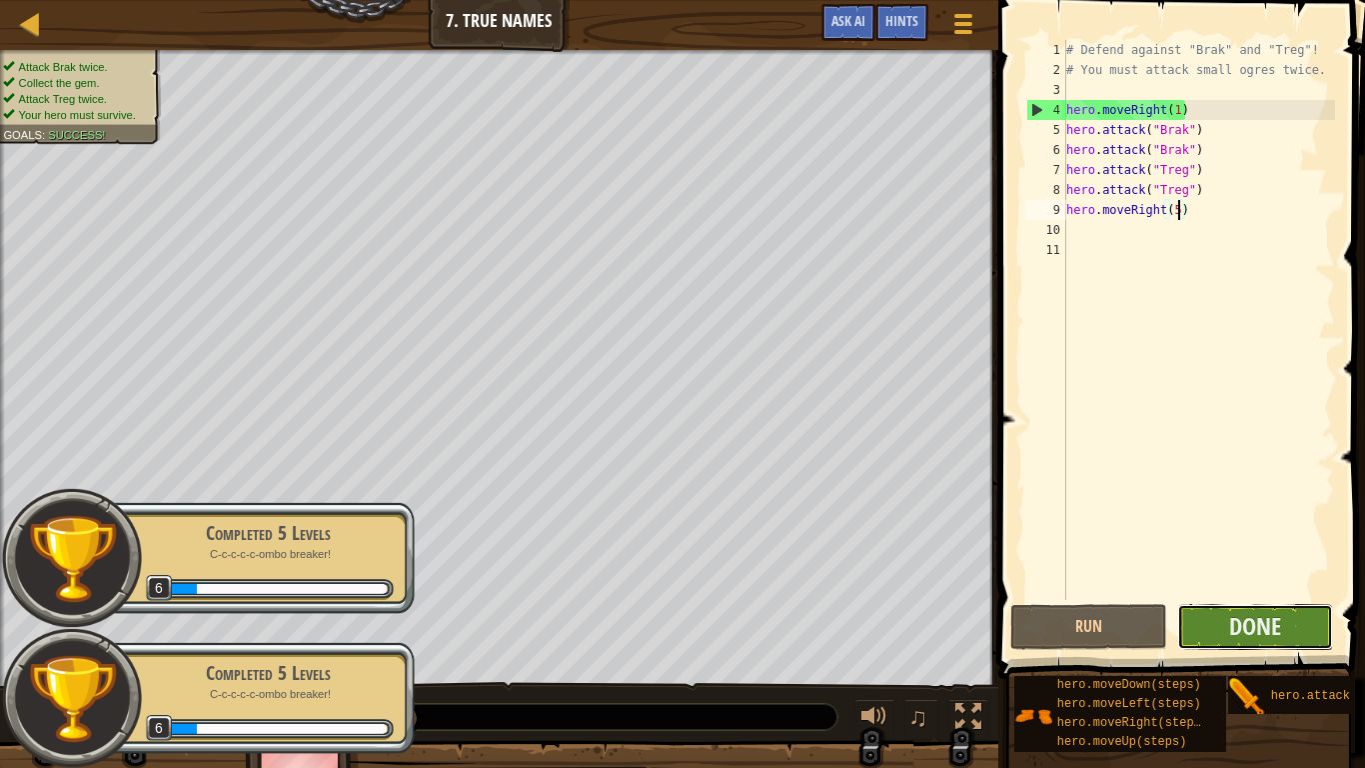
click at [1305, 598] on button "Done" at bounding box center [1255, 627] width 157 height 46
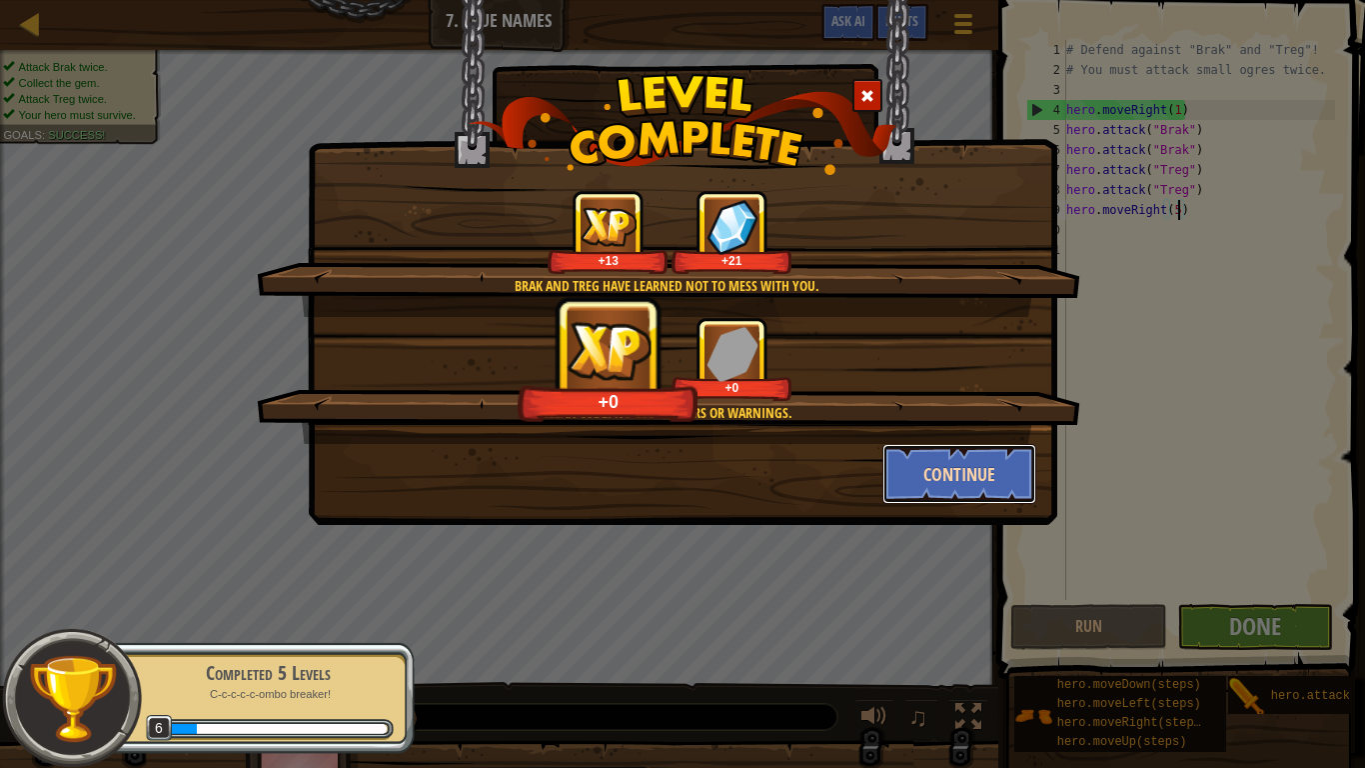
click at [965, 457] on button "Continue" at bounding box center [959, 474] width 155 height 60
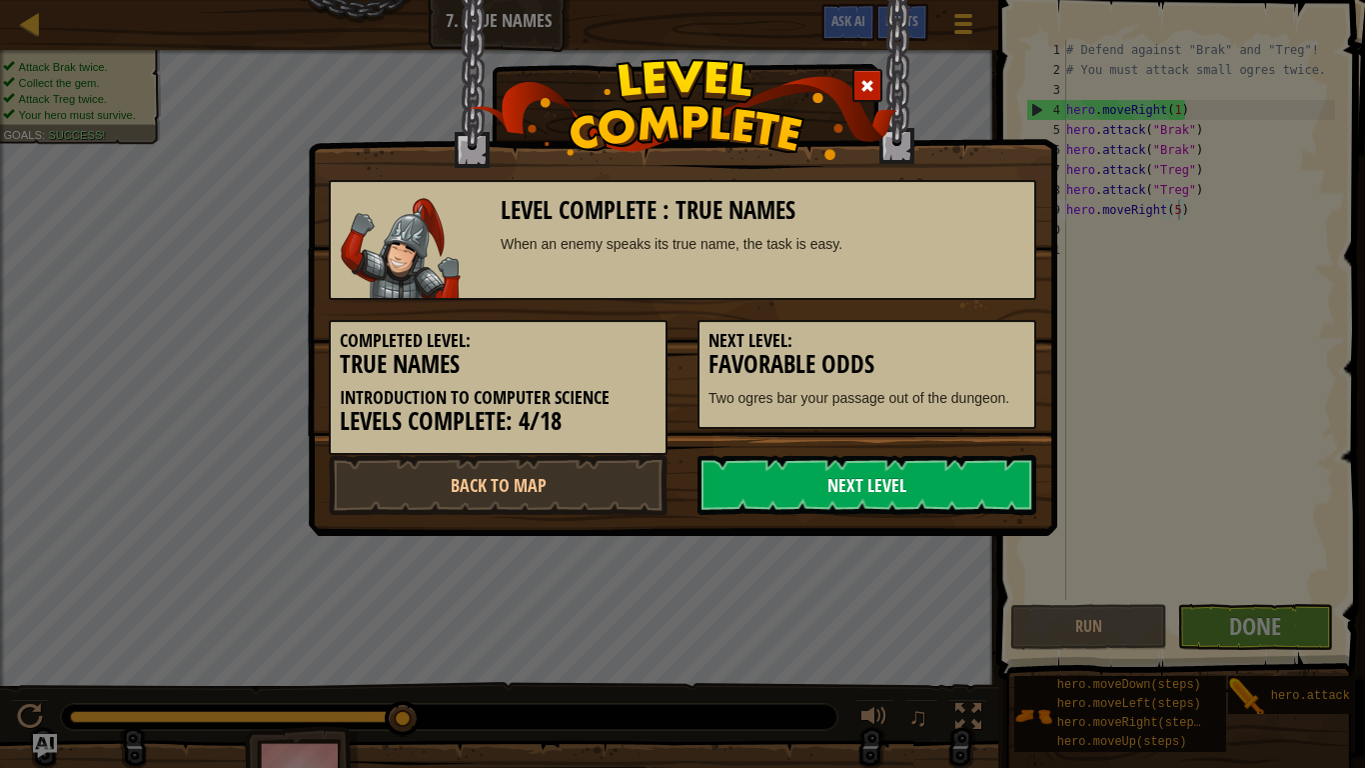
click at [963, 469] on link "Next Level" at bounding box center [867, 485] width 339 height 60
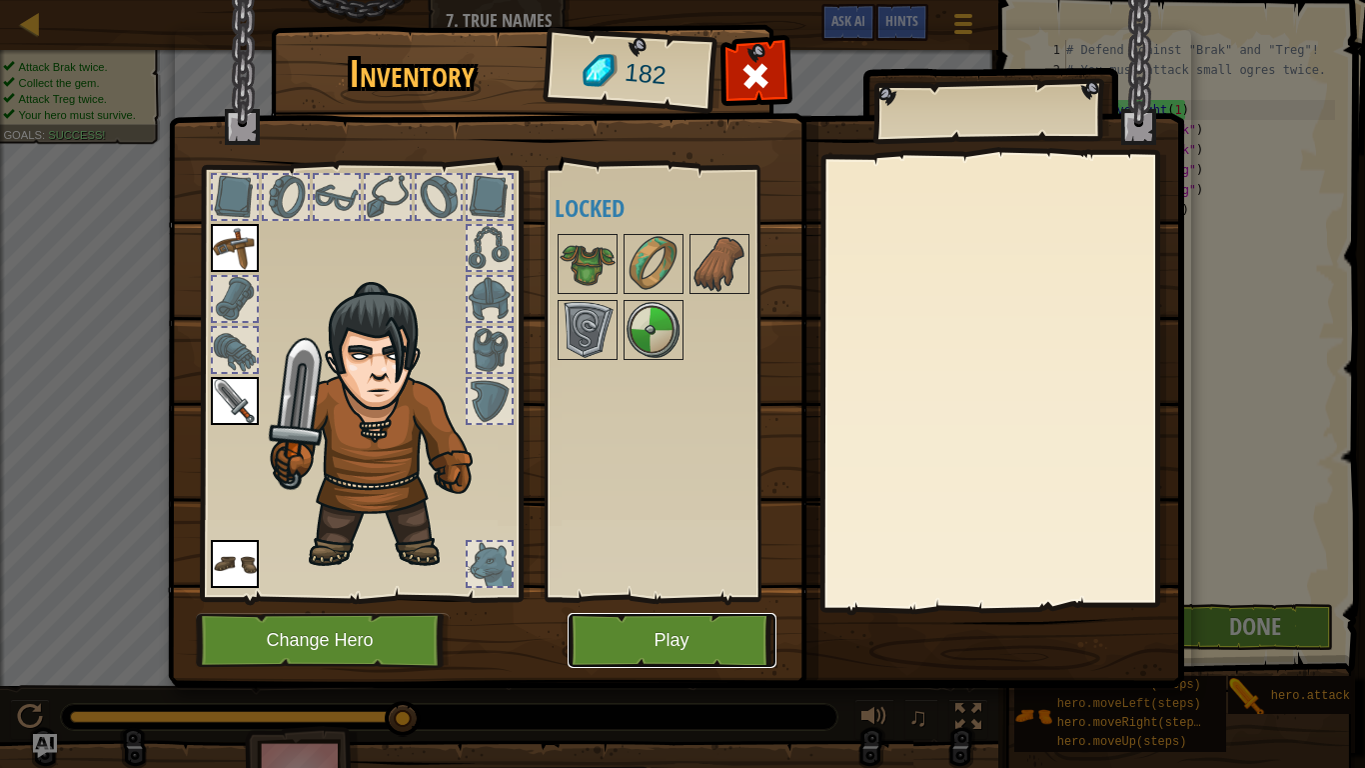
click at [734, 598] on button "Play" at bounding box center [672, 640] width 209 height 55
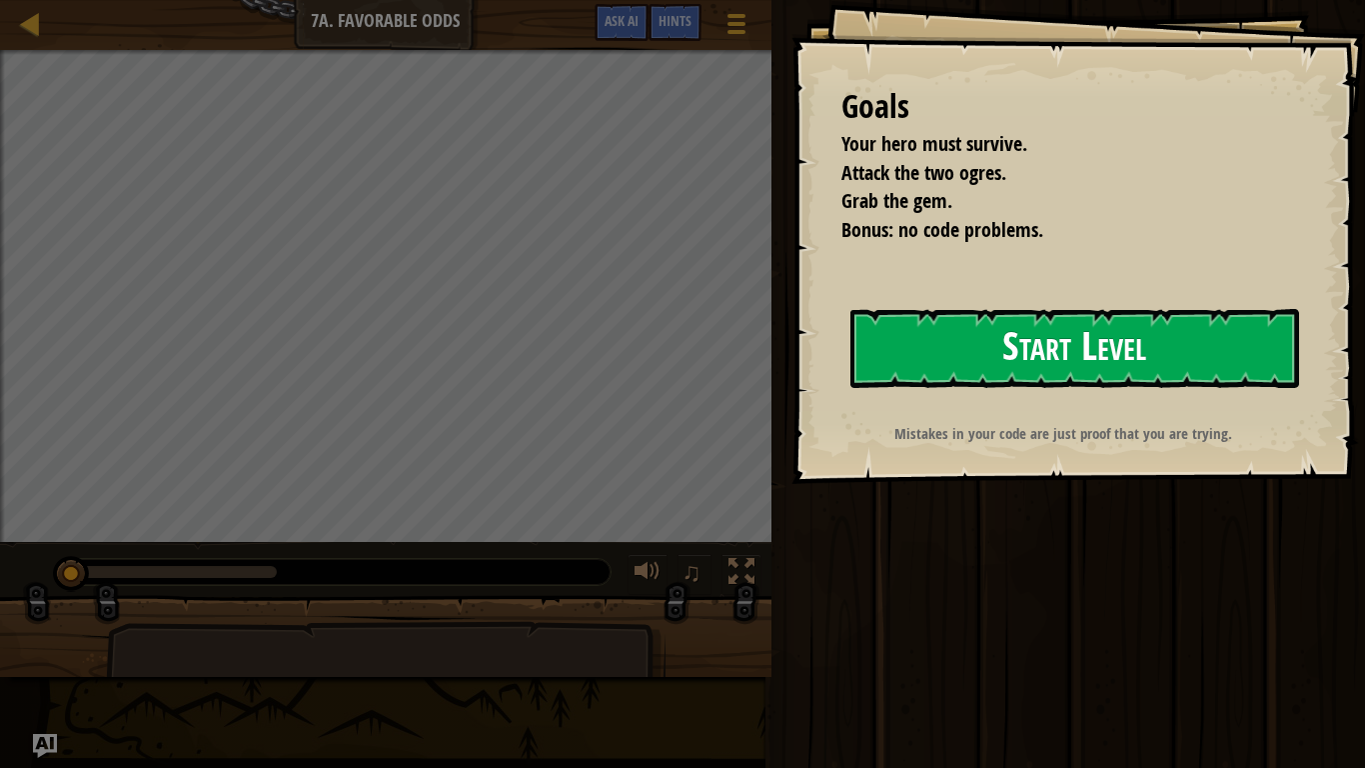
click at [1229, 351] on button "Start Level" at bounding box center [1074, 348] width 449 height 79
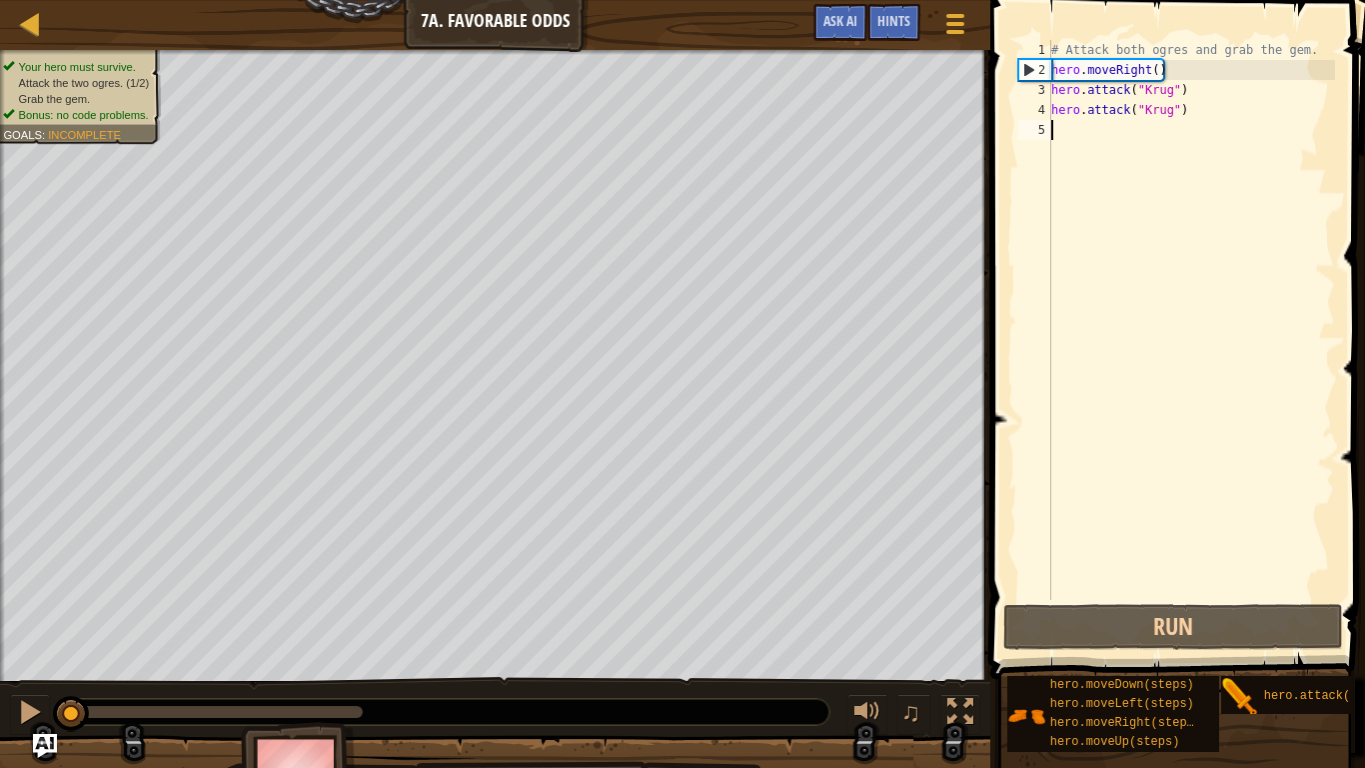
click at [1186, 113] on div "# Attack both ogres and grab the gem. hero . moveRight ( ) hero . attack ( "Kru…" at bounding box center [1191, 340] width 288 height 600
type textarea "hero.attack("Krug")"
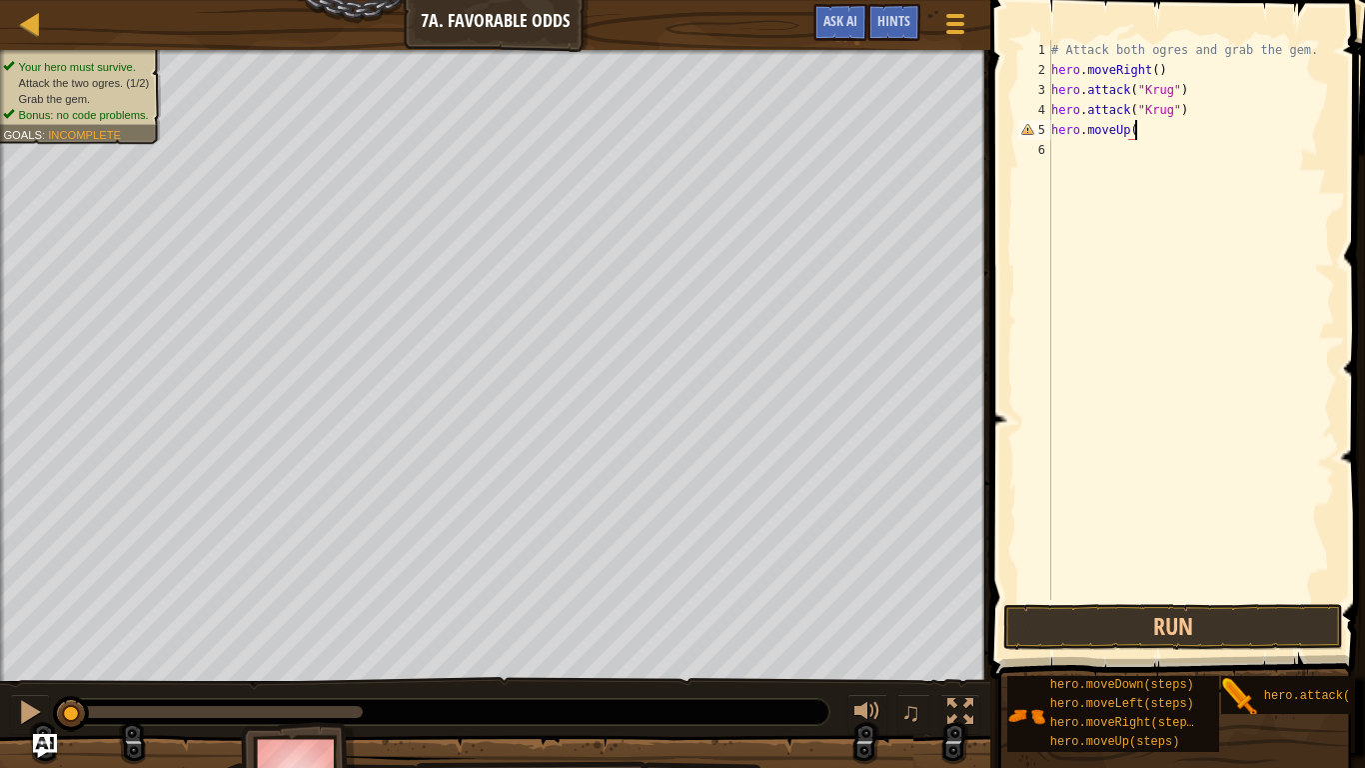
scroll to position [9, 12]
type textarea "hero.moveUp()"
type textarea "hero.attack("Grump")"
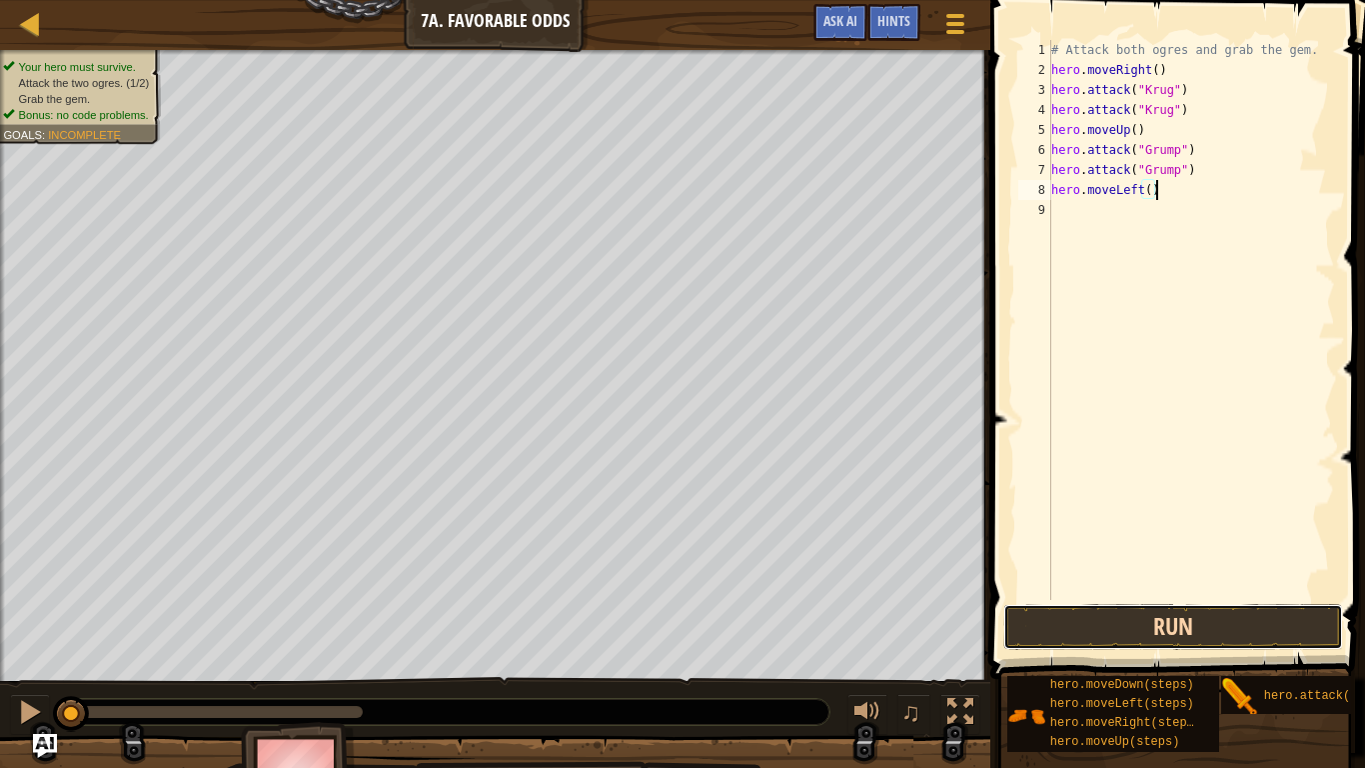
click at [1203, 598] on button "Run" at bounding box center [1173, 627] width 340 height 46
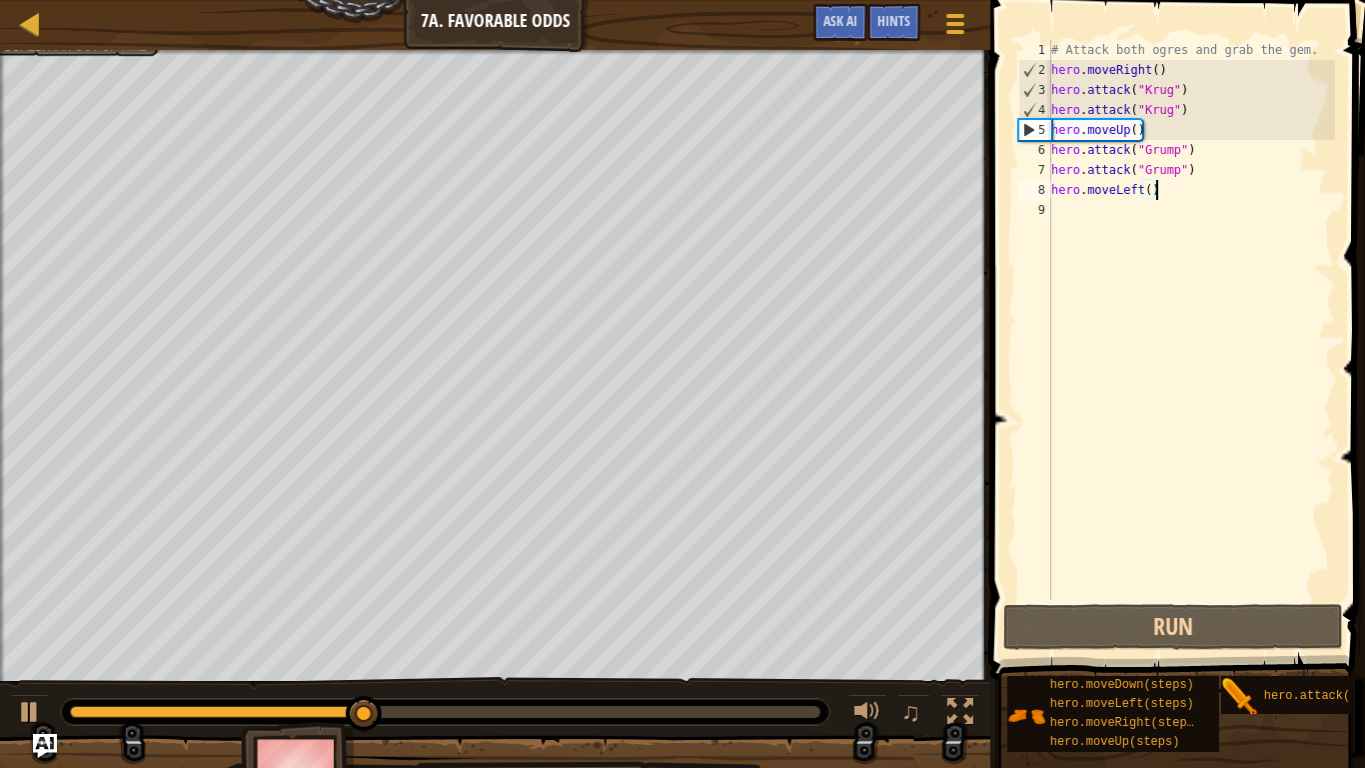
click at [1187, 111] on div "# Attack both ogres and grab the gem. hero . moveRight ( ) hero . attack ( "Kru…" at bounding box center [1191, 340] width 288 height 600
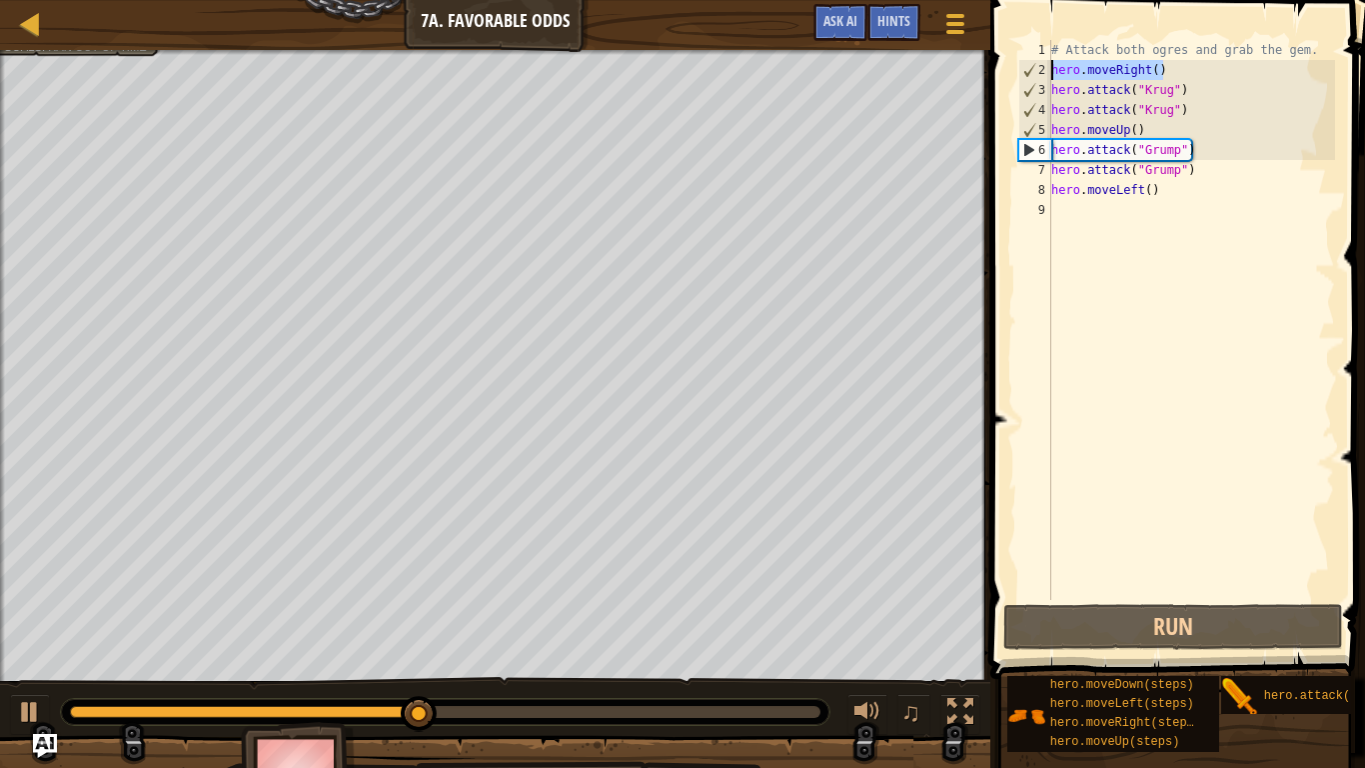
drag, startPoint x: 1171, startPoint y: 67, endPoint x: 989, endPoint y: 72, distance: 182.0
click at [989, 72] on div "hero.attack("Krug") 1 2 3 4 5 6 7 8 9 # Attack both ogres and grab the gem. her…" at bounding box center [1174, 379] width 381 height 738
click at [1199, 111] on div "# Attack both ogres and grab the gem. hero . moveRight ( ) hero . attack ( "Kru…" at bounding box center [1191, 340] width 288 height 600
type textarea "hero.attack("Krug")"
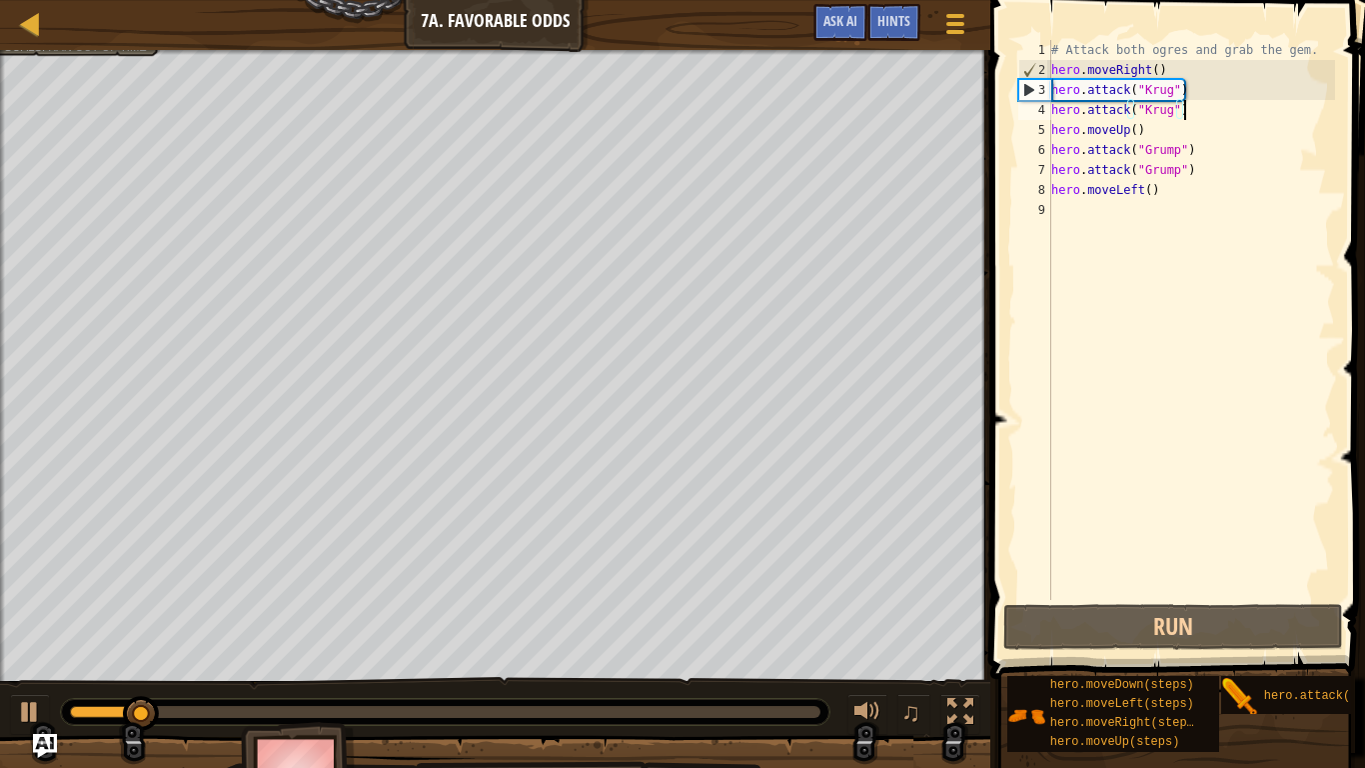
click at [1199, 111] on div "# Attack both ogres and grab the gem. hero . moveRight ( ) hero . attack ( "Kru…" at bounding box center [1191, 340] width 288 height 600
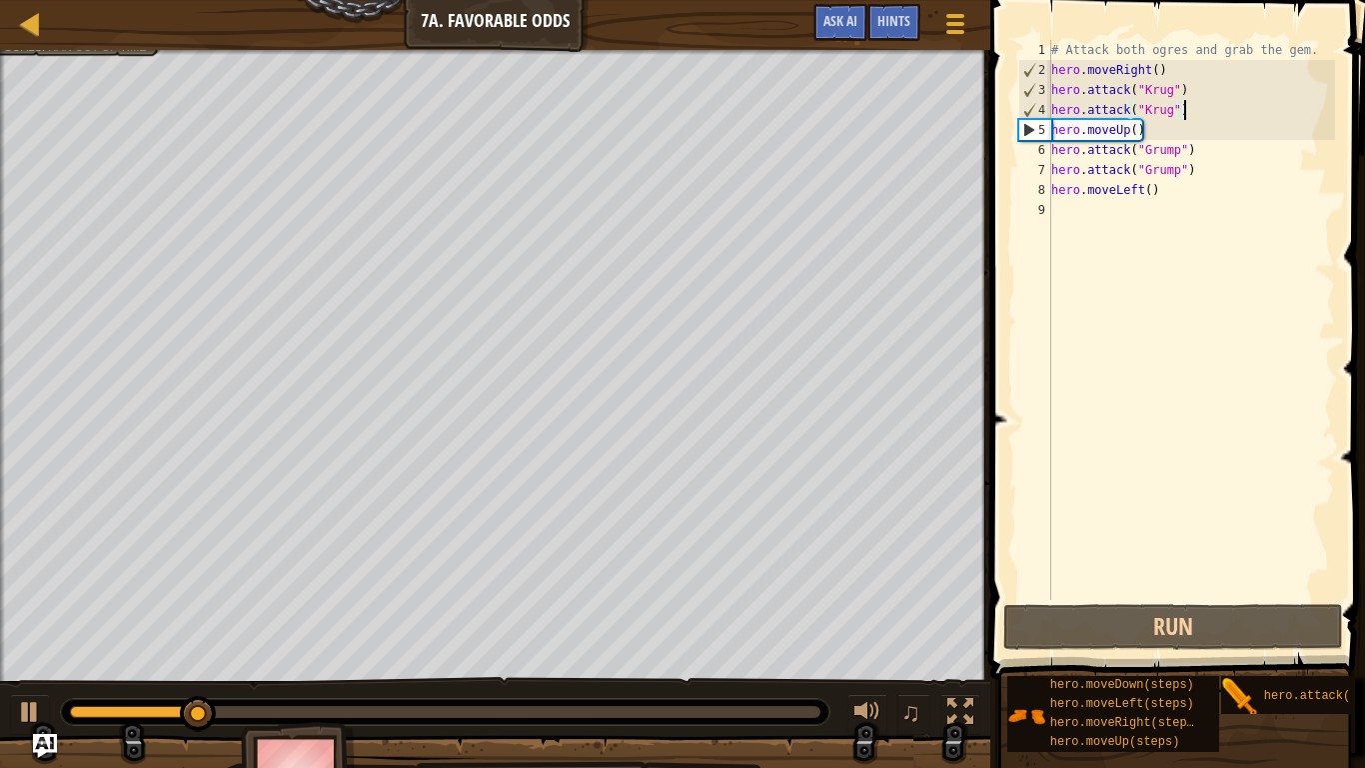
scroll to position [9, 0]
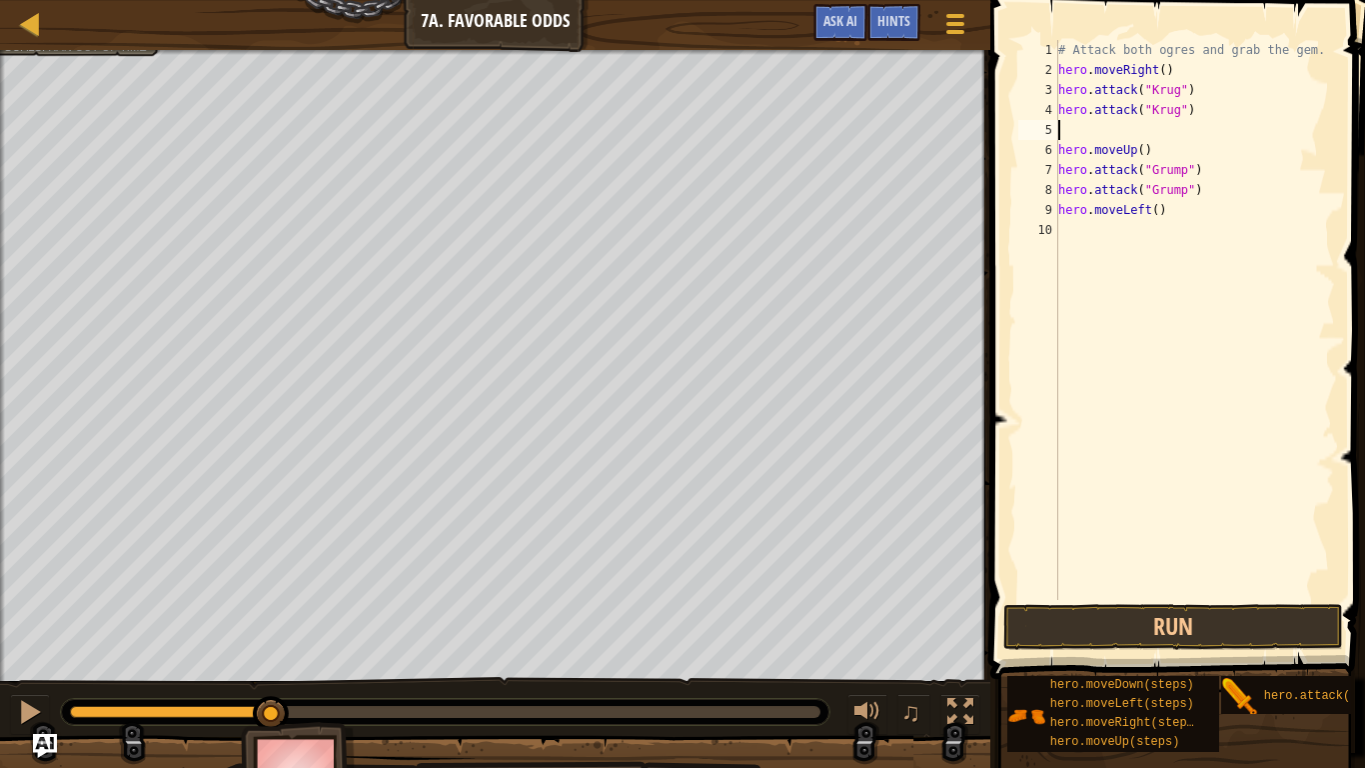
paste textarea "hero.moveRight()"
click at [1119, 598] on button "Run" at bounding box center [1173, 627] width 340 height 46
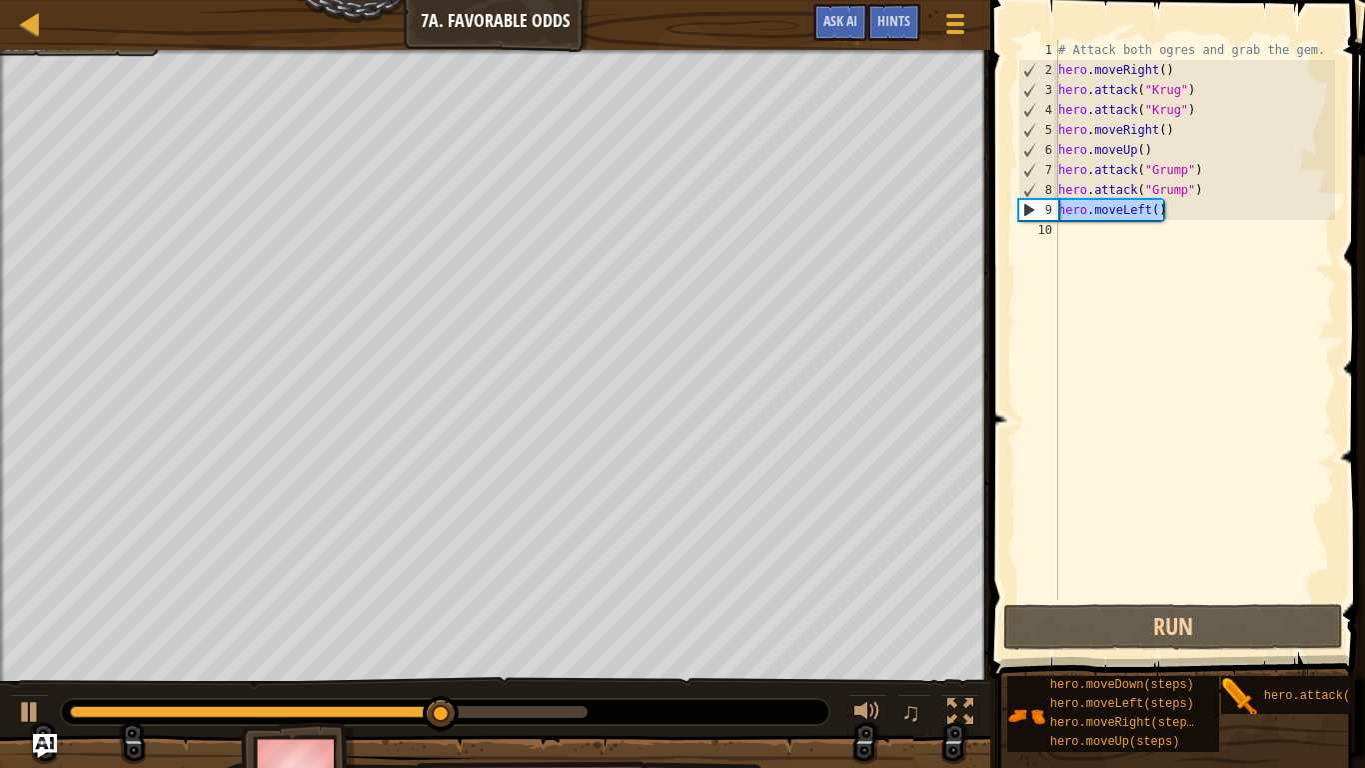
drag, startPoint x: 1201, startPoint y: 210, endPoint x: 1018, endPoint y: 208, distance: 182.9
click at [1018, 208] on div "hero.moveRight() 1 2 3 4 5 6 7 8 9 10 # Attack both ogres and grab the gem. her…" at bounding box center [1174, 320] width 321 height 560
type textarea "hero.moveLeft()"
click at [1202, 211] on div "# Attack both ogres and grab the gem. hero . moveRight ( ) hero . attack ( "Kru…" at bounding box center [1194, 320] width 281 height 560
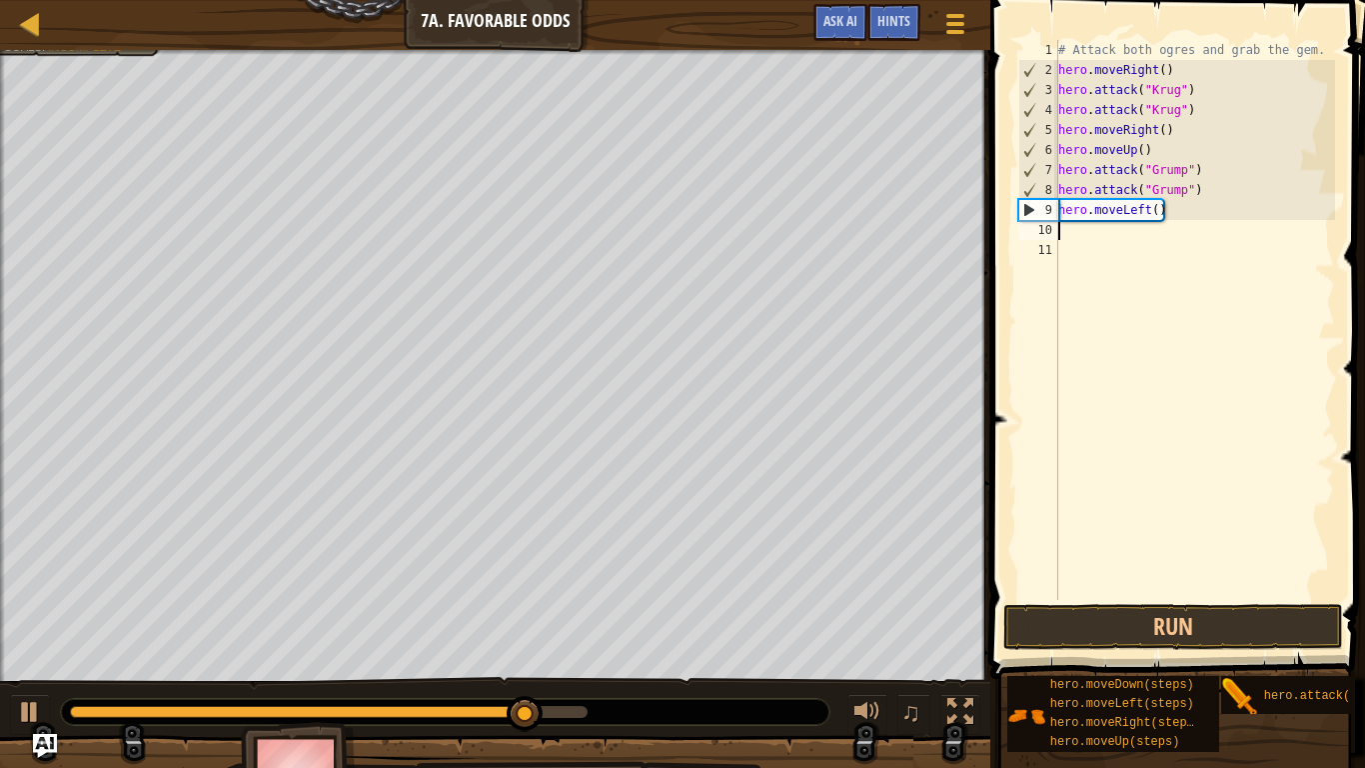
paste textarea "hero.moveLeft()"
type textarea "hero.moveLeft()"
click at [1228, 598] on button "Run" at bounding box center [1173, 627] width 340 height 46
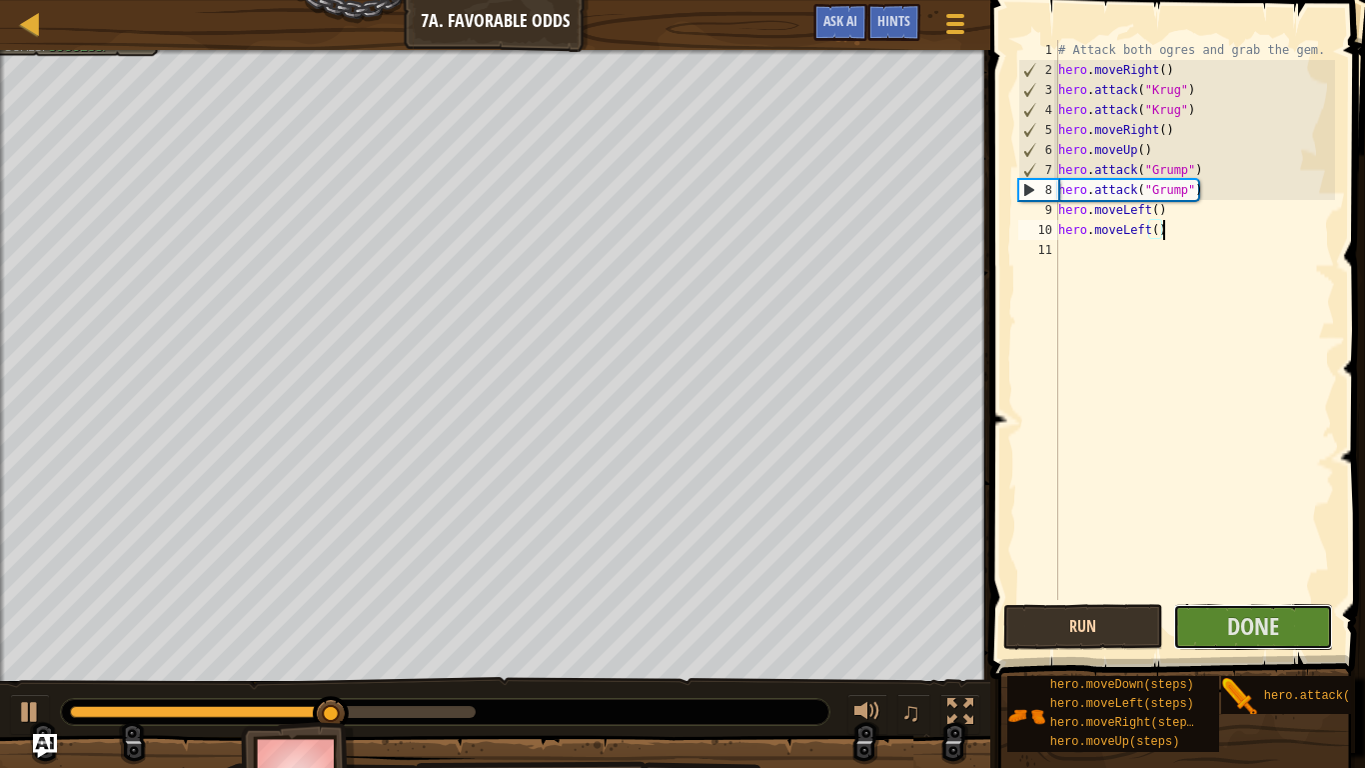
click at [1228, 598] on span "Done" at bounding box center [1253, 626] width 52 height 32
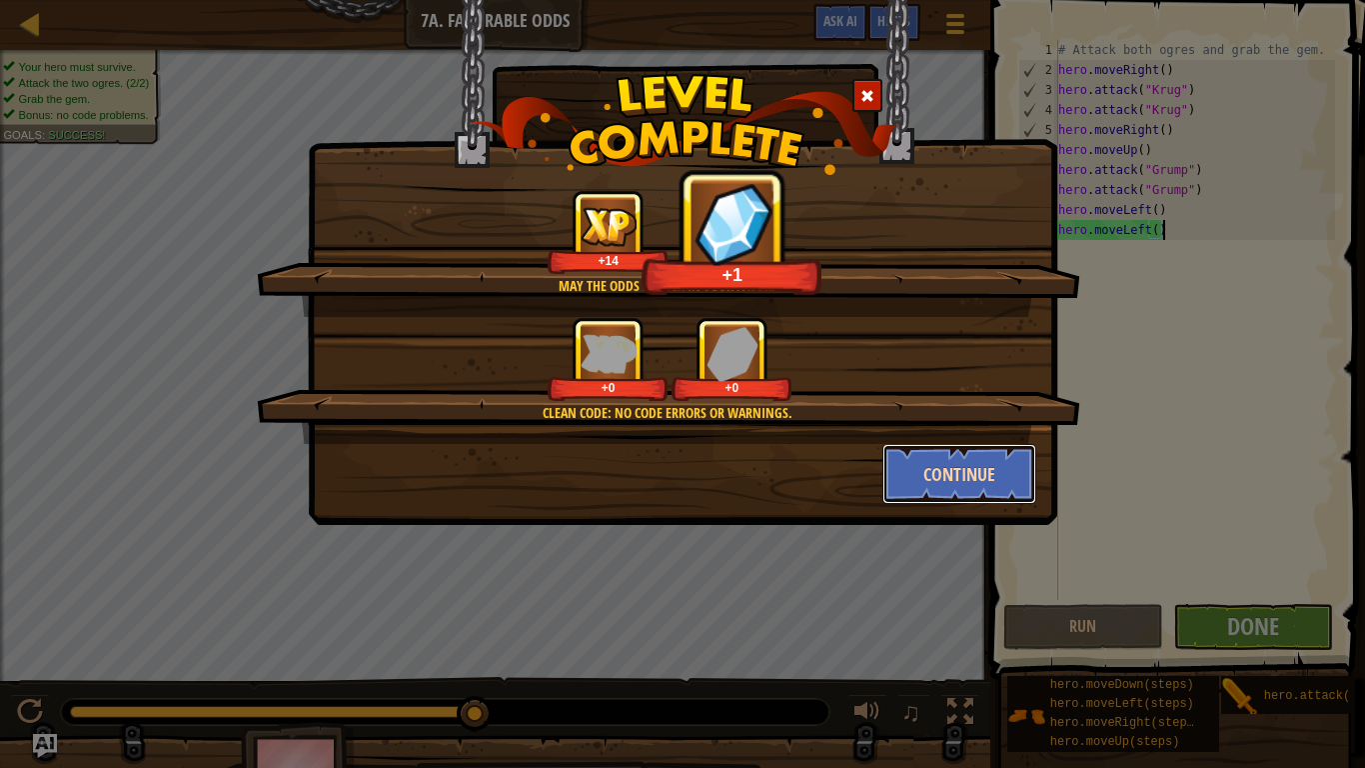
click at [887, 469] on button "Continue" at bounding box center [959, 474] width 155 height 60
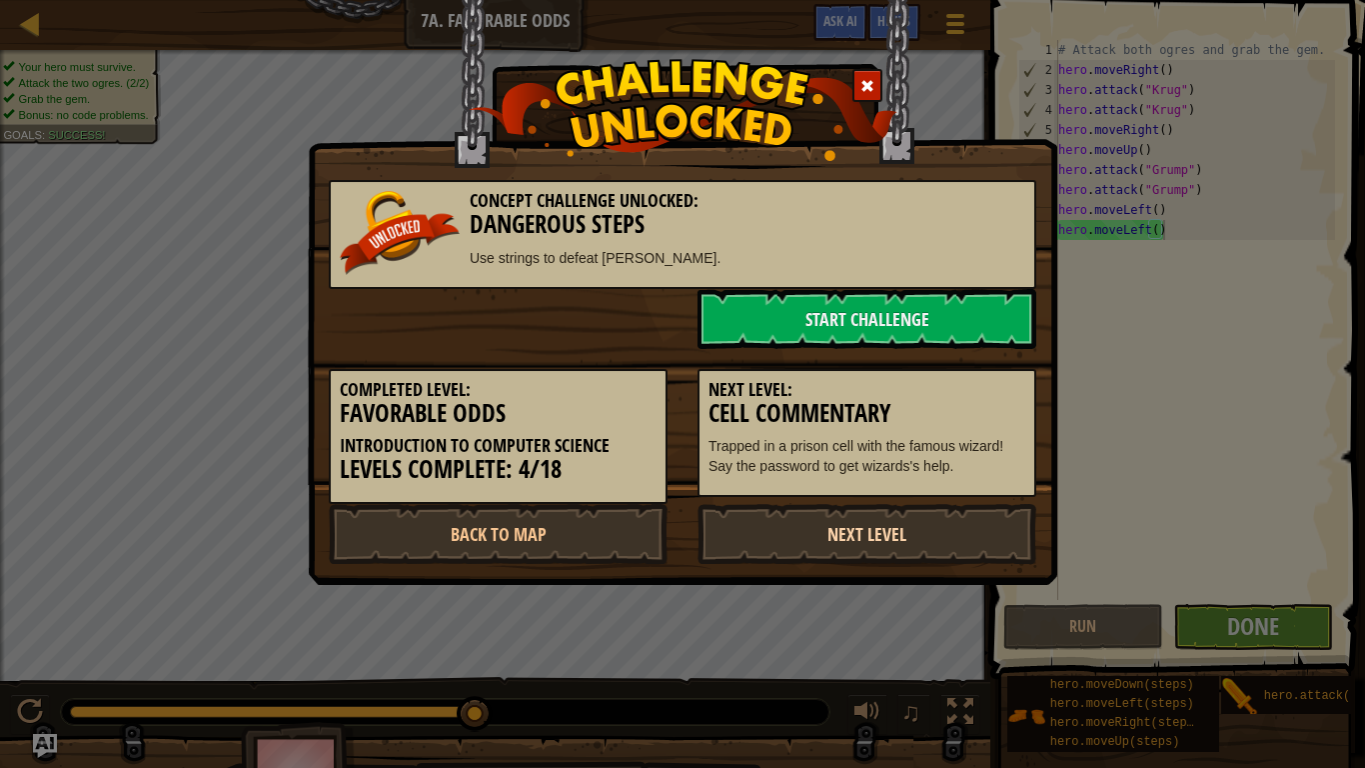
click at [866, 541] on link "Next Level" at bounding box center [867, 534] width 339 height 60
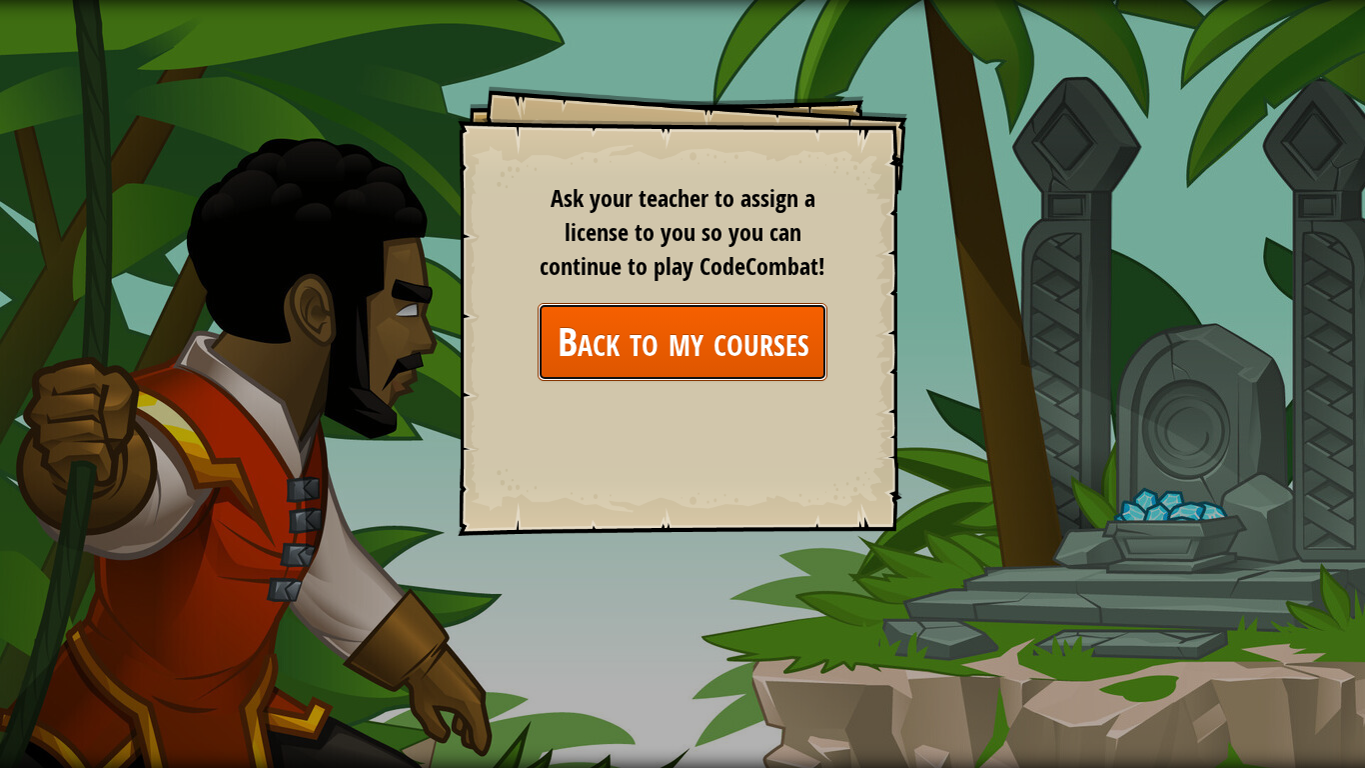
click at [797, 361] on link "Back to my courses" at bounding box center [683, 341] width 290 height 77
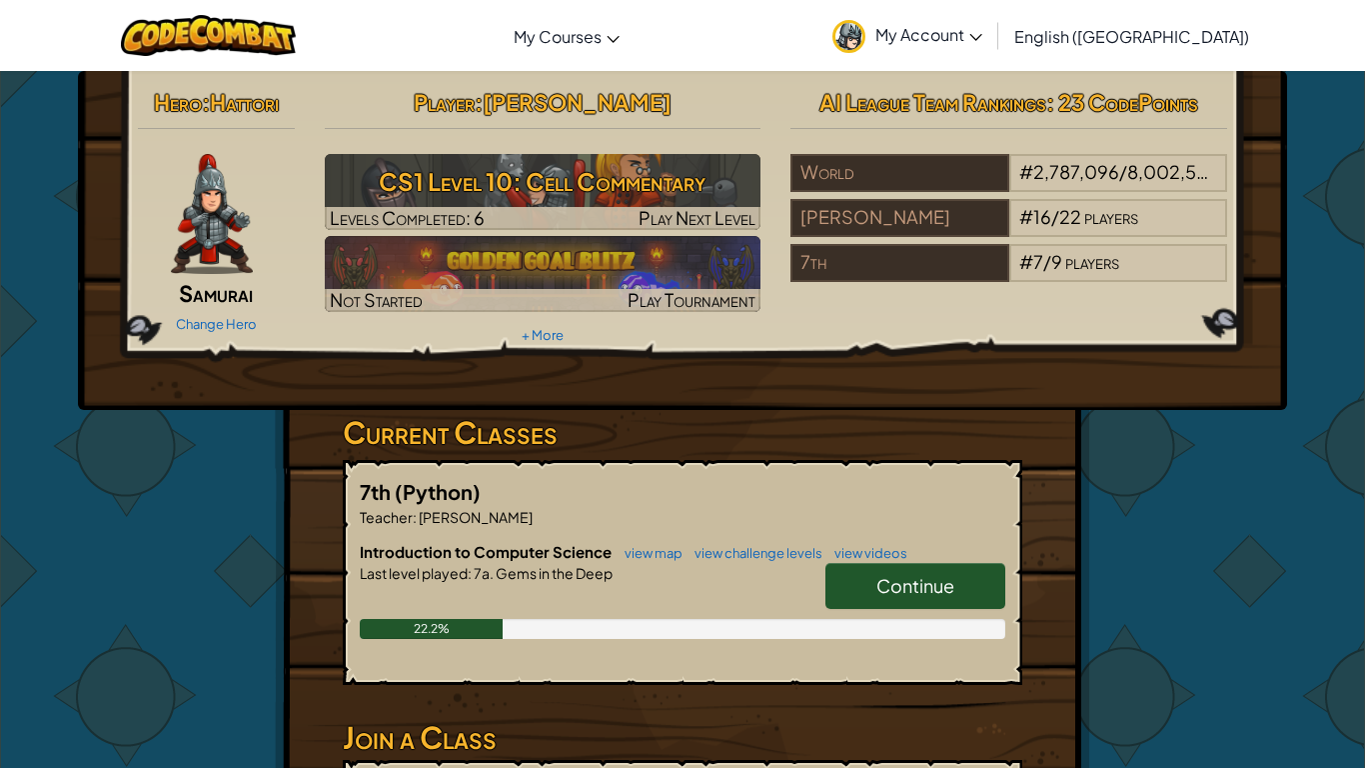
click at [797, 361] on div "Hero : Hattori Samurai Change Hero Player : Justin B CS1 Level 10: Cell Comment…" at bounding box center [682, 240] width 1209 height 339
click at [891, 571] on link "Continue" at bounding box center [915, 586] width 180 height 46
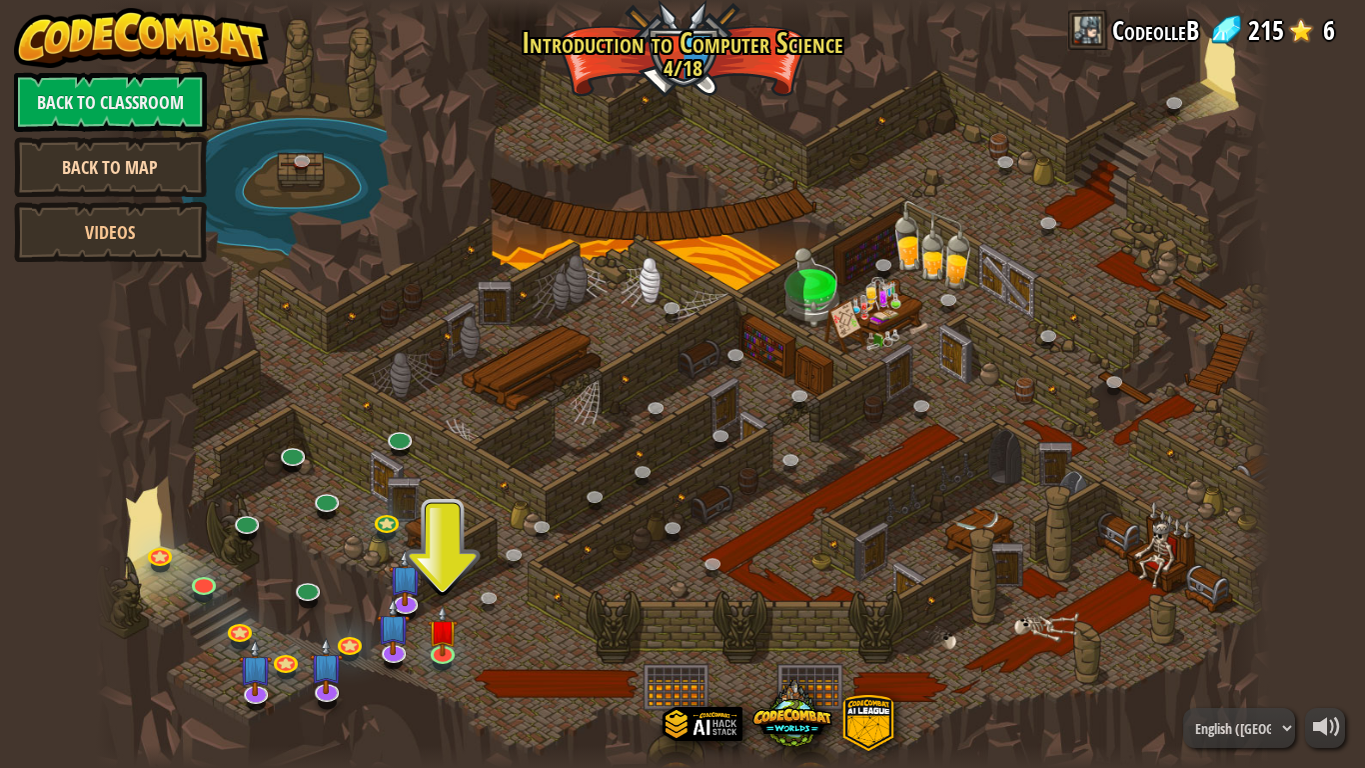
click at [169, 179] on link "Back to Map" at bounding box center [110, 167] width 193 height 60
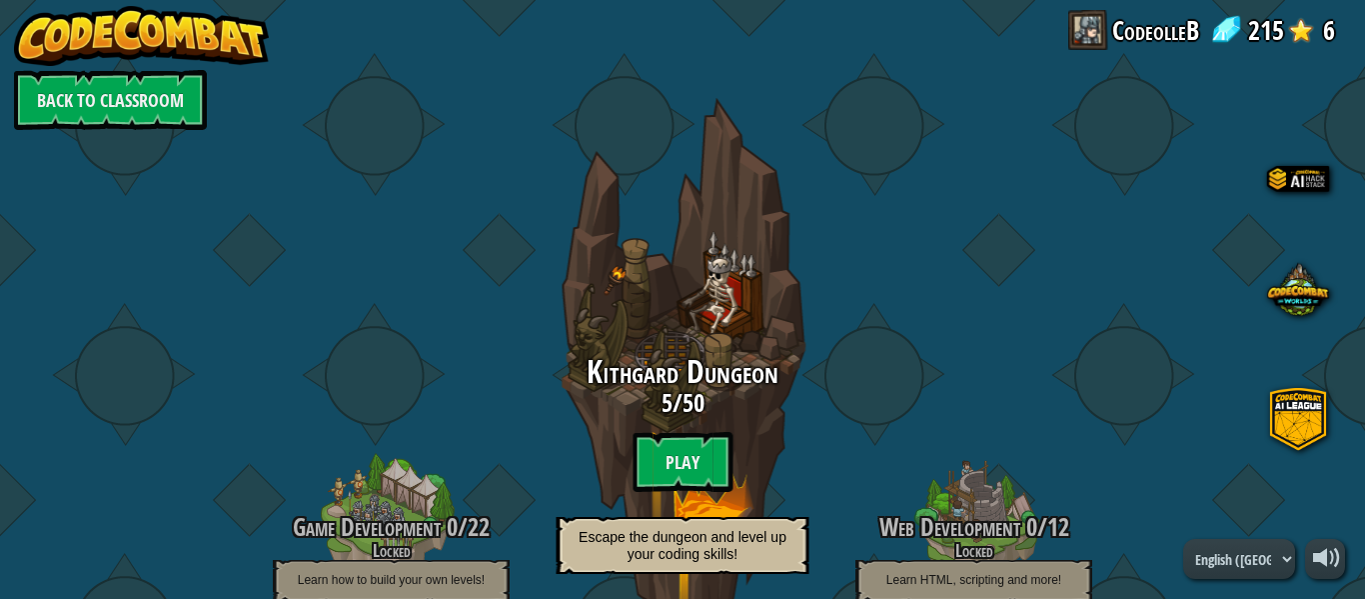
click at [248, 34] on img at bounding box center [142, 36] width 256 height 60
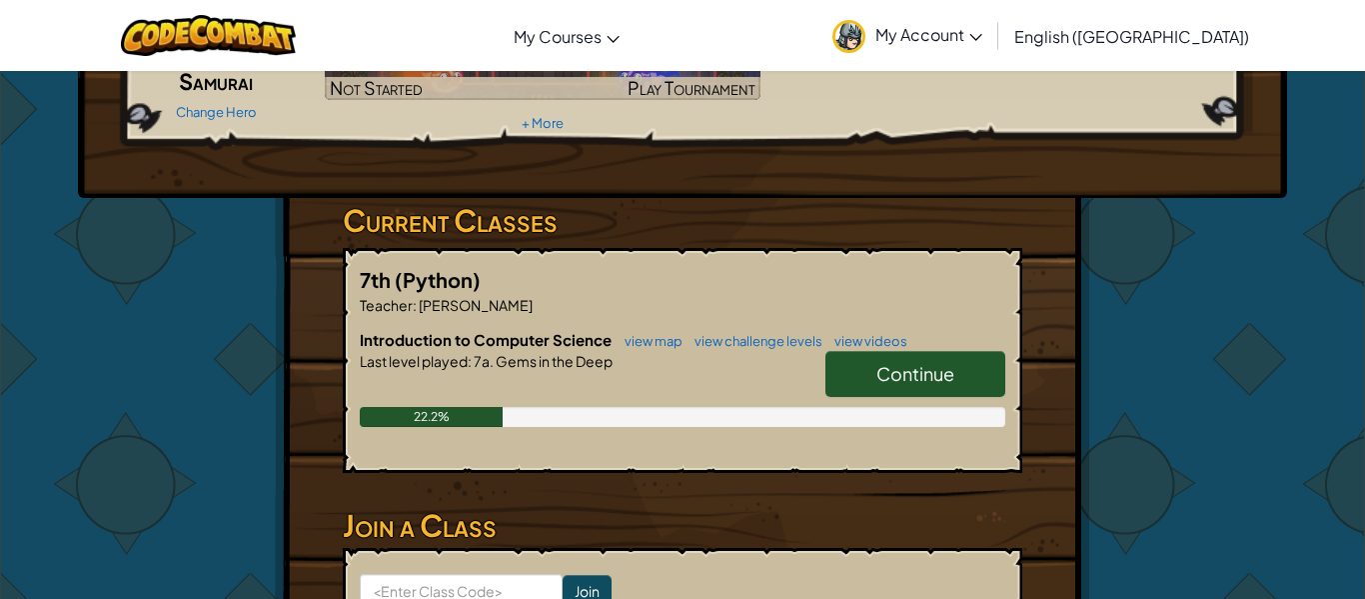
scroll to position [215, 0]
